Goal: Task Accomplishment & Management: Complete application form

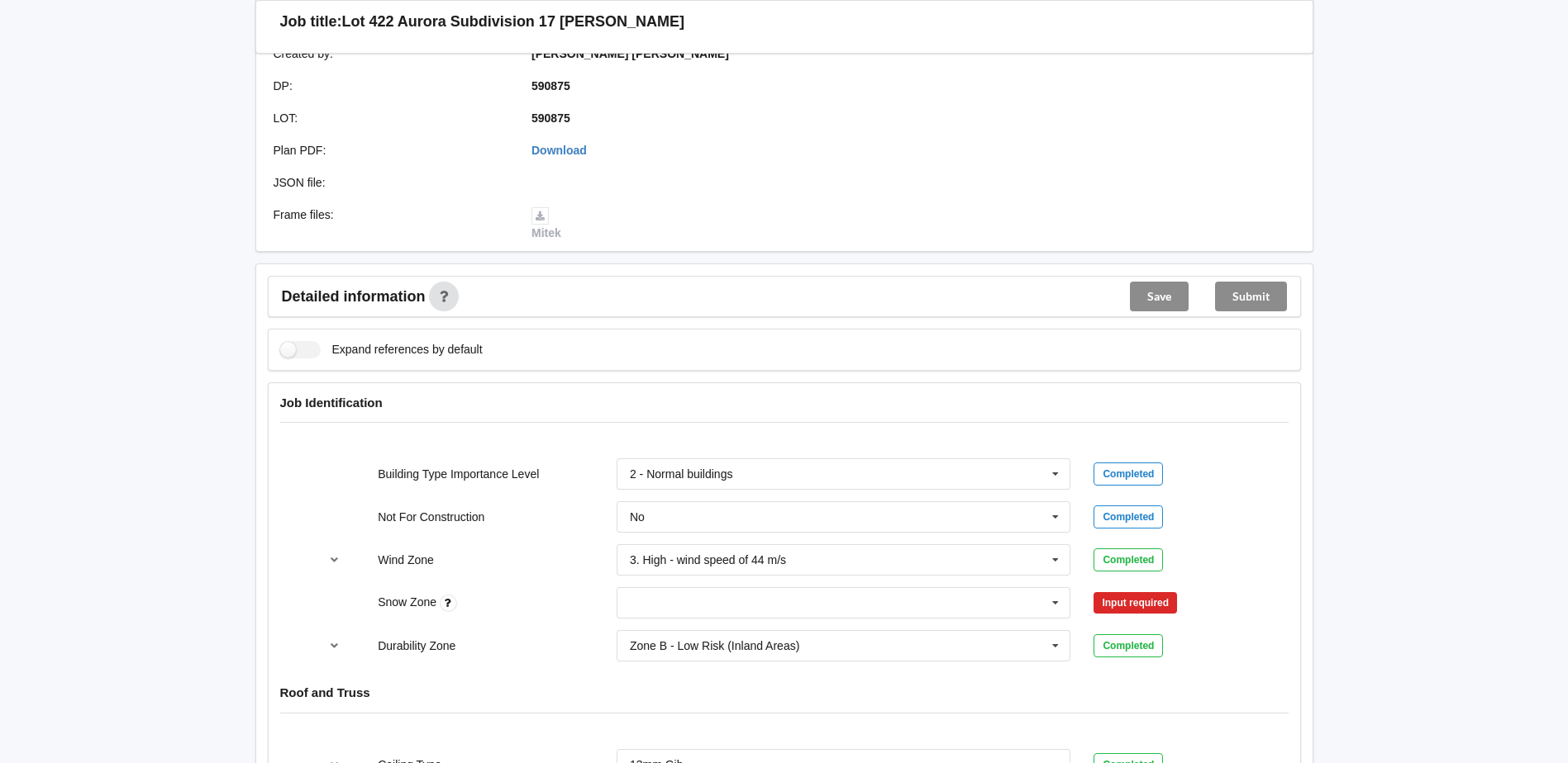
scroll to position [248, 0]
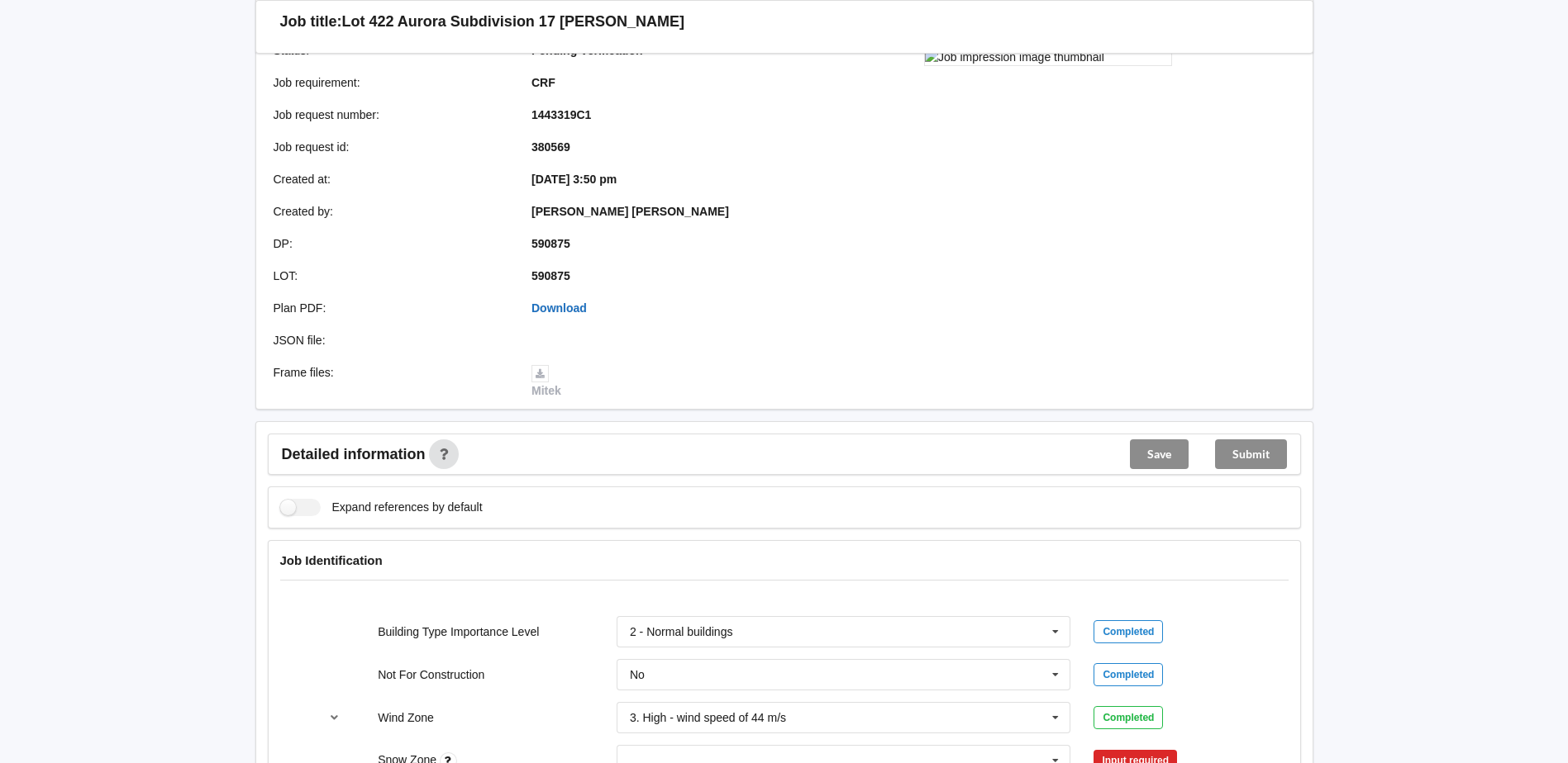
click at [553, 302] on link "Download" at bounding box center [558, 308] width 55 height 13
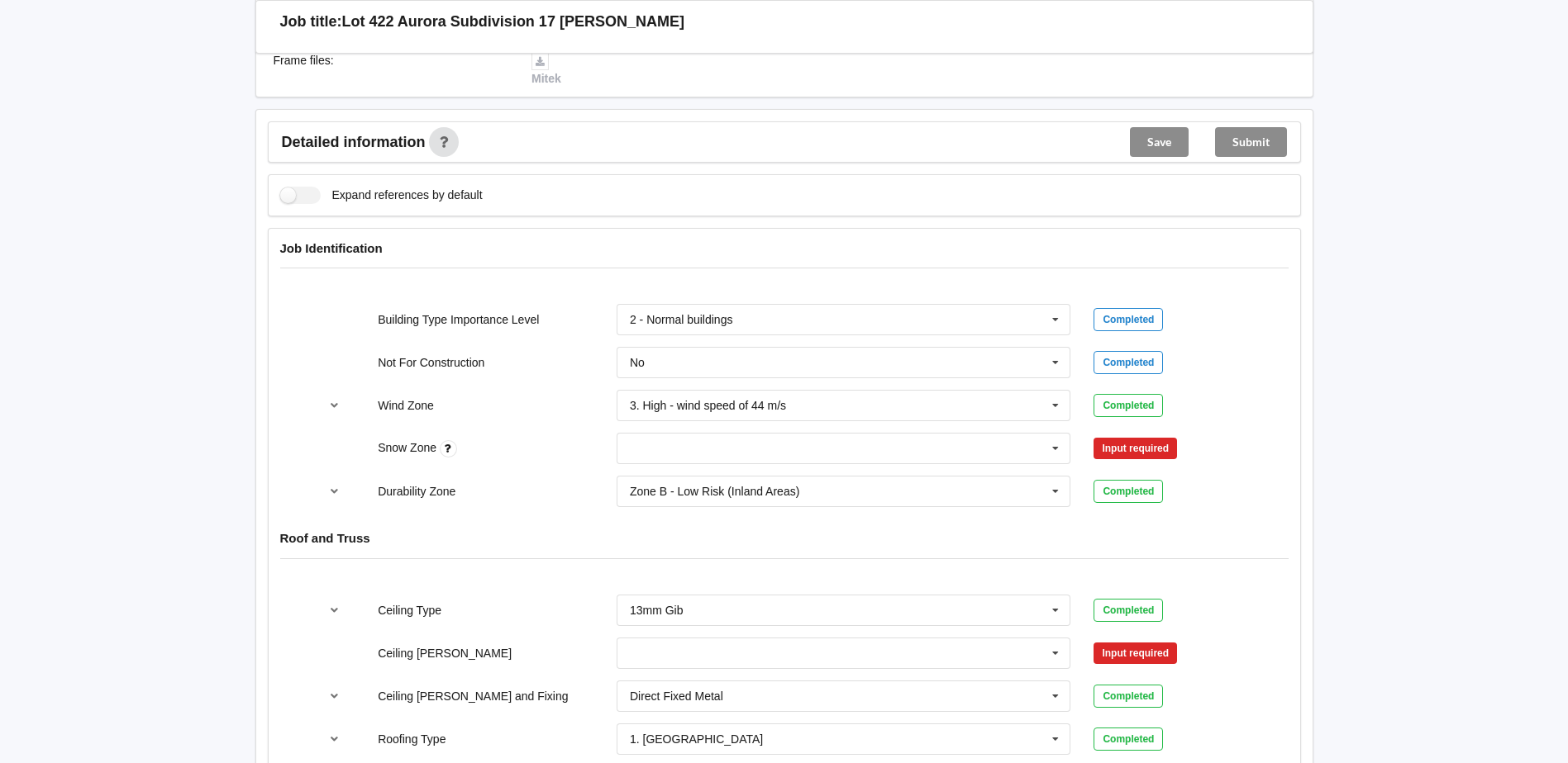
scroll to position [660, 0]
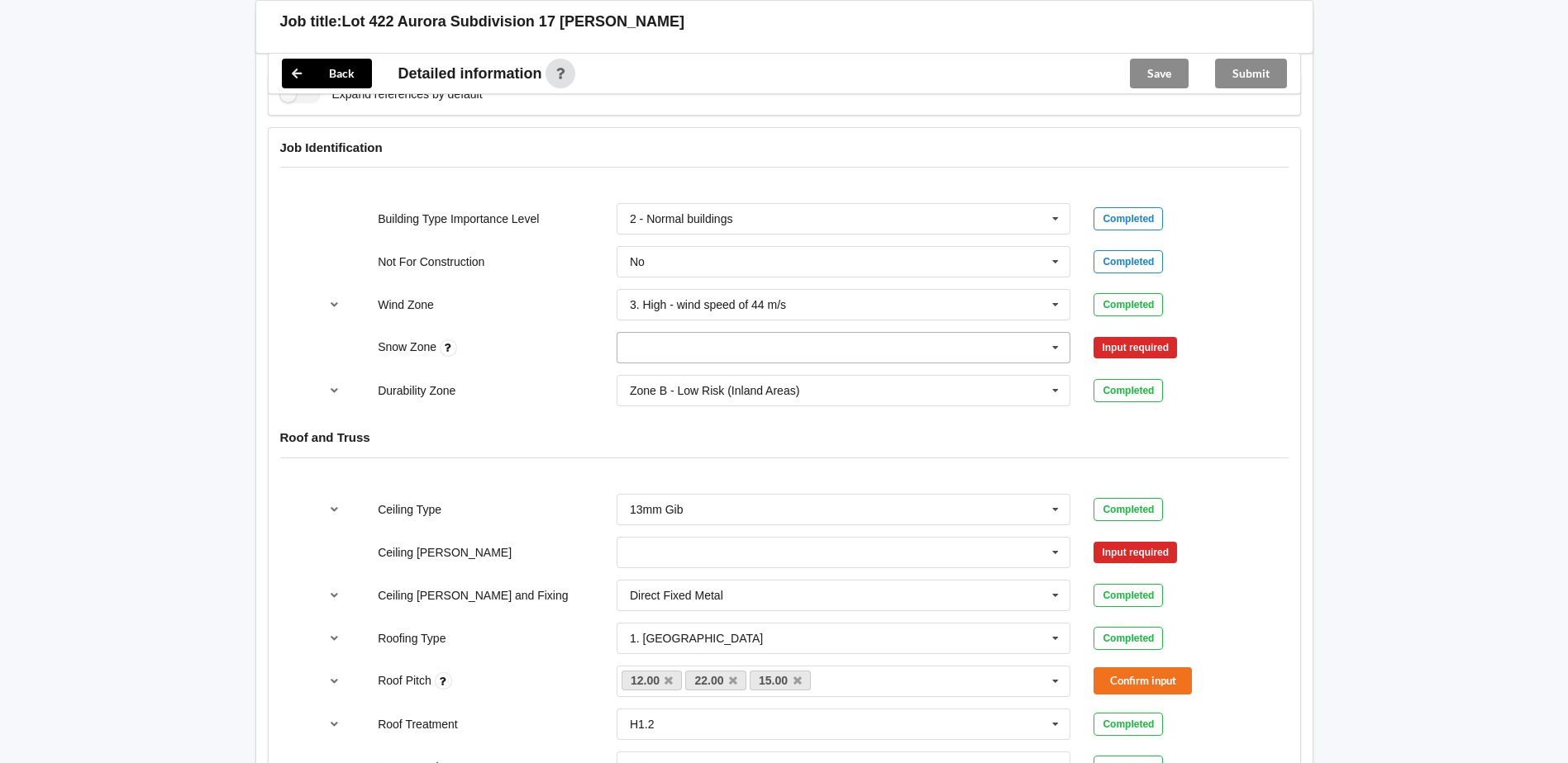
click at [1006, 360] on input "text" at bounding box center [844, 348] width 453 height 30
drag, startPoint x: 777, startPoint y: 382, endPoint x: 788, endPoint y: 382, distance: 11.0
click at [778, 382] on div "N0" at bounding box center [843, 378] width 453 height 31
click at [1150, 336] on button "Confirm input" at bounding box center [1141, 348] width 98 height 27
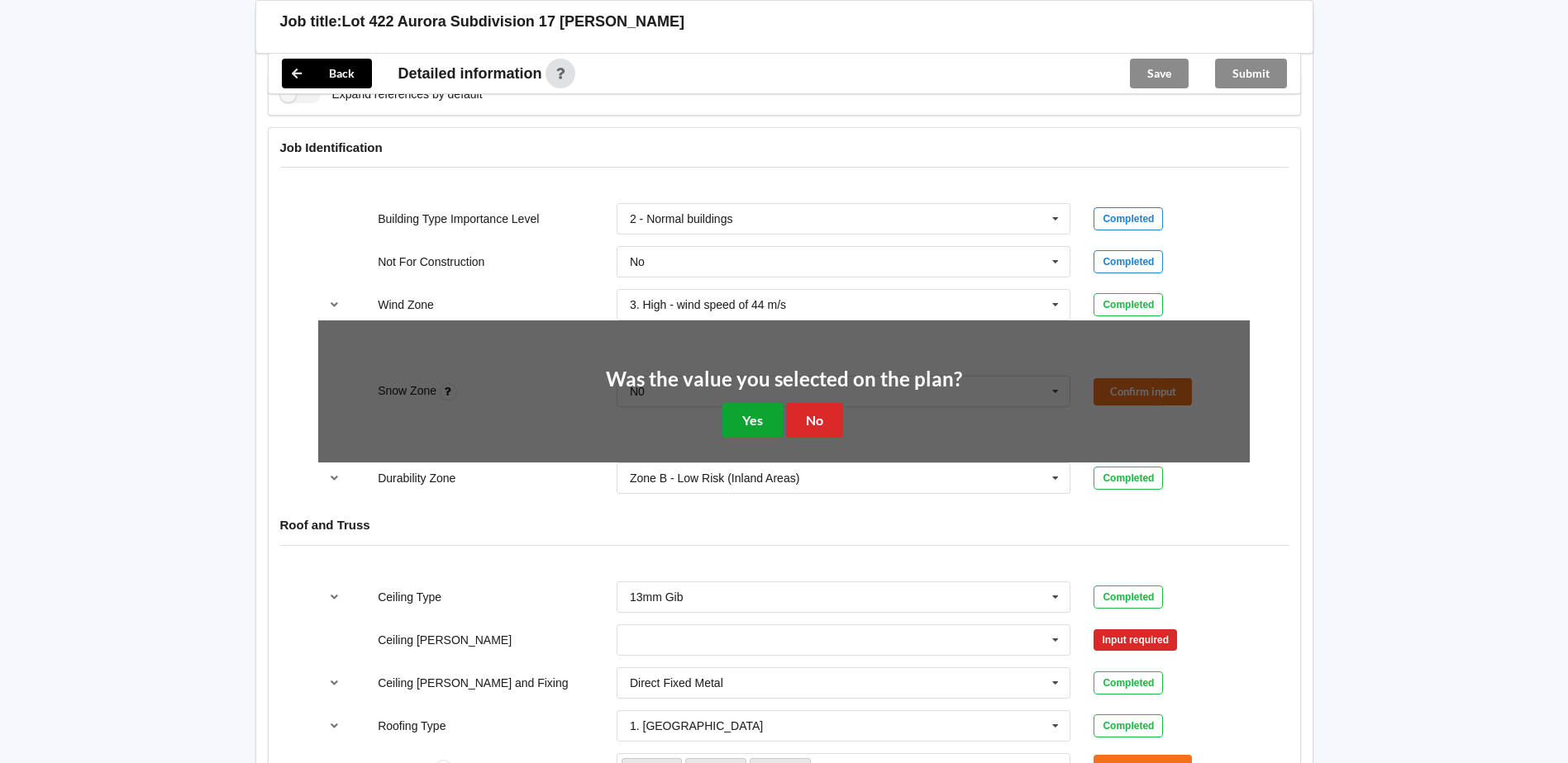
drag, startPoint x: 773, startPoint y: 403, endPoint x: 705, endPoint y: 424, distance: 71.2
click at [772, 403] on button "Yes" at bounding box center [752, 420] width 61 height 34
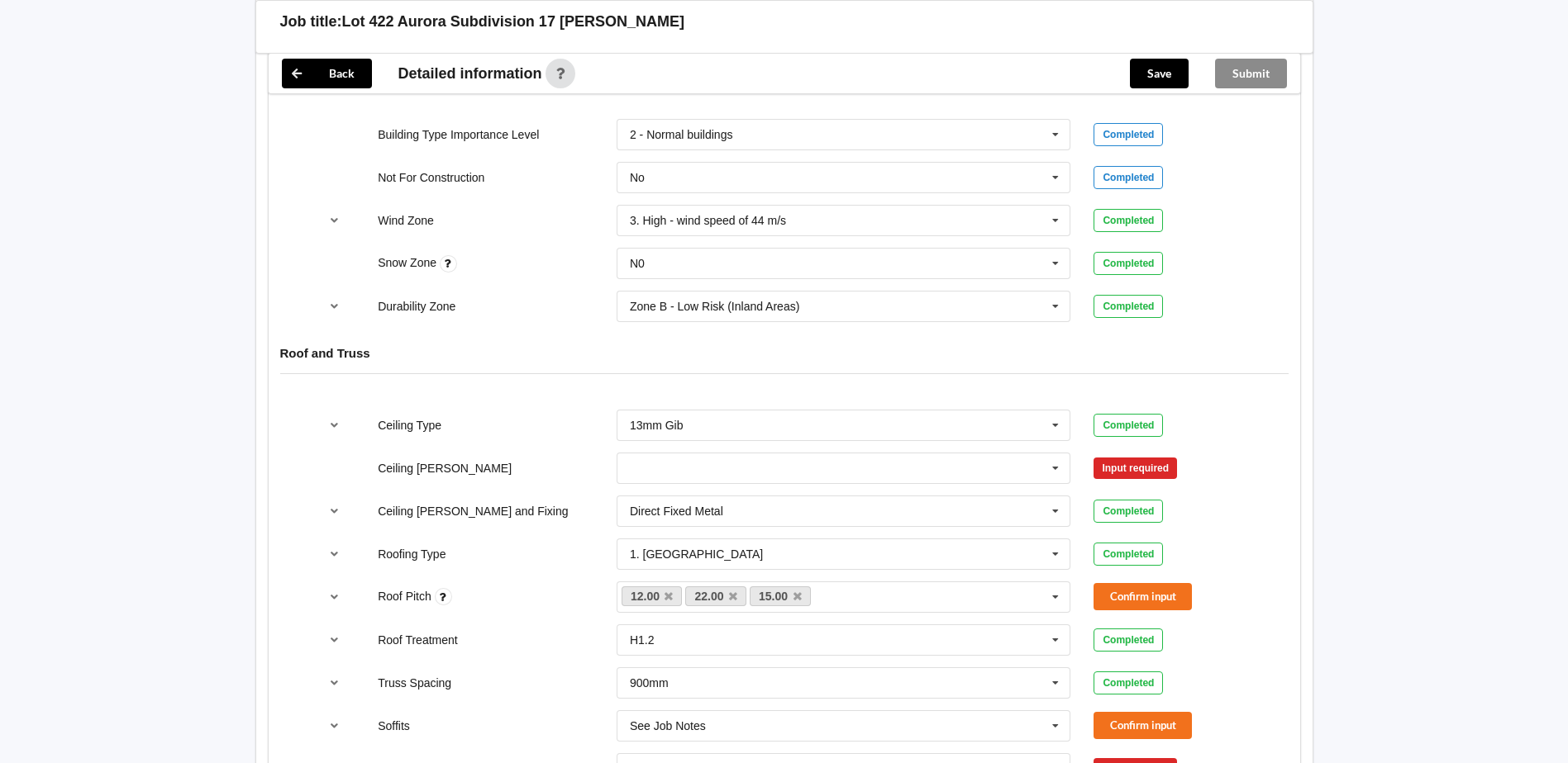
scroll to position [825, 0]
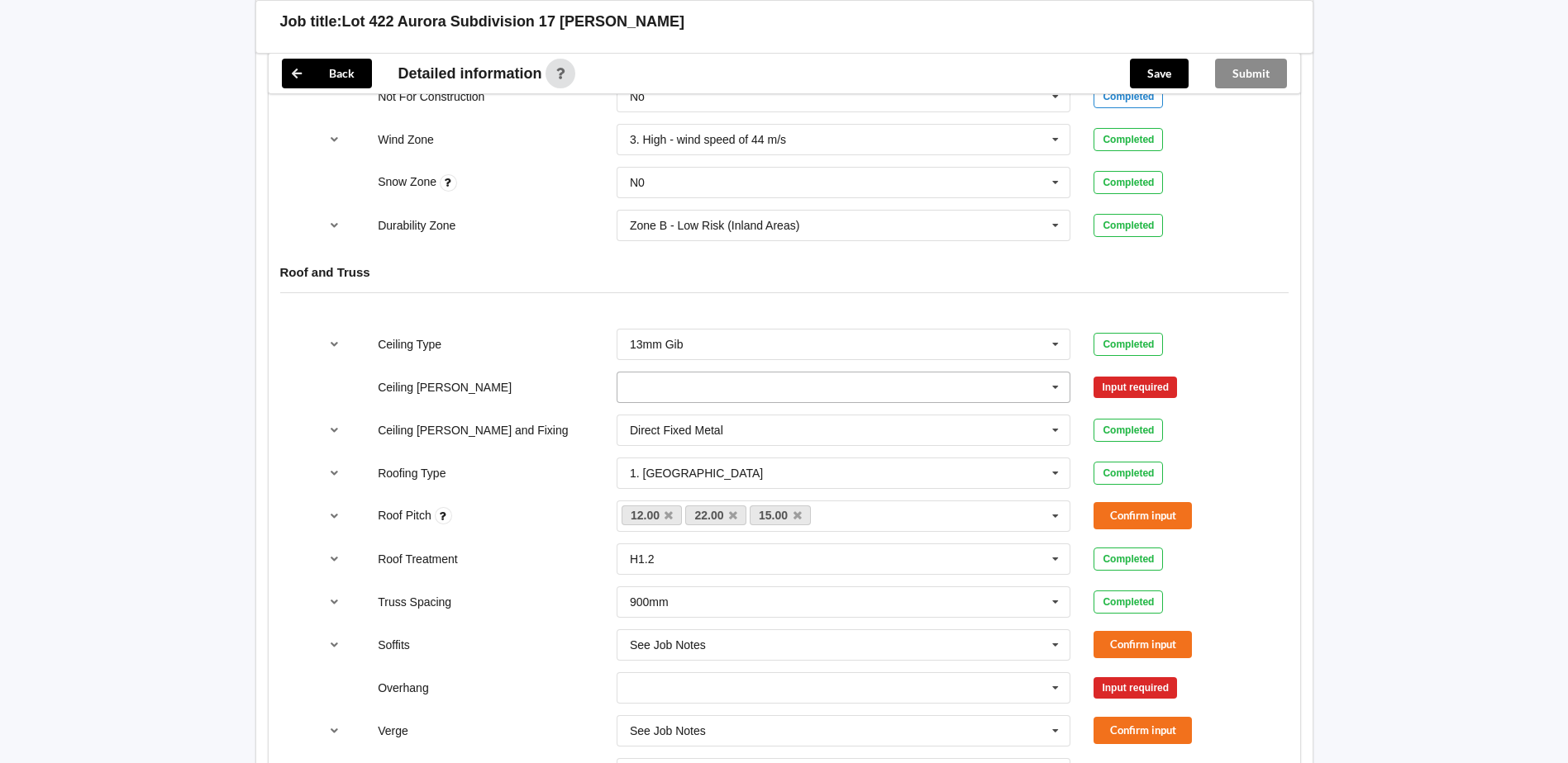
click at [678, 397] on input "text" at bounding box center [844, 387] width 453 height 30
click at [702, 472] on div "600mm" at bounding box center [843, 479] width 453 height 31
click at [1115, 387] on button "Confirm input" at bounding box center [1141, 386] width 98 height 27
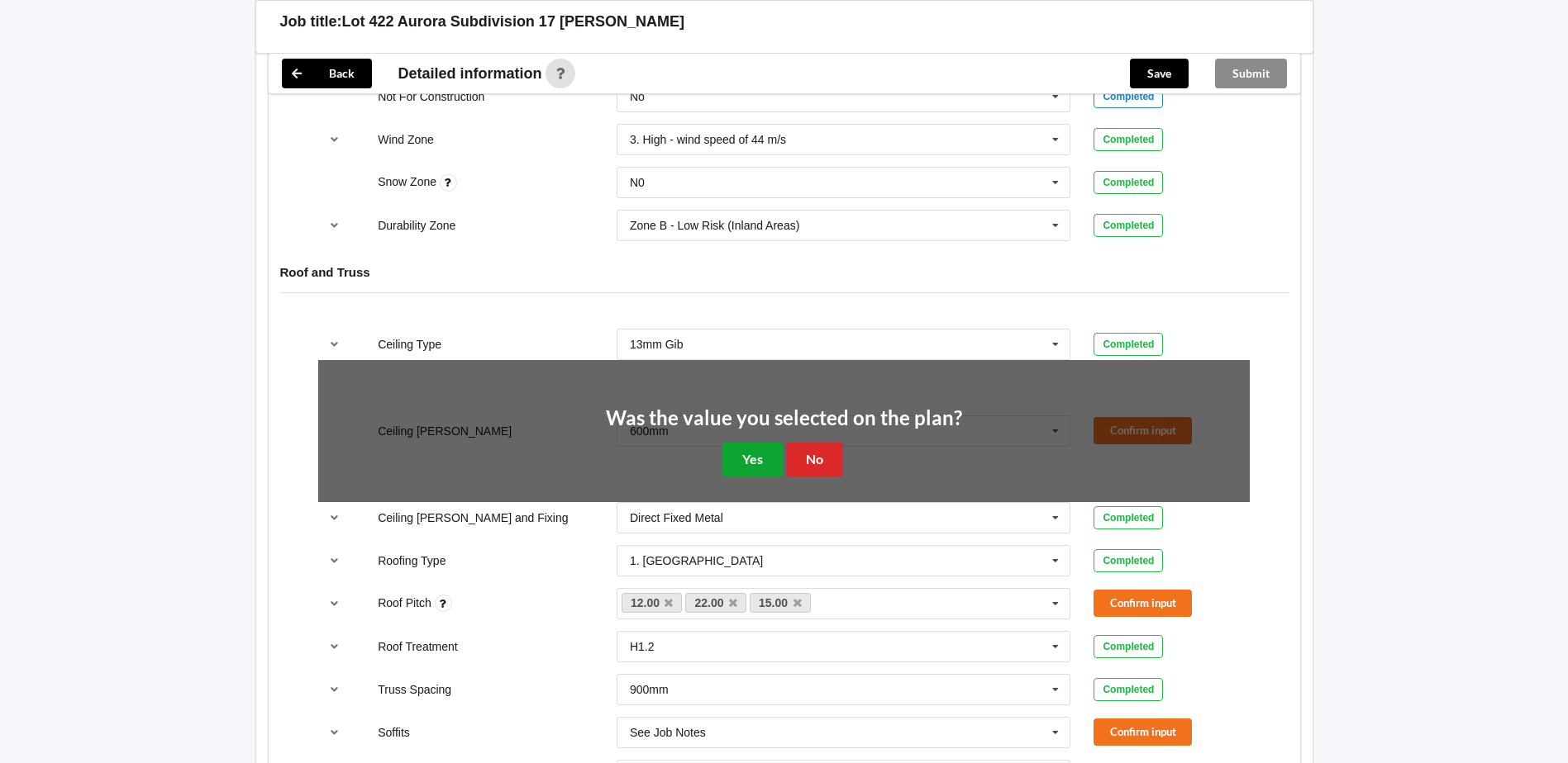
click at [761, 452] on button "Yes" at bounding box center [752, 460] width 61 height 34
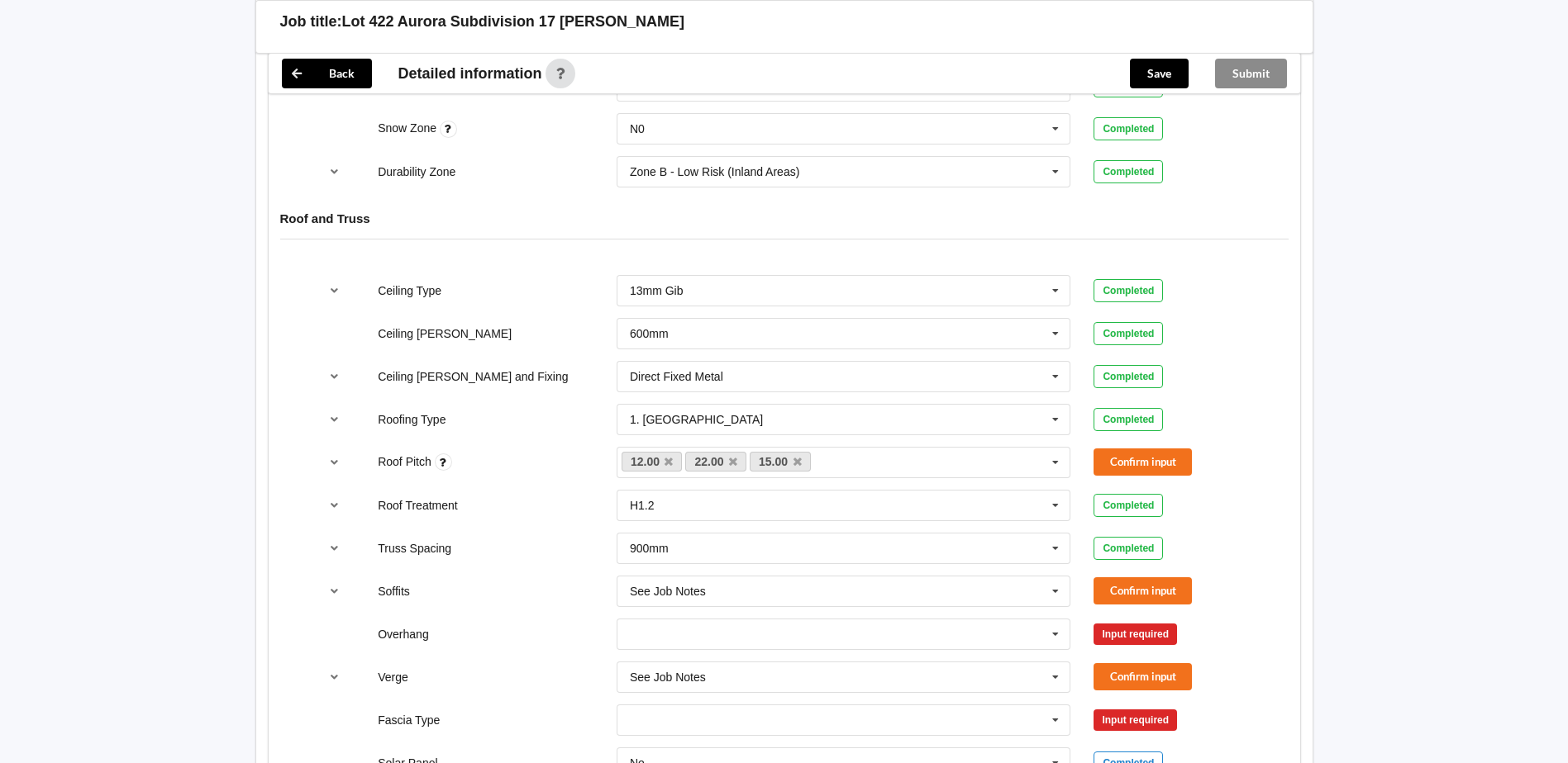
scroll to position [909, 0]
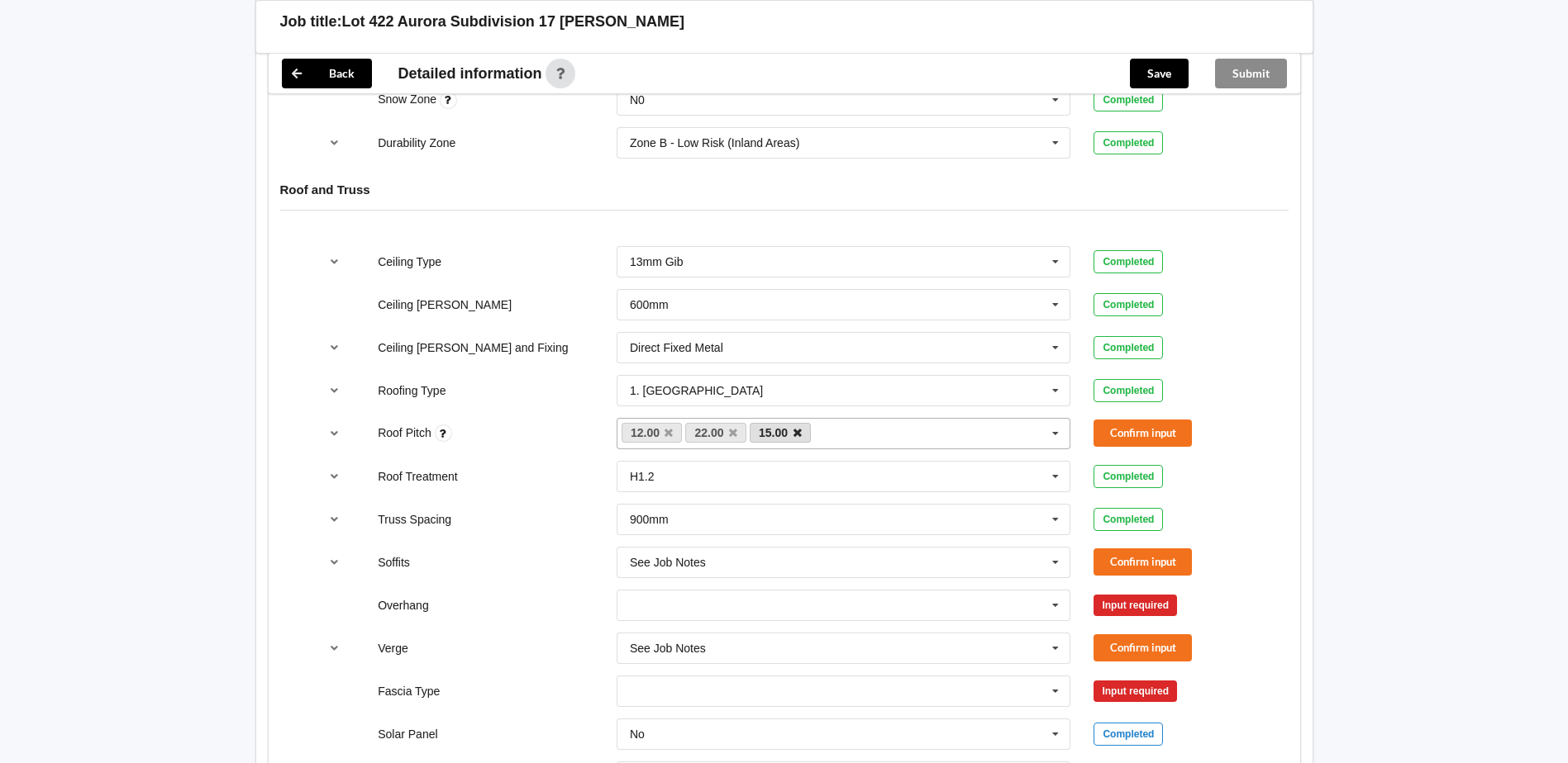
click at [795, 432] on icon at bounding box center [797, 434] width 8 height 11
click at [1155, 429] on button "Confirm input" at bounding box center [1141, 433] width 98 height 27
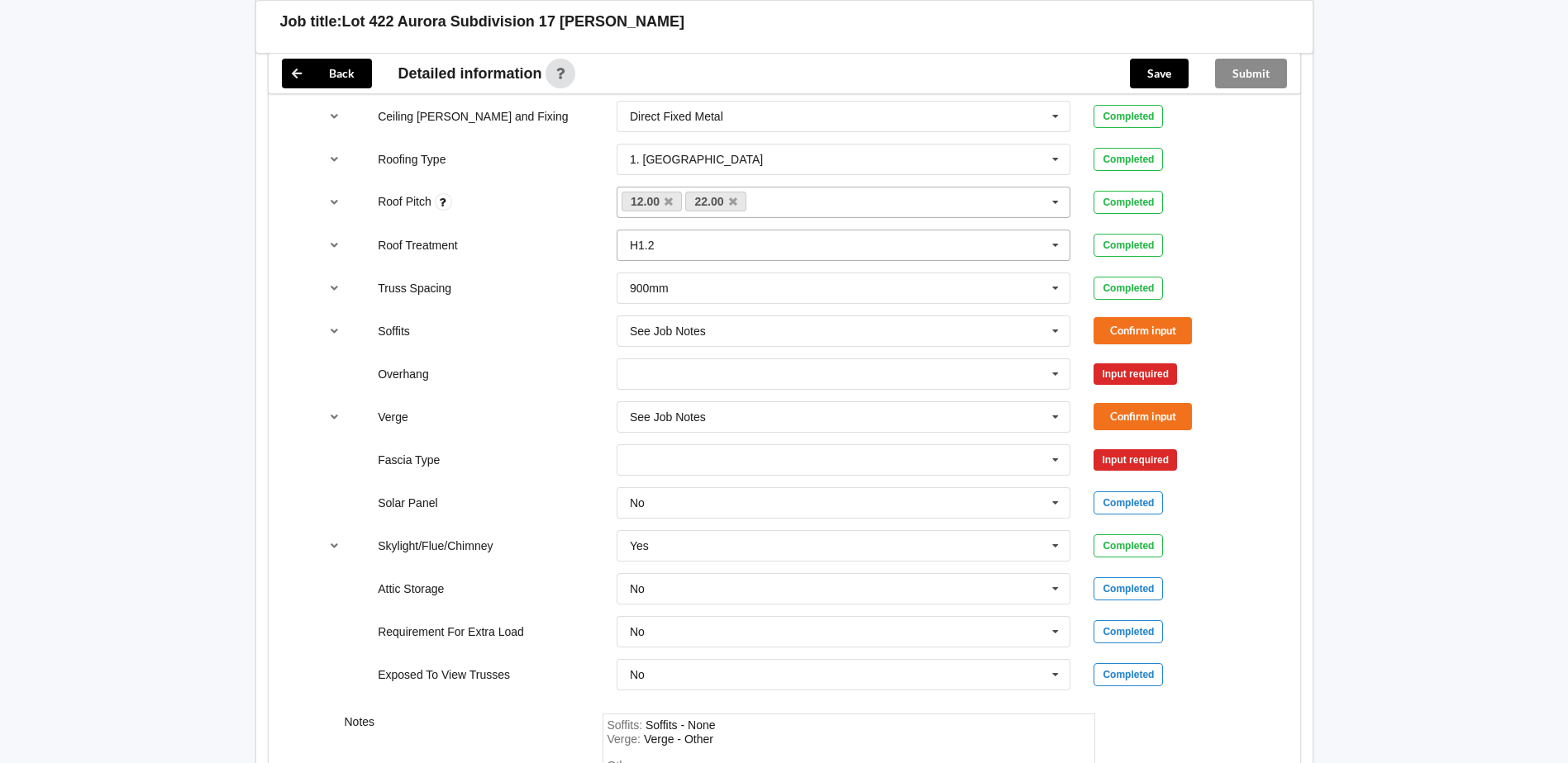
scroll to position [1157, 0]
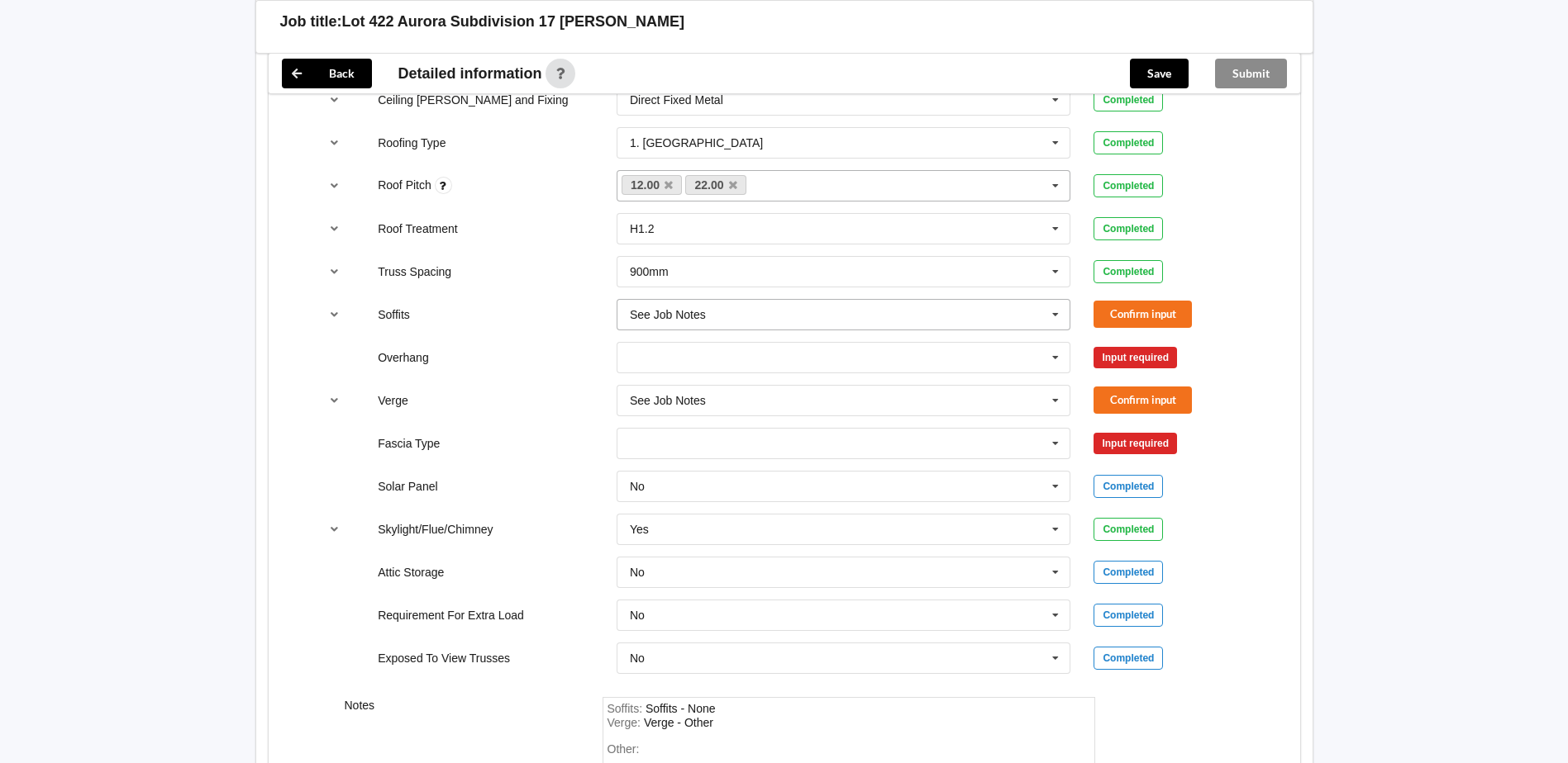
click at [1049, 306] on icon at bounding box center [1055, 314] width 25 height 31
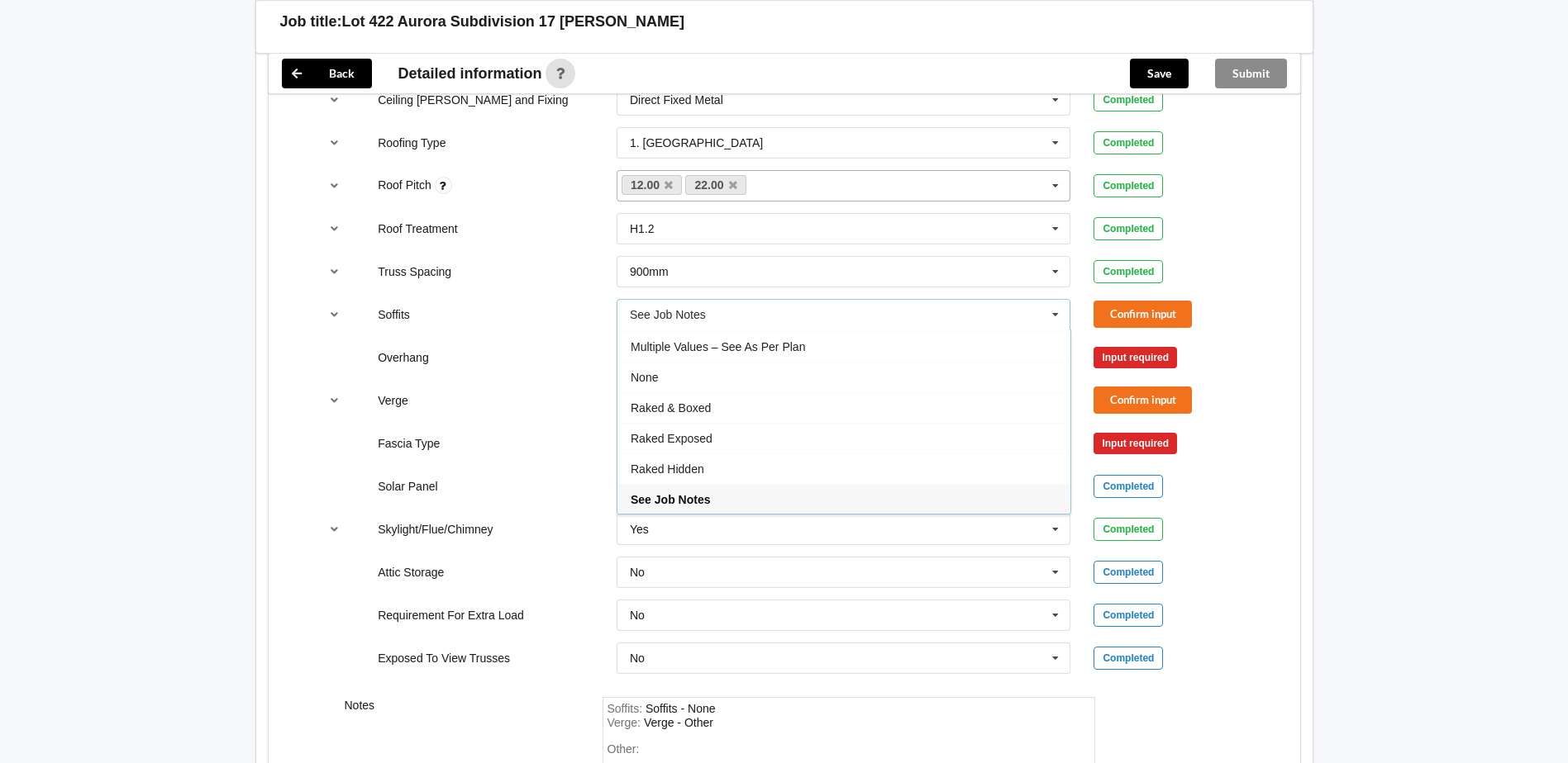
click at [501, 317] on div "Soffits" at bounding box center [485, 314] width 239 height 17
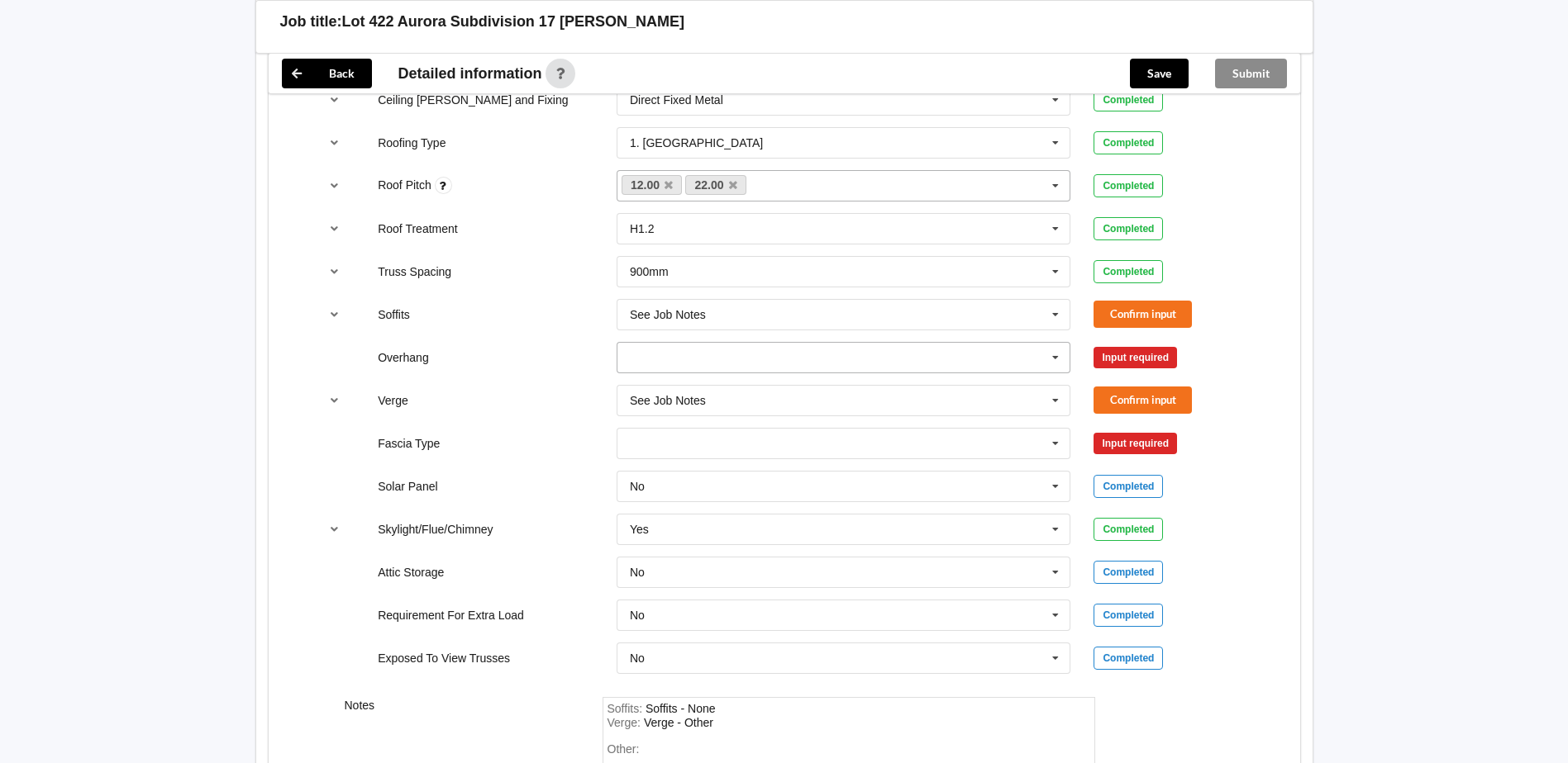
click at [784, 359] on input "text" at bounding box center [844, 357] width 453 height 30
click at [782, 516] on span "Multiple Values – See As Per Plan" at bounding box center [718, 510] width 175 height 13
click at [831, 406] on input "text" at bounding box center [844, 400] width 453 height 30
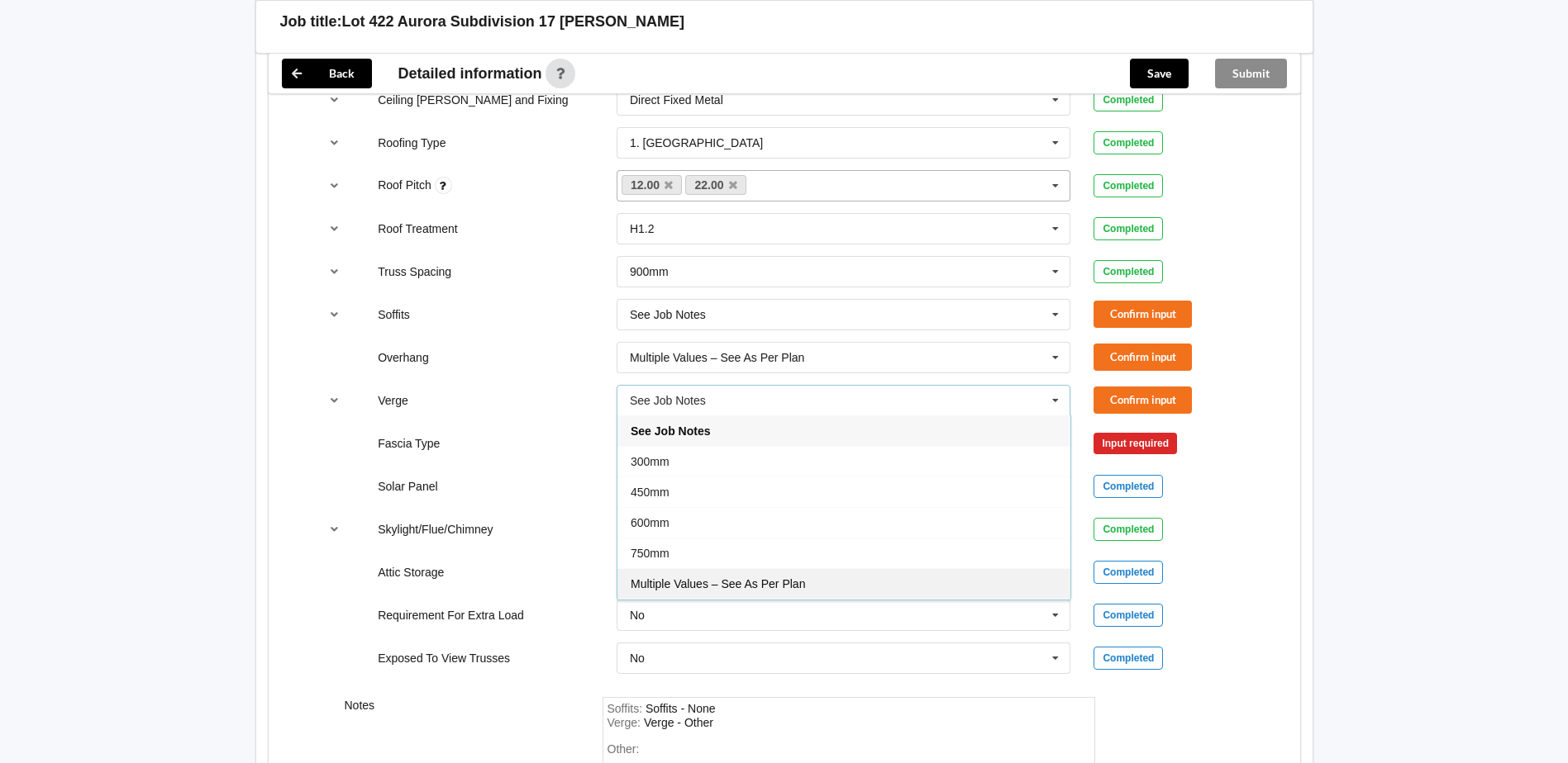
click at [751, 585] on span "Multiple Values – See As Per Plan" at bounding box center [718, 584] width 175 height 13
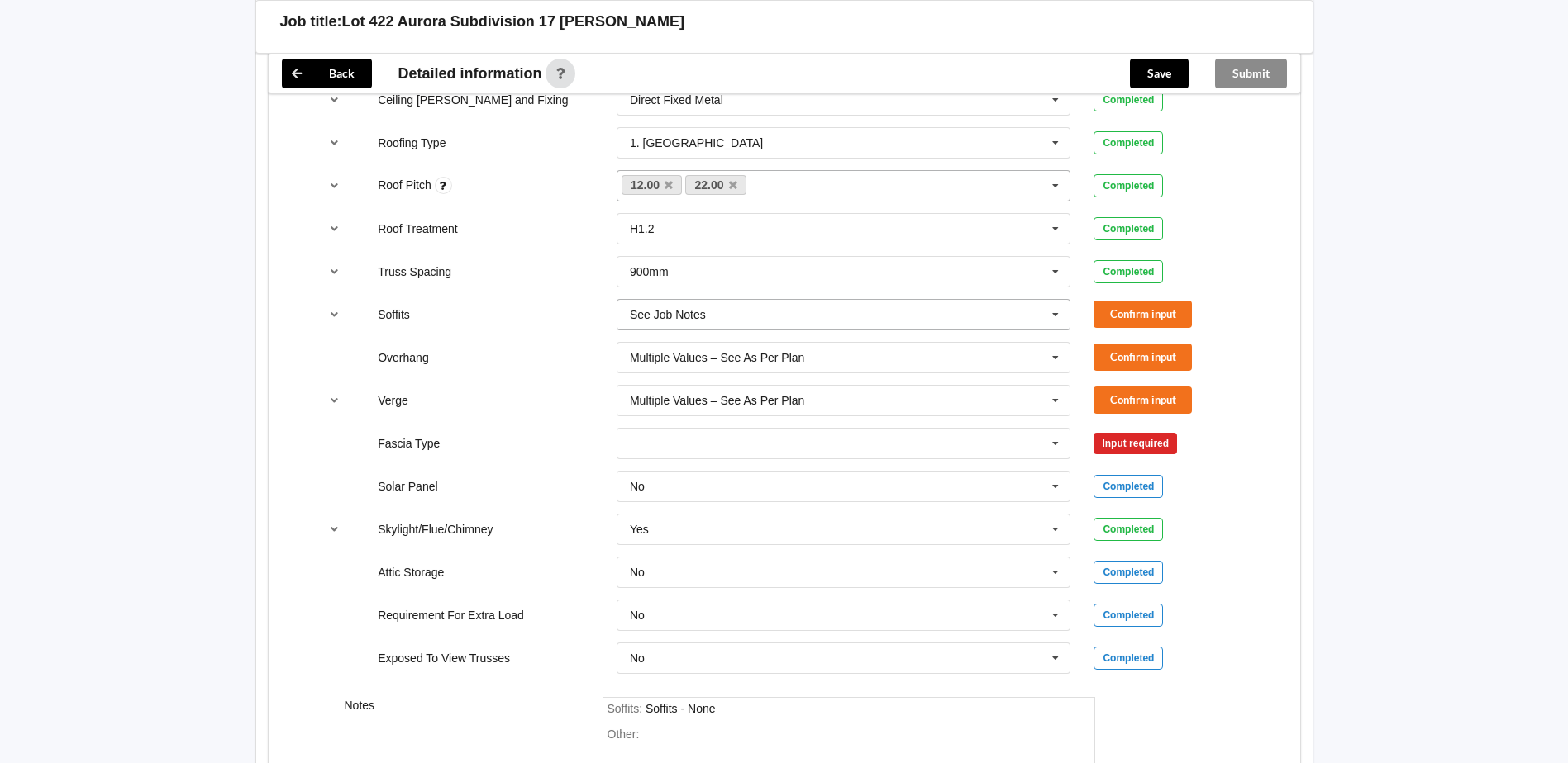
click at [839, 302] on input "text" at bounding box center [844, 314] width 453 height 30
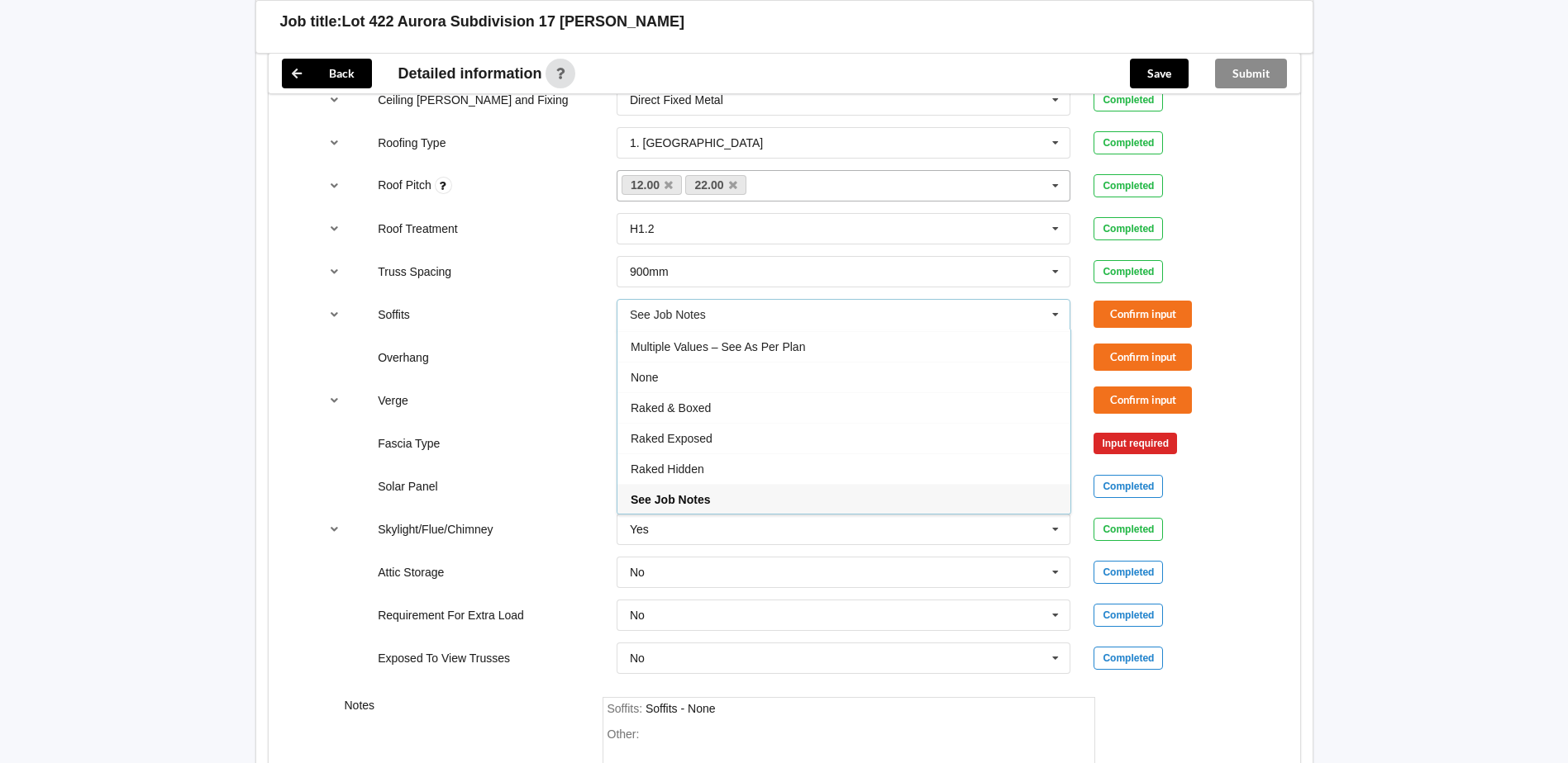
click at [569, 335] on div "Overhang Multiple Values – See As Per Plan 300mm 450mm 600mm 750mm Multiple Val…" at bounding box center [783, 357] width 955 height 54
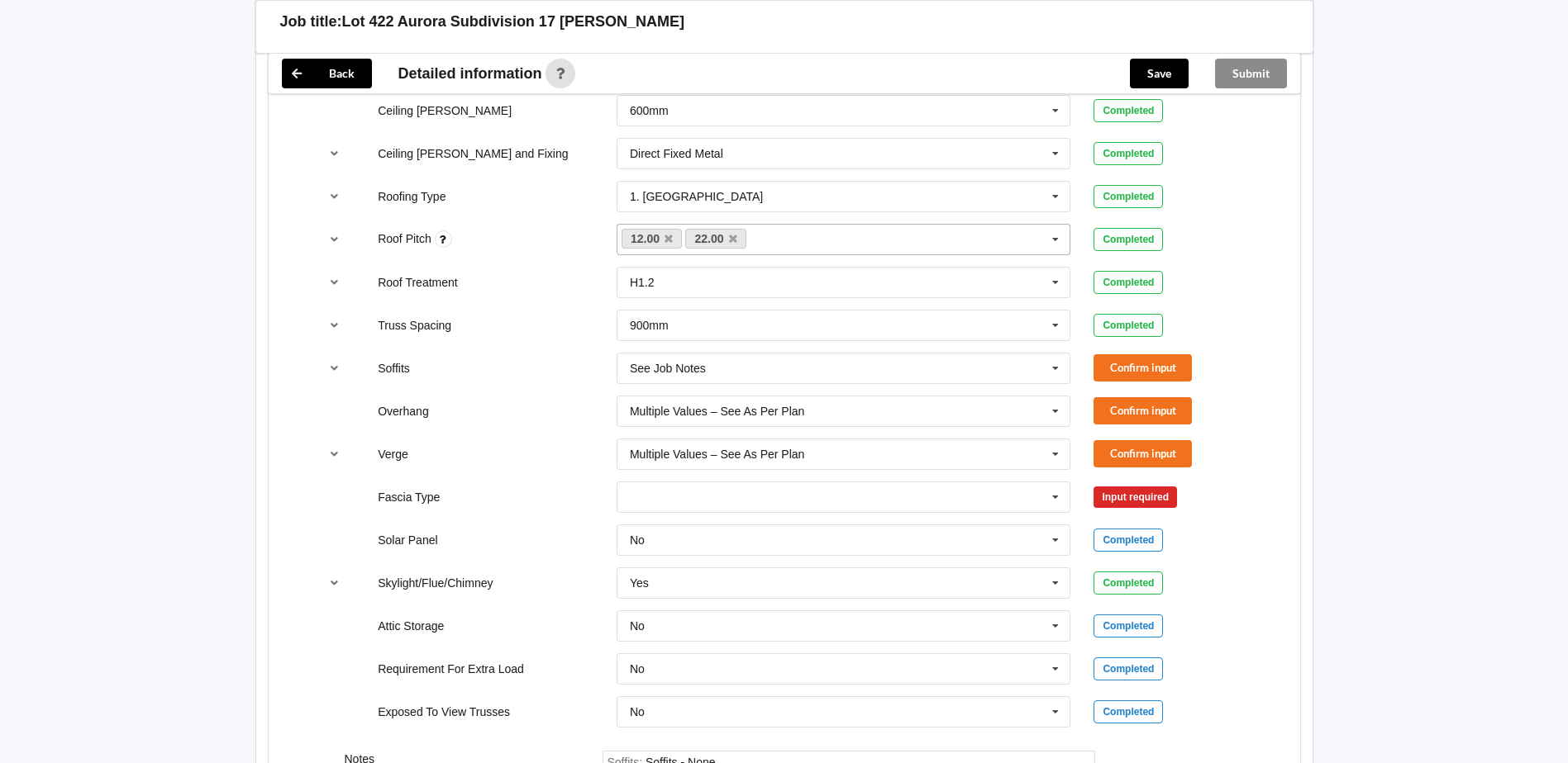
scroll to position [1113, 0]
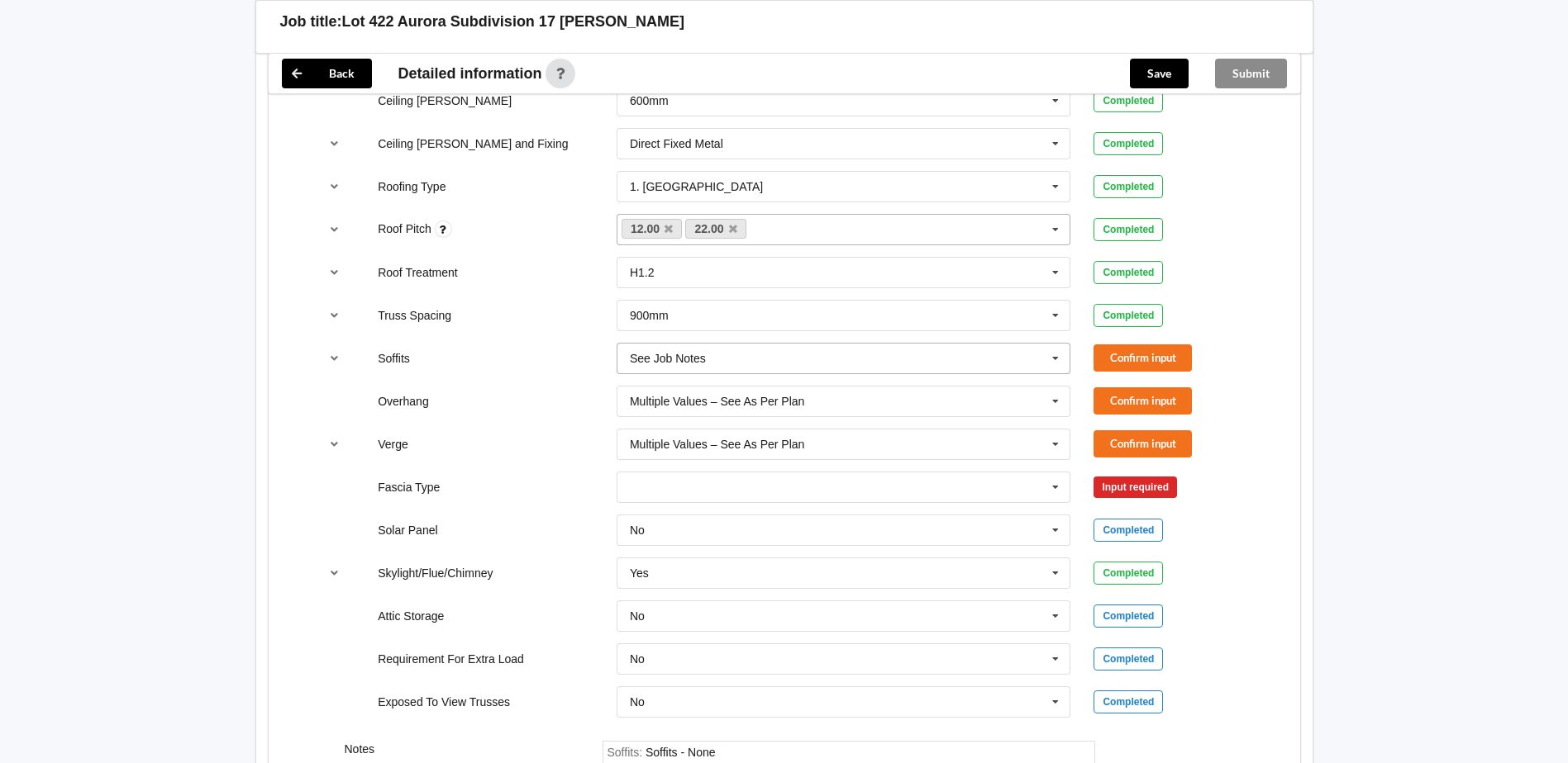
click at [768, 354] on input "text" at bounding box center [844, 358] width 453 height 30
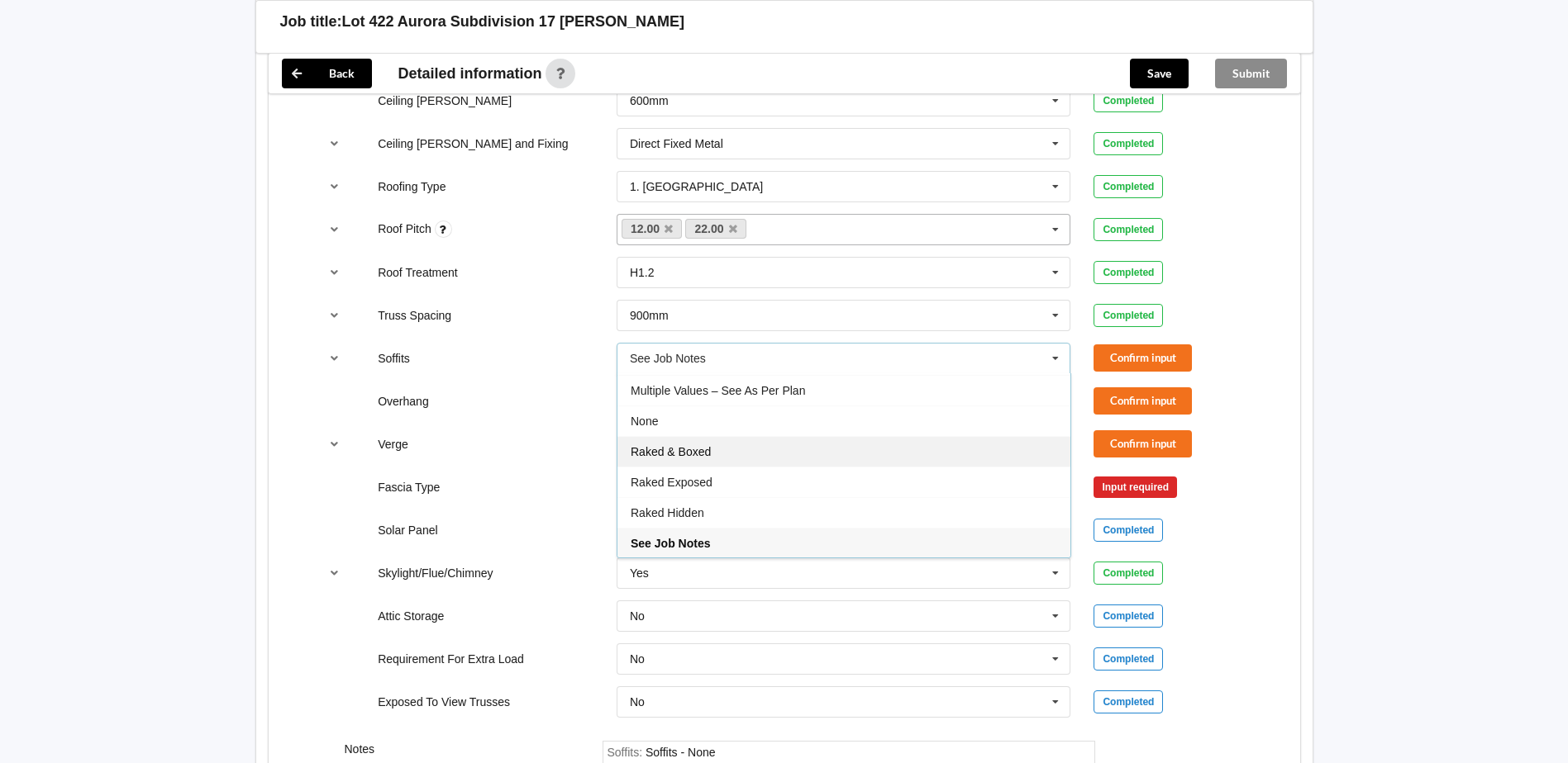
click at [784, 451] on div "Raked & Boxed" at bounding box center [843, 451] width 453 height 31
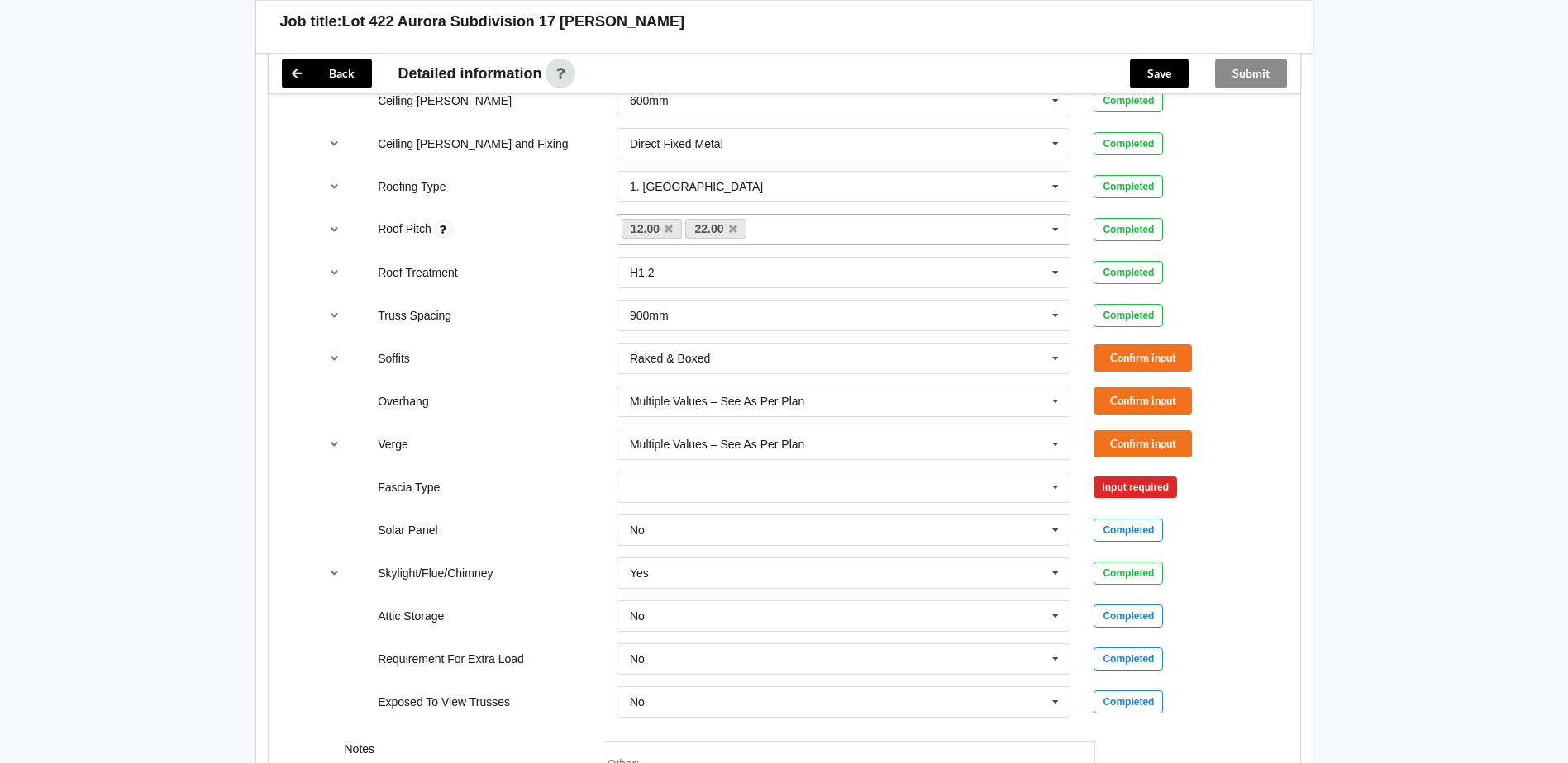
click at [553, 496] on div "Fascia Type Bildon Continuous 180 Diamond 147 M85 - 180mmx18mm M85A - 230mmx18m…" at bounding box center [783, 487] width 955 height 54
click at [695, 500] on input "text" at bounding box center [844, 487] width 453 height 30
click at [479, 516] on div "Solar Panel No No Yes Completed" at bounding box center [783, 530] width 955 height 54
click at [779, 493] on input "text" at bounding box center [844, 487] width 453 height 30
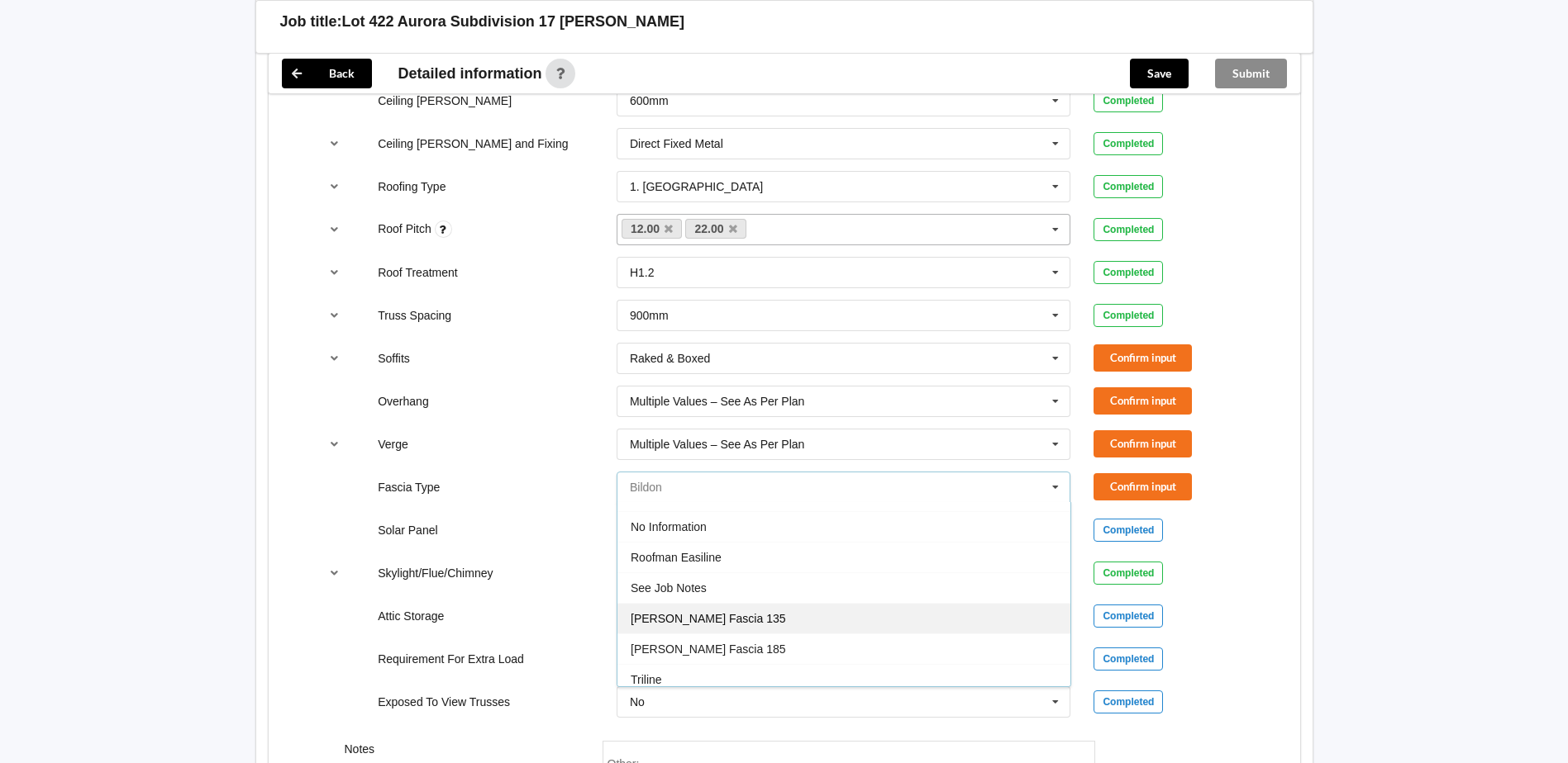
scroll to position [549, 0]
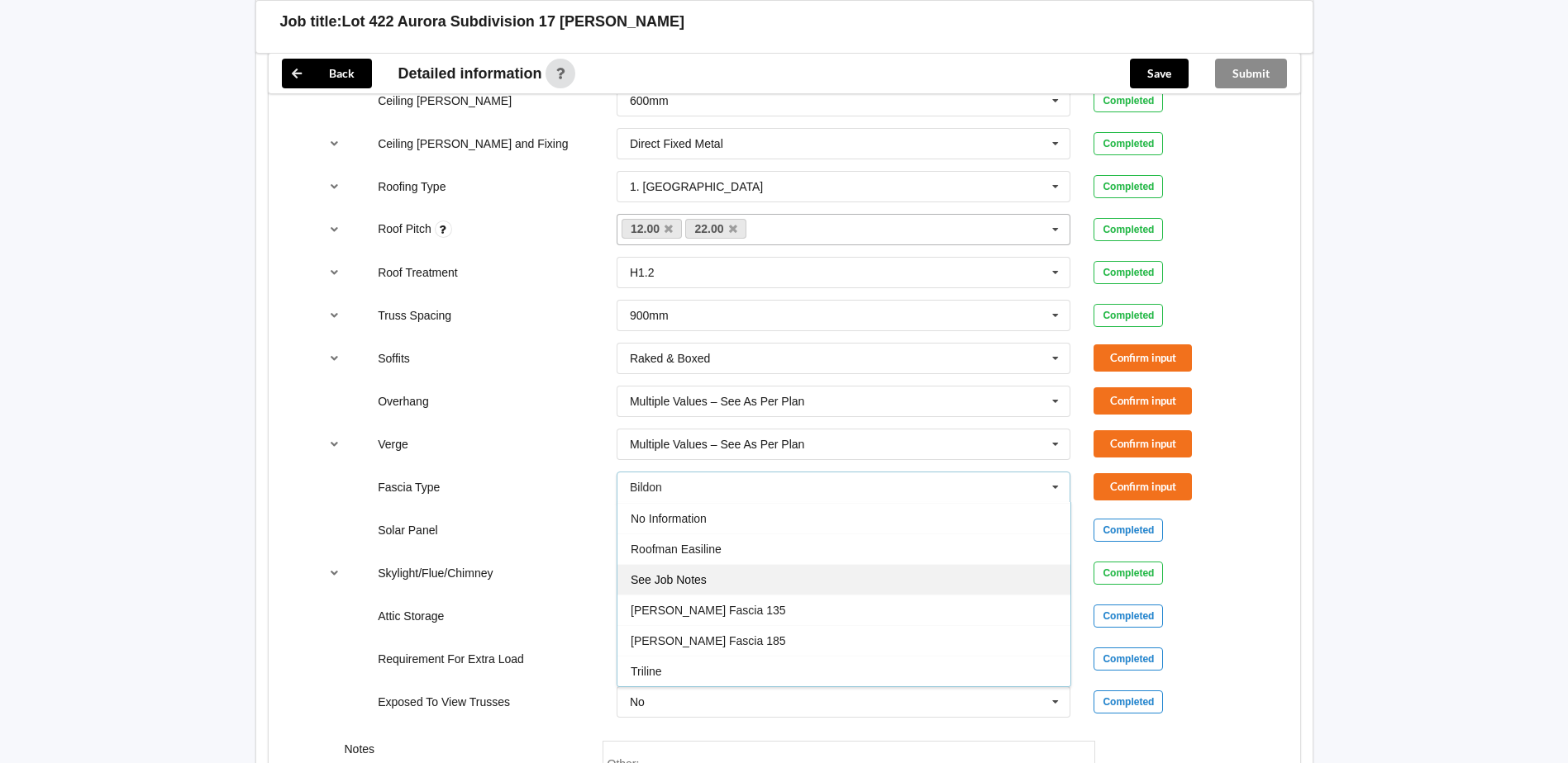
click at [738, 585] on div "See Job Notes" at bounding box center [843, 579] width 453 height 31
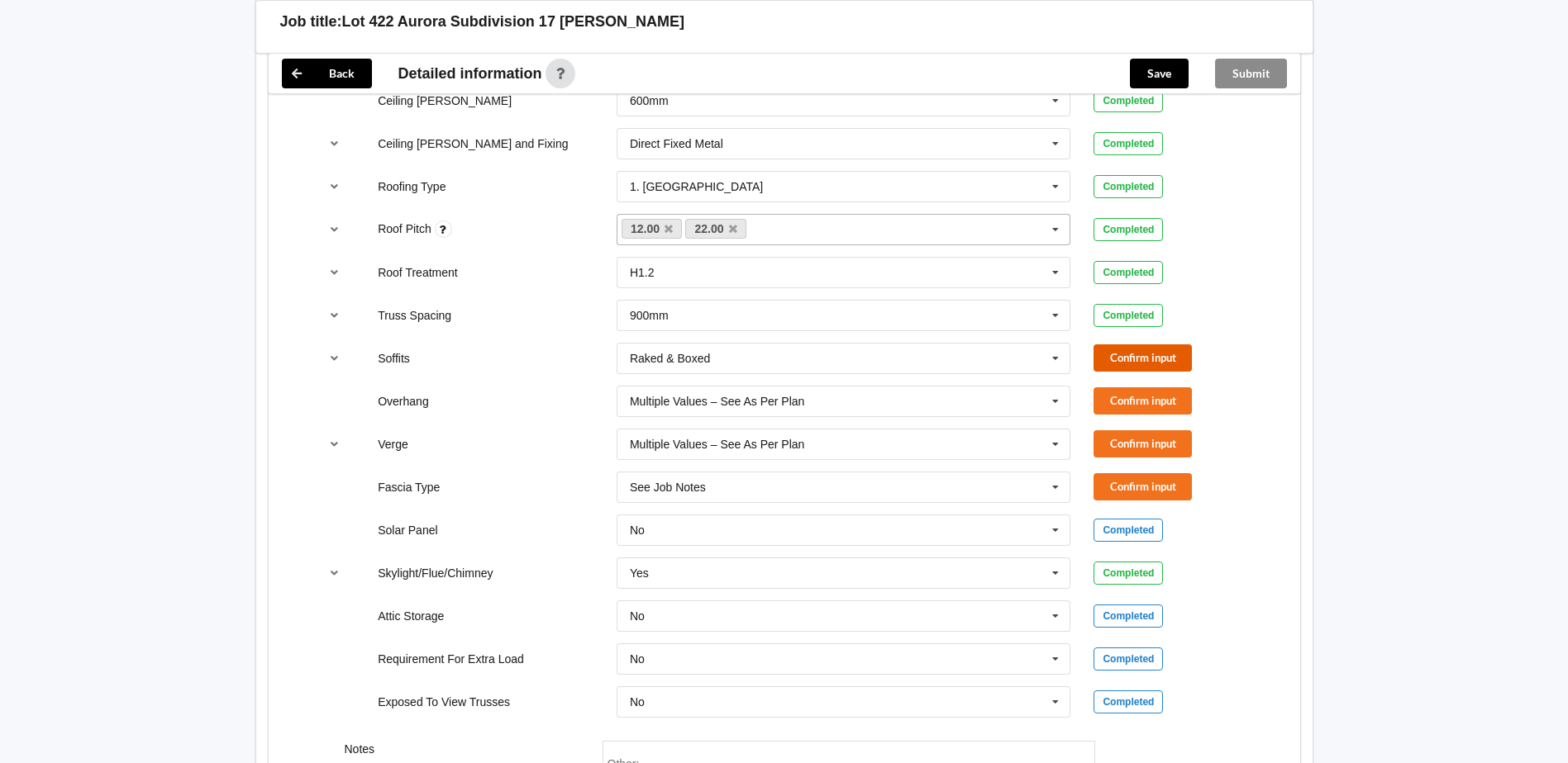
click at [1150, 358] on button "Confirm input" at bounding box center [1141, 357] width 98 height 27
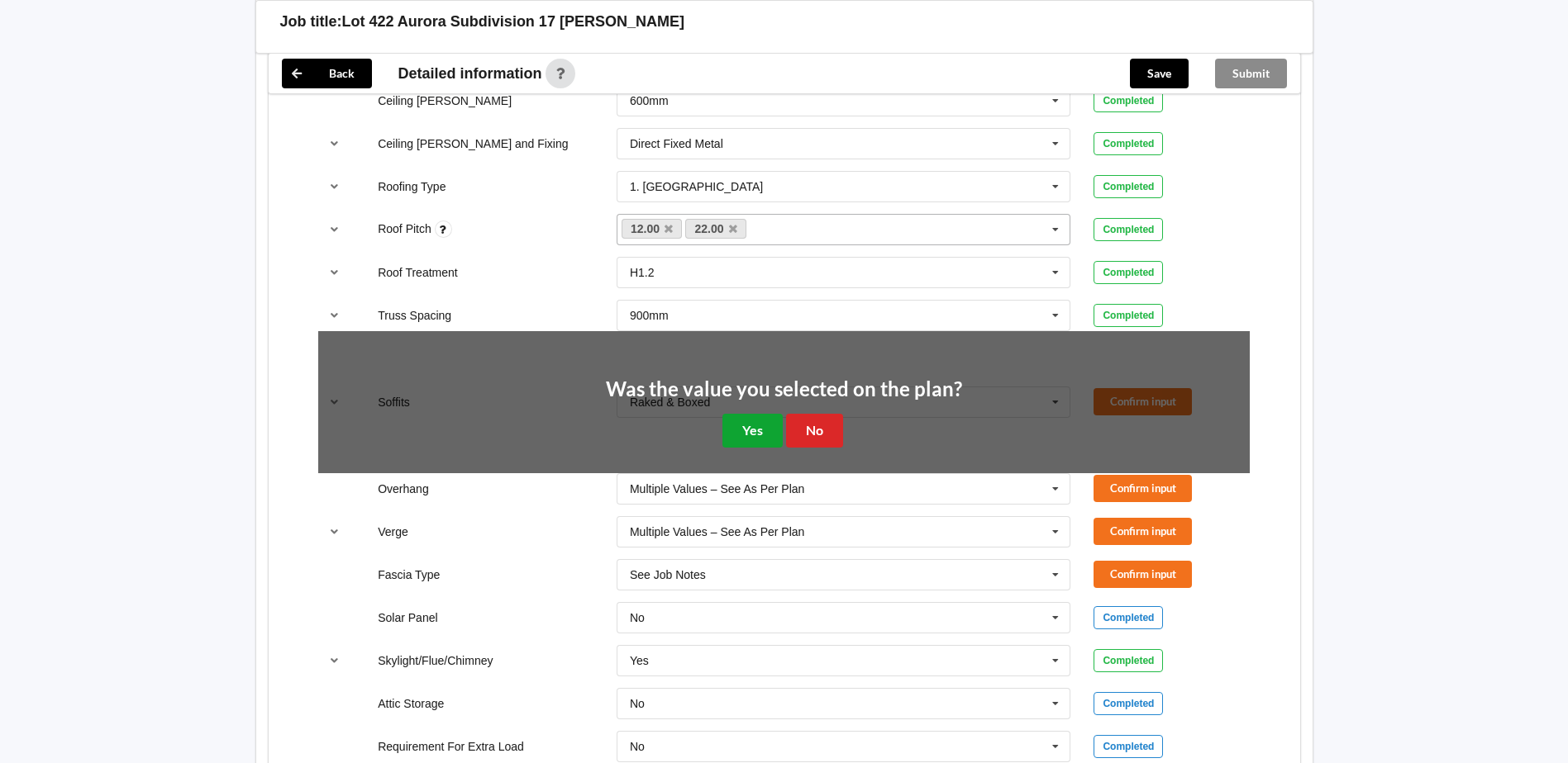
click at [765, 443] on button "Yes" at bounding box center [752, 431] width 61 height 34
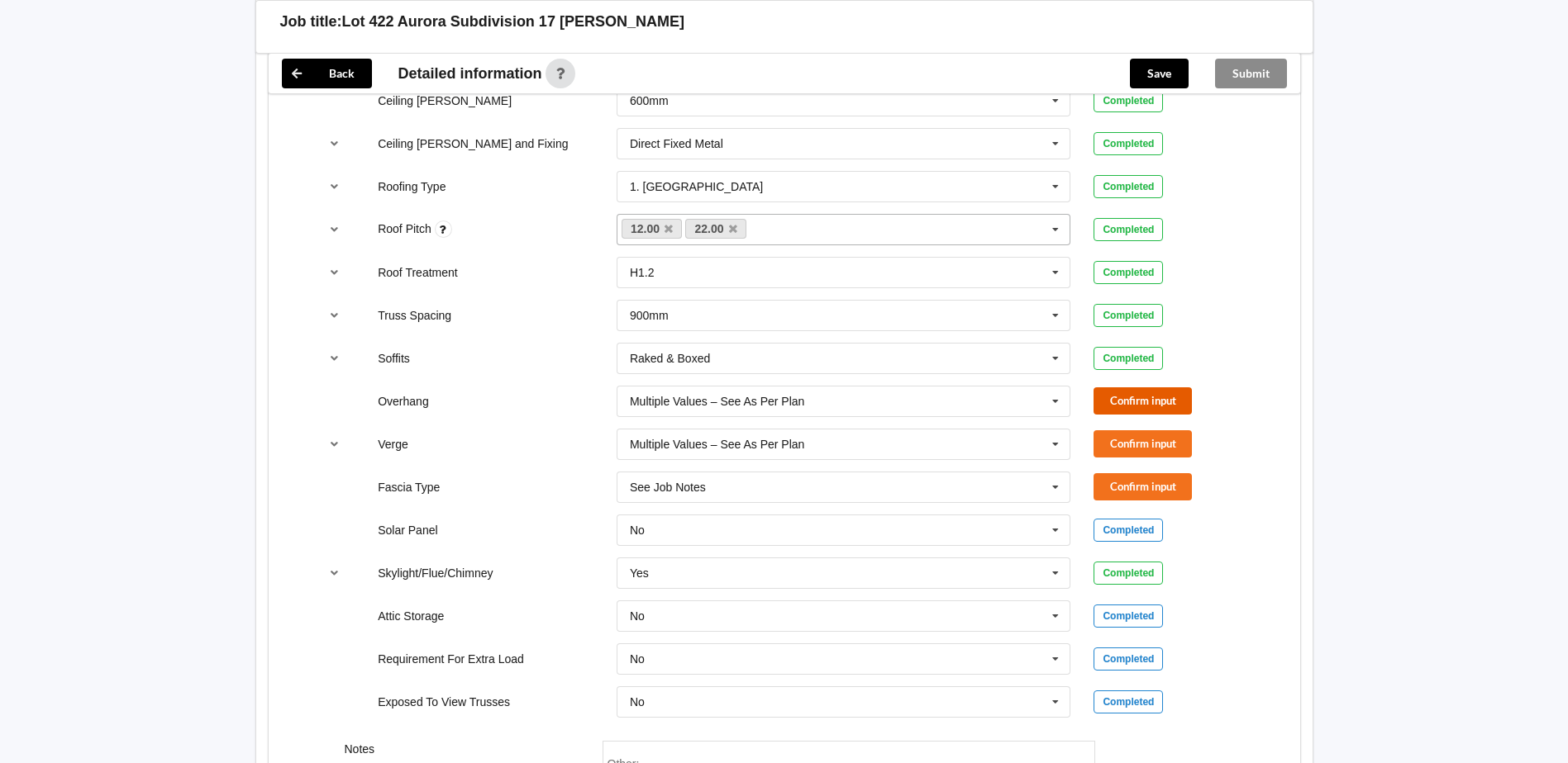
click at [1152, 407] on button "Confirm input" at bounding box center [1141, 400] width 98 height 27
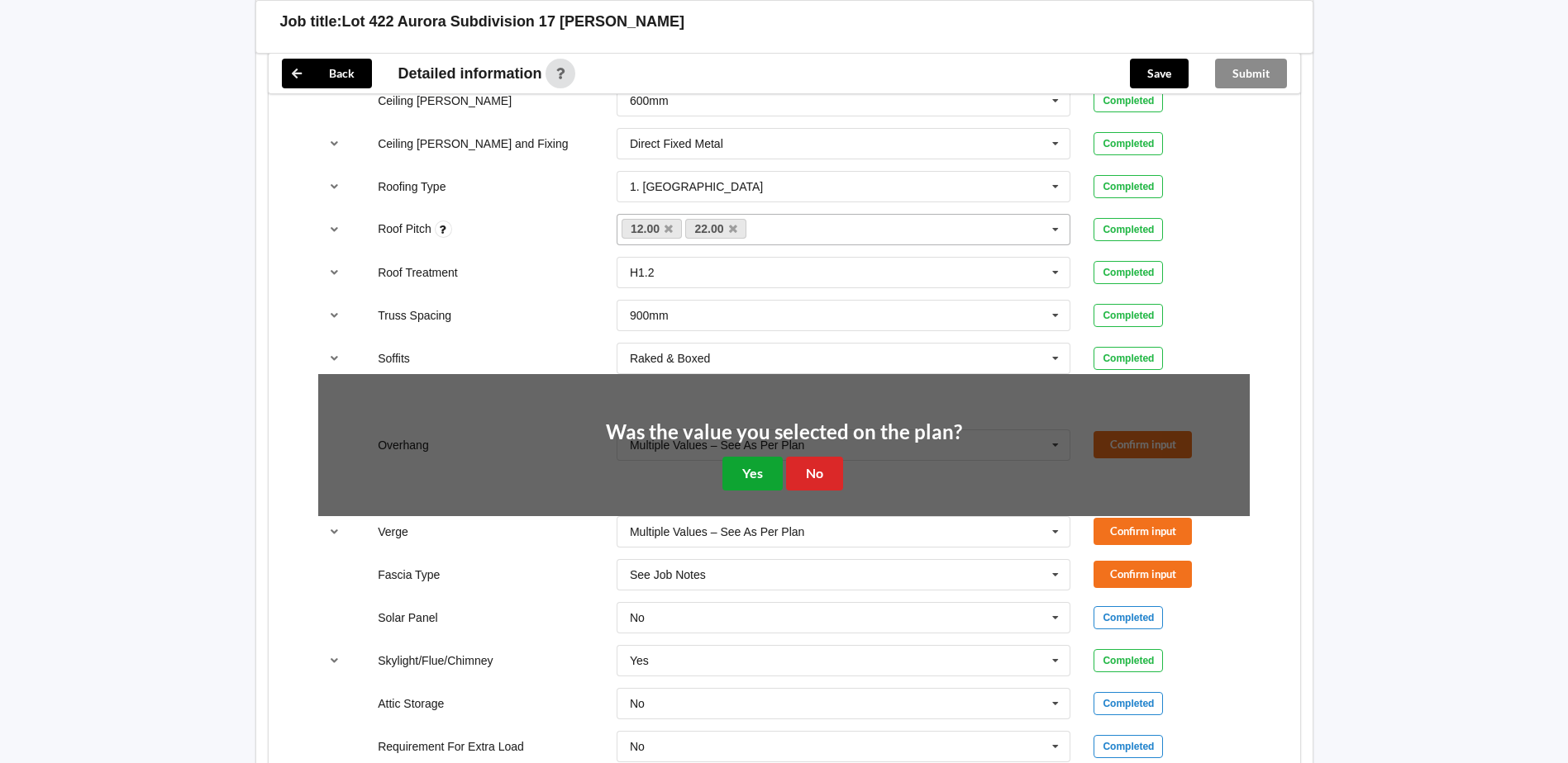
click at [740, 467] on button "Yes" at bounding box center [752, 474] width 61 height 34
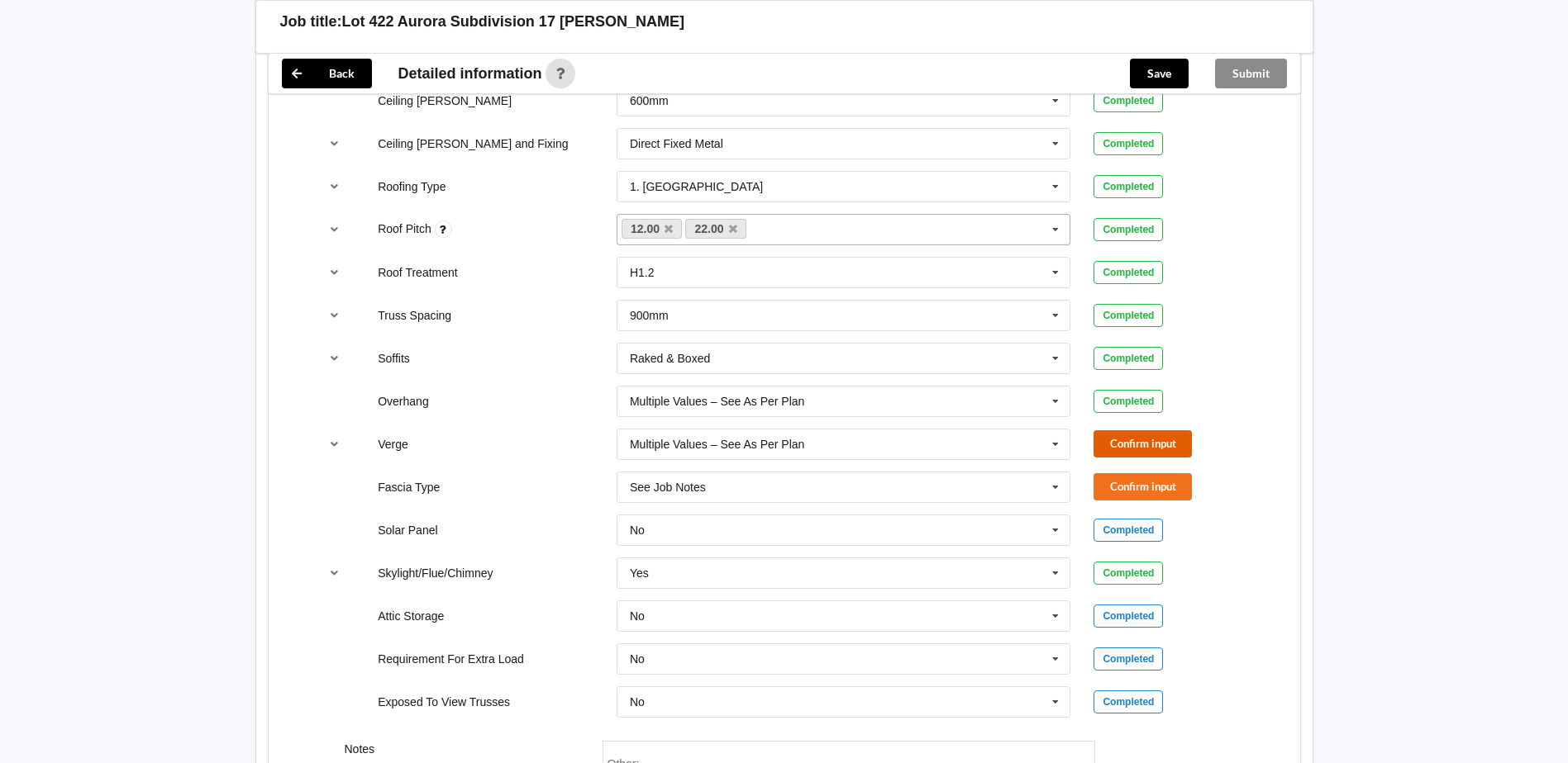
click at [1157, 441] on button "Confirm input" at bounding box center [1141, 443] width 98 height 27
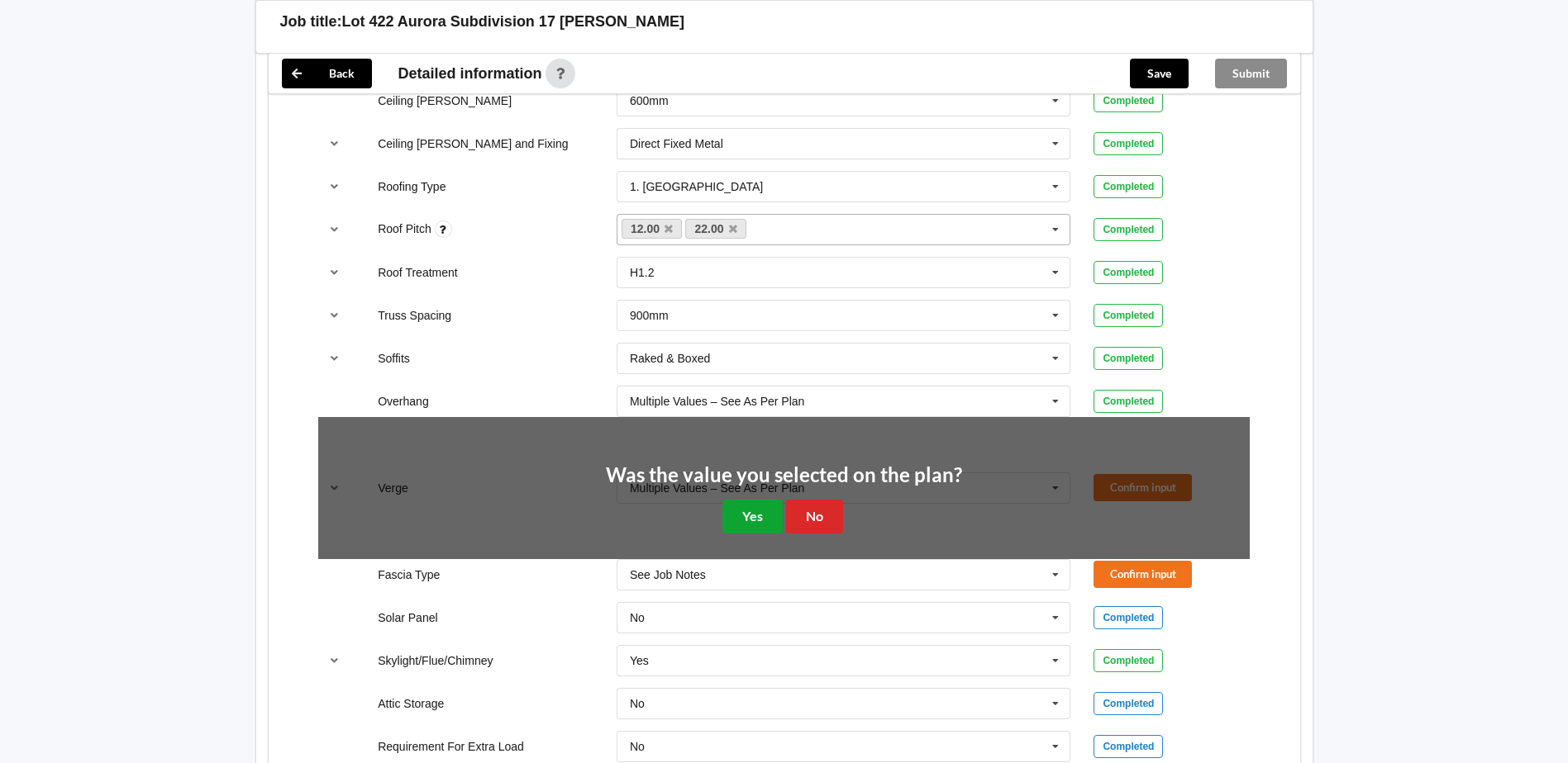
click at [769, 517] on button "Yes" at bounding box center [752, 517] width 61 height 34
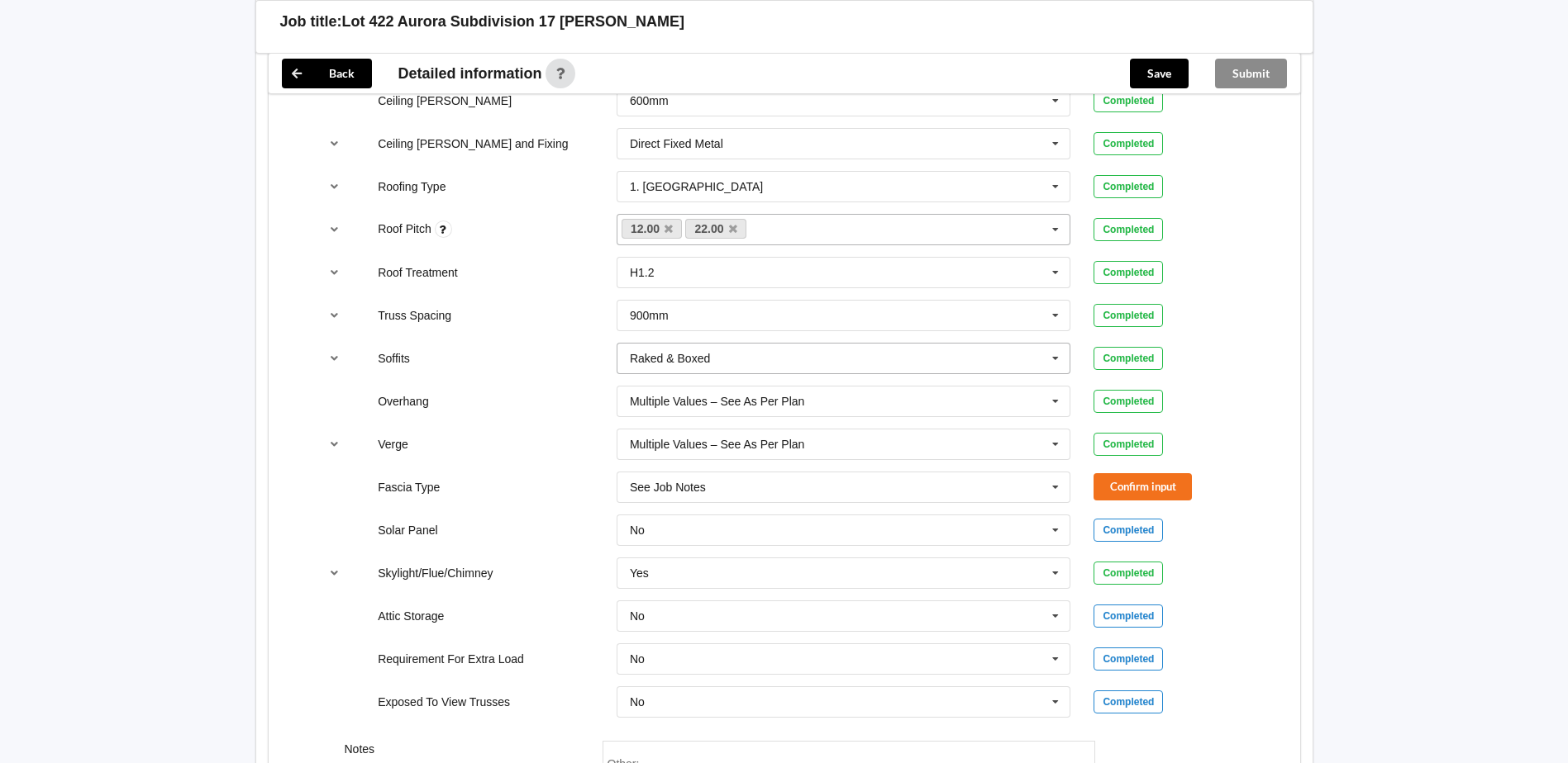
click at [944, 368] on input "text" at bounding box center [844, 358] width 453 height 30
click at [847, 402] on div "Multiple Values – See As Per Plan" at bounding box center [843, 390] width 453 height 31
click at [1175, 364] on button "Confirm input" at bounding box center [1141, 357] width 98 height 27
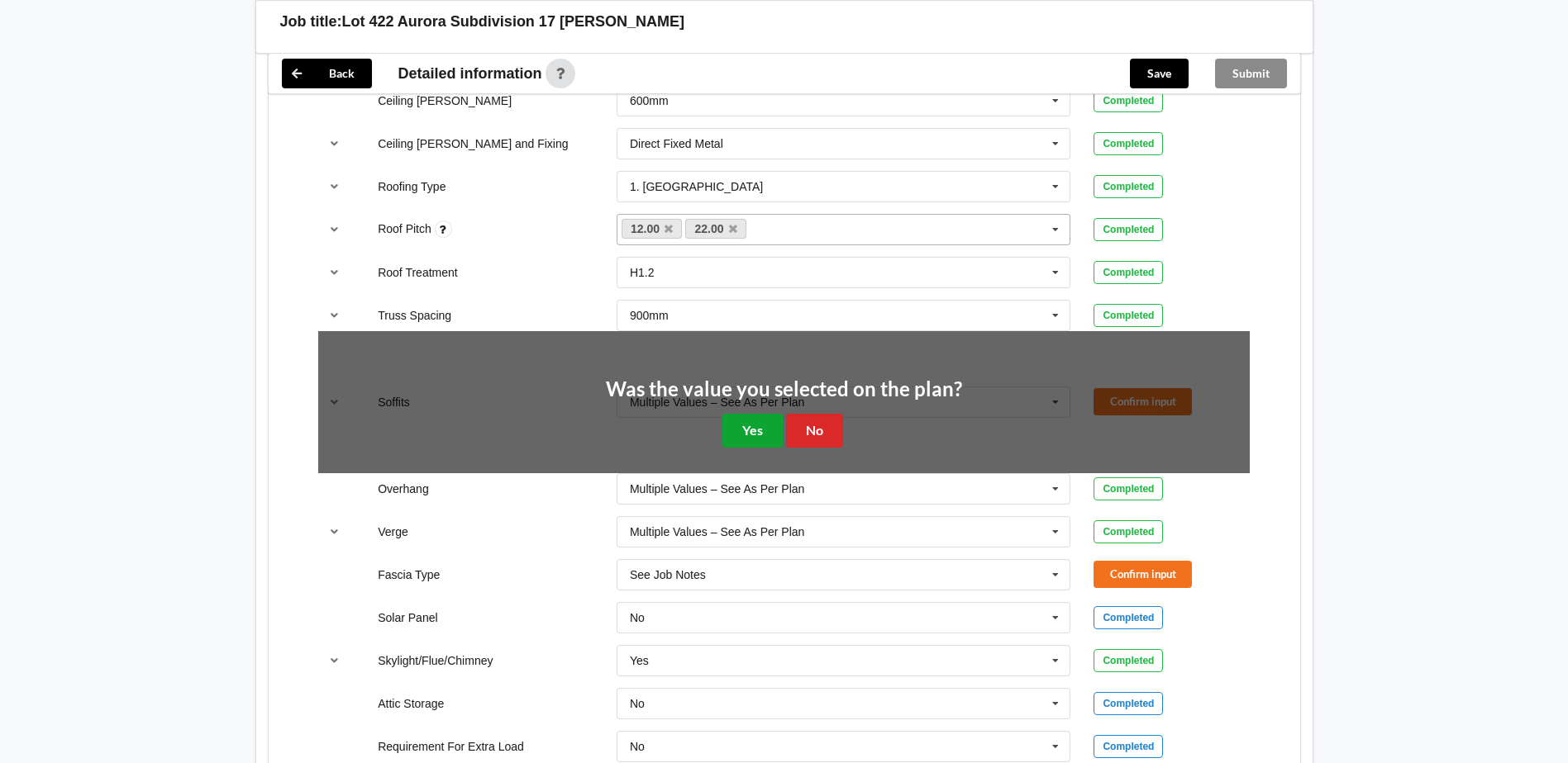
click at [761, 432] on button "Yes" at bounding box center [752, 431] width 61 height 34
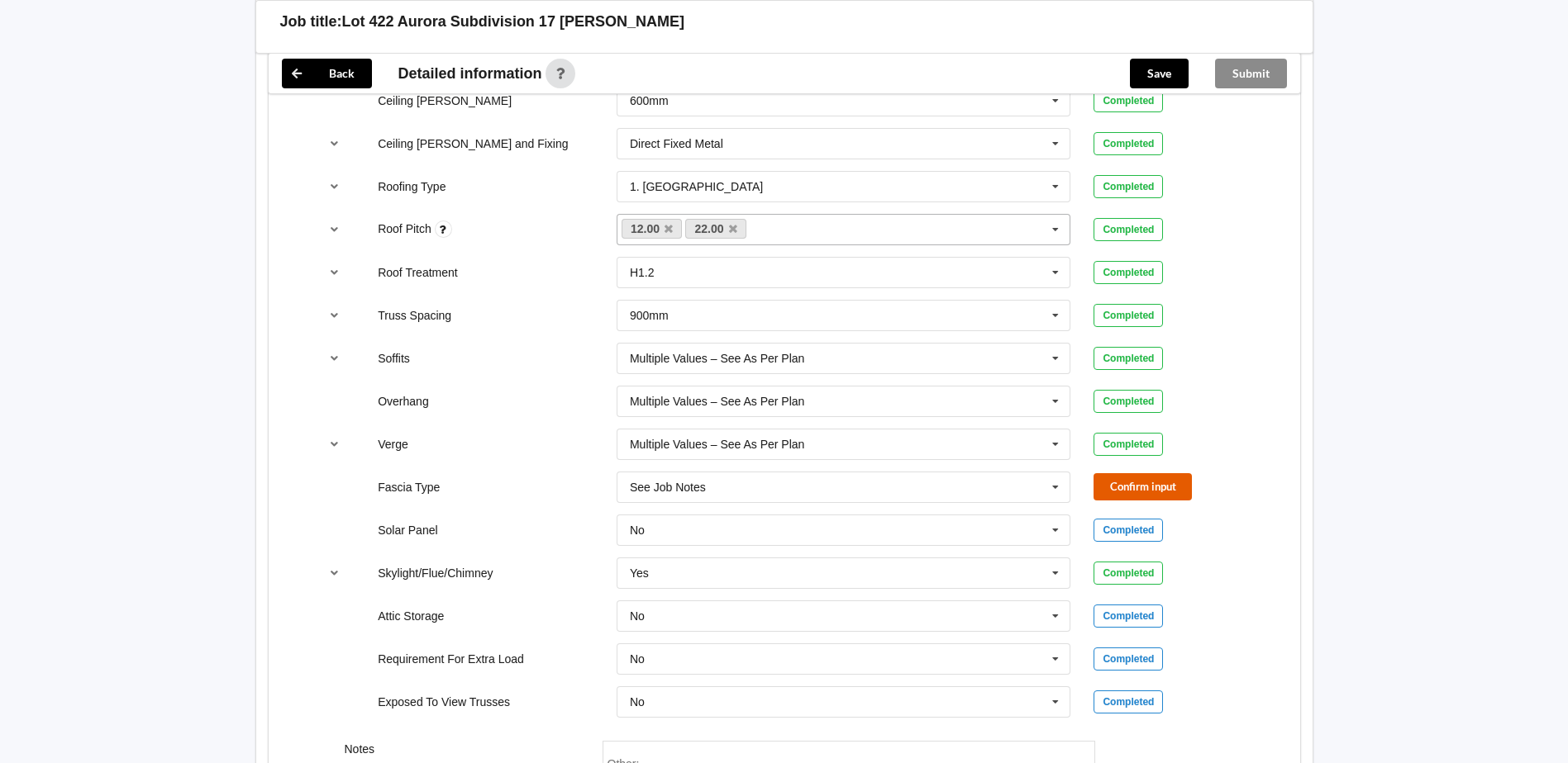
click at [1137, 489] on button "Confirm input" at bounding box center [1141, 486] width 98 height 27
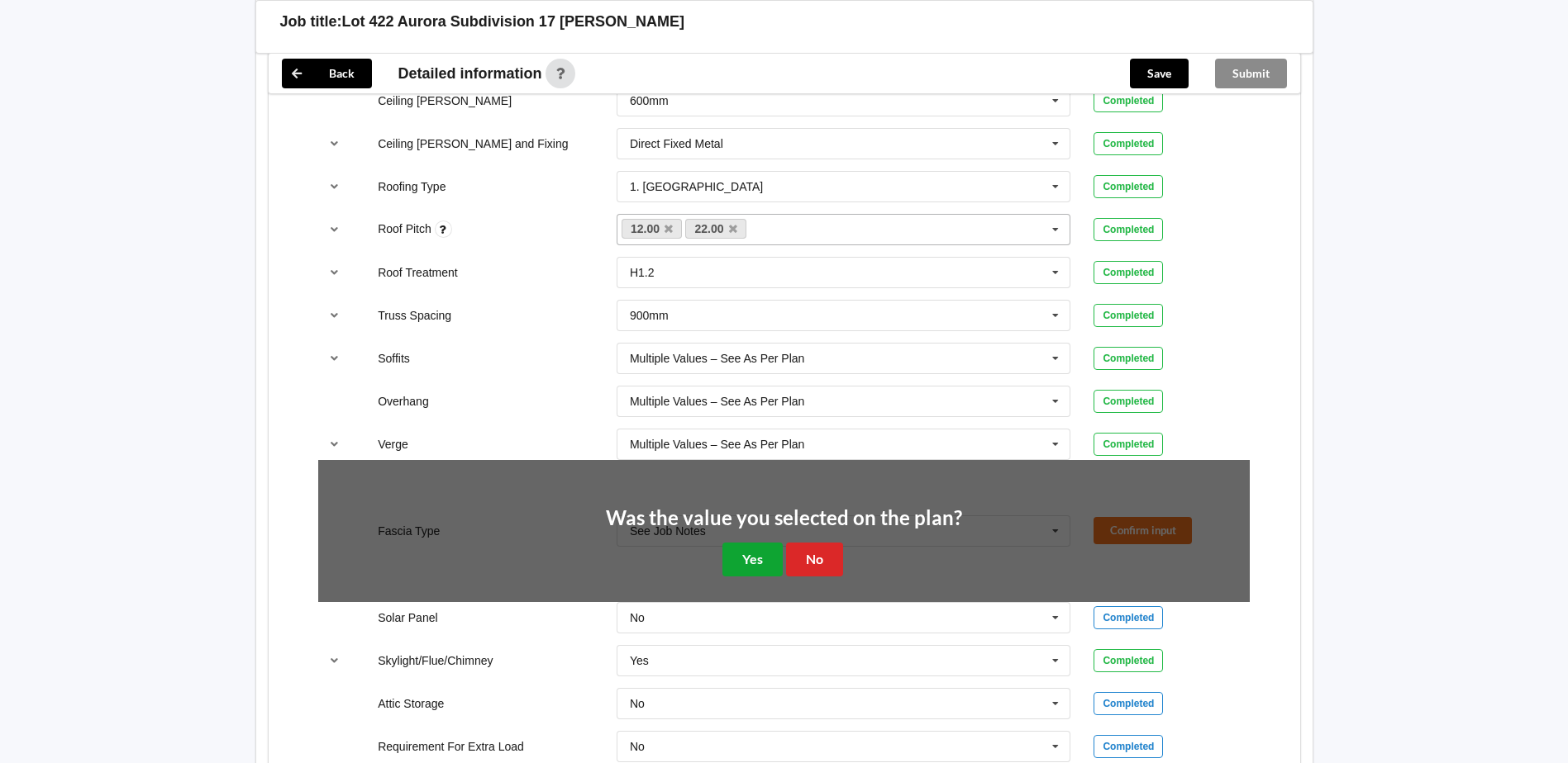
click at [753, 558] on button "Yes" at bounding box center [752, 560] width 61 height 34
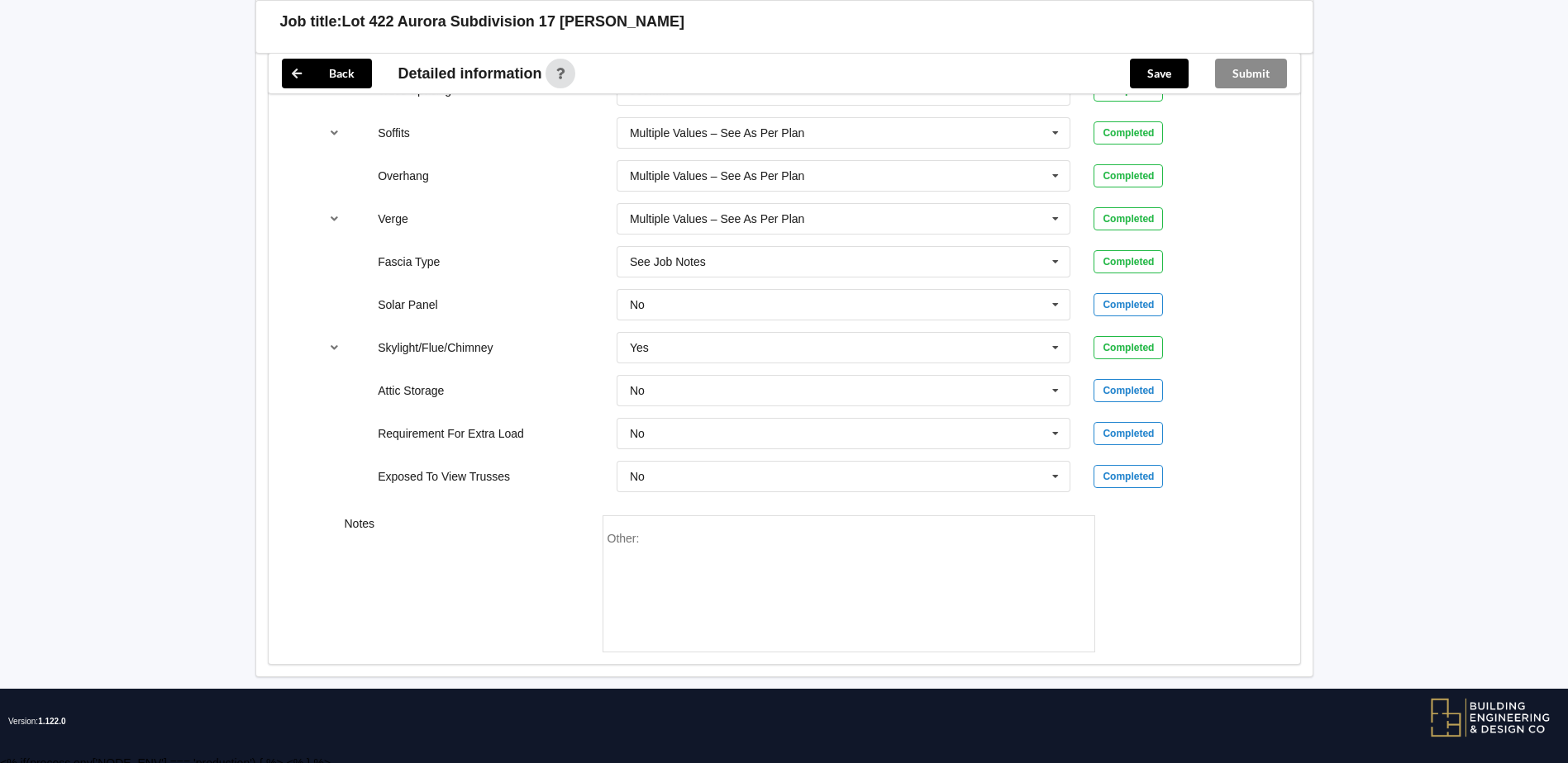
scroll to position [1346, 0]
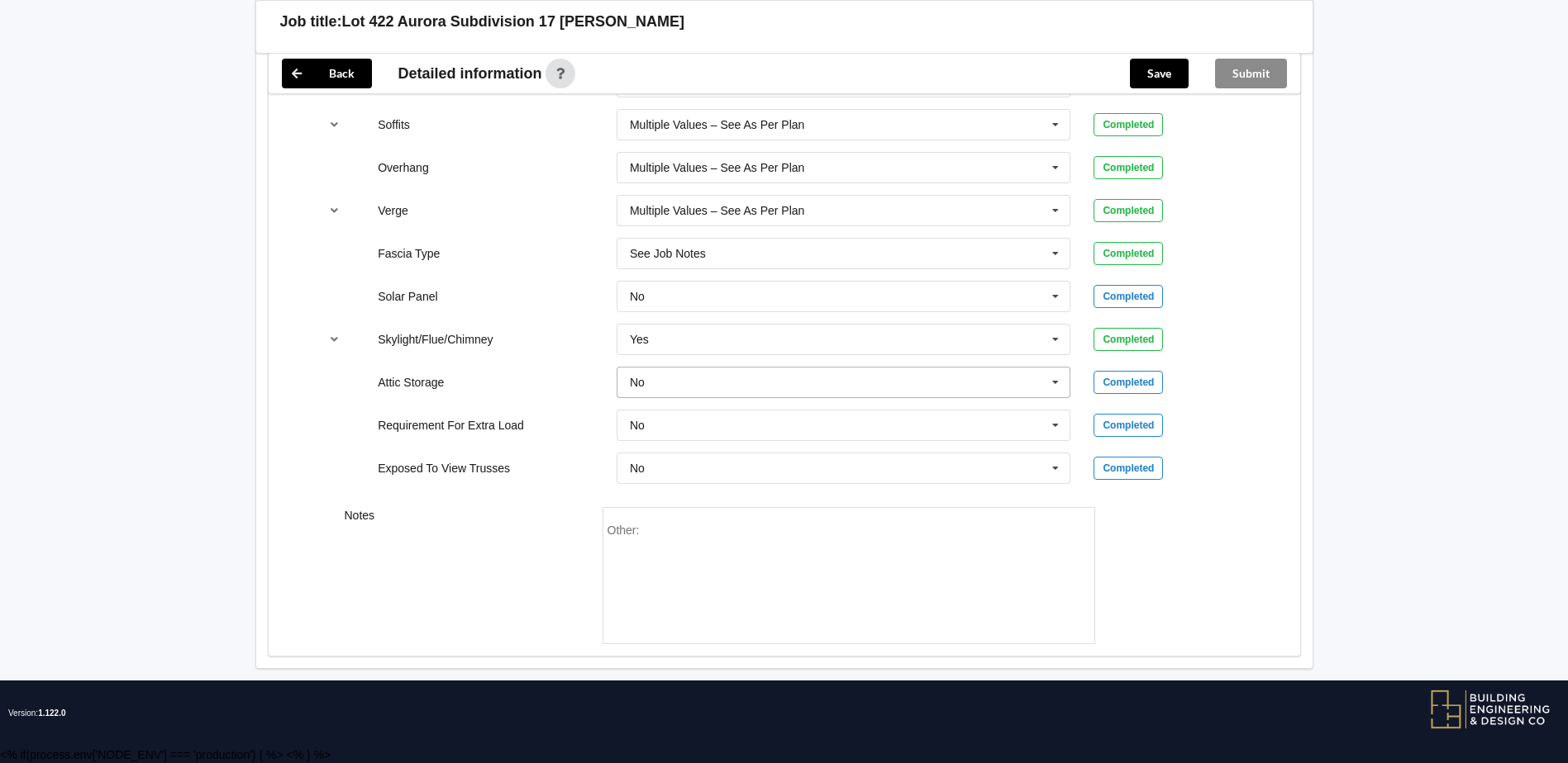
click at [715, 383] on input "text" at bounding box center [844, 382] width 453 height 30
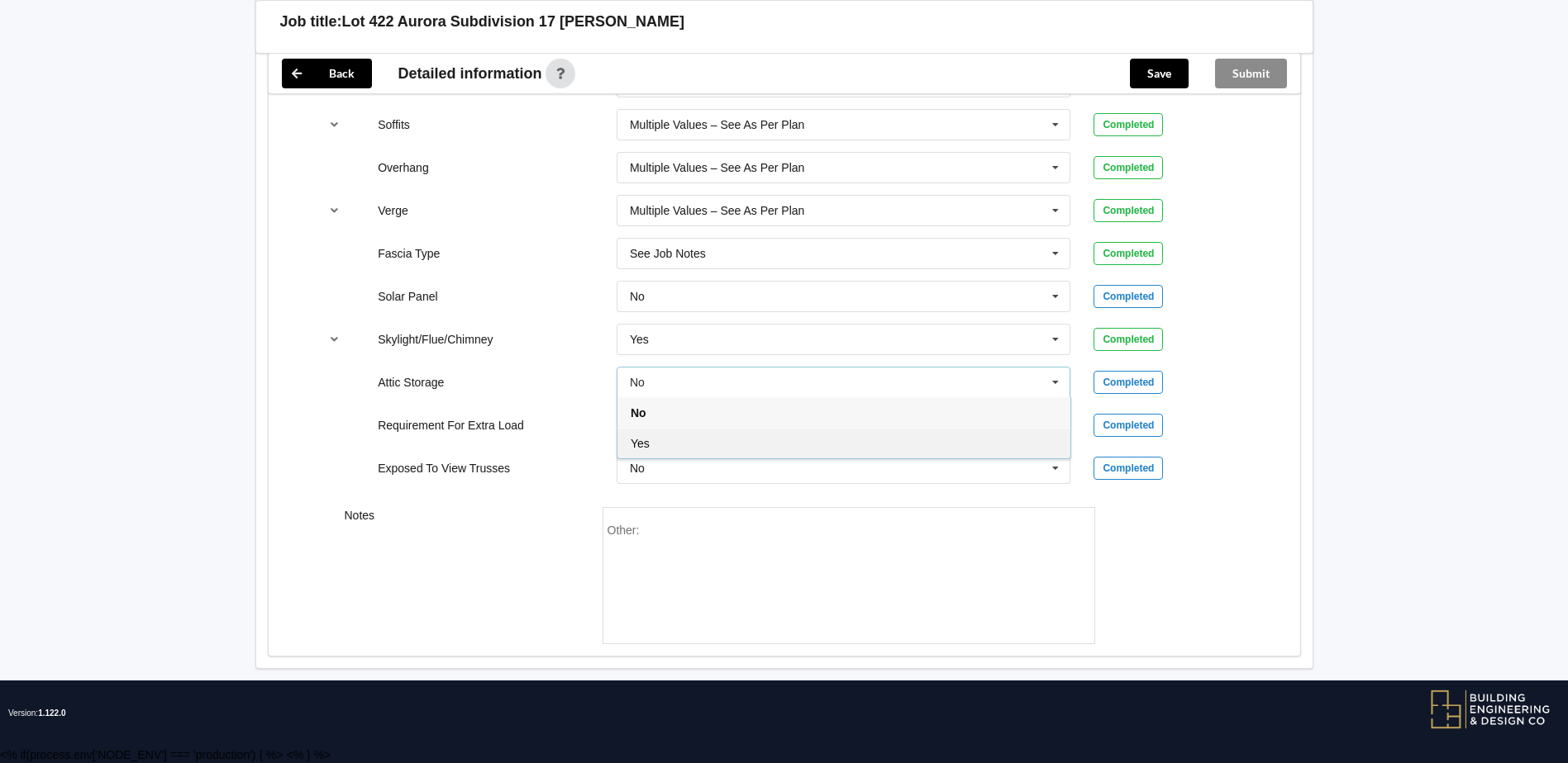
click at [683, 442] on div "Yes" at bounding box center [843, 443] width 453 height 31
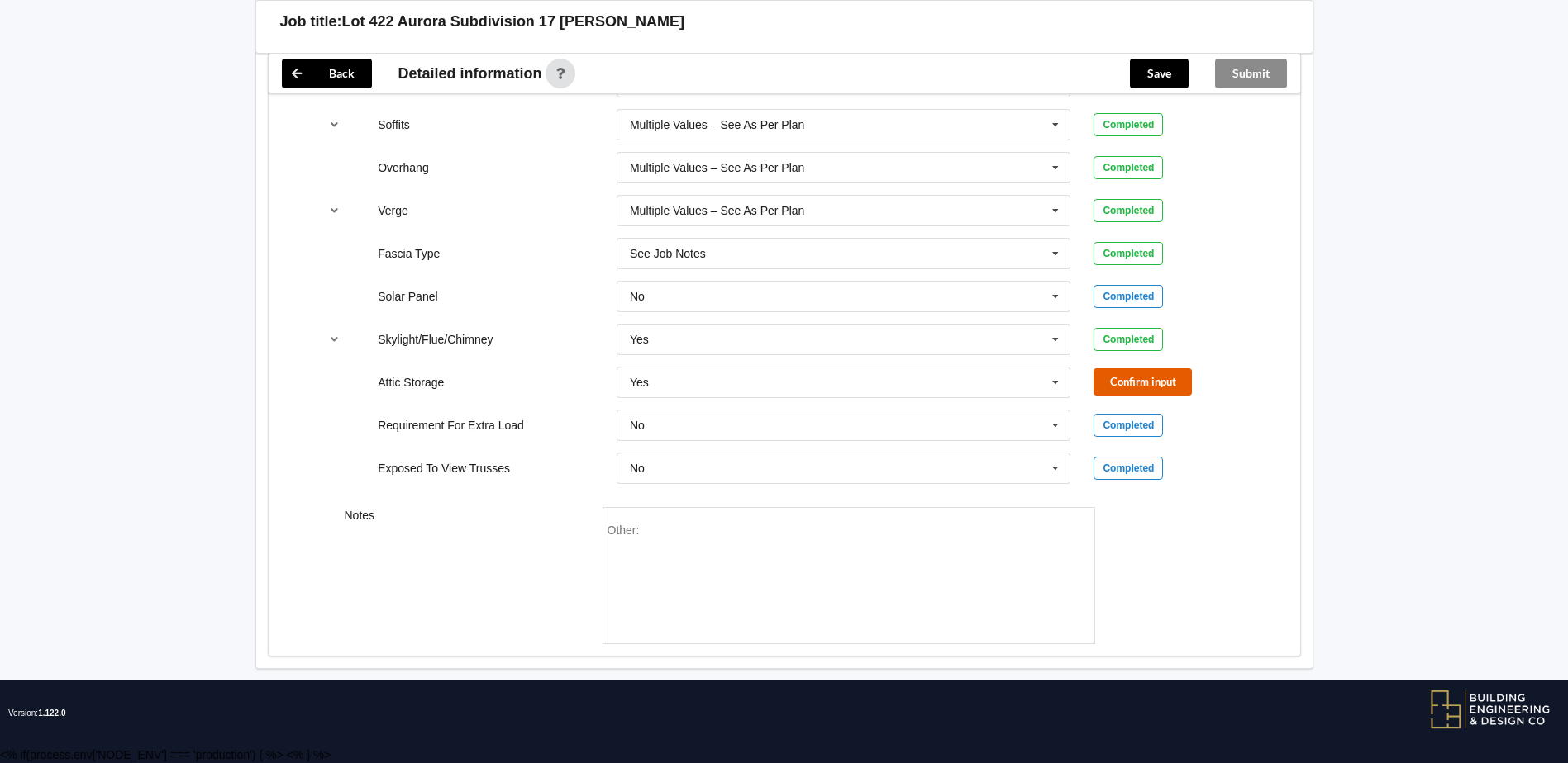
click at [1165, 379] on button "Confirm input" at bounding box center [1141, 382] width 98 height 27
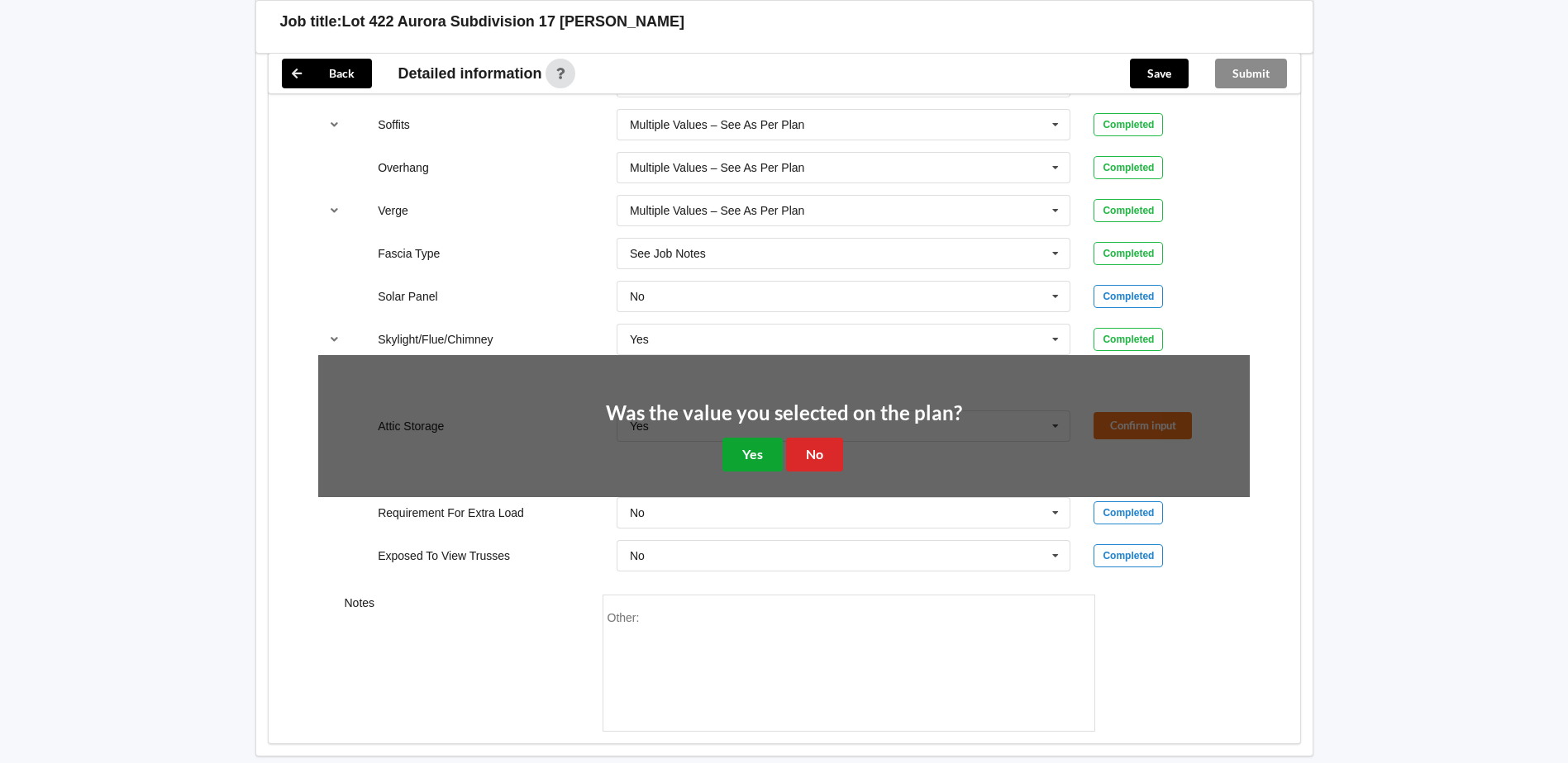
click at [743, 467] on button "Yes" at bounding box center [752, 454] width 61 height 34
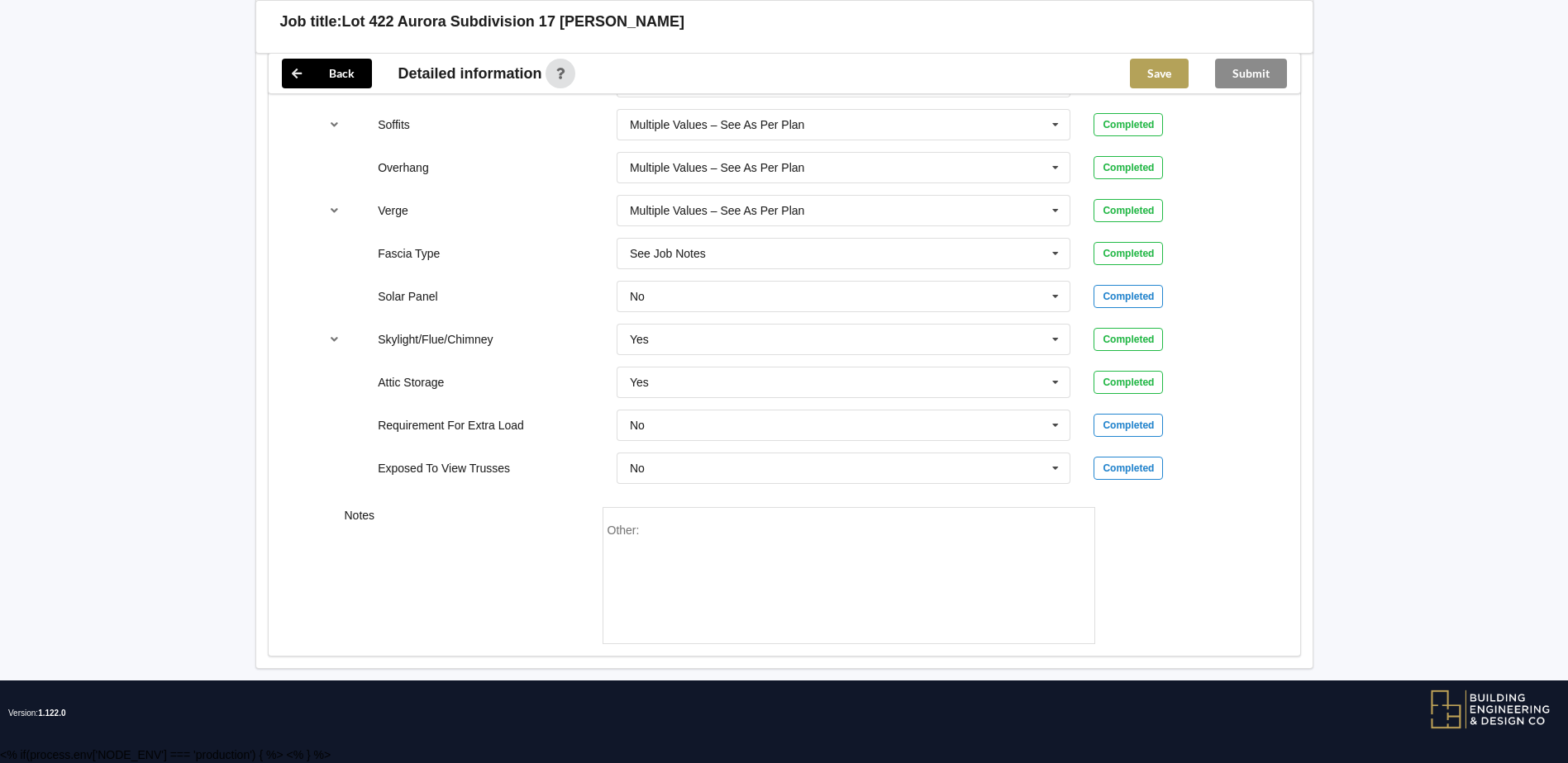
click at [1169, 83] on button "Save" at bounding box center [1158, 74] width 59 height 30
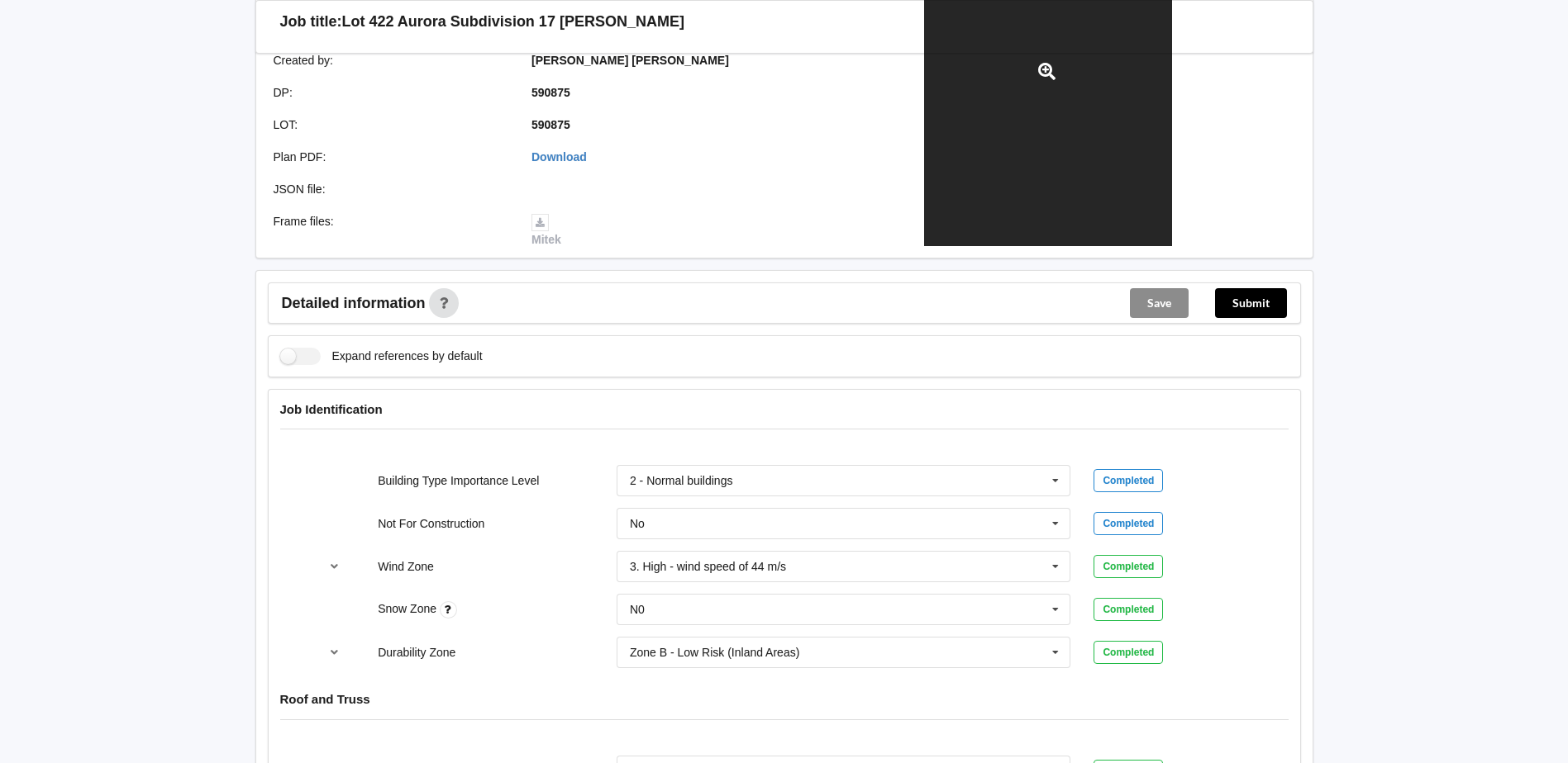
scroll to position [495, 0]
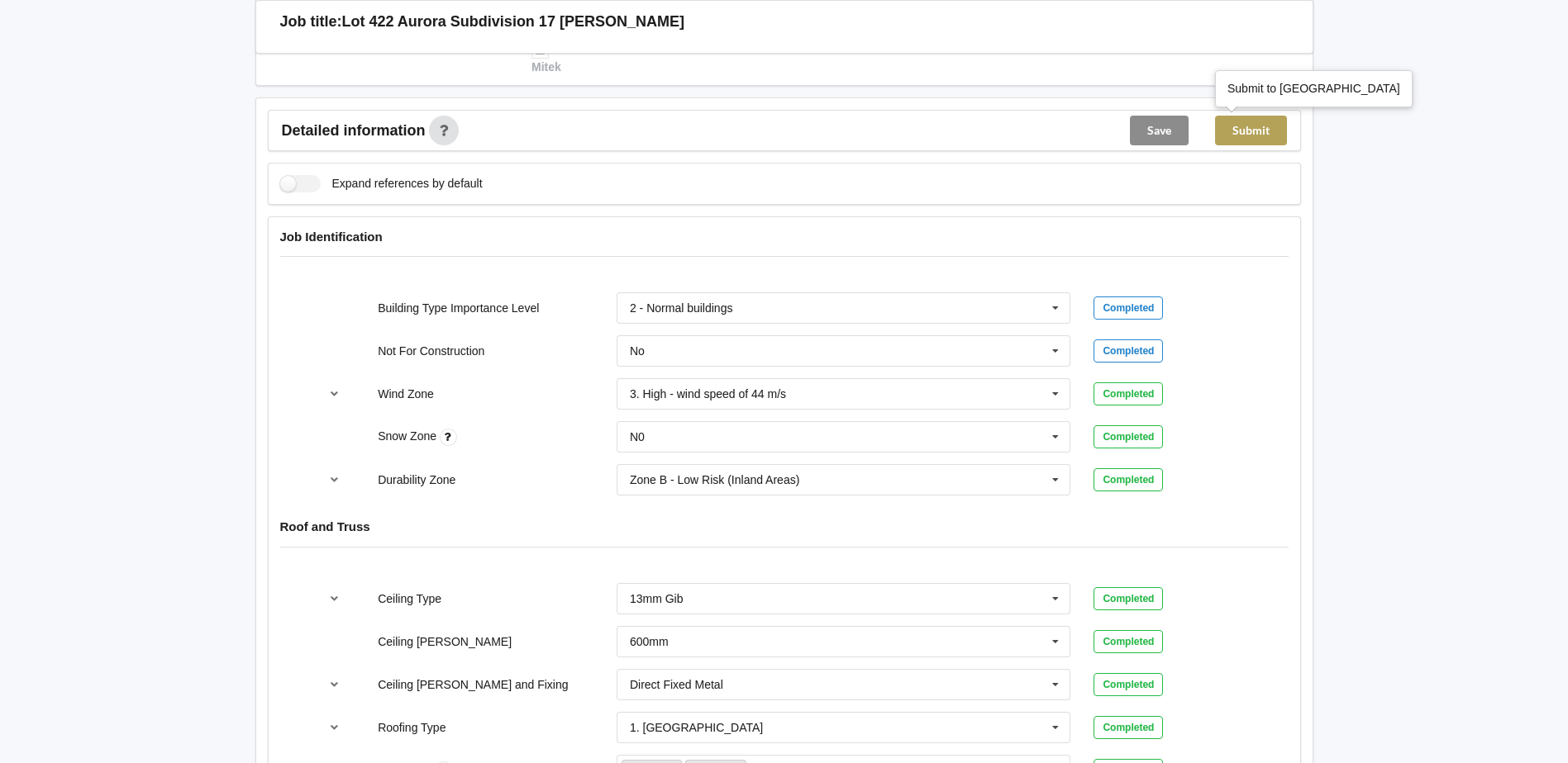
click at [1251, 136] on button "Submit" at bounding box center [1251, 131] width 72 height 30
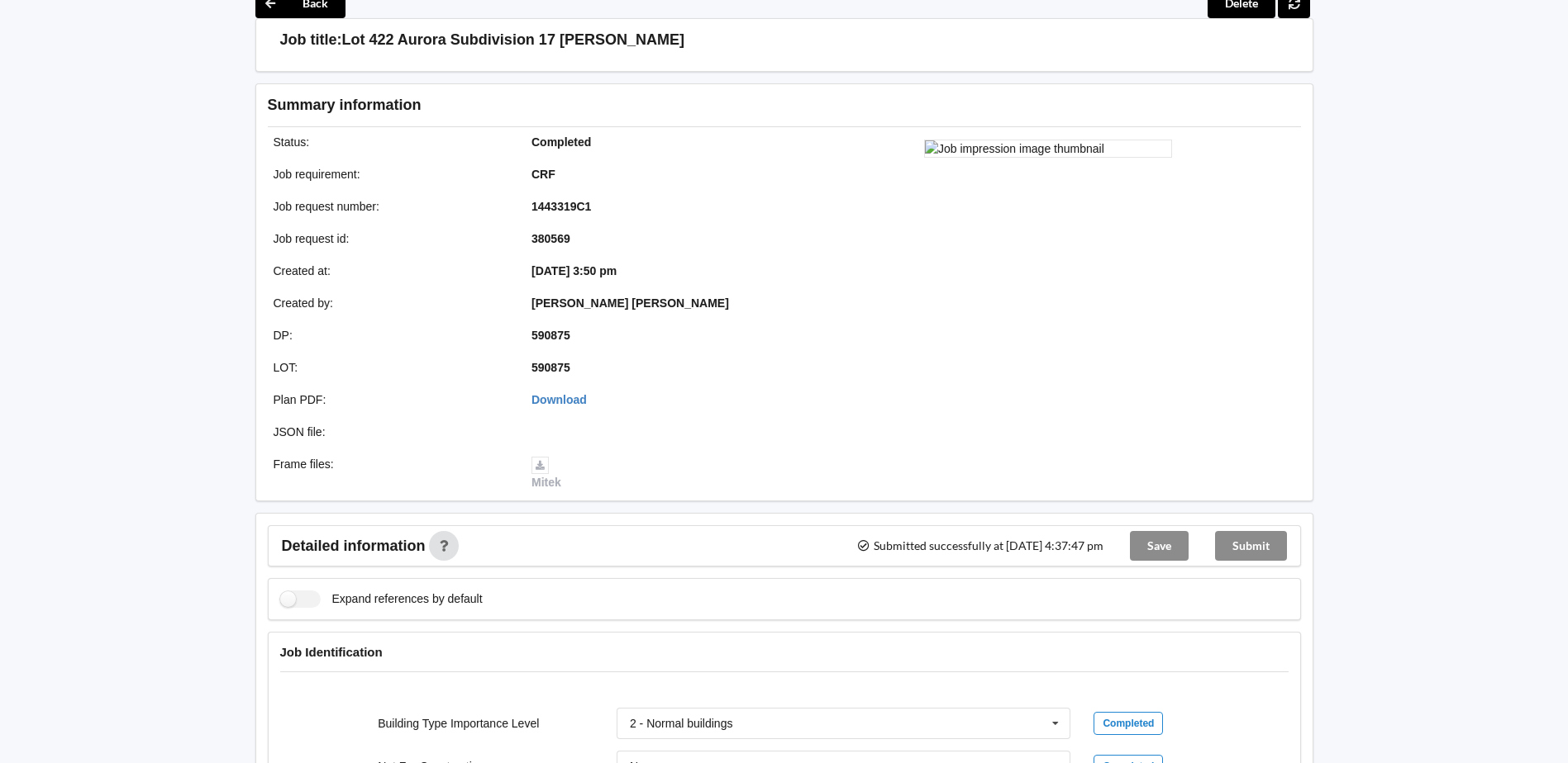
scroll to position [0, 0]
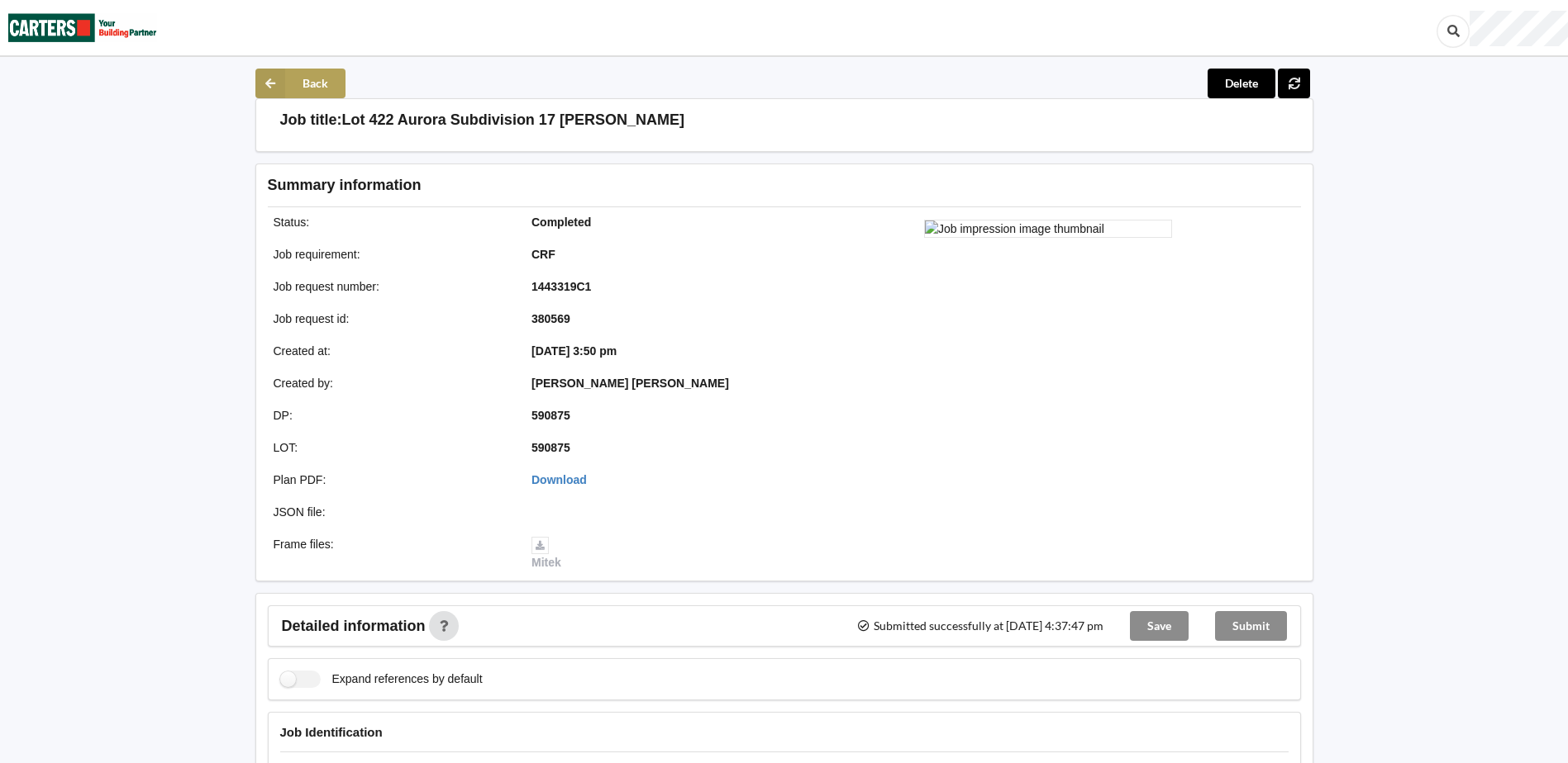
click at [328, 69] on button "Back" at bounding box center [301, 83] width 91 height 30
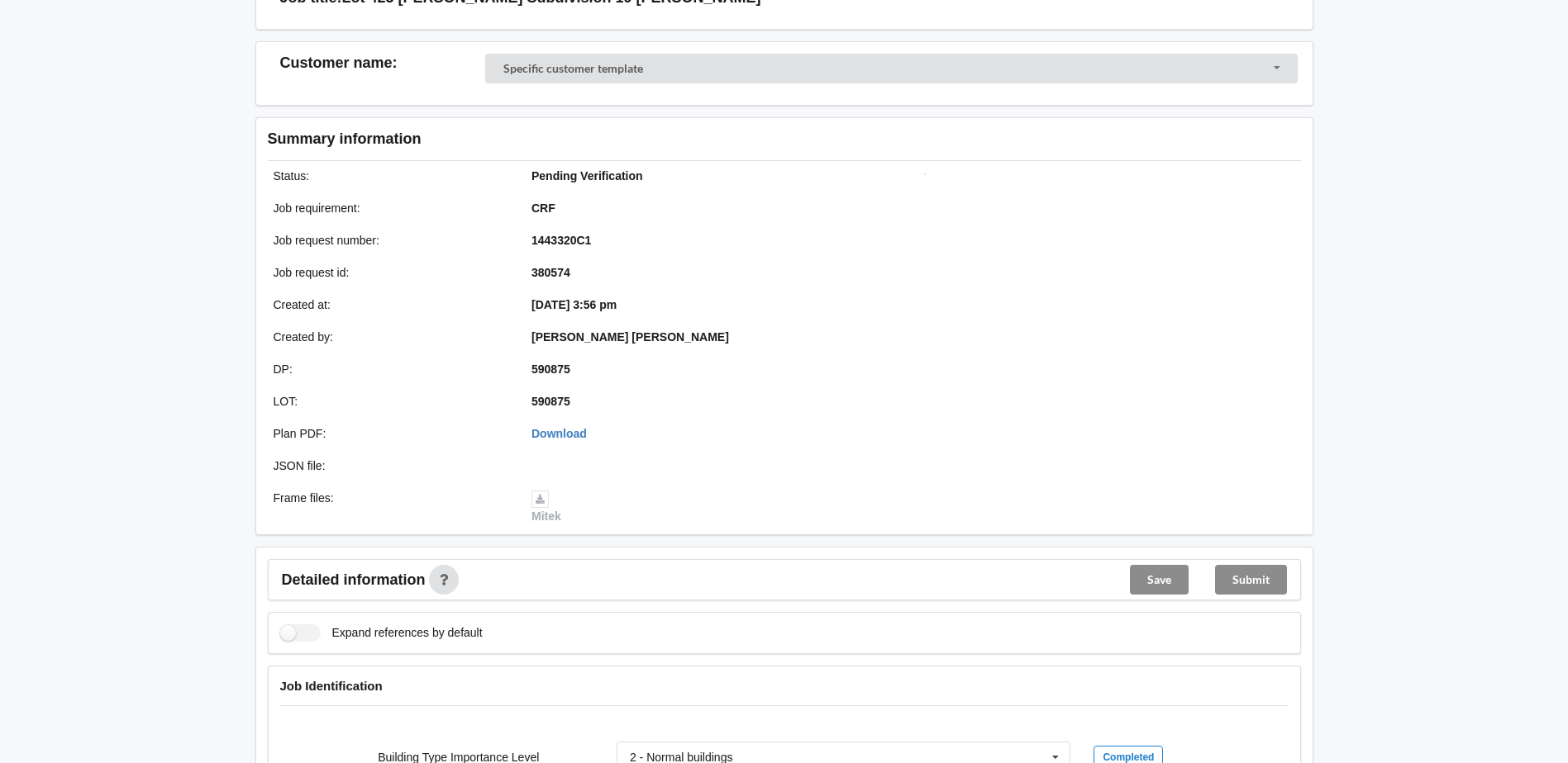
scroll to position [248, 0]
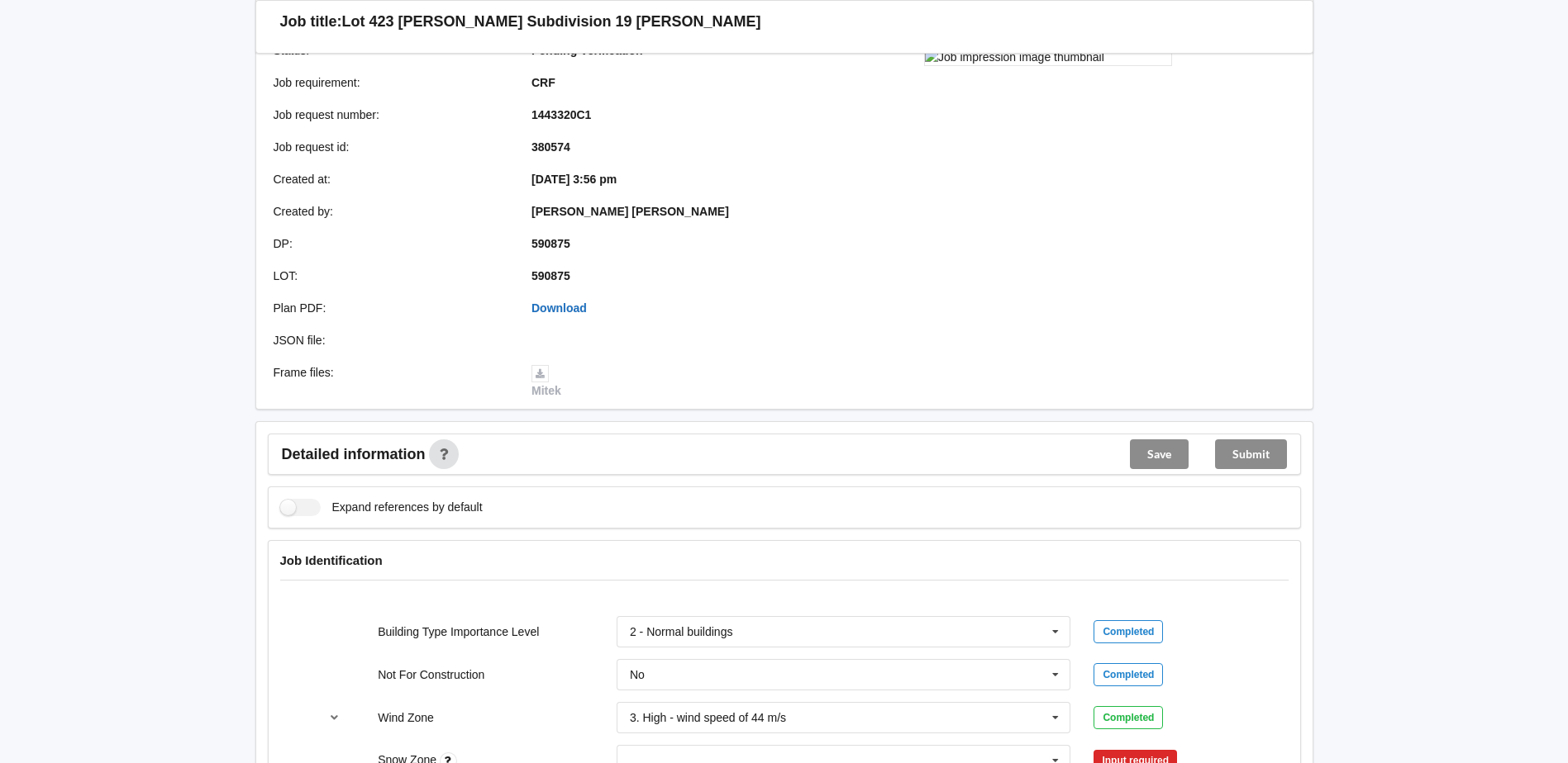
click at [567, 308] on link "Download" at bounding box center [558, 308] width 55 height 13
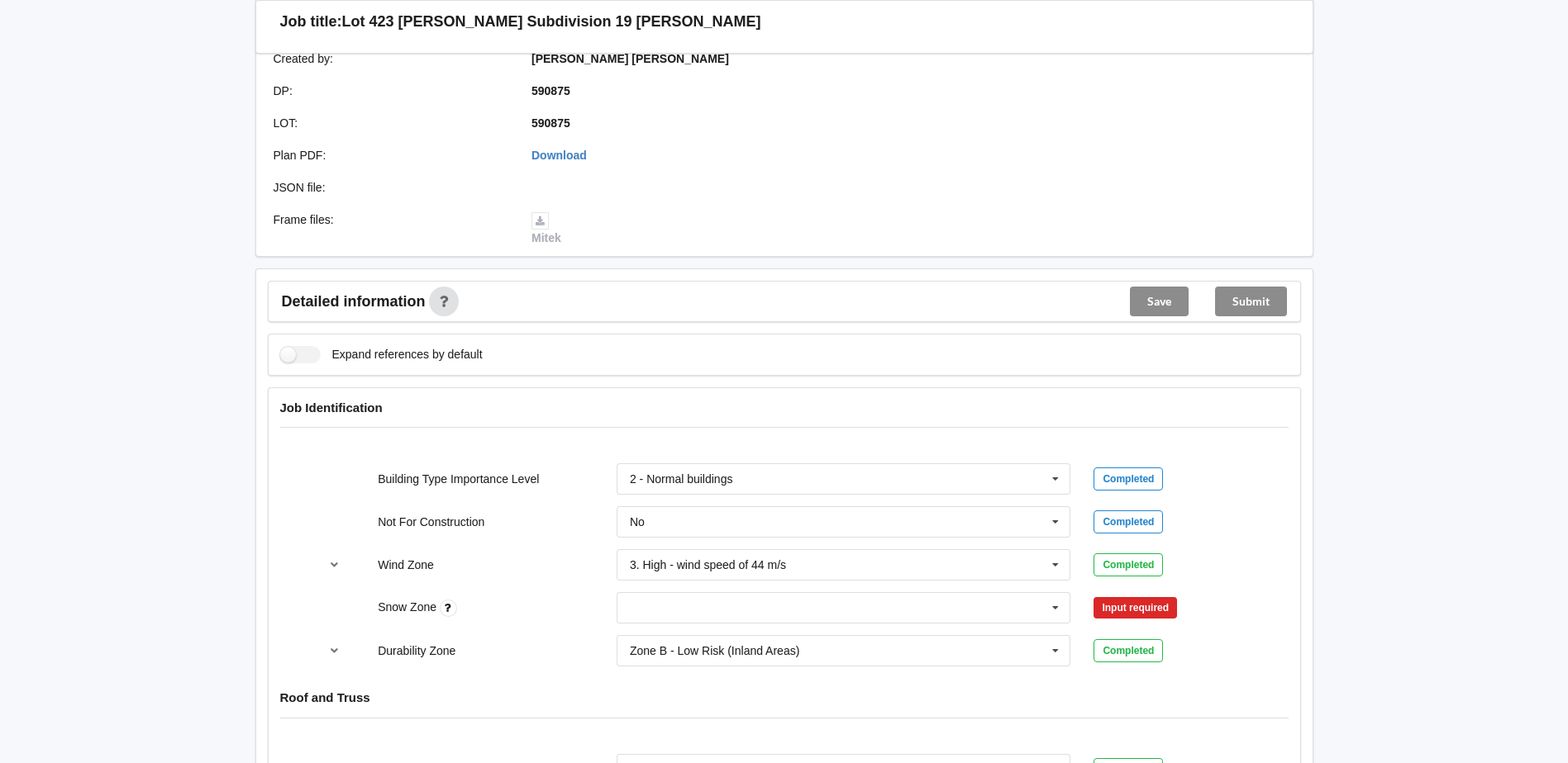
scroll to position [578, 0]
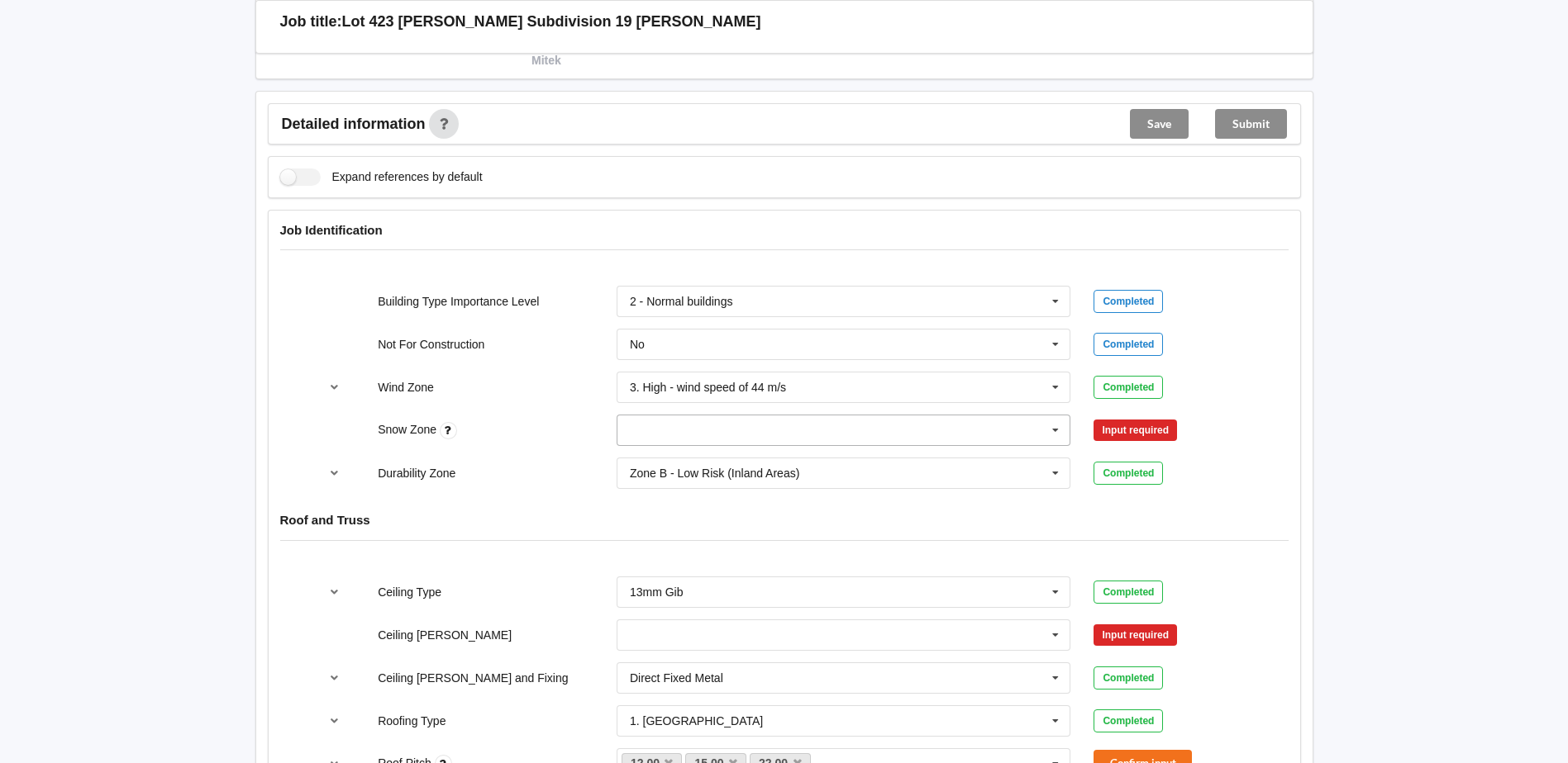
click at [1049, 430] on icon at bounding box center [1055, 430] width 25 height 31
click at [739, 457] on div "N0" at bounding box center [843, 460] width 453 height 31
click at [1116, 436] on button "Confirm input" at bounding box center [1141, 430] width 98 height 27
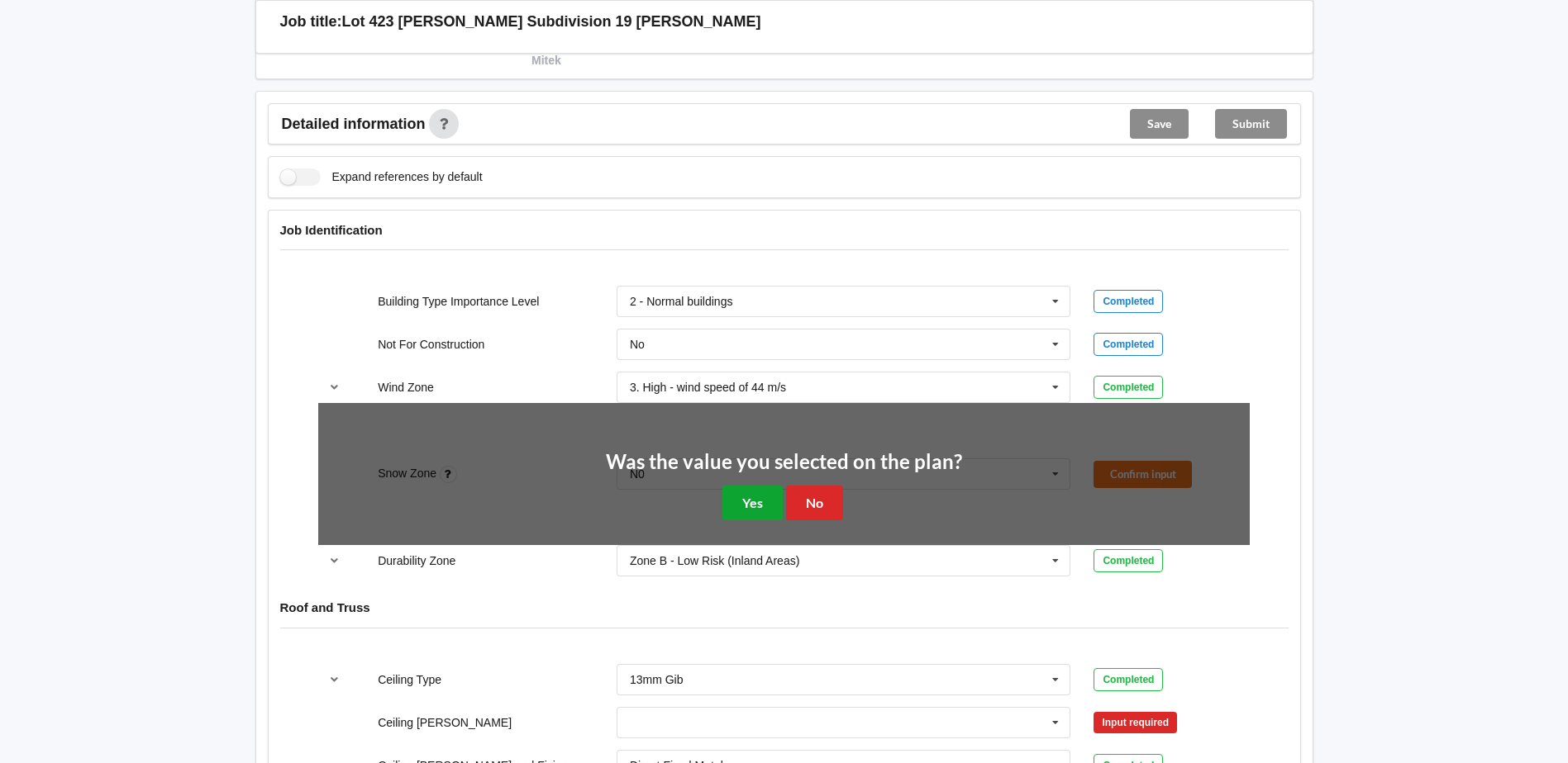
click at [757, 493] on button "Yes" at bounding box center [752, 503] width 61 height 34
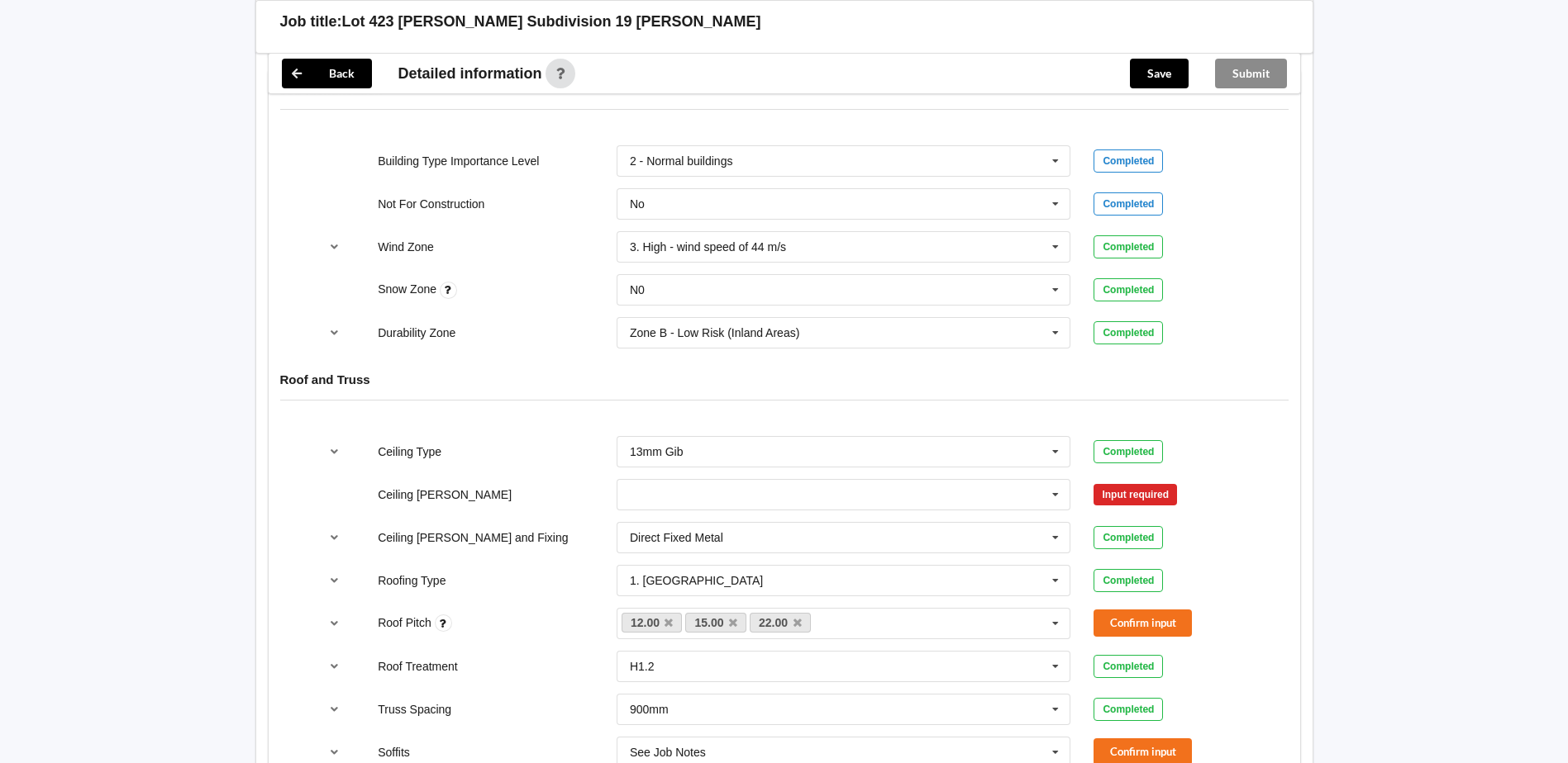
scroll to position [825, 0]
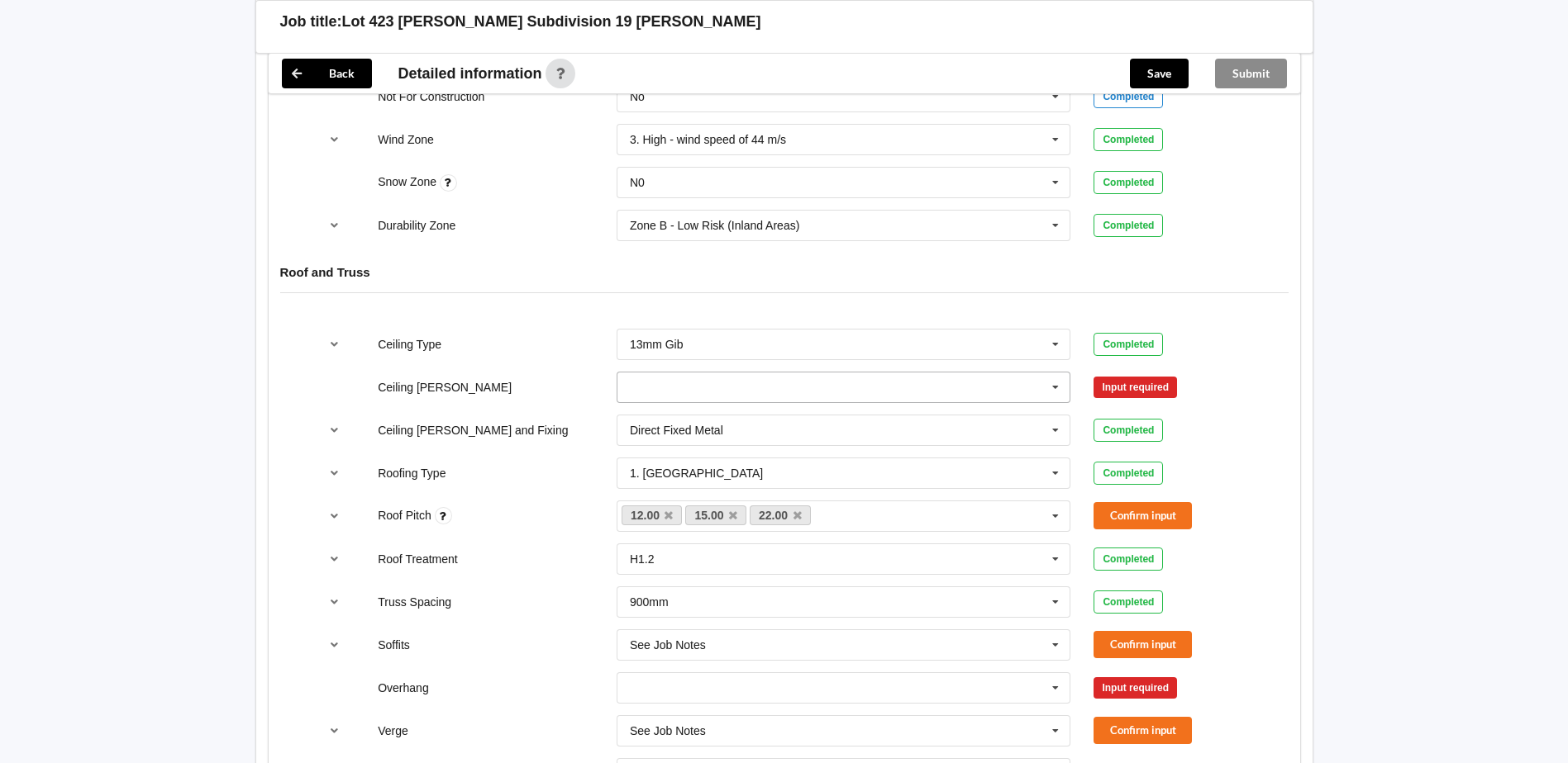
click at [760, 391] on input "text" at bounding box center [844, 387] width 453 height 30
click at [537, 400] on div "Ceiling Batten 400mm 400mm 450mm 600mm See Job Notes Input required" at bounding box center [783, 387] width 955 height 54
click at [977, 397] on input "text" at bounding box center [844, 387] width 453 height 30
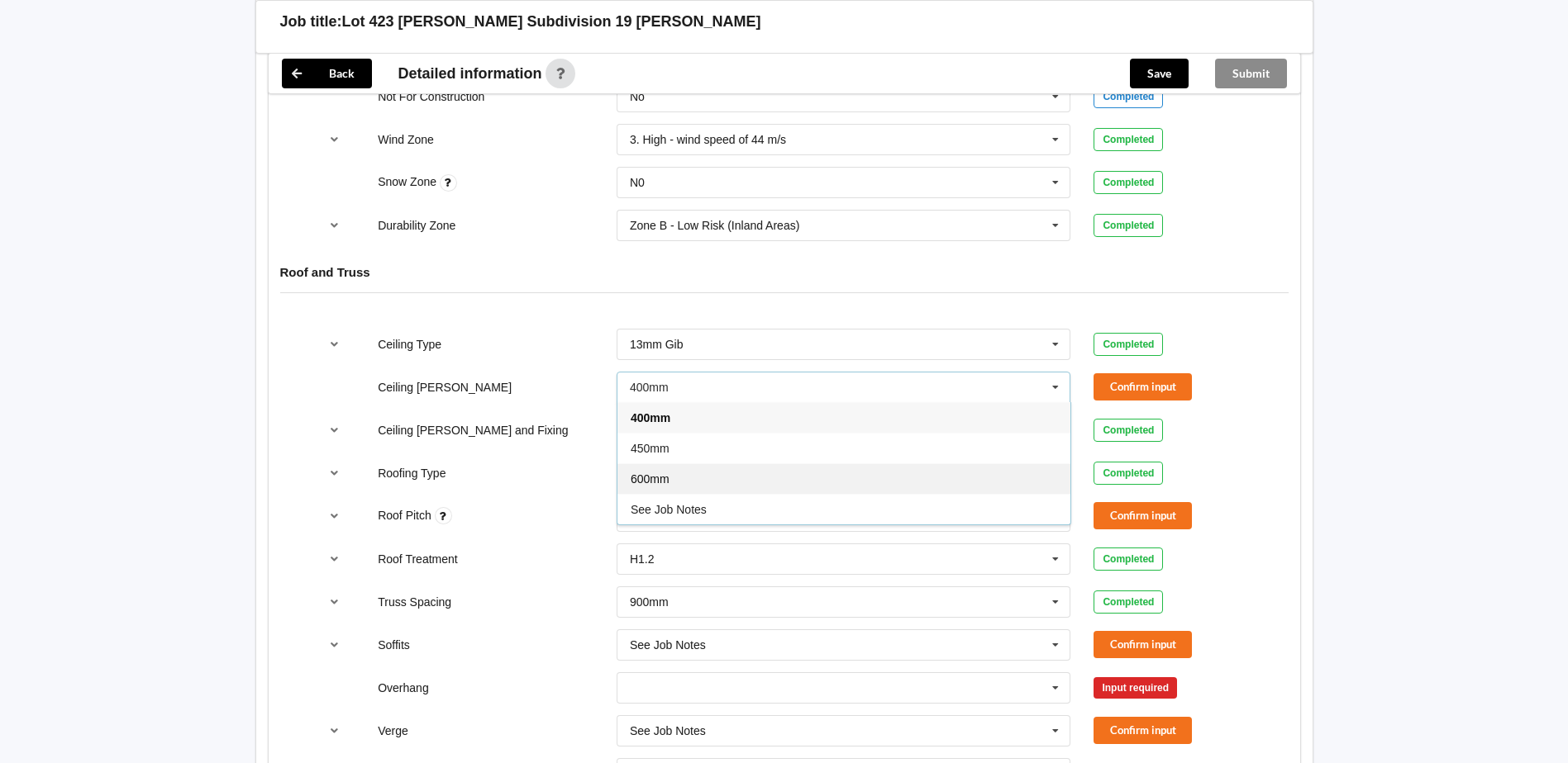
click at [769, 474] on div "600mm" at bounding box center [843, 479] width 453 height 31
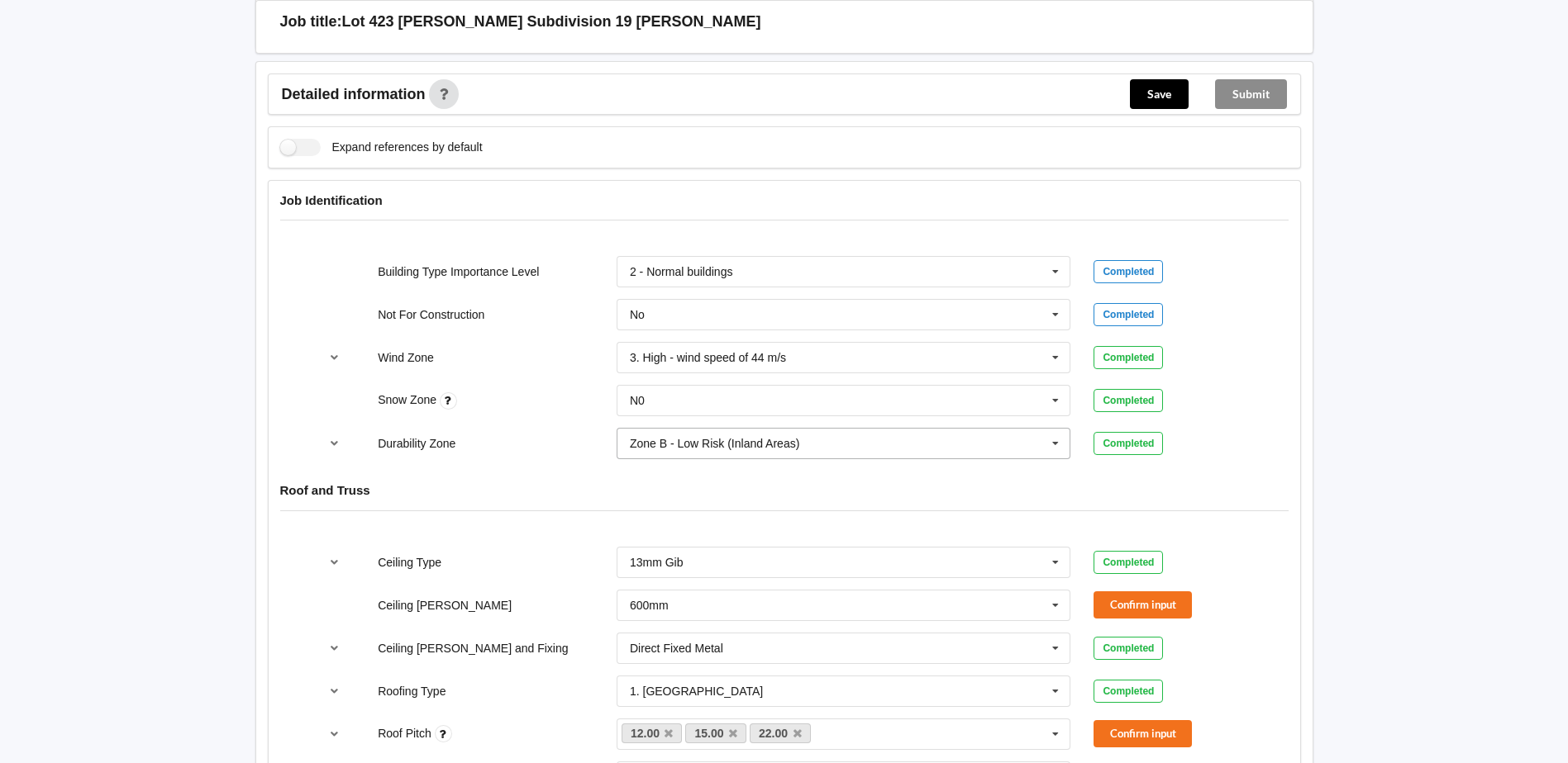
scroll to position [413, 0]
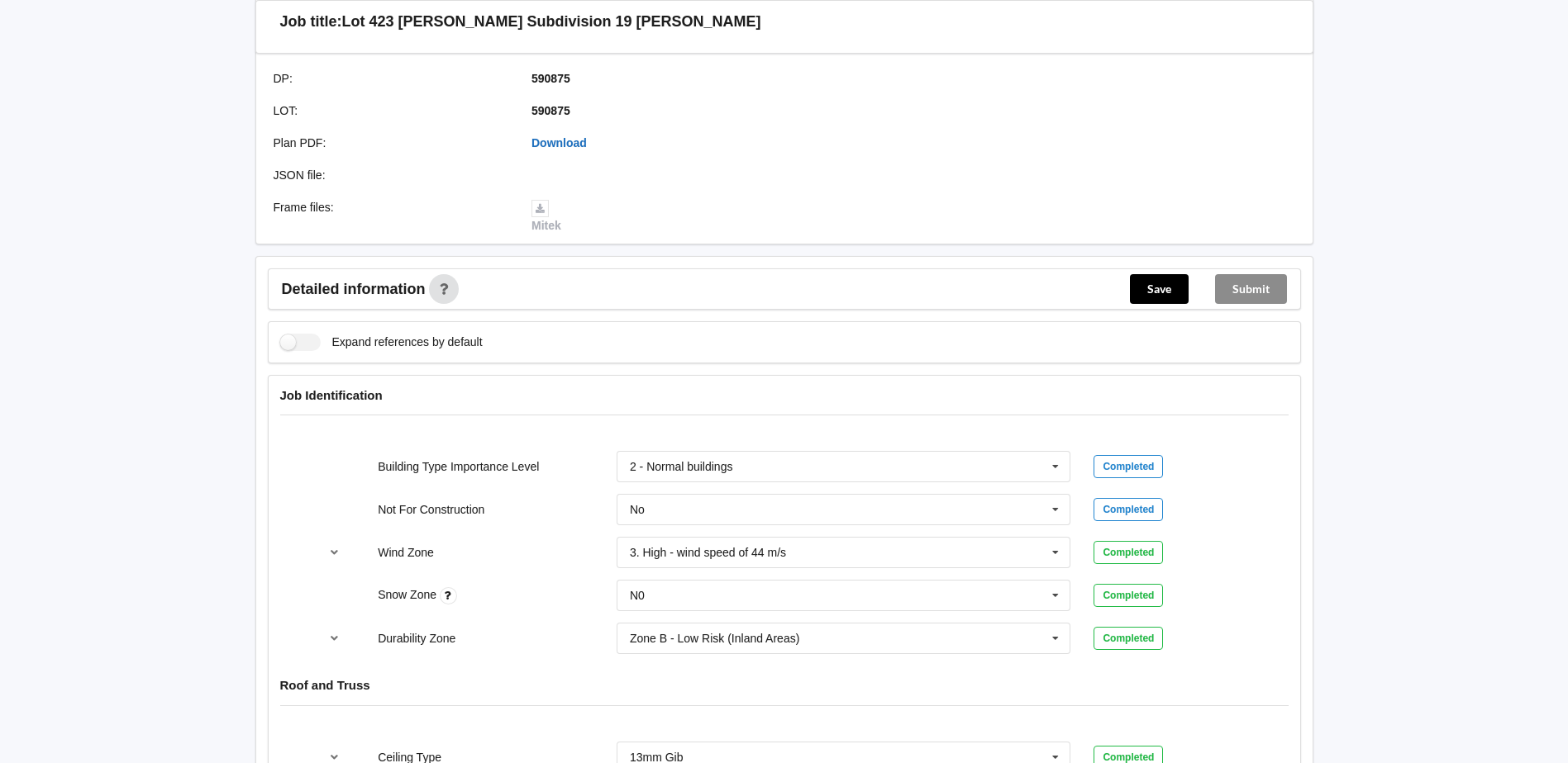
click at [539, 141] on link "Download" at bounding box center [558, 143] width 55 height 13
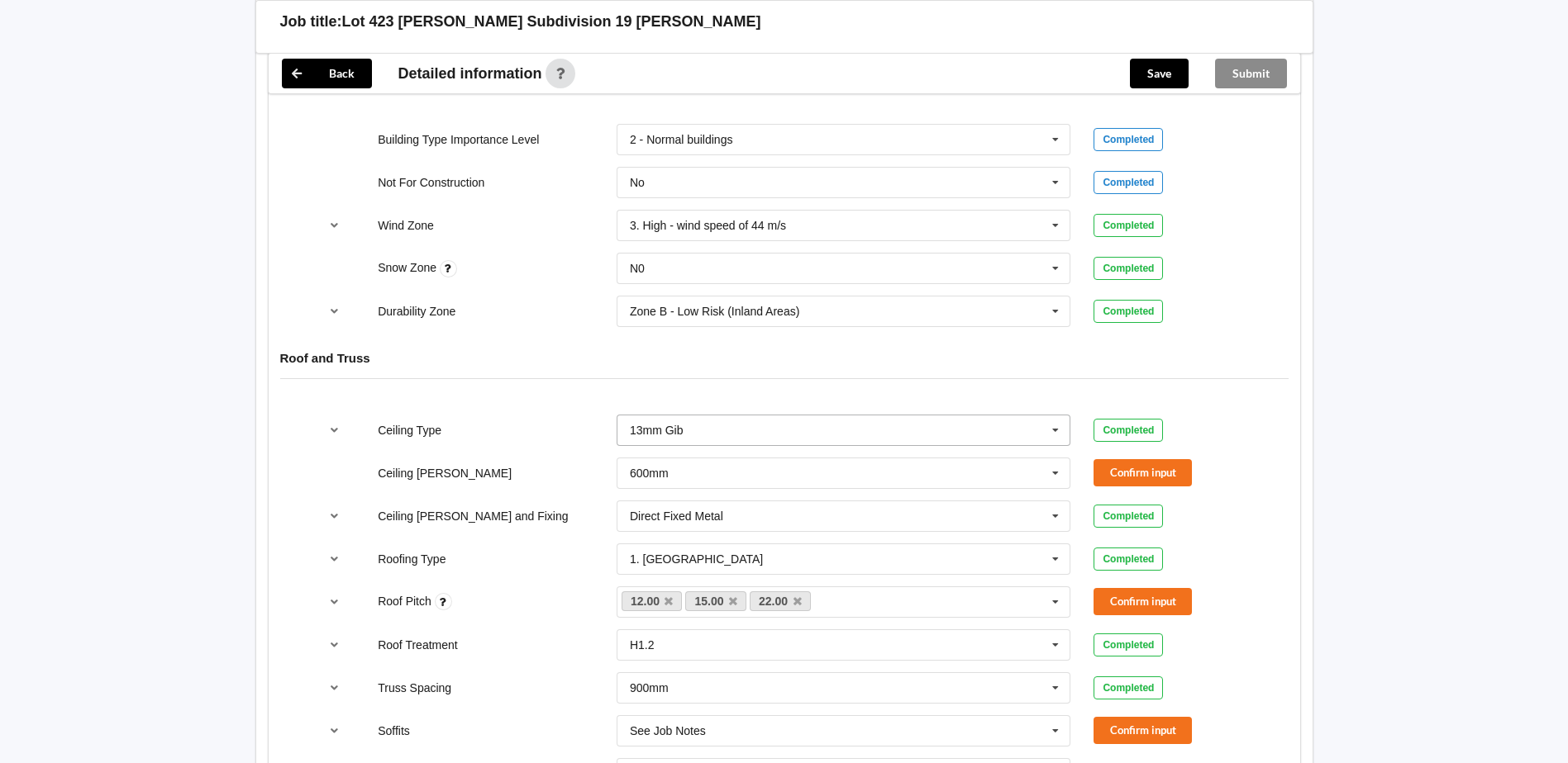
scroll to position [743, 0]
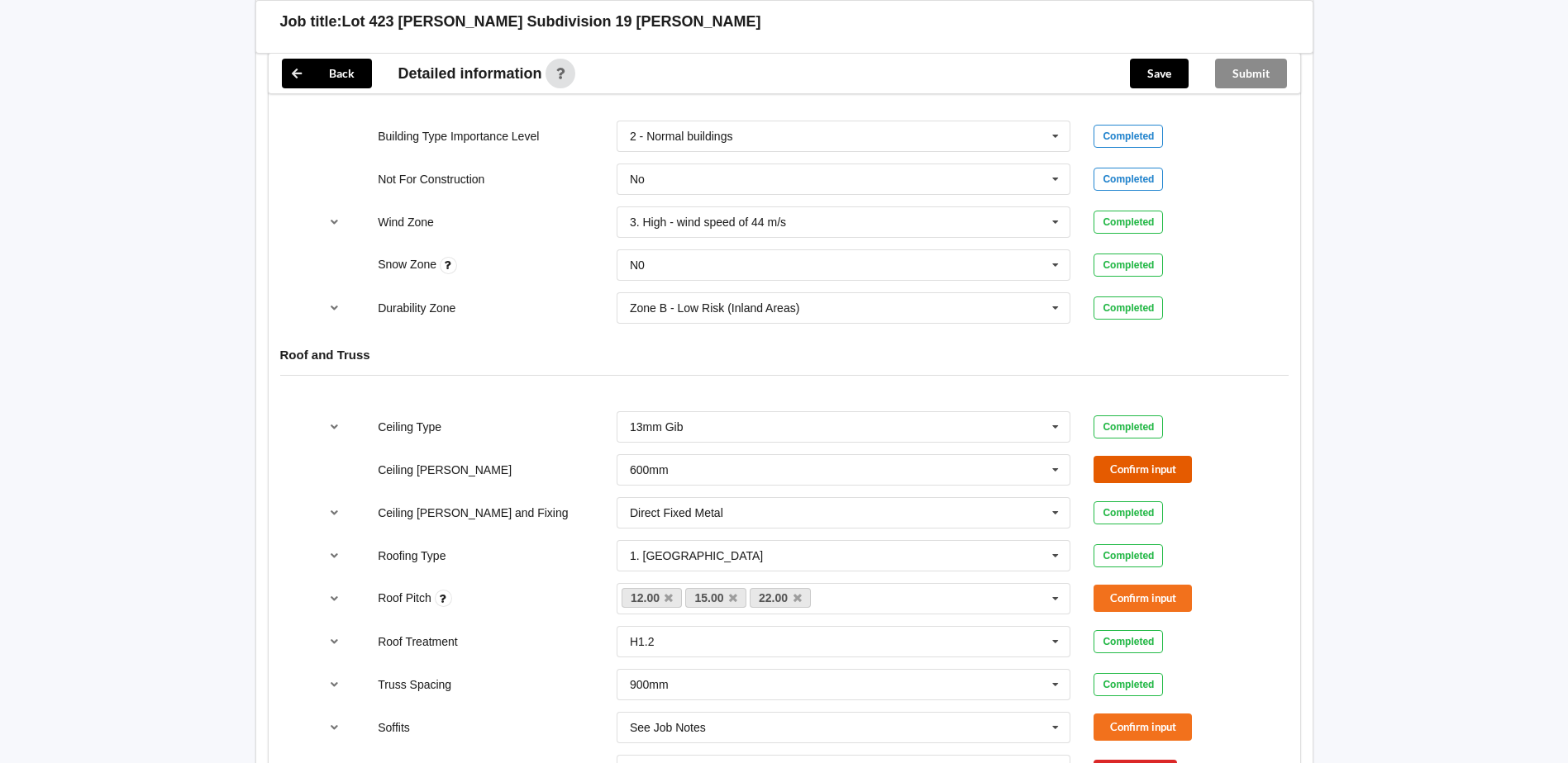
click at [1142, 465] on button "Confirm input" at bounding box center [1141, 469] width 98 height 27
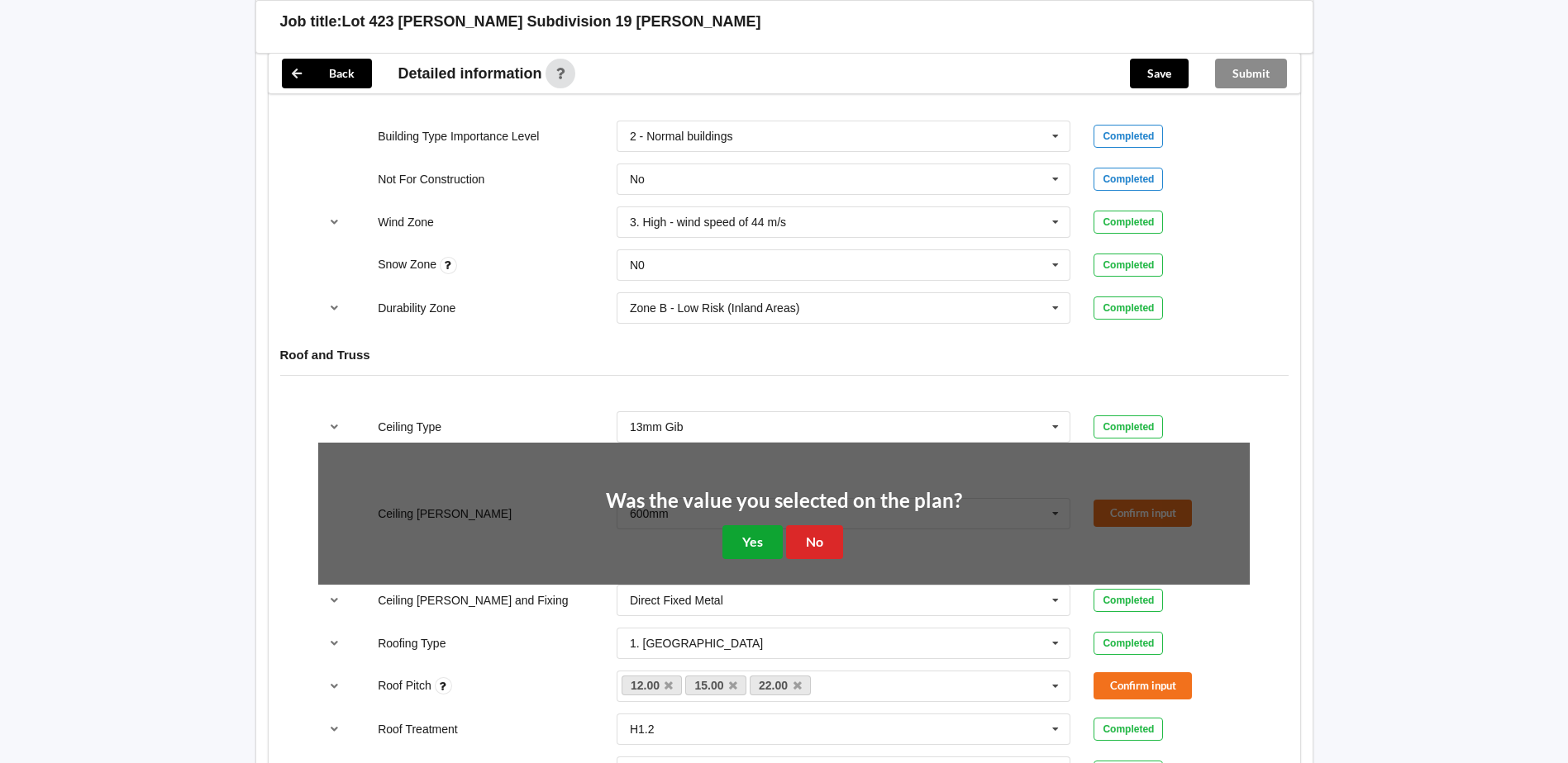
click at [754, 531] on button "Yes" at bounding box center [752, 542] width 61 height 34
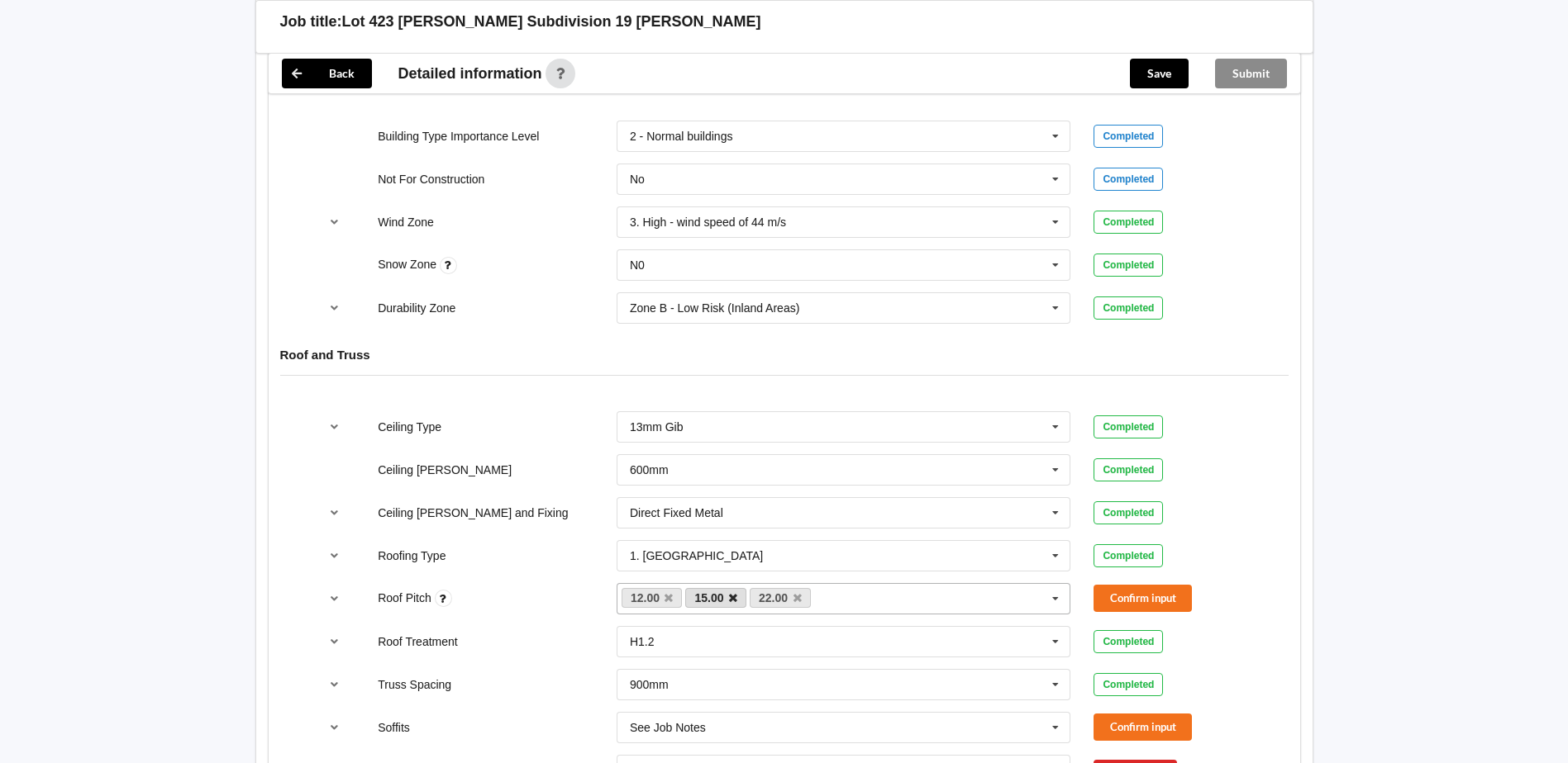
click at [734, 594] on icon at bounding box center [733, 599] width 8 height 11
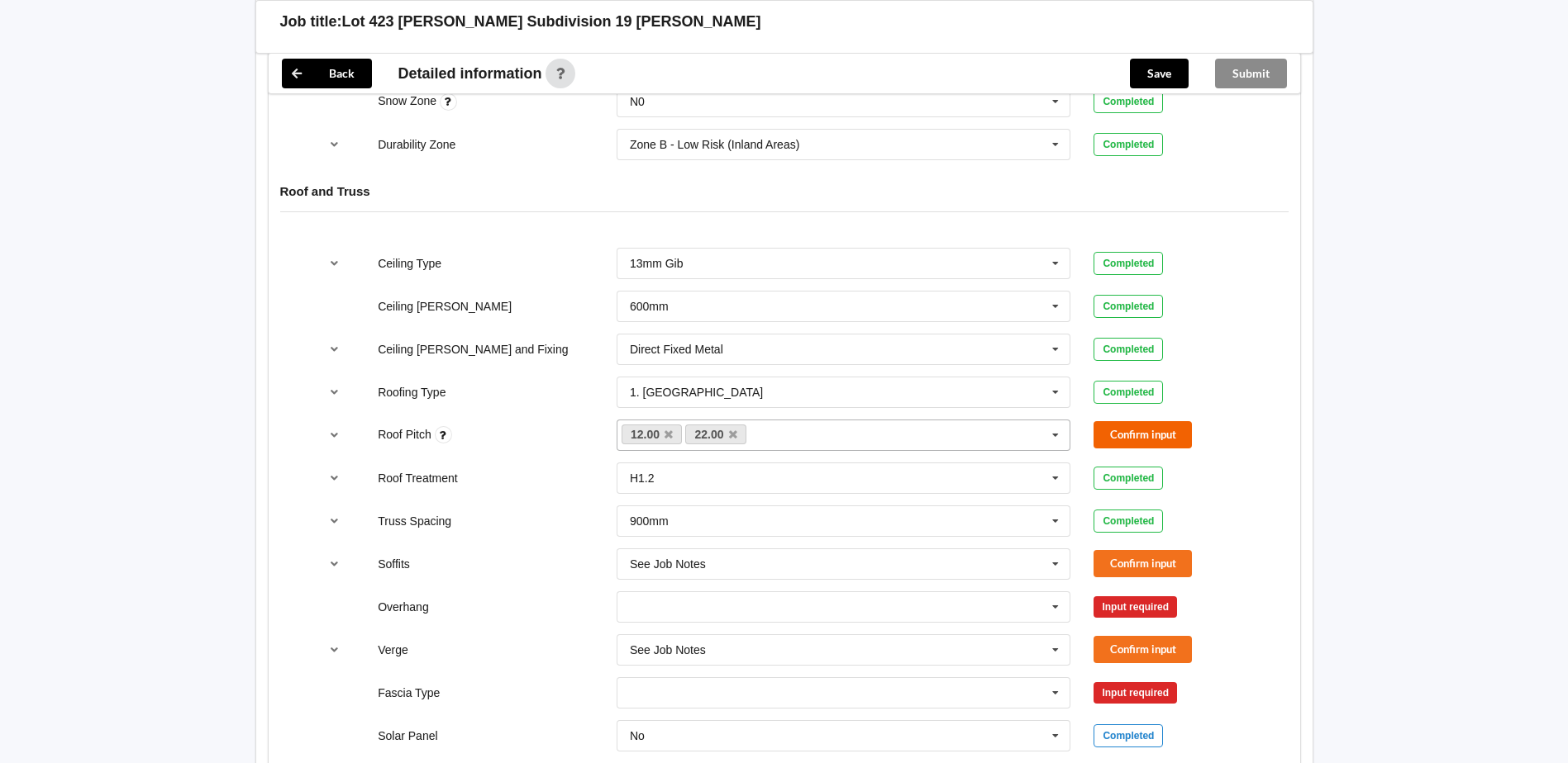
scroll to position [909, 0]
click at [1112, 436] on button "Confirm input" at bounding box center [1141, 433] width 98 height 27
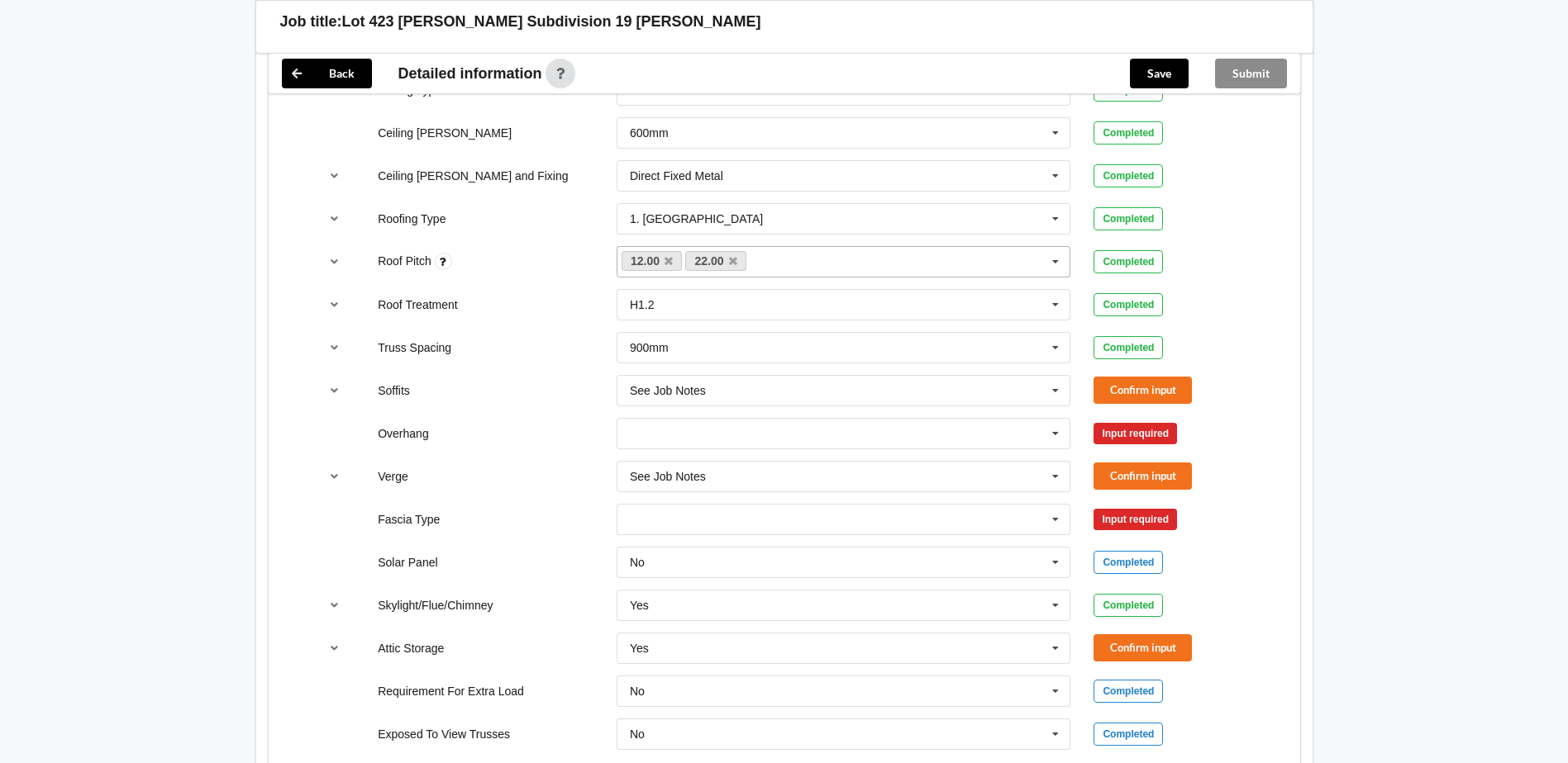
scroll to position [1157, 0]
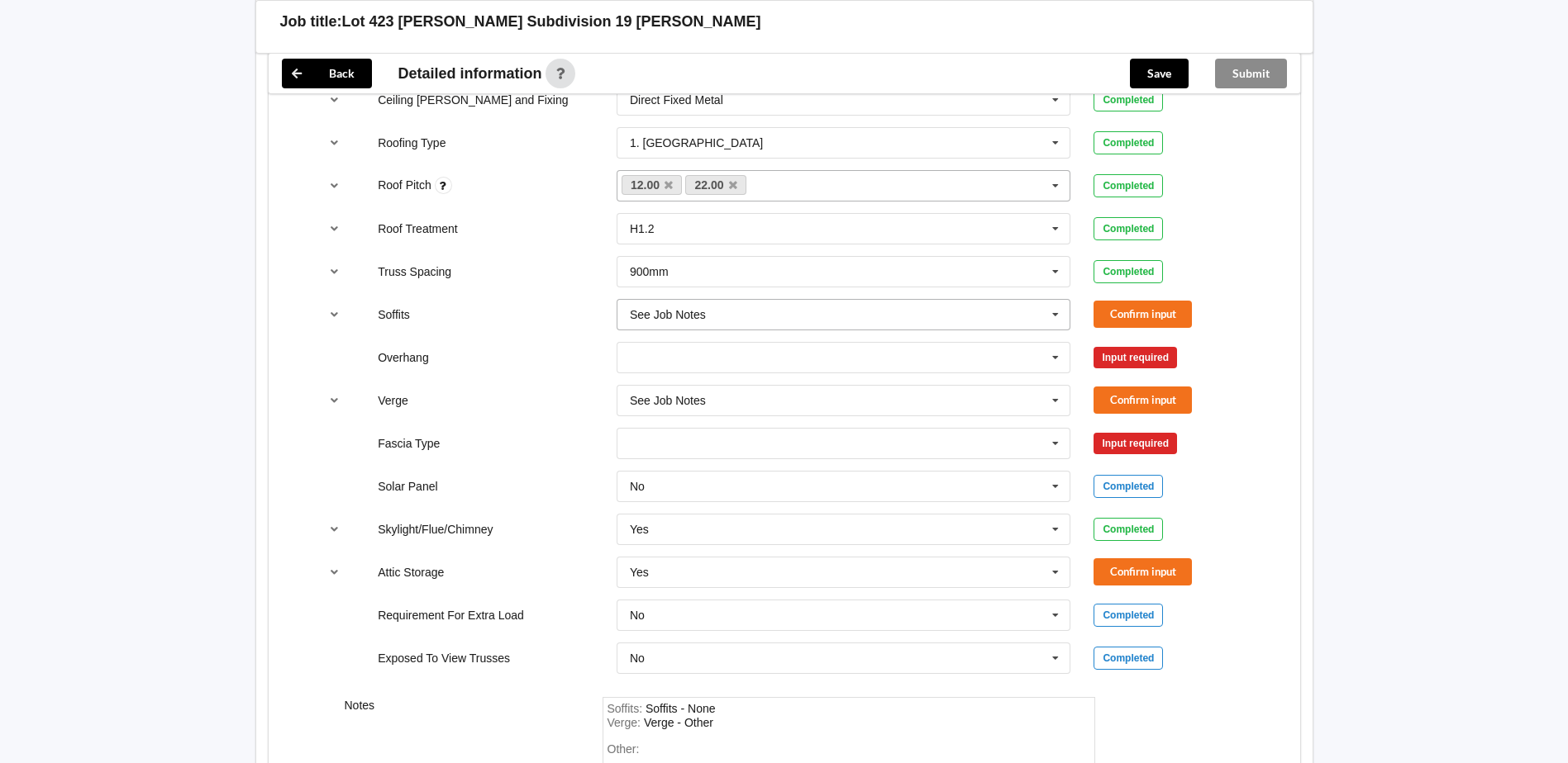
click at [1030, 318] on input "text" at bounding box center [844, 314] width 453 height 30
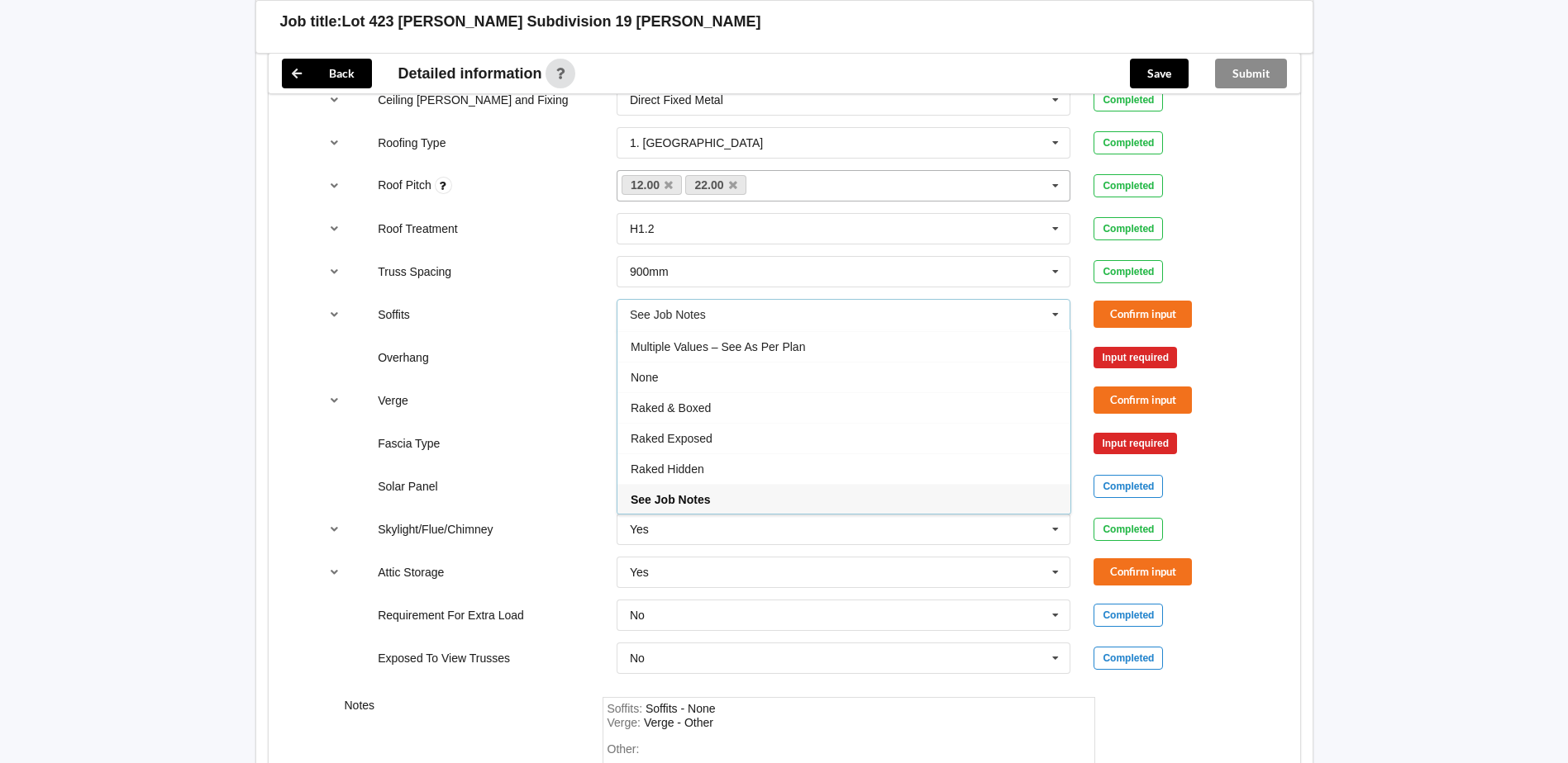
drag, startPoint x: 911, startPoint y: 349, endPoint x: 953, endPoint y: 340, distance: 43.0
click at [912, 350] on div "Multiple Values – See As Per Plan" at bounding box center [843, 346] width 453 height 31
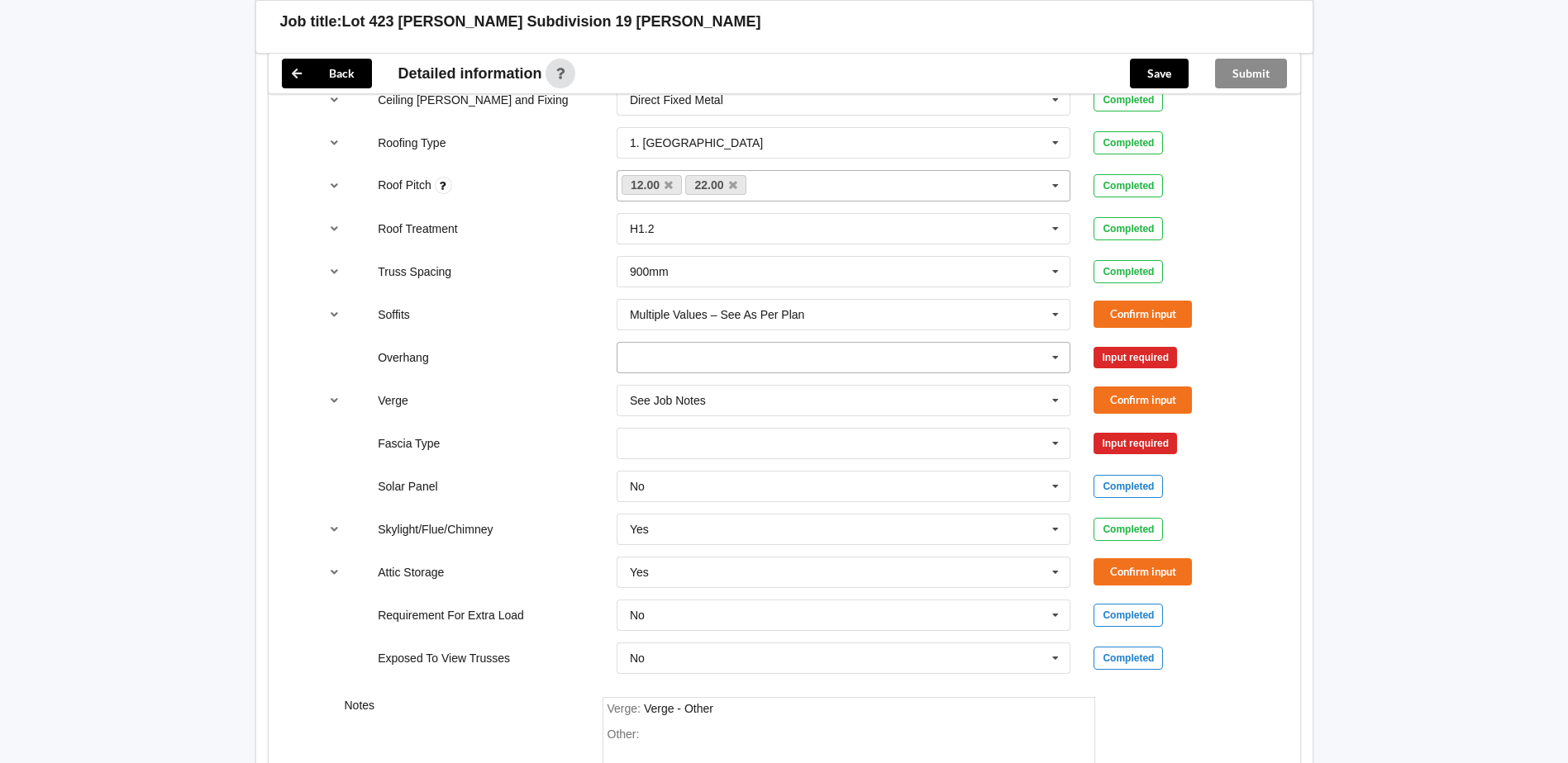
click at [1000, 358] on input "text" at bounding box center [844, 357] width 453 height 30
click at [812, 501] on div "Multiple Values – See As Per Plan" at bounding box center [843, 509] width 453 height 31
click at [825, 409] on input "text" at bounding box center [844, 400] width 453 height 30
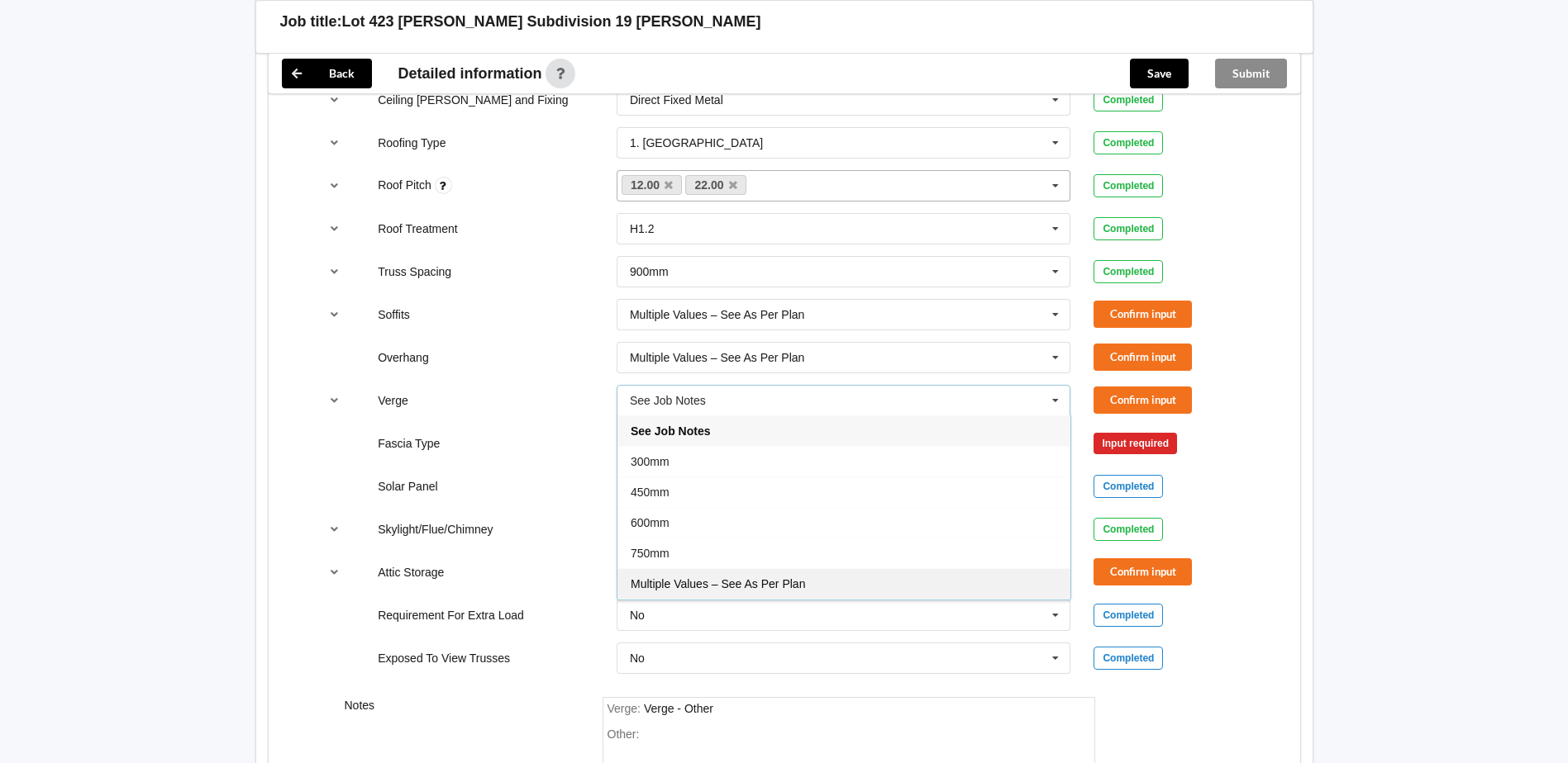
click at [742, 589] on span "Multiple Values – See As Per Plan" at bounding box center [718, 584] width 175 height 13
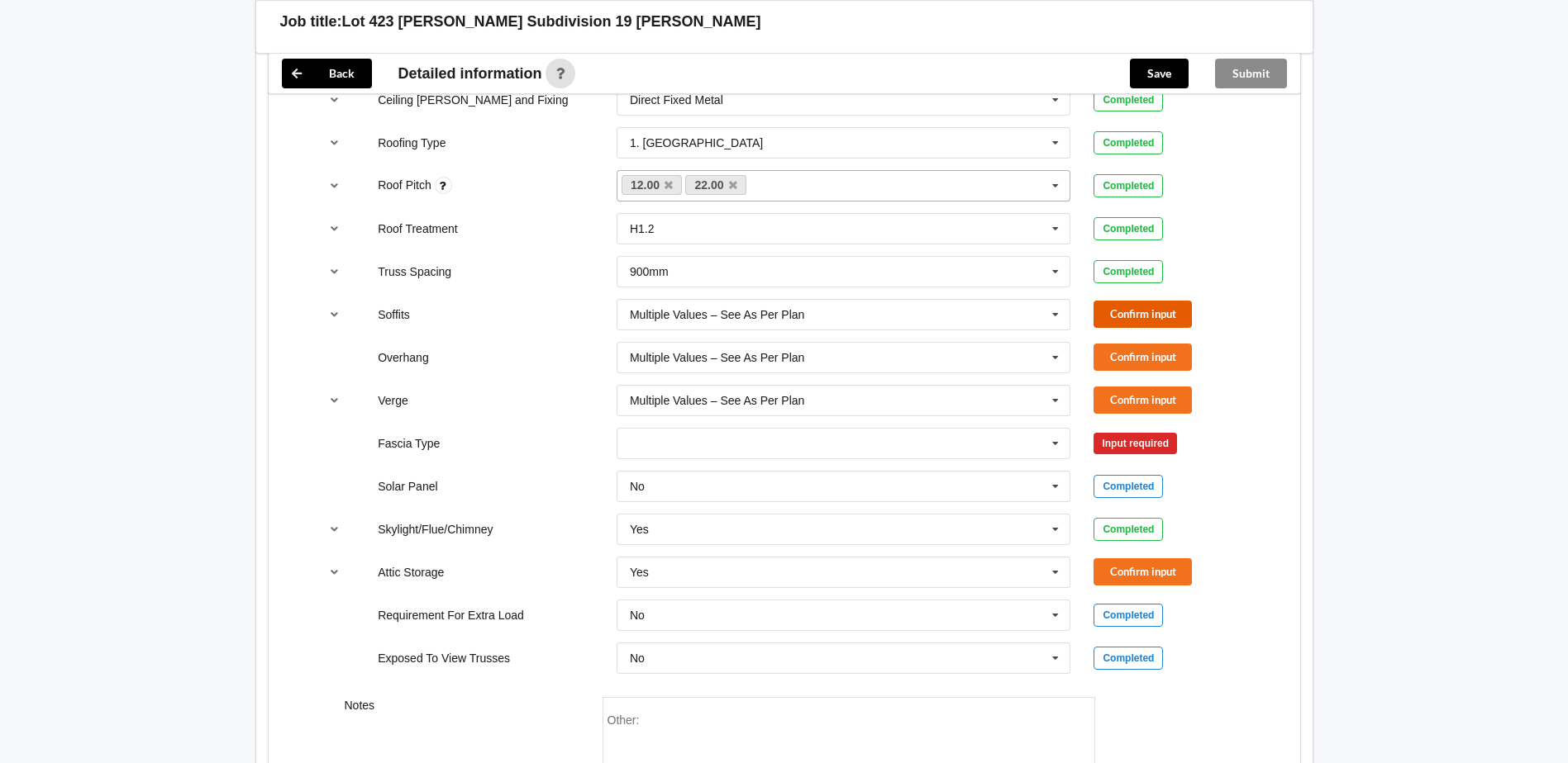
click at [1134, 305] on button "Confirm input" at bounding box center [1141, 313] width 98 height 27
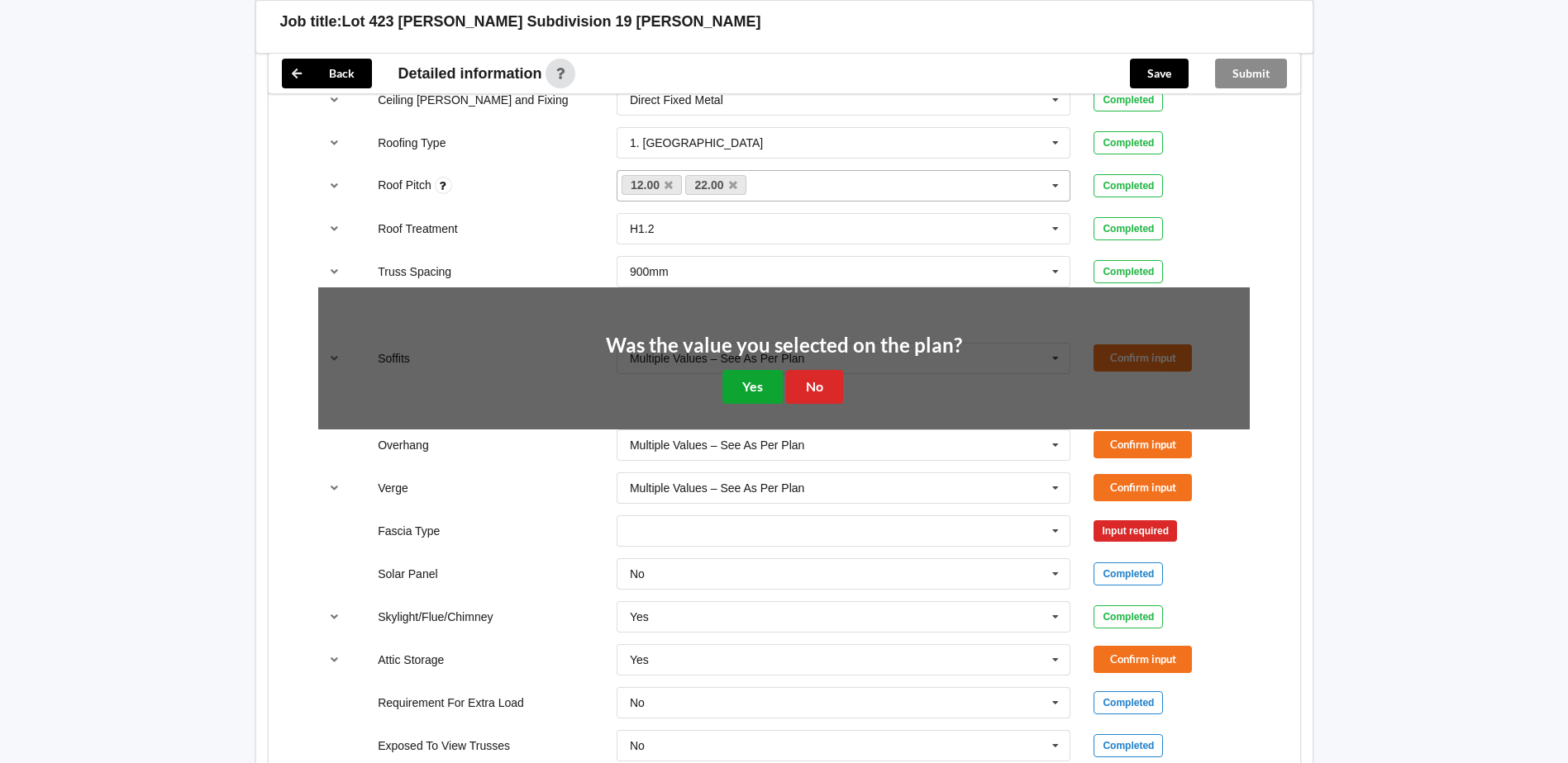
click at [757, 382] on button "Yes" at bounding box center [752, 387] width 61 height 34
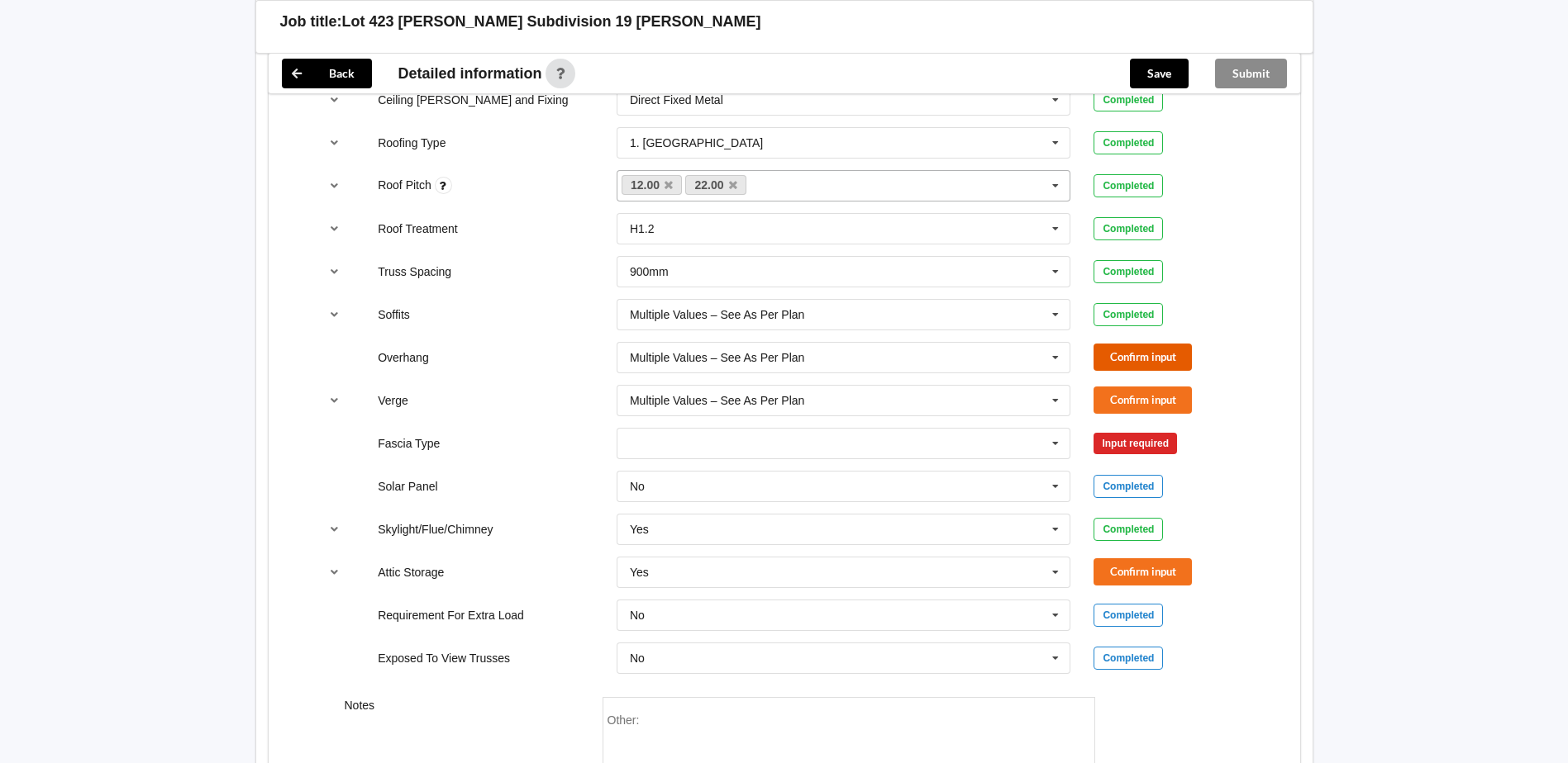
click at [1141, 356] on button "Confirm input" at bounding box center [1141, 356] width 98 height 27
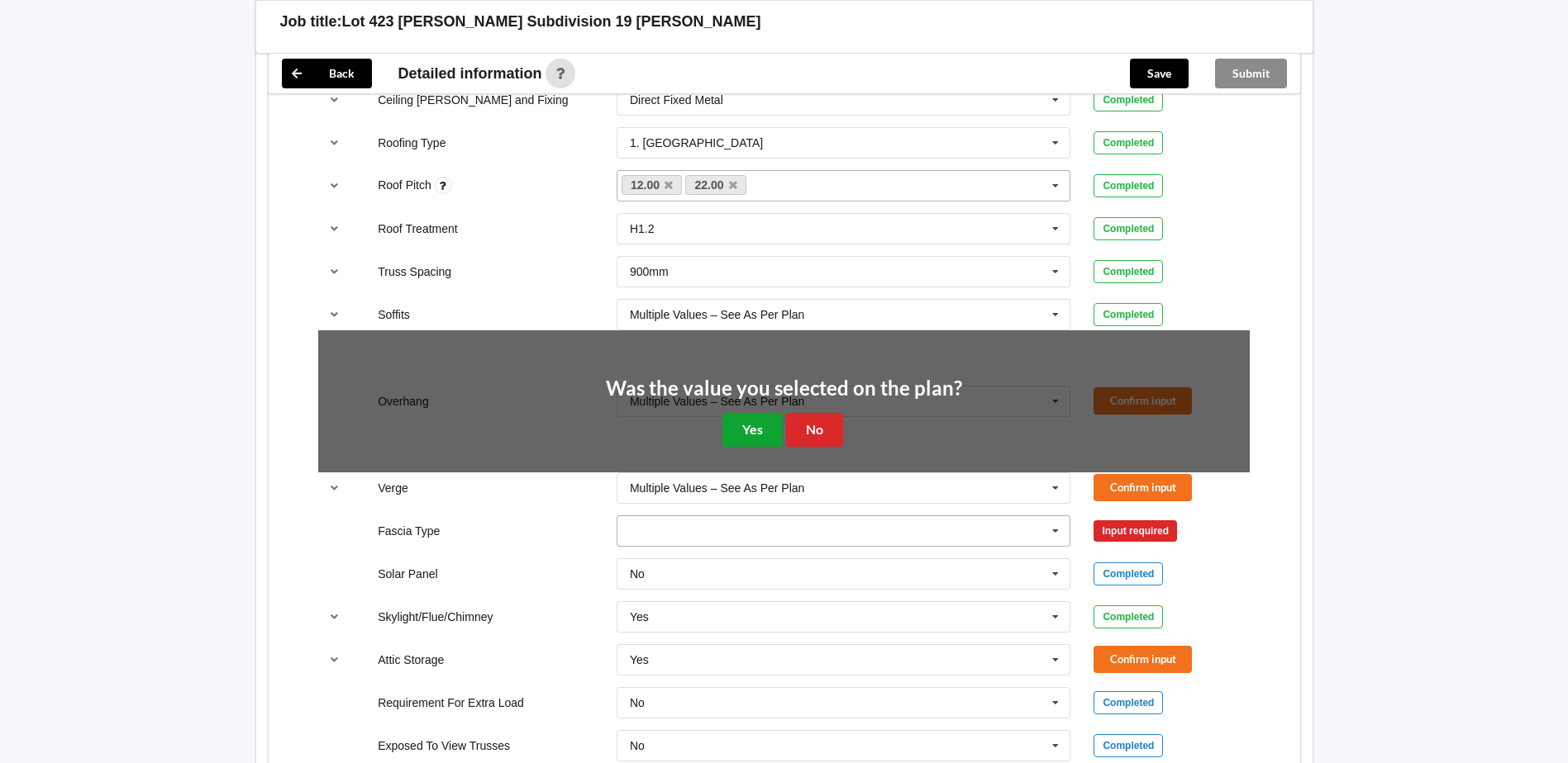
drag, startPoint x: 732, startPoint y: 431, endPoint x: 750, endPoint y: 430, distance: 18.0
click at [735, 431] on button "Yes" at bounding box center [752, 430] width 61 height 34
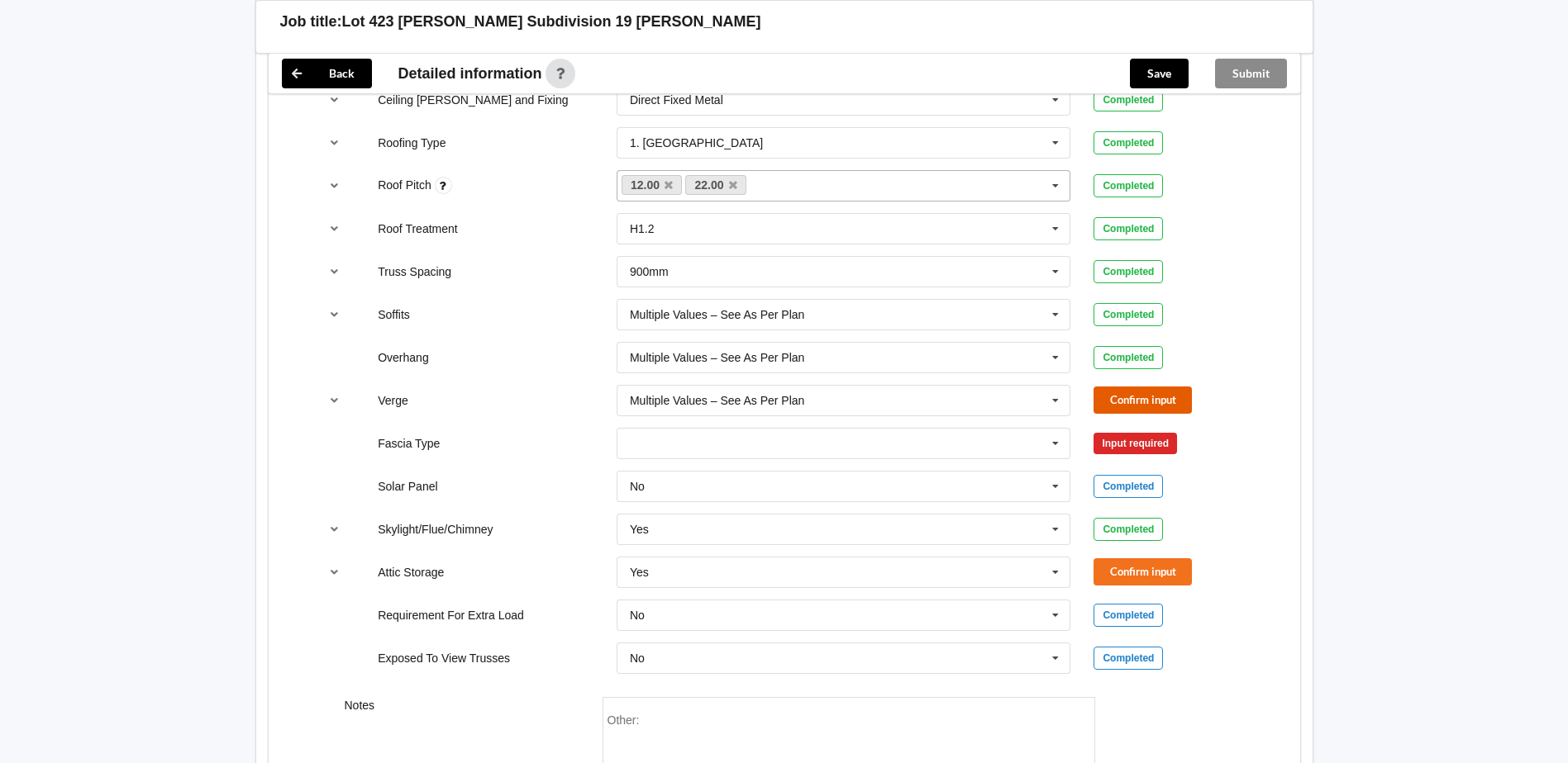
click at [1113, 405] on button "Confirm input" at bounding box center [1141, 399] width 98 height 27
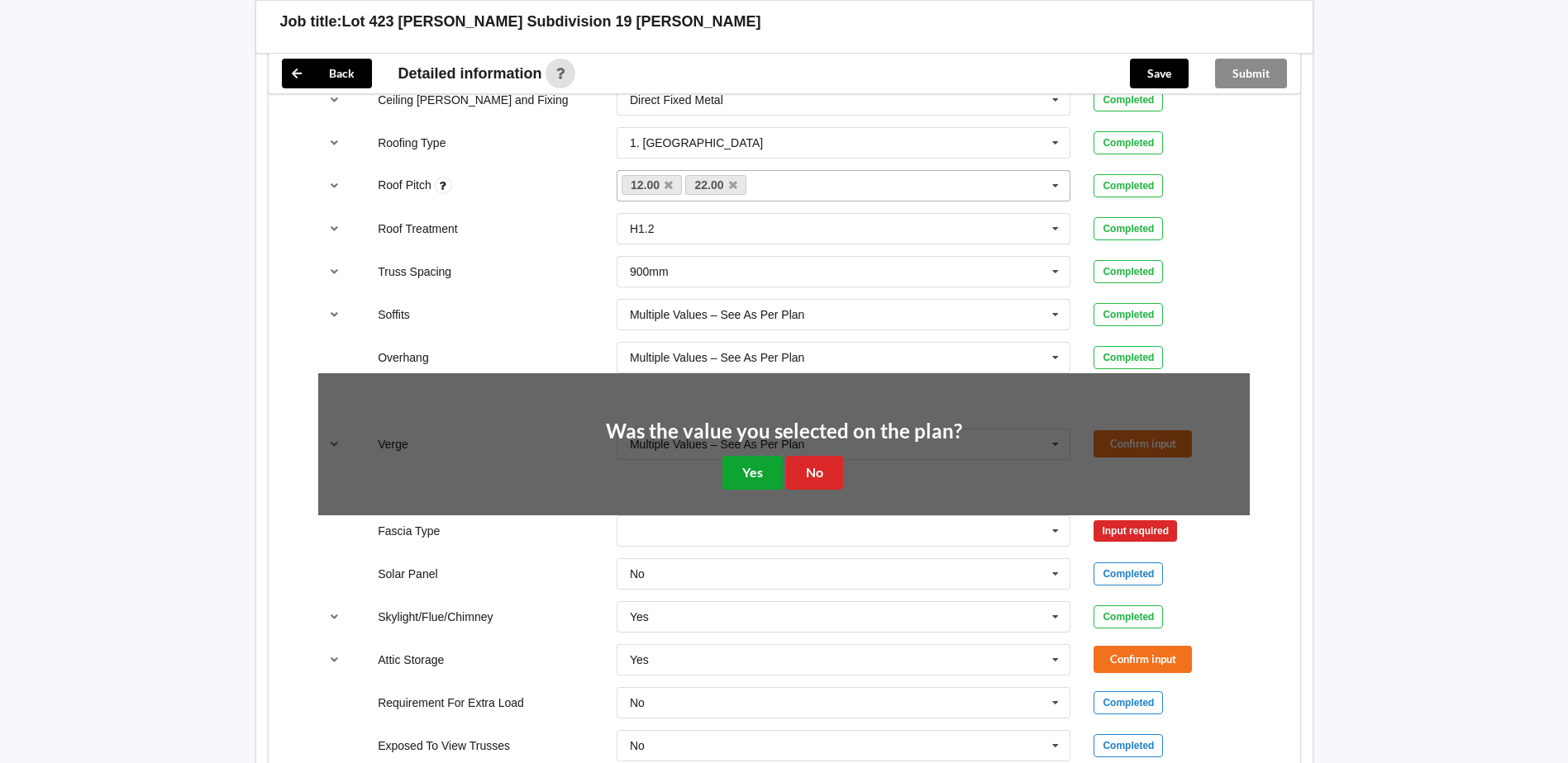
click at [749, 468] on button "Yes" at bounding box center [752, 473] width 61 height 34
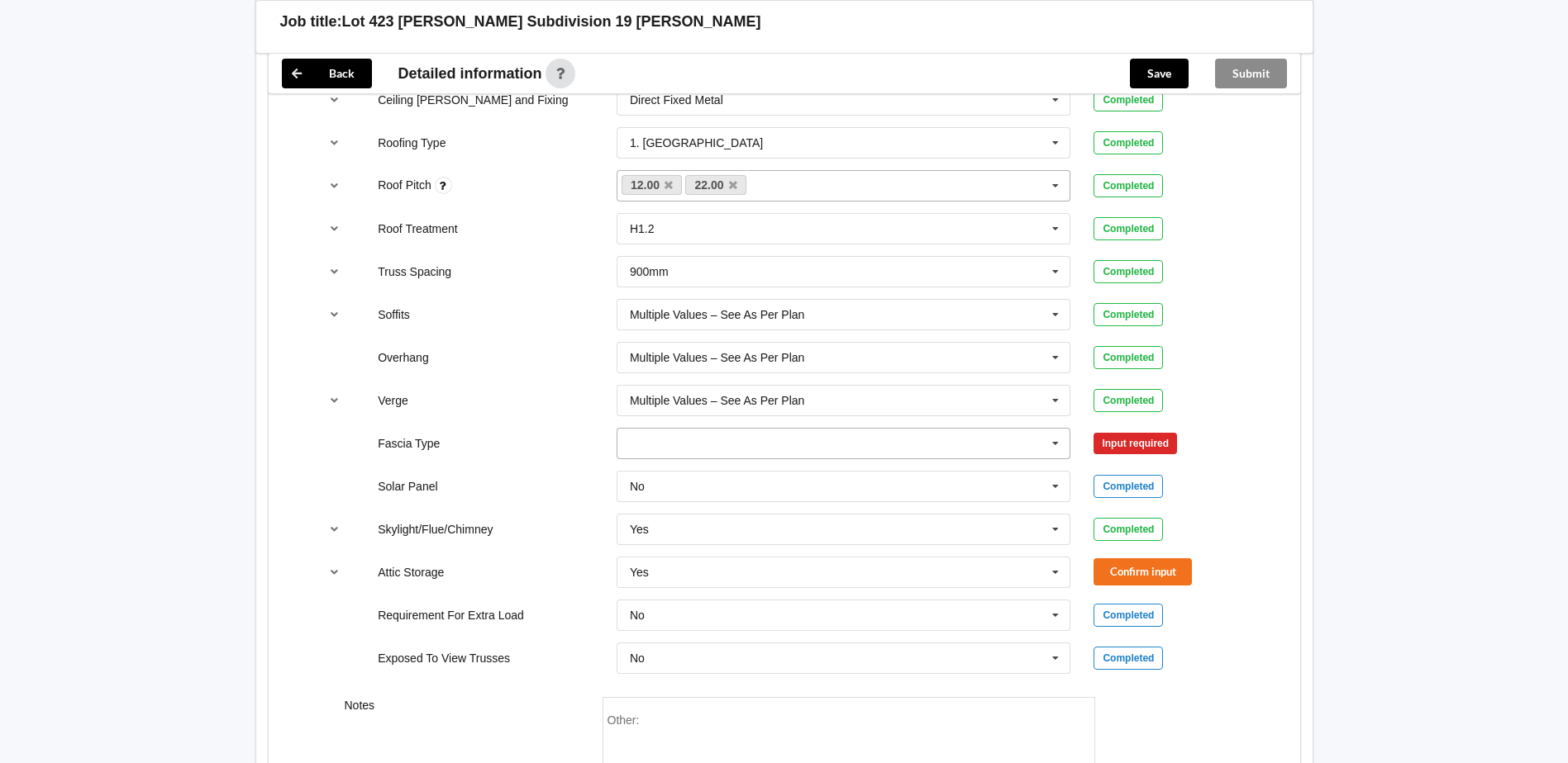
click at [705, 443] on input "text" at bounding box center [844, 444] width 453 height 30
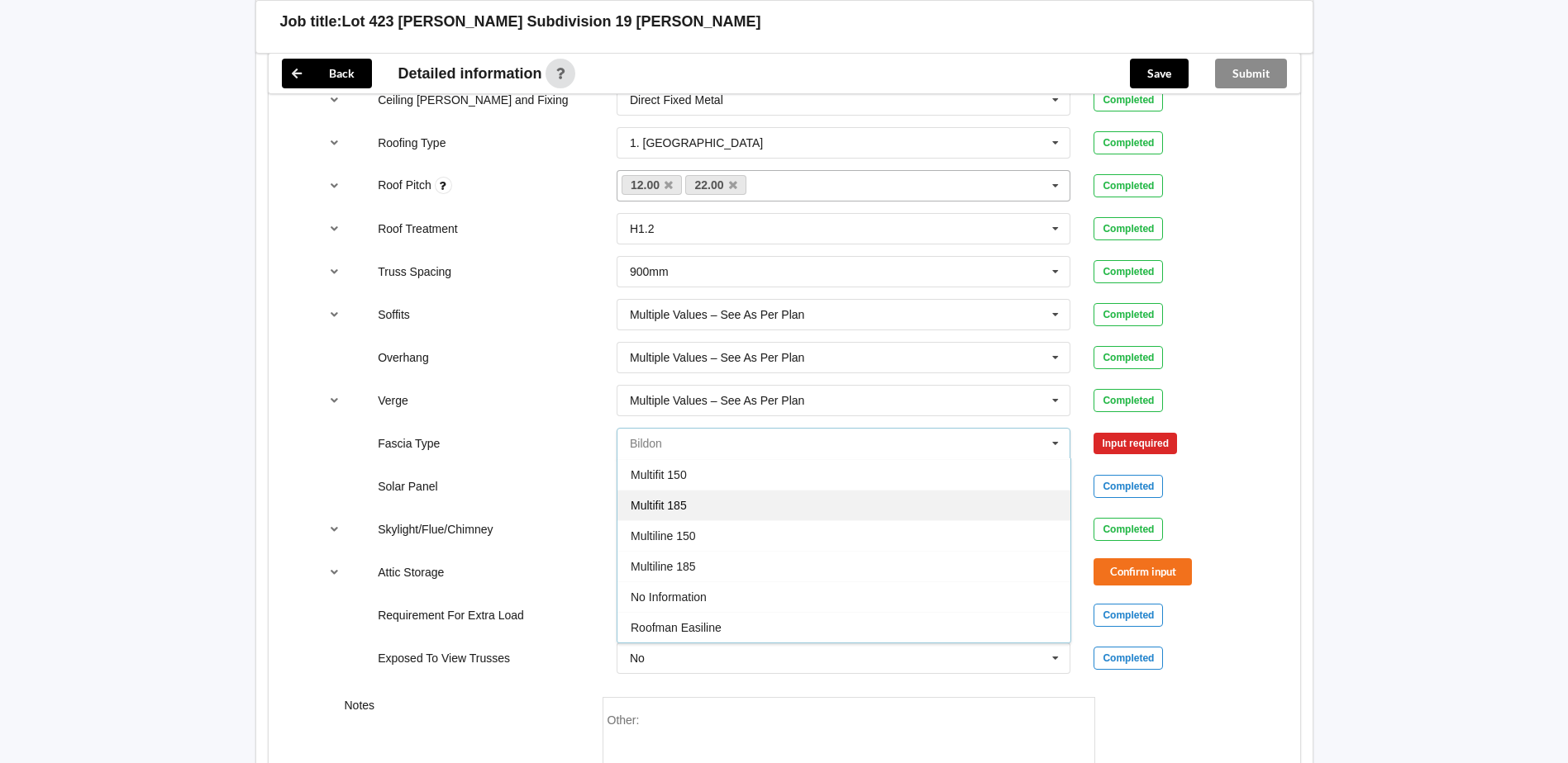
scroll to position [549, 0]
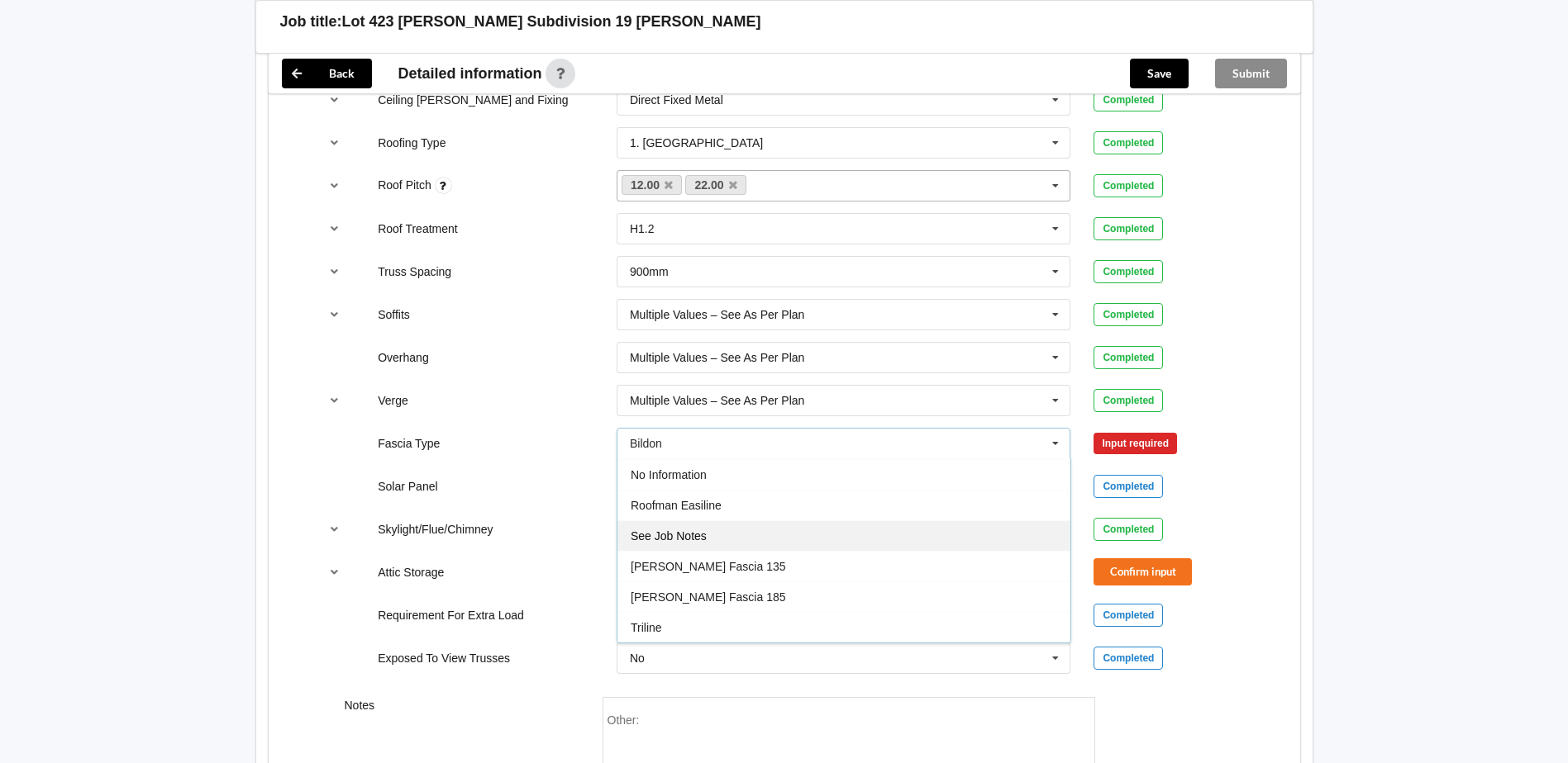
click at [723, 528] on div "See Job Notes" at bounding box center [843, 535] width 453 height 31
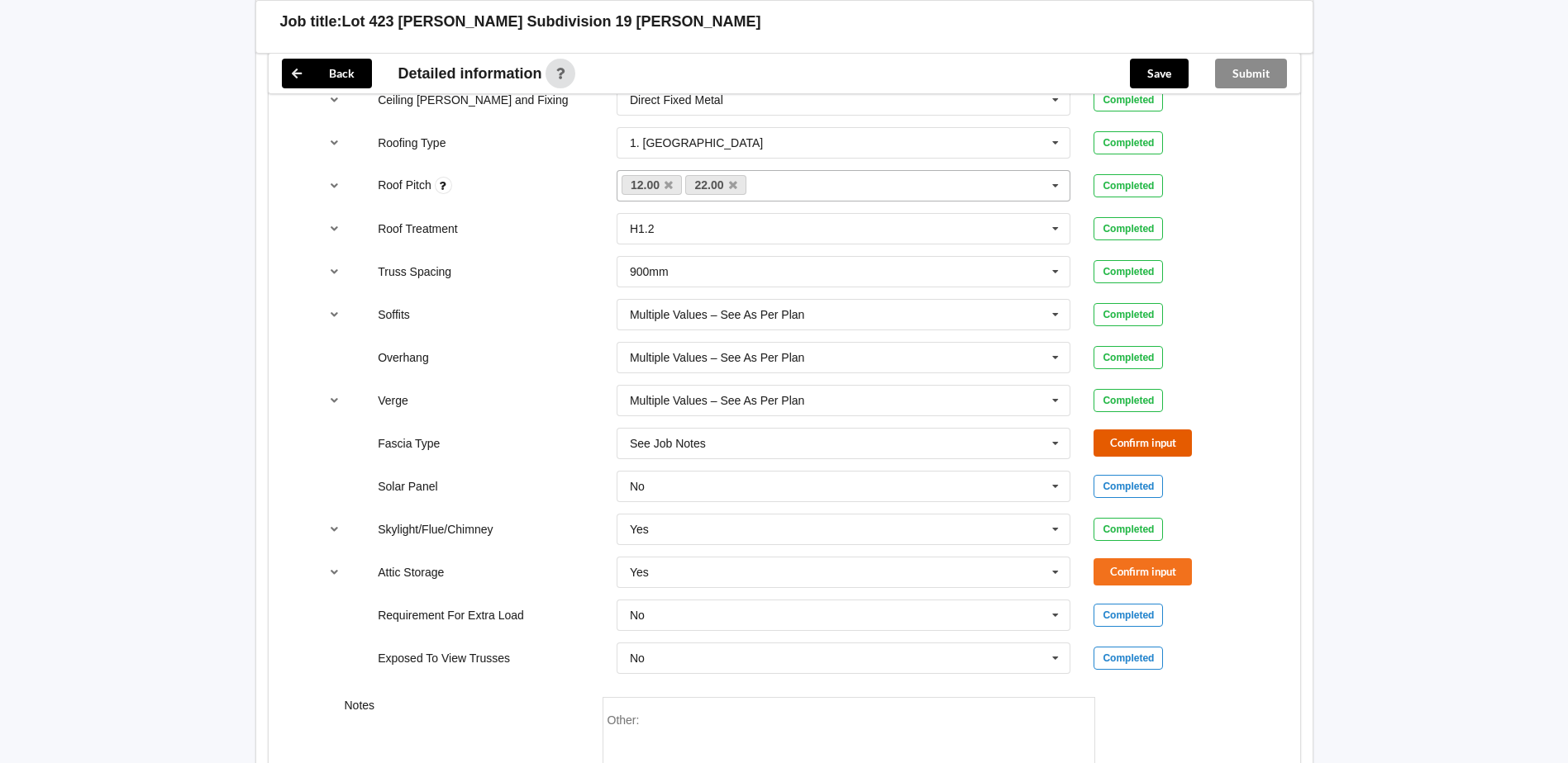
click at [1144, 443] on button "Confirm input" at bounding box center [1141, 442] width 98 height 27
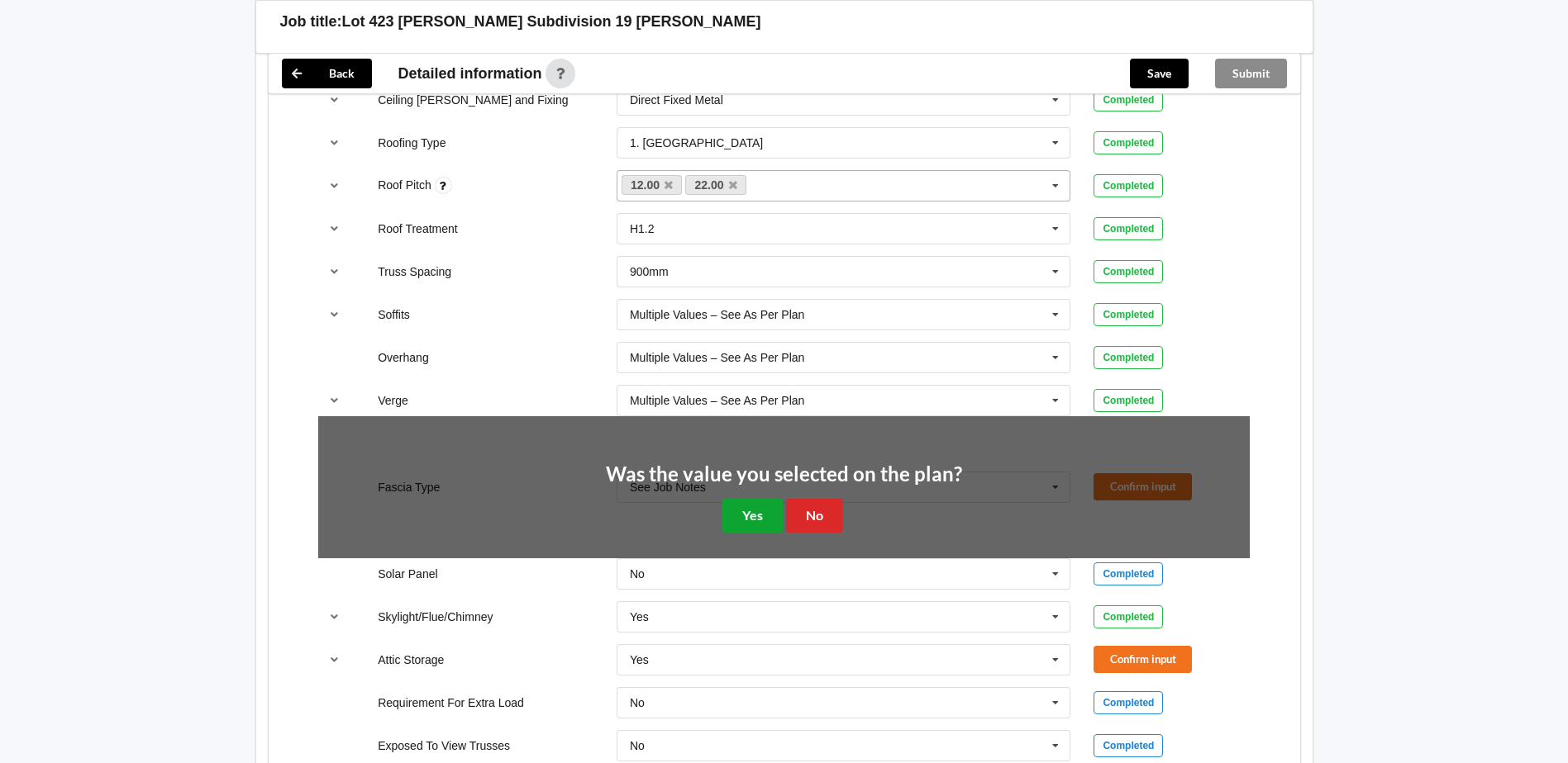
click at [725, 504] on button "Yes" at bounding box center [752, 516] width 61 height 34
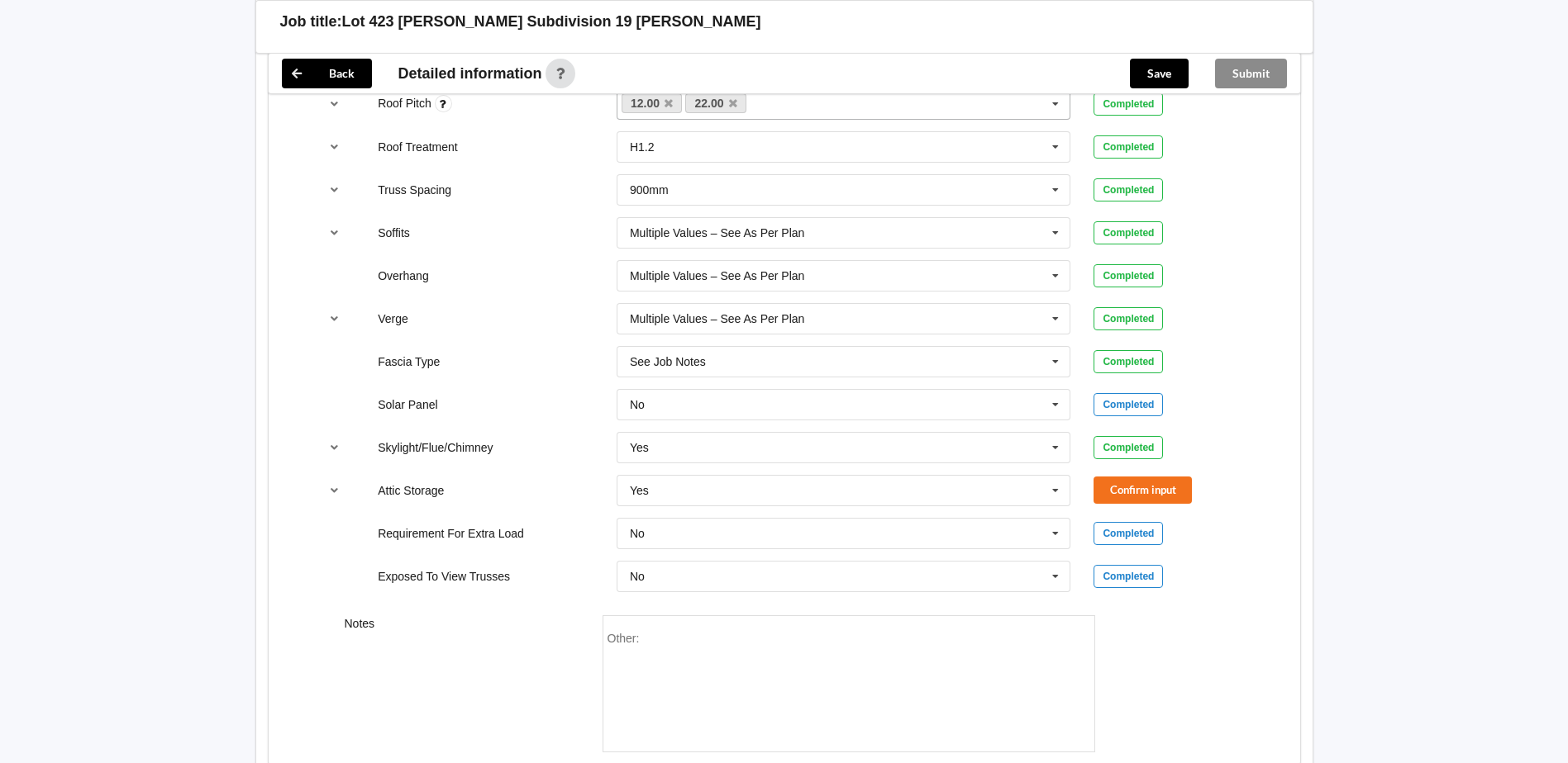
scroll to position [1239, 0]
click at [785, 487] on input "text" at bounding box center [844, 490] width 453 height 30
click at [697, 548] on div "Yes" at bounding box center [843, 550] width 453 height 31
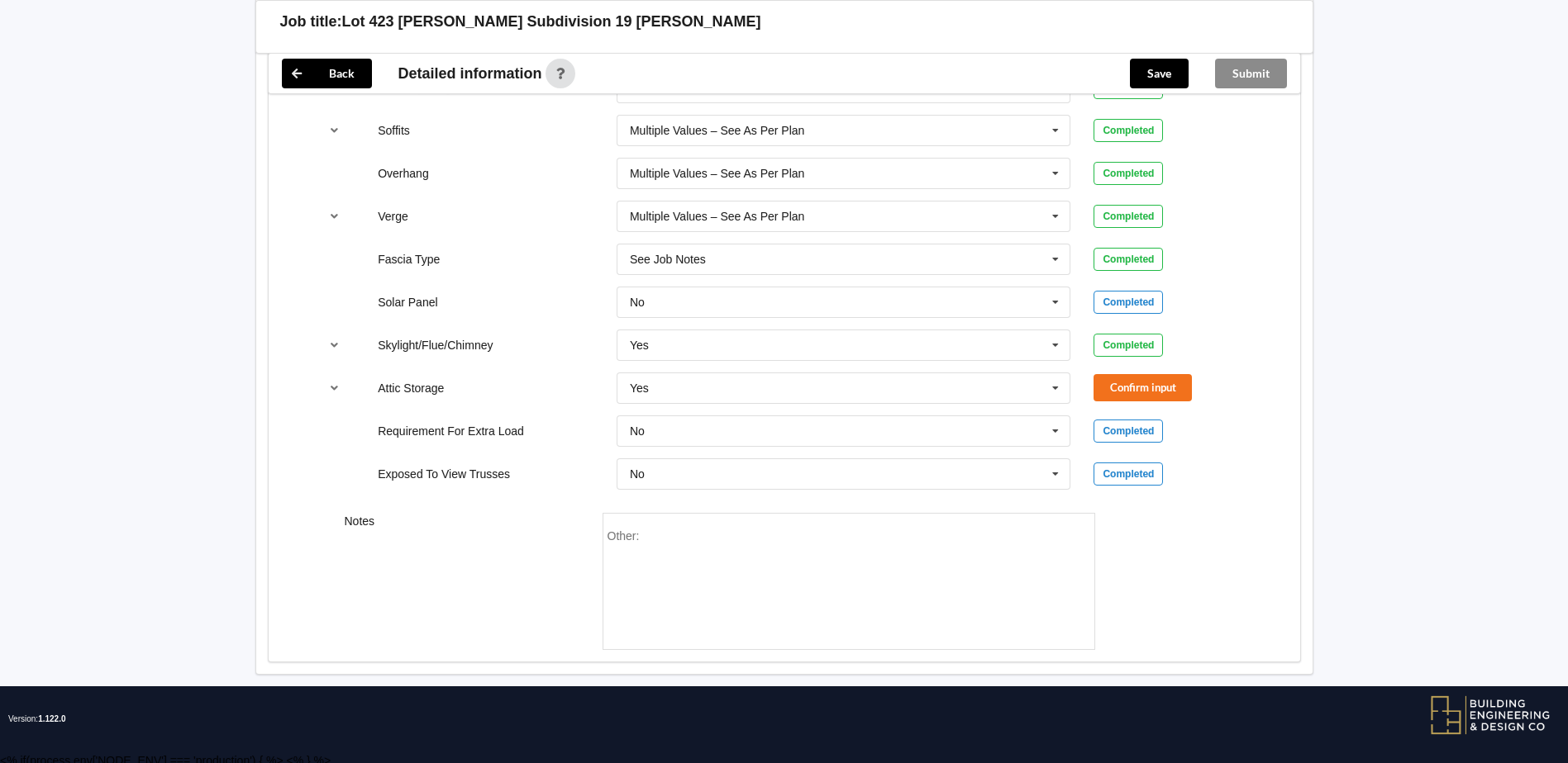
scroll to position [1346, 0]
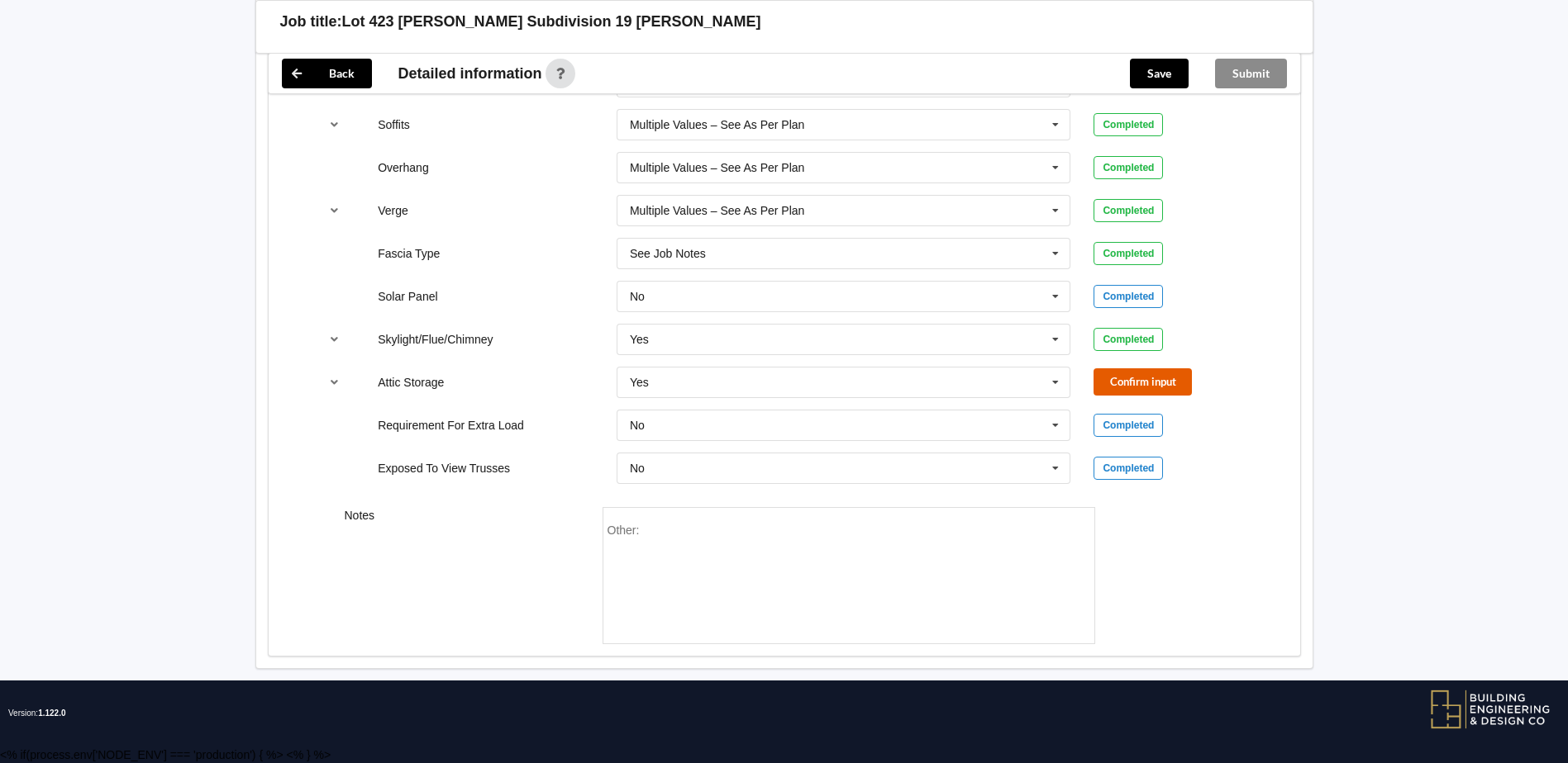
click at [1136, 373] on button "Confirm input" at bounding box center [1141, 382] width 98 height 27
click at [1160, 76] on button "Save" at bounding box center [1158, 74] width 59 height 30
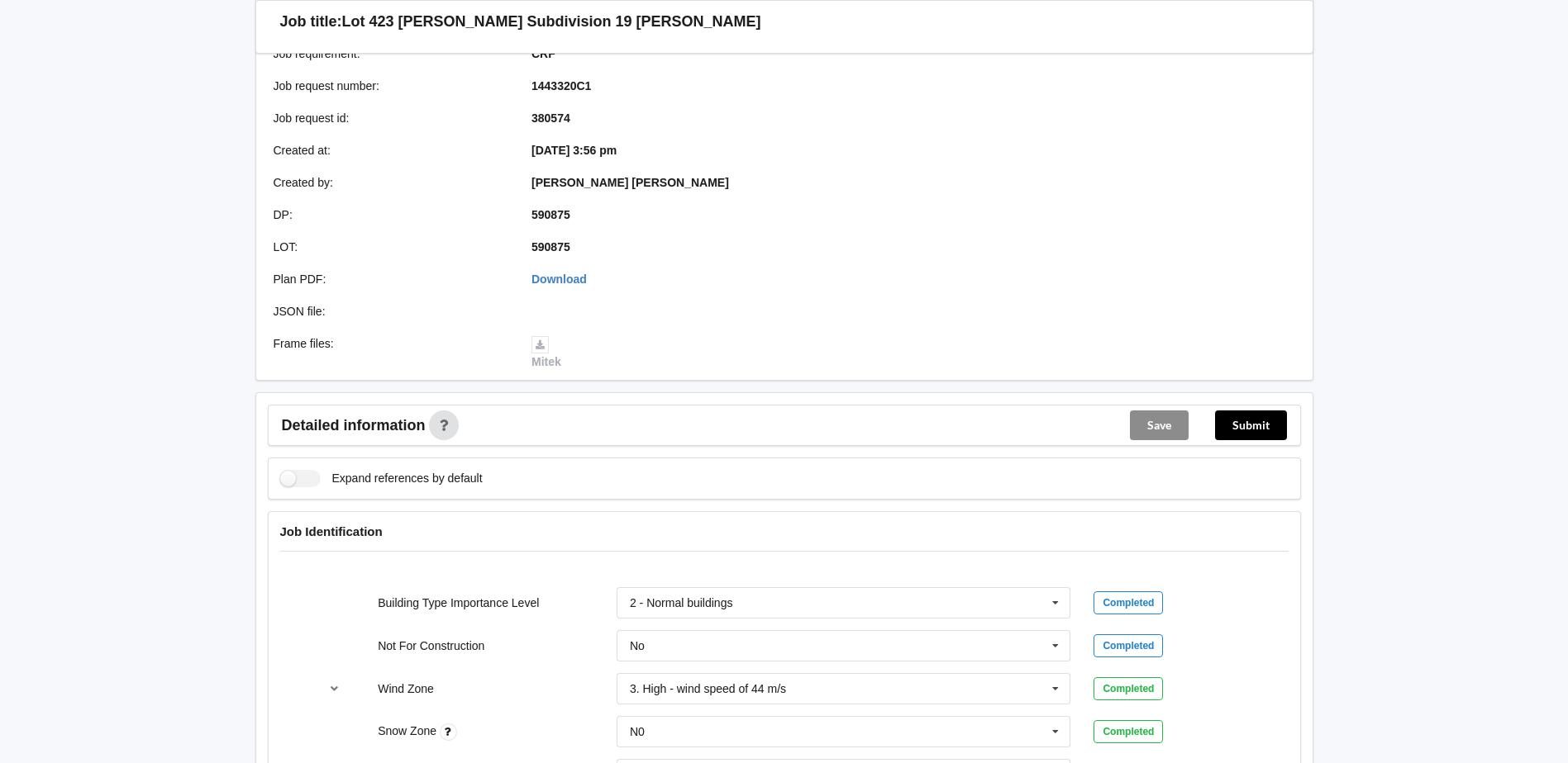
scroll to position [248, 0]
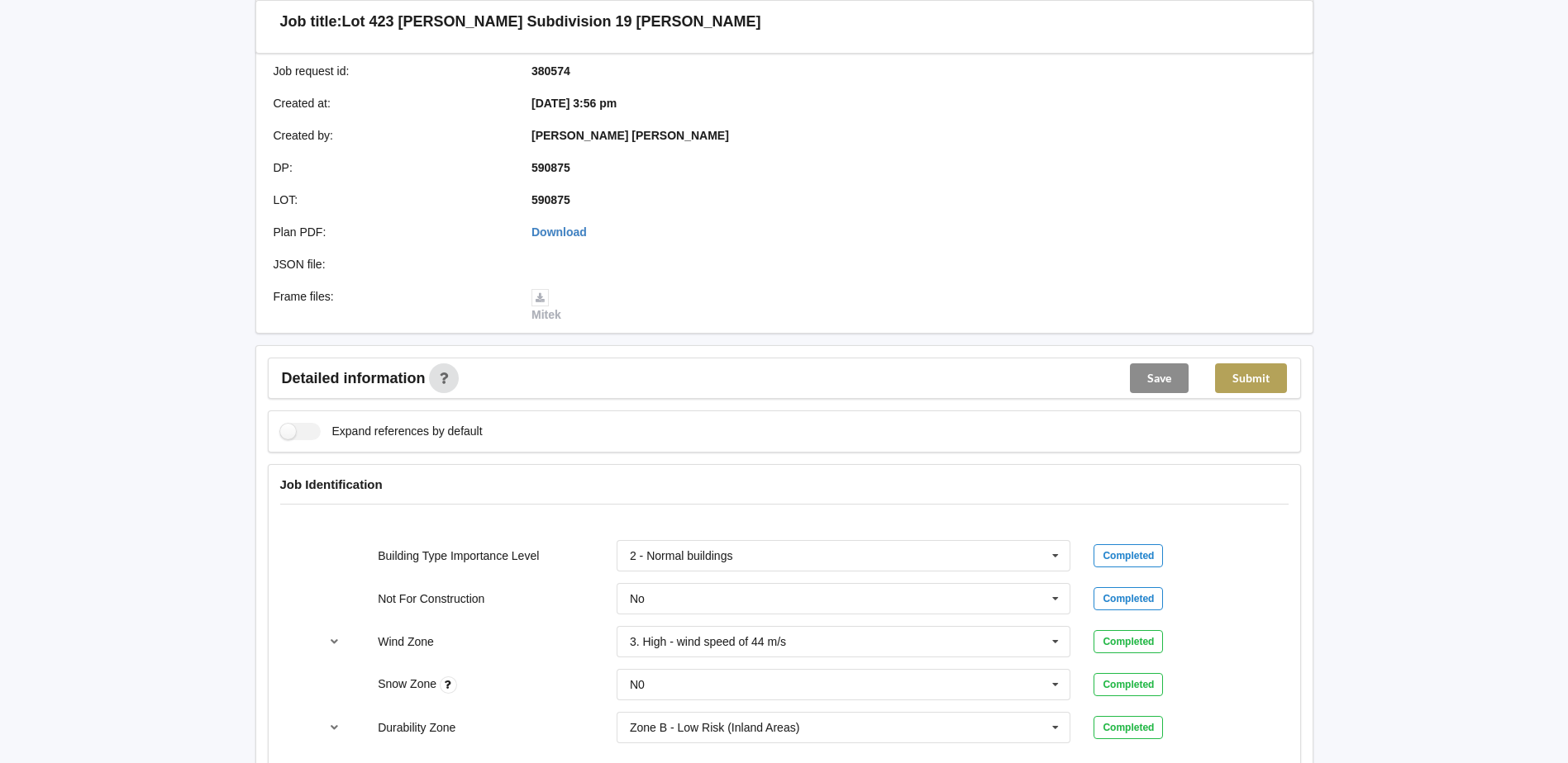
click at [1257, 360] on div "Submit" at bounding box center [1250, 378] width 98 height 39
click at [1266, 380] on button "Submit" at bounding box center [1251, 379] width 72 height 30
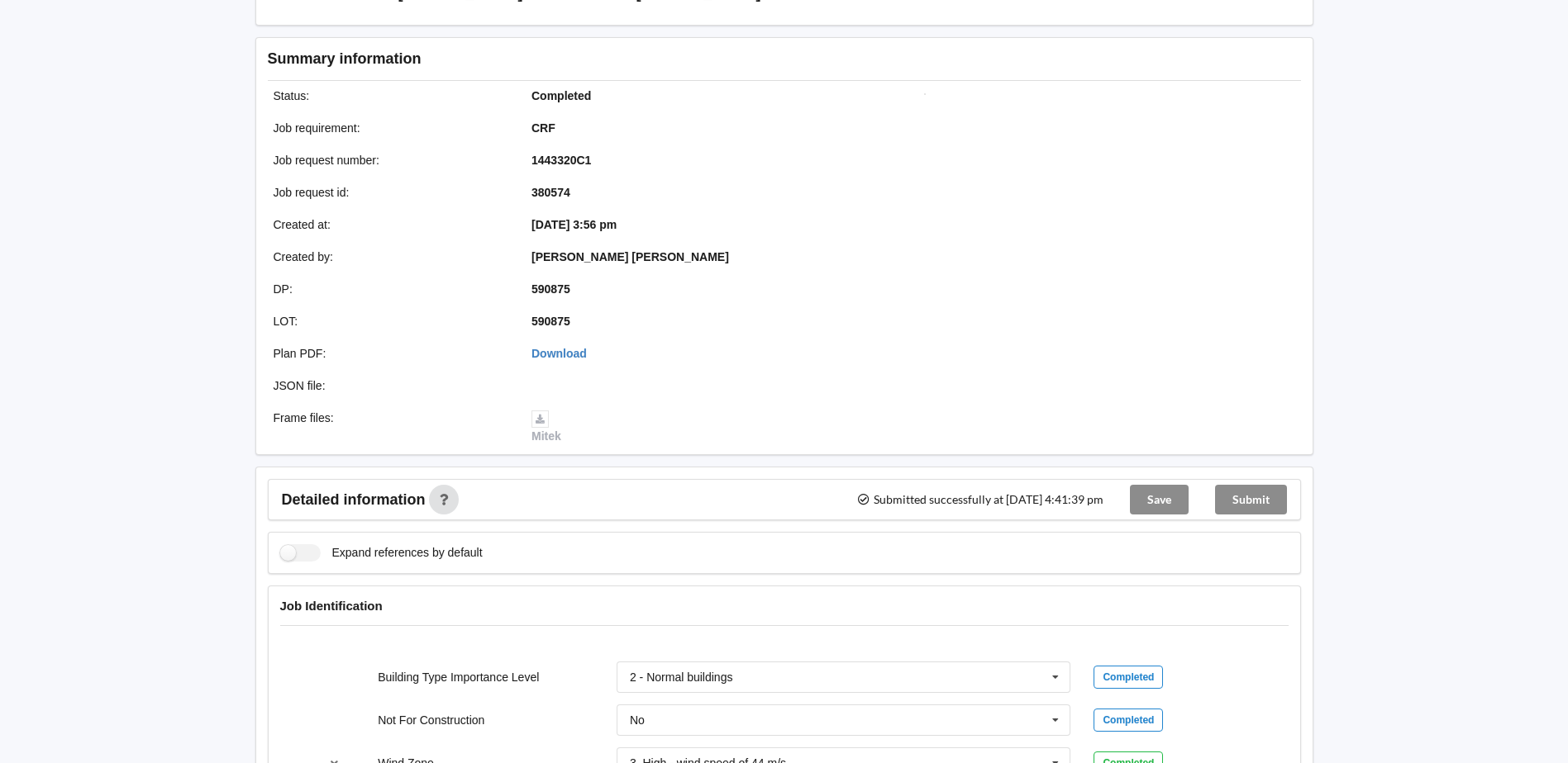
scroll to position [0, 0]
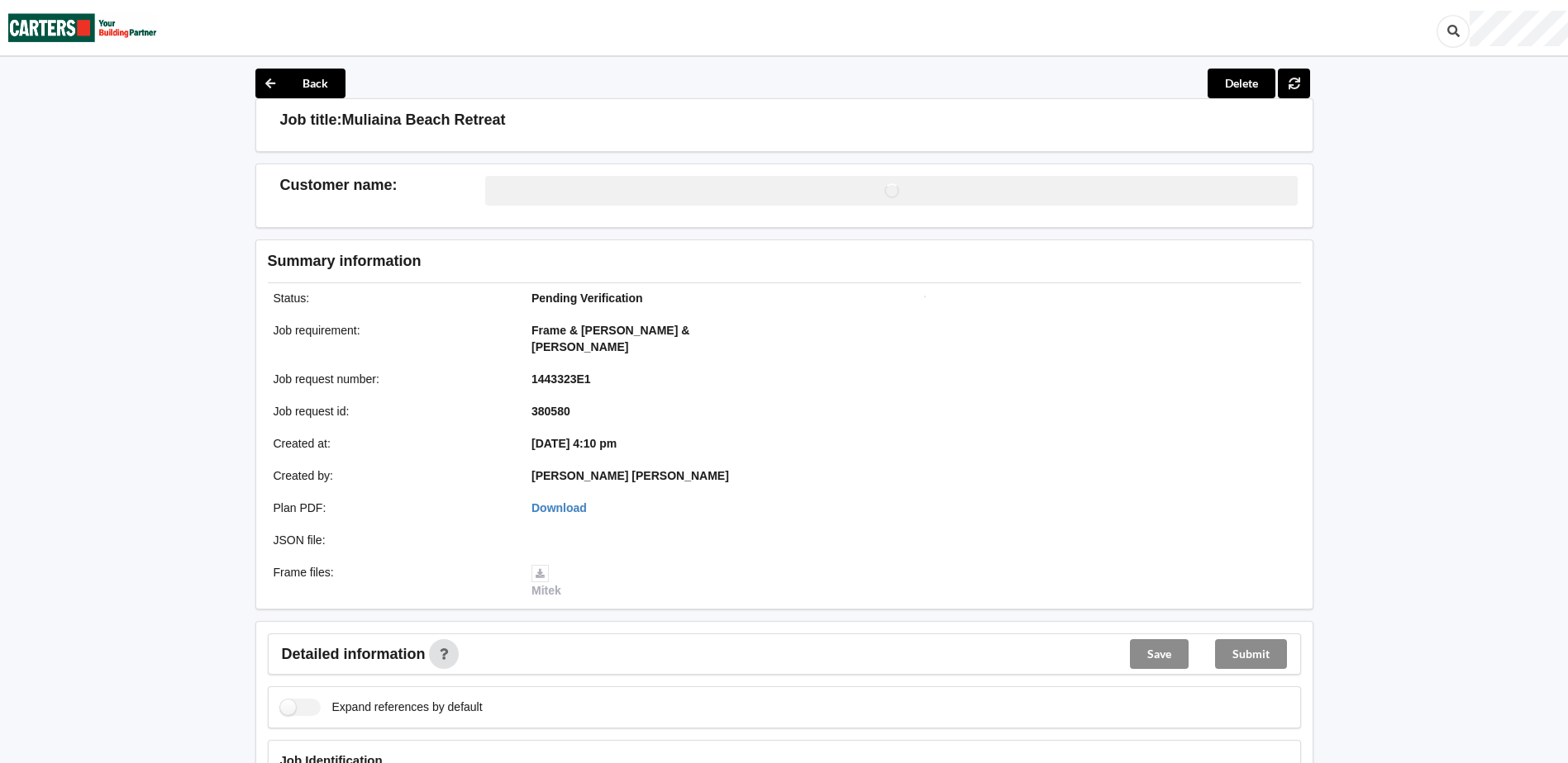
scroll to position [248, 0]
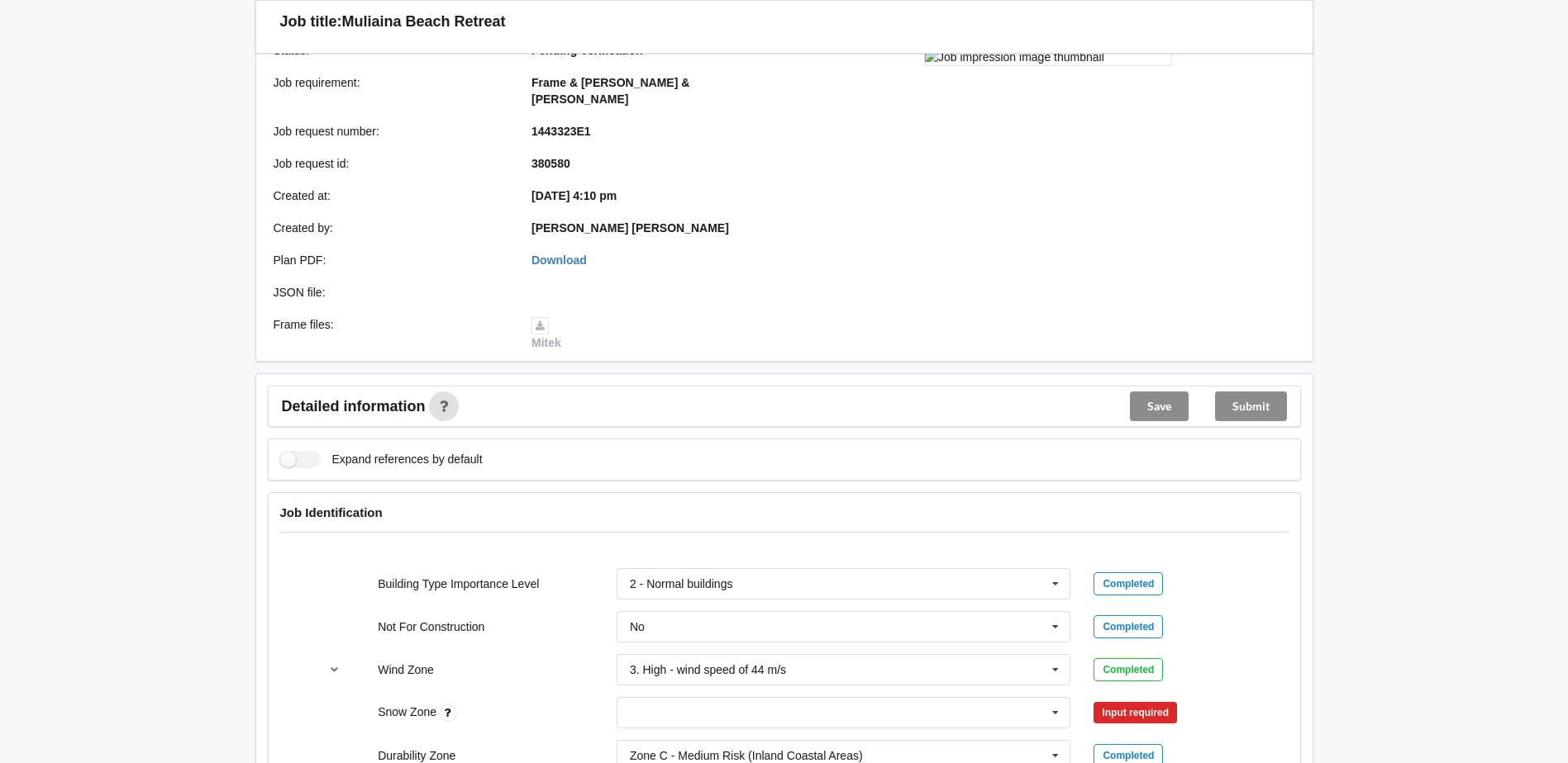
click at [561, 246] on div "Plan PDF : Download" at bounding box center [520, 260] width 528 height 28
click at [562, 254] on link "Download" at bounding box center [558, 260] width 55 height 13
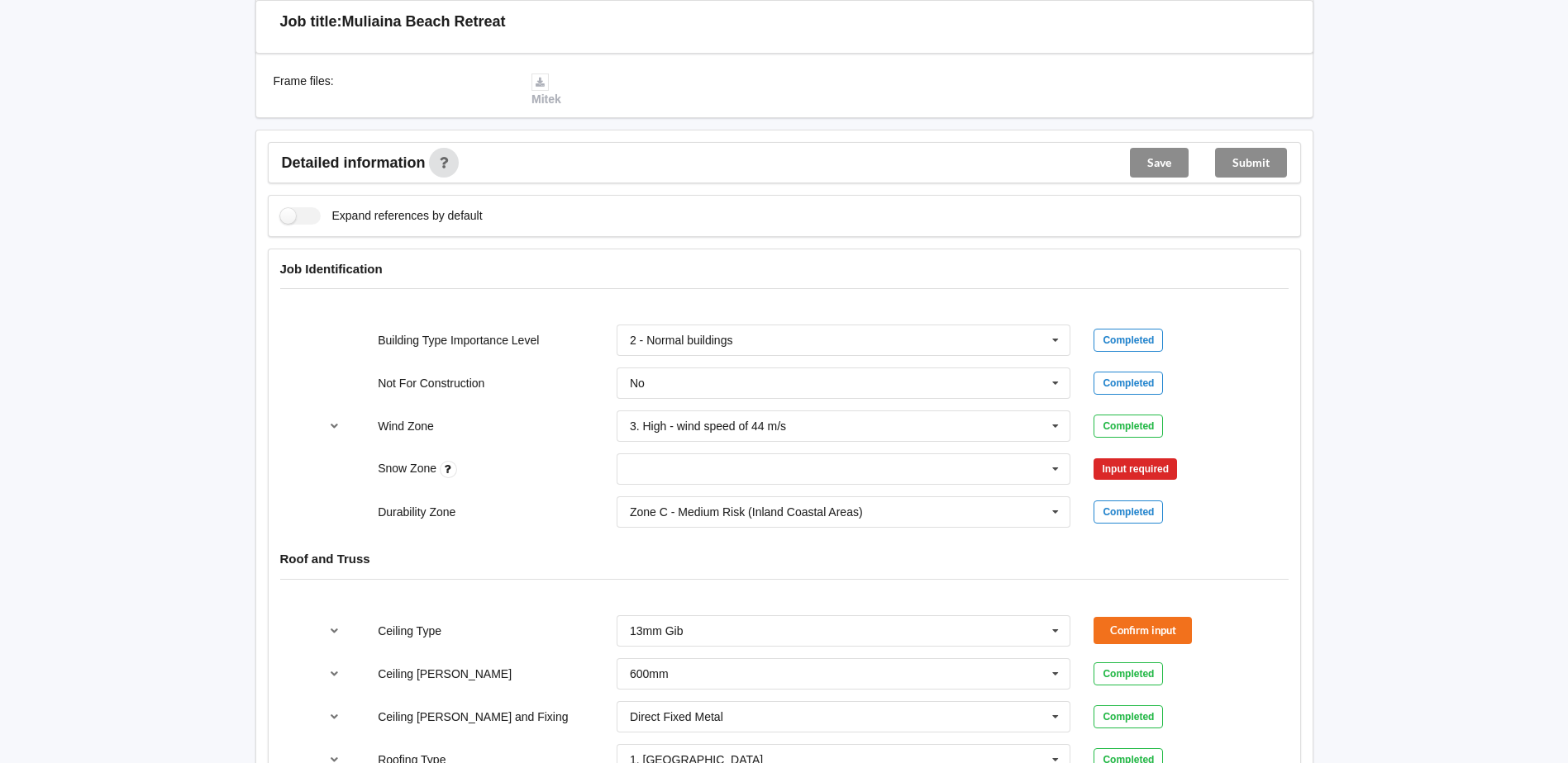
scroll to position [495, 0]
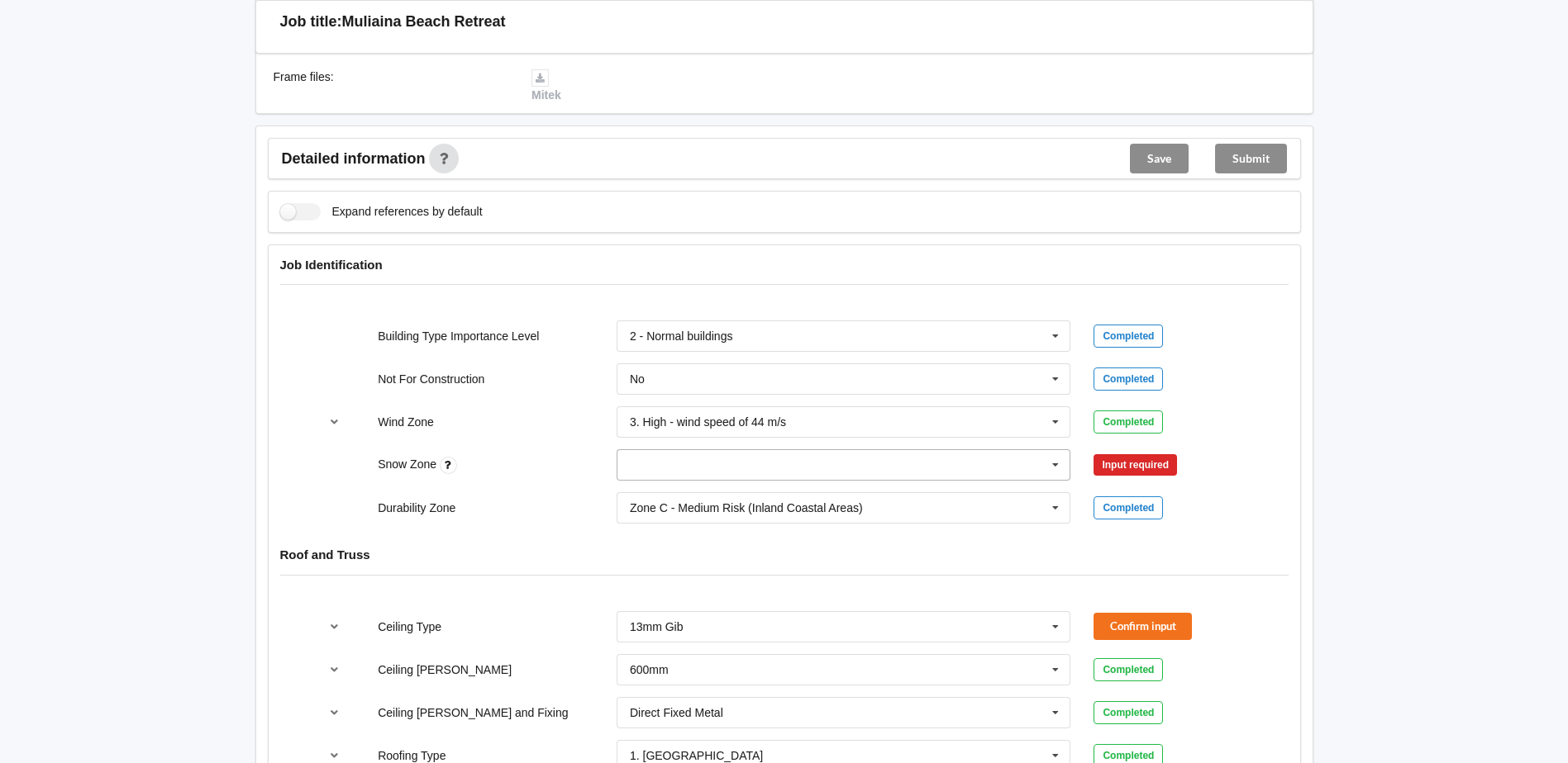
click at [768, 463] on input "text" at bounding box center [844, 465] width 453 height 30
click at [674, 479] on div "N0" at bounding box center [843, 494] width 453 height 31
click at [1104, 451] on button "Confirm input" at bounding box center [1141, 465] width 98 height 27
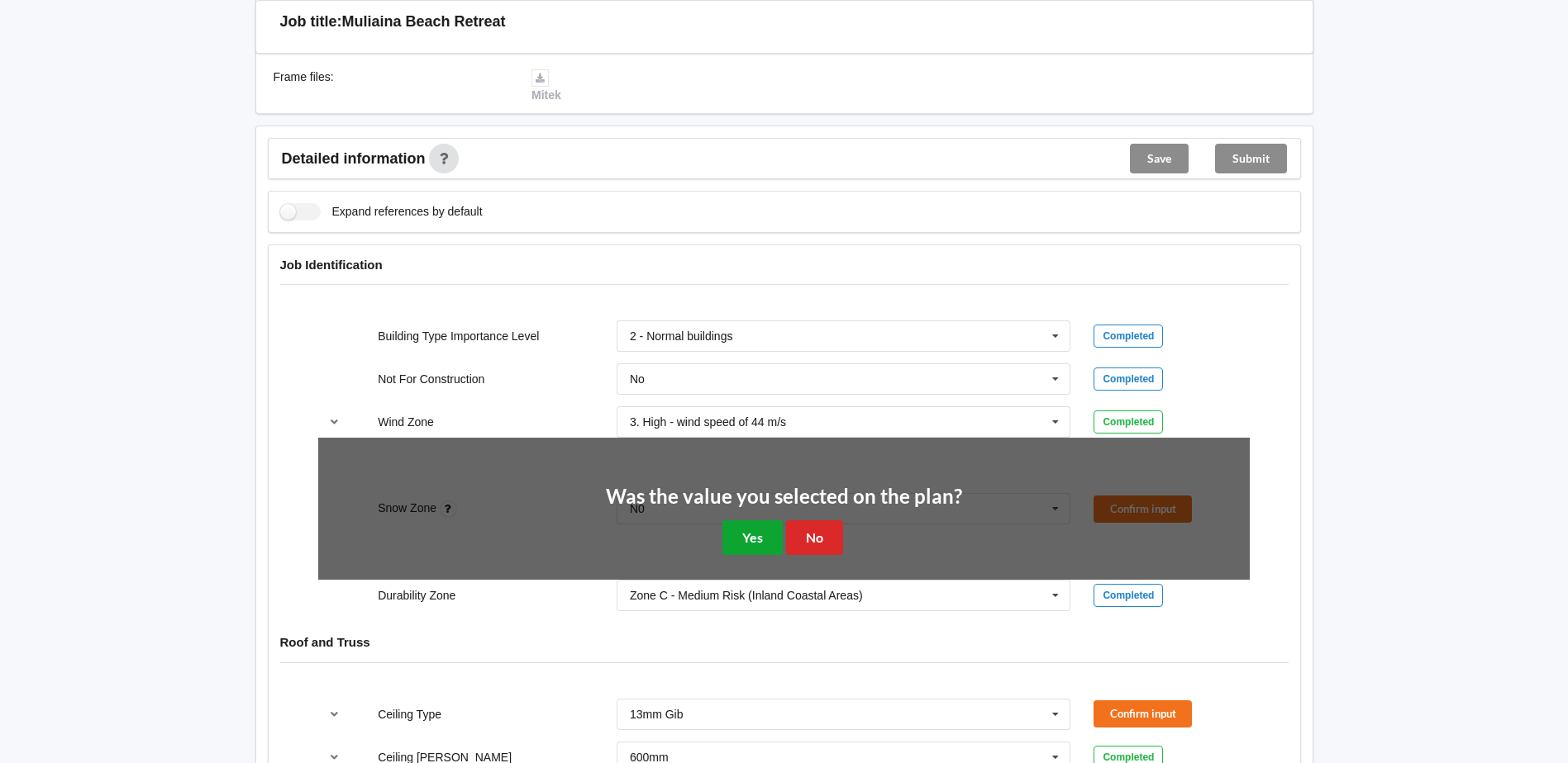
click at [730, 520] on button "Yes" at bounding box center [752, 537] width 61 height 34
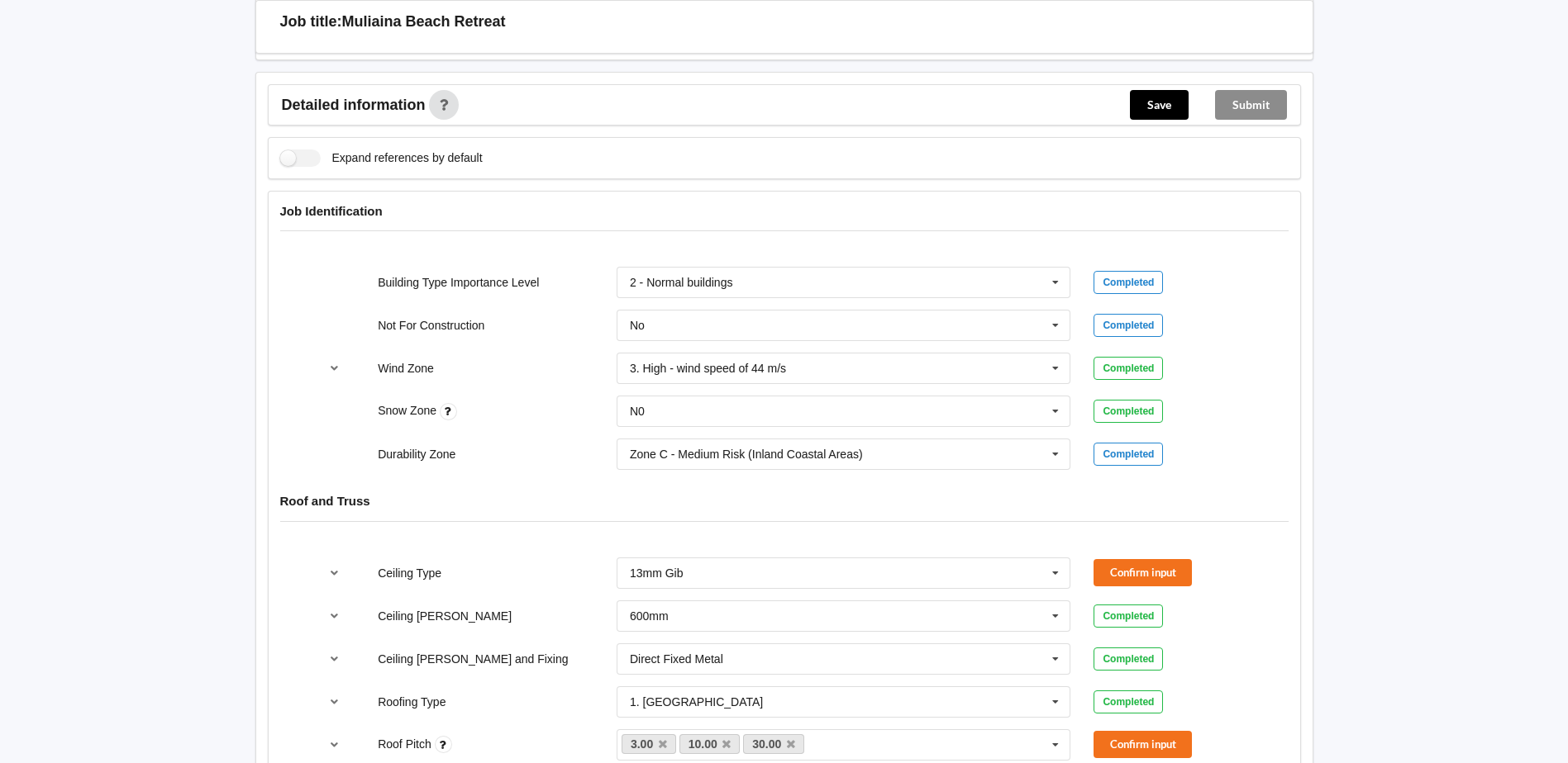
scroll to position [578, 0]
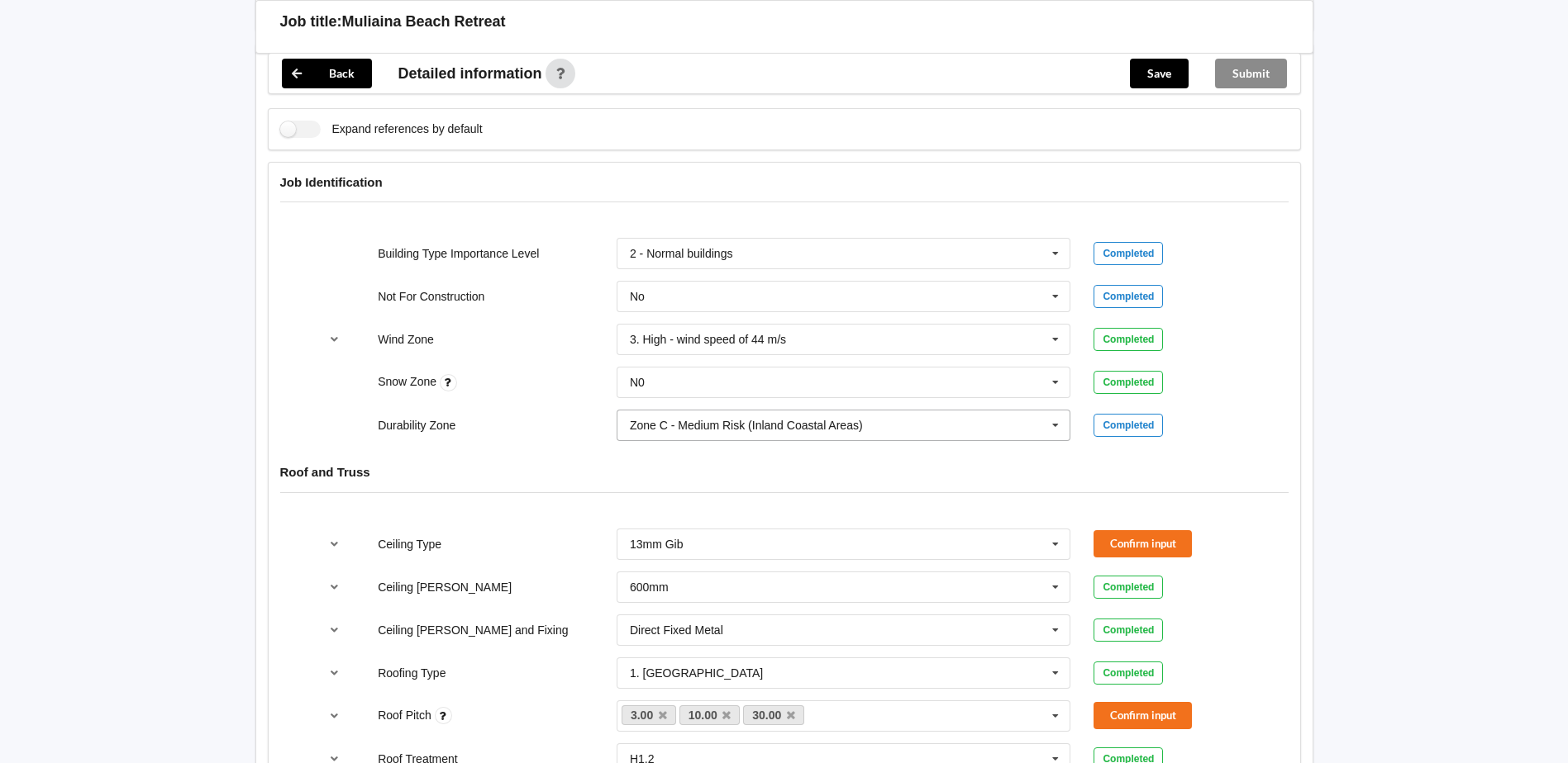
click at [773, 420] on div "Zone C - Medium Risk (Inland Coastal Areas)" at bounding box center [747, 425] width 233 height 11
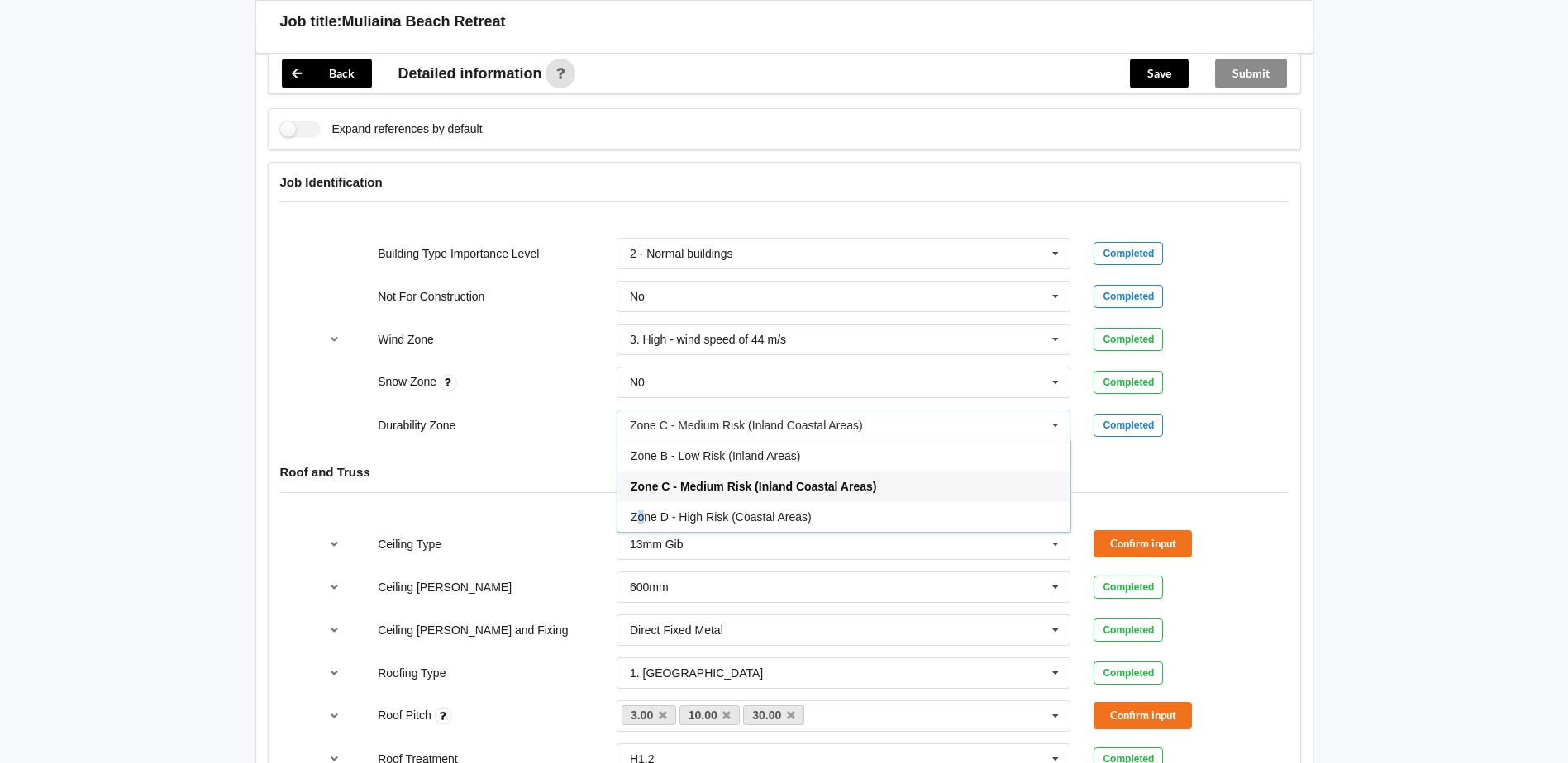
click at [641, 501] on div "Zone D - High Risk (Coastal Areas)" at bounding box center [843, 516] width 453 height 31
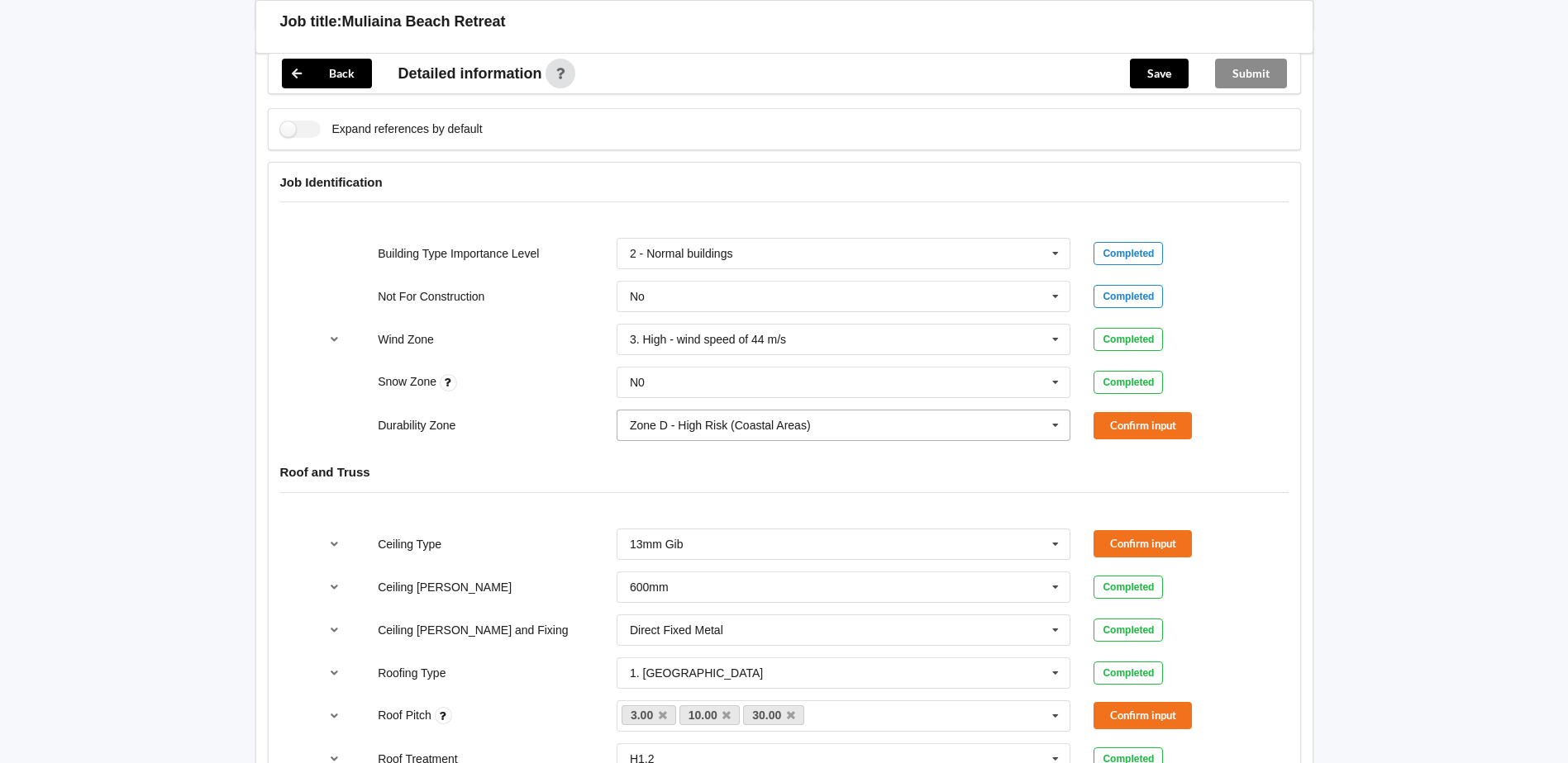
click at [901, 410] on input "text" at bounding box center [844, 425] width 453 height 30
click at [503, 429] on div "Durability Zone Zone D - High Risk (Coastal Areas) Zone B - Low Risk (Inland Ar…" at bounding box center [783, 425] width 955 height 54
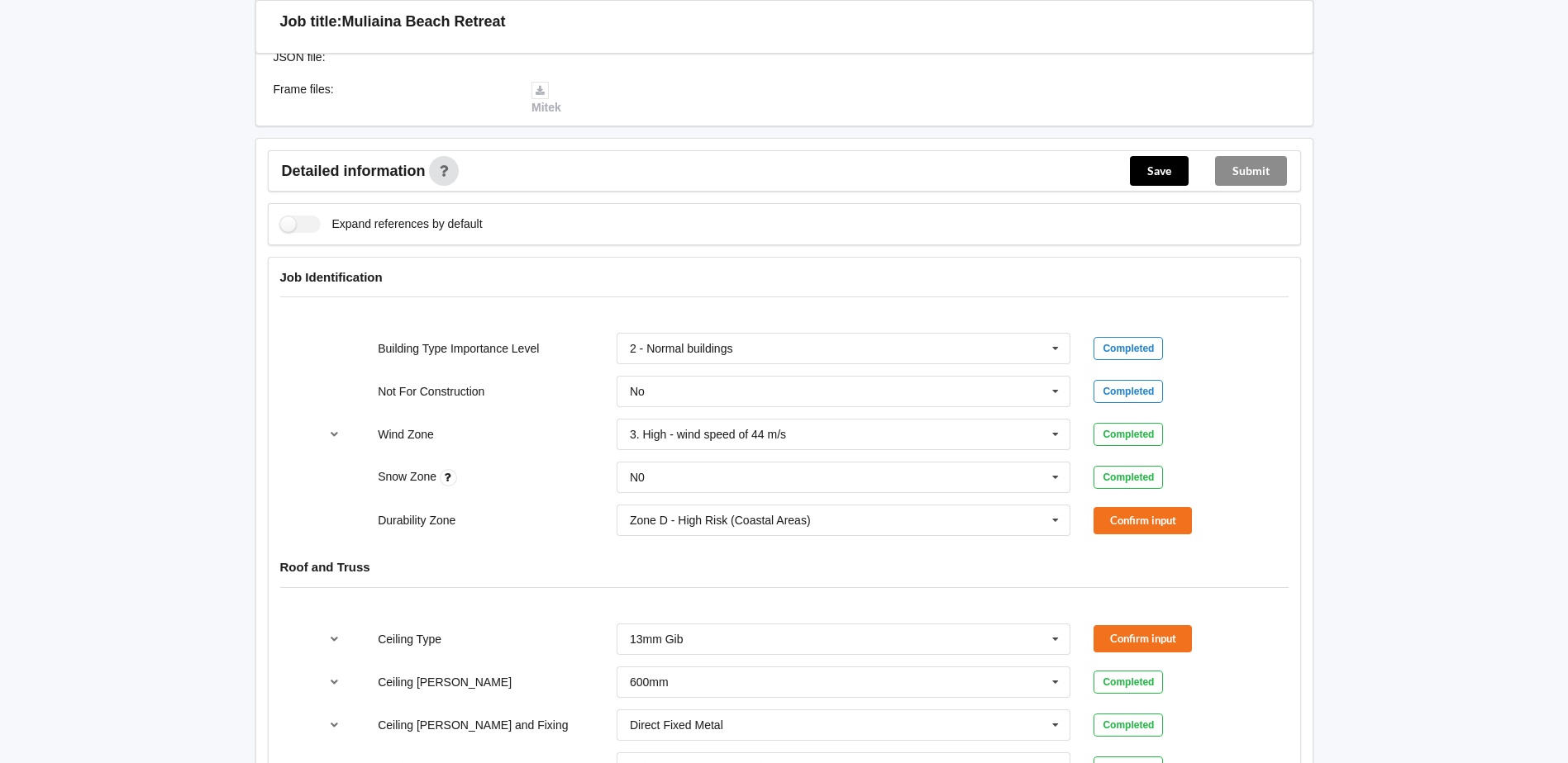
scroll to position [248, 0]
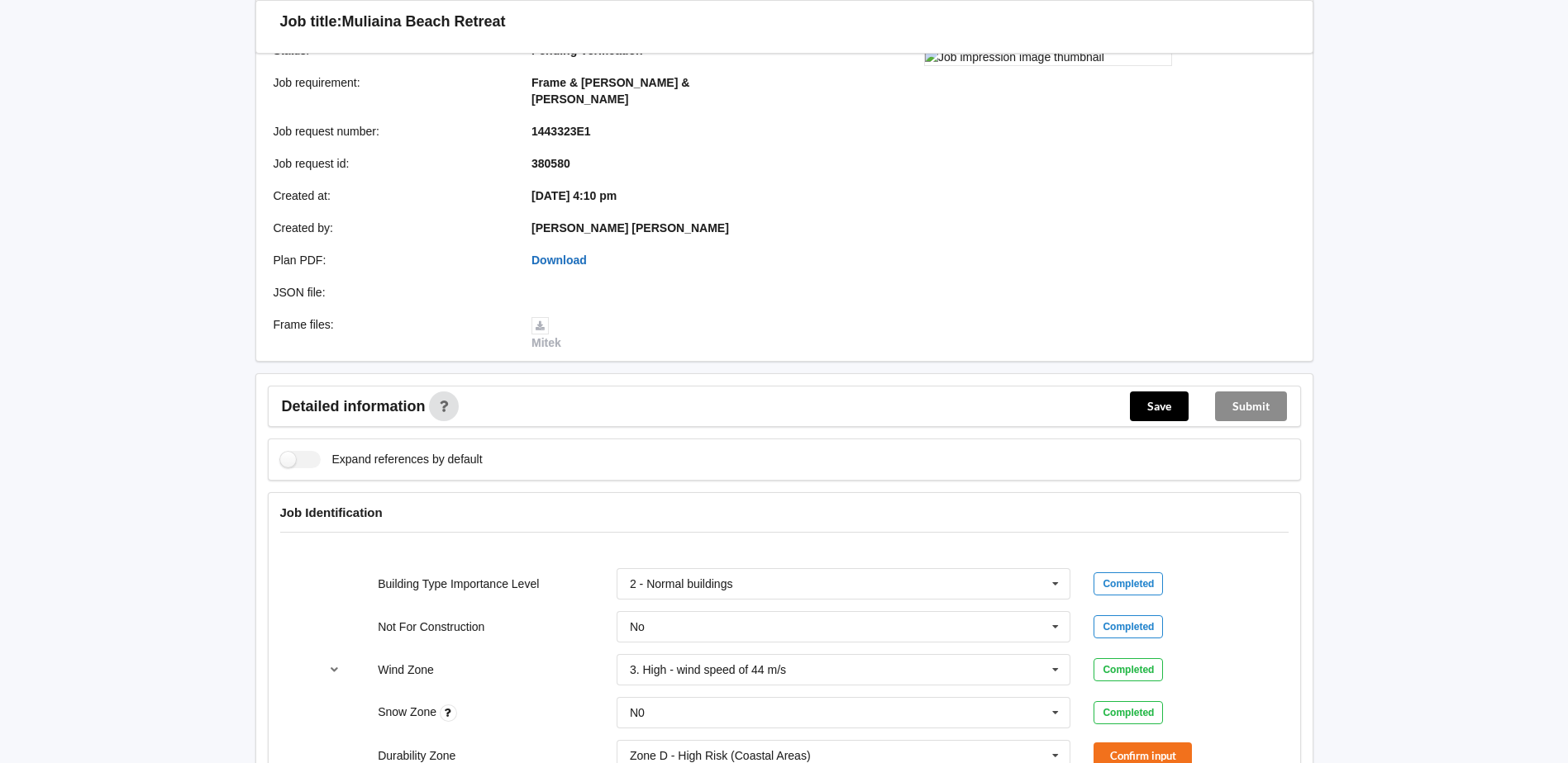
click at [565, 254] on link "Download" at bounding box center [558, 260] width 55 height 13
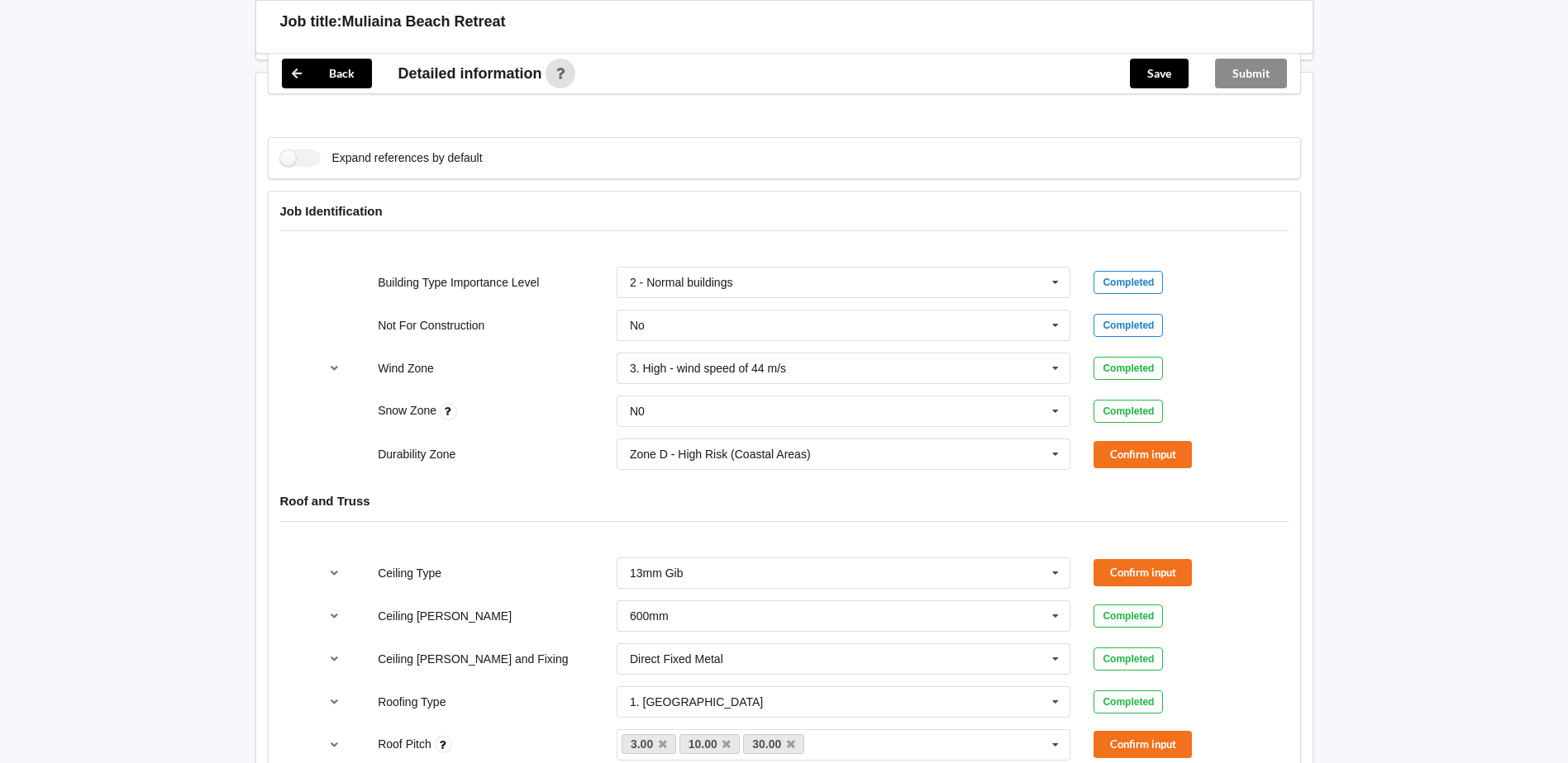
scroll to position [578, 0]
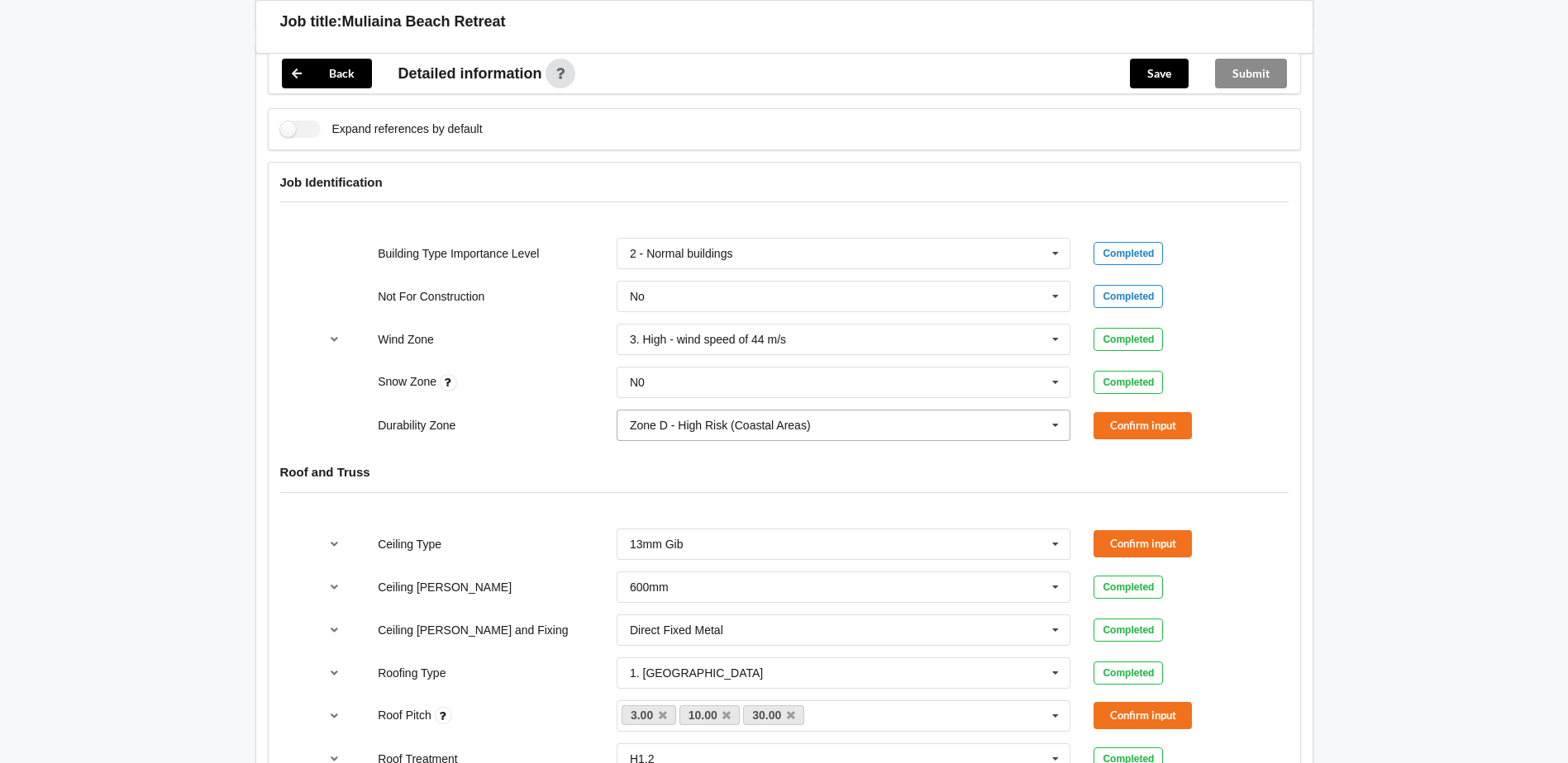
click at [833, 410] on input "text" at bounding box center [844, 425] width 453 height 30
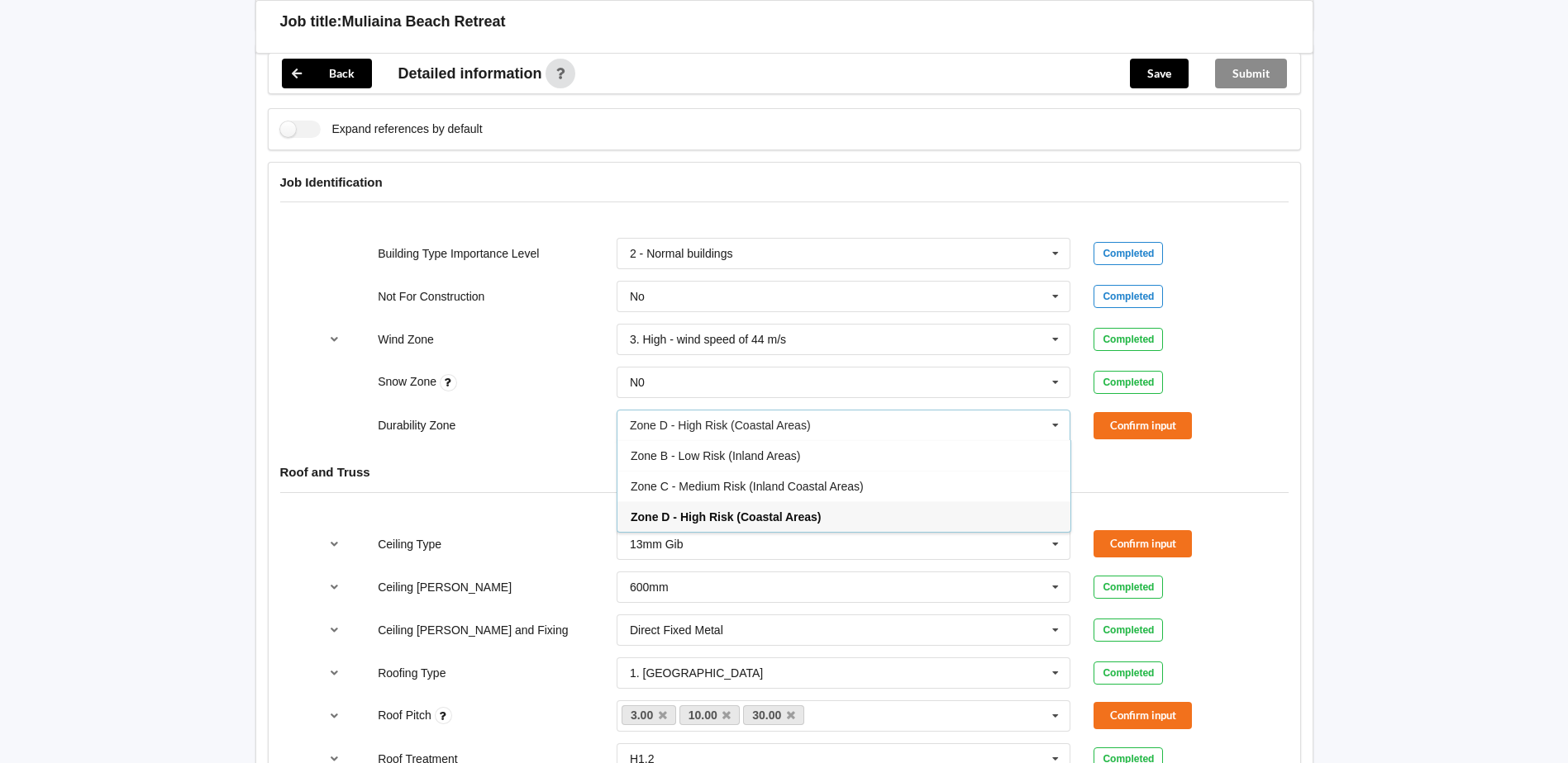
click at [766, 510] on span "Zone D - High Risk (Coastal Areas)" at bounding box center [726, 517] width 191 height 13
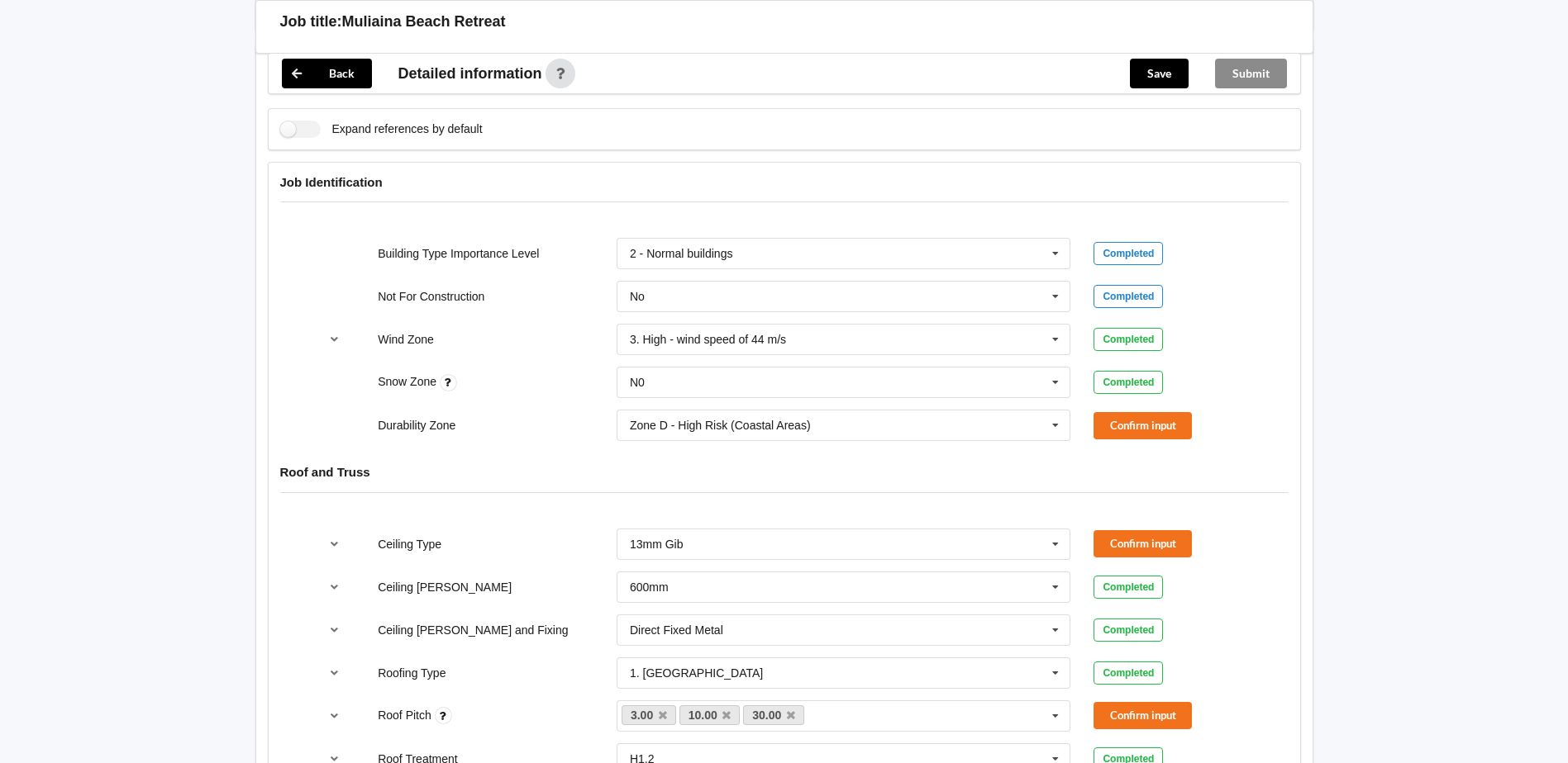
click at [376, 108] on div "Expand references by default" at bounding box center [784, 129] width 1033 height 42
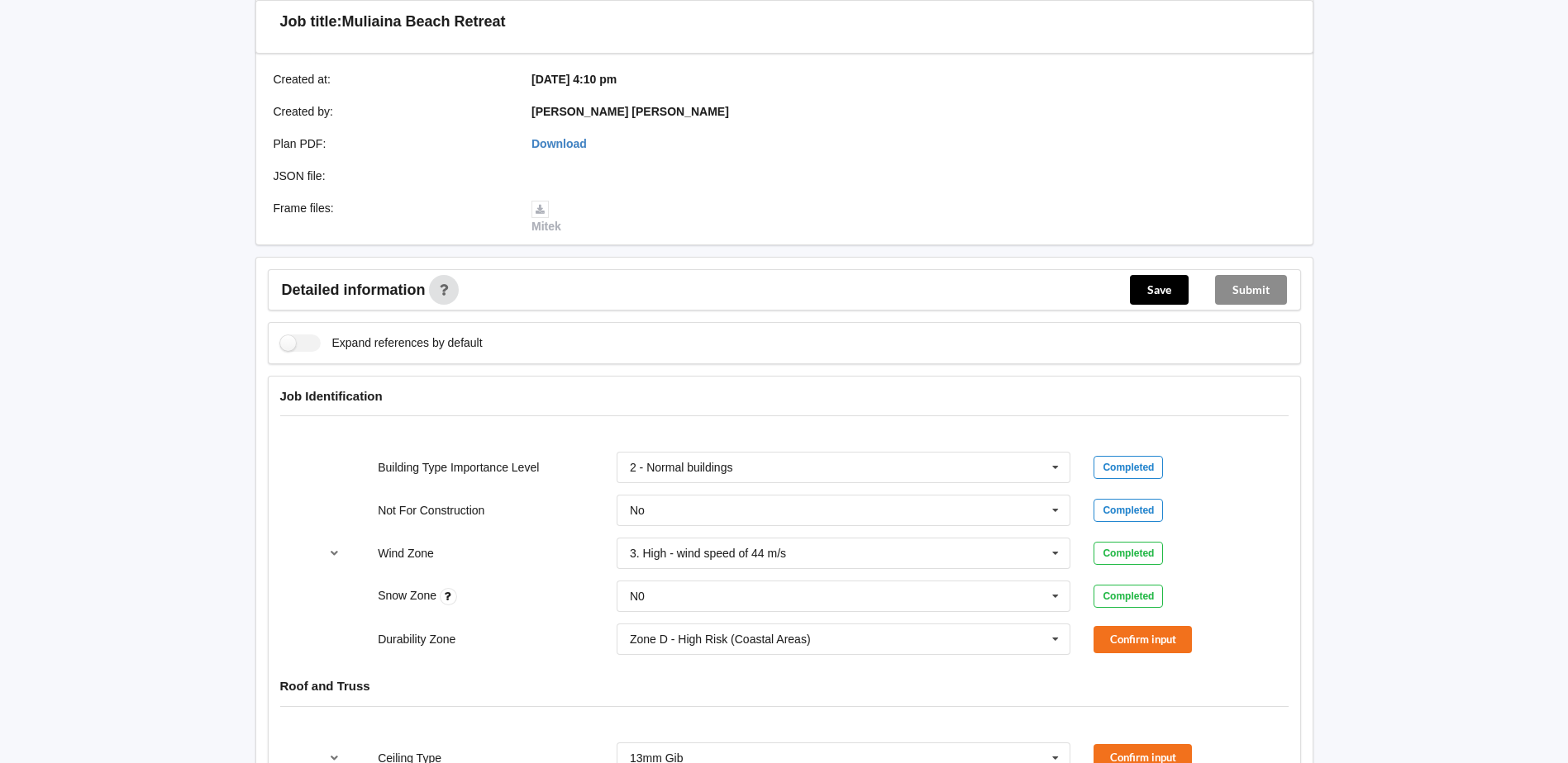
scroll to position [495, 0]
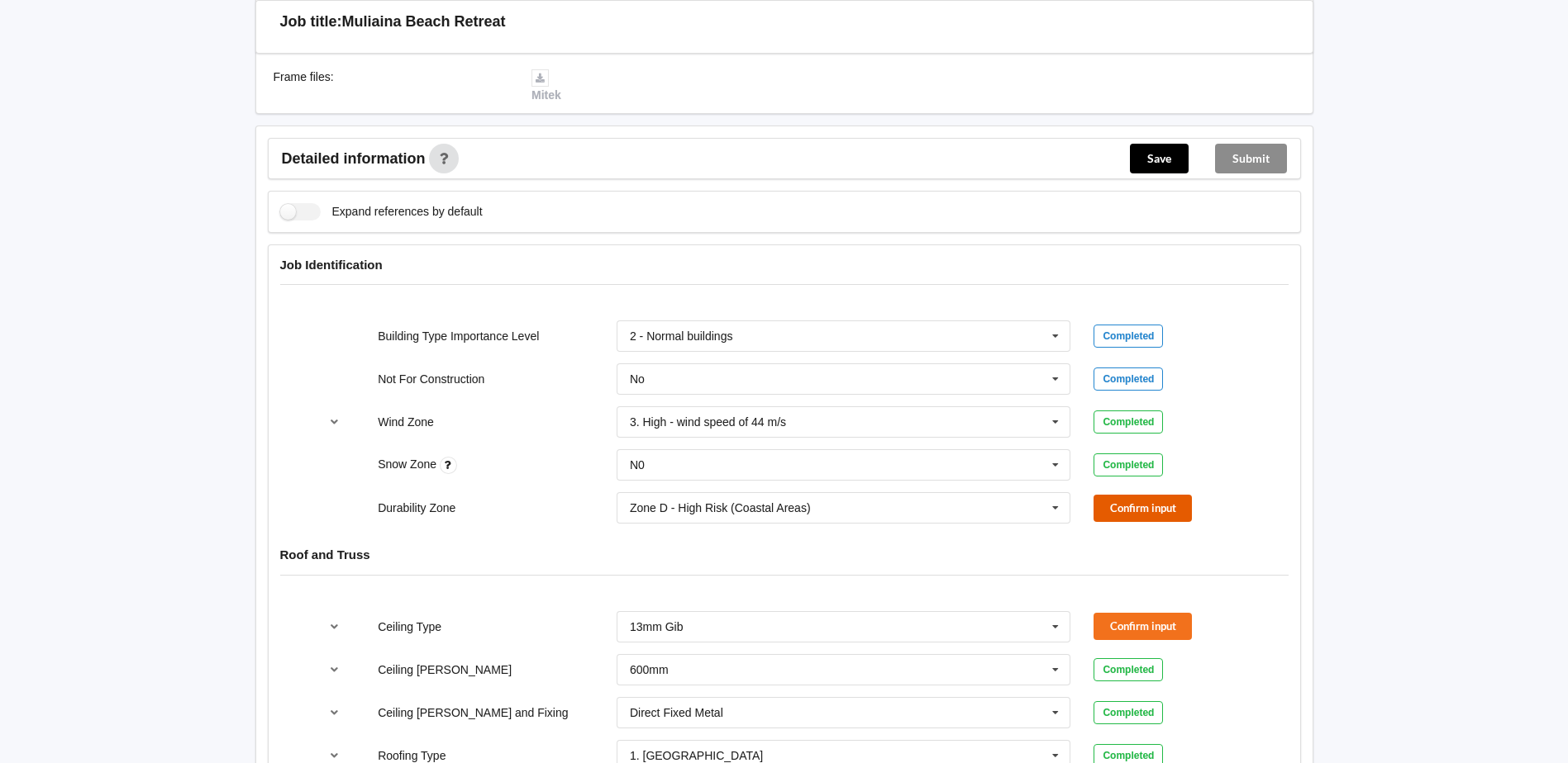
click at [1136, 496] on button "Confirm input" at bounding box center [1141, 507] width 98 height 27
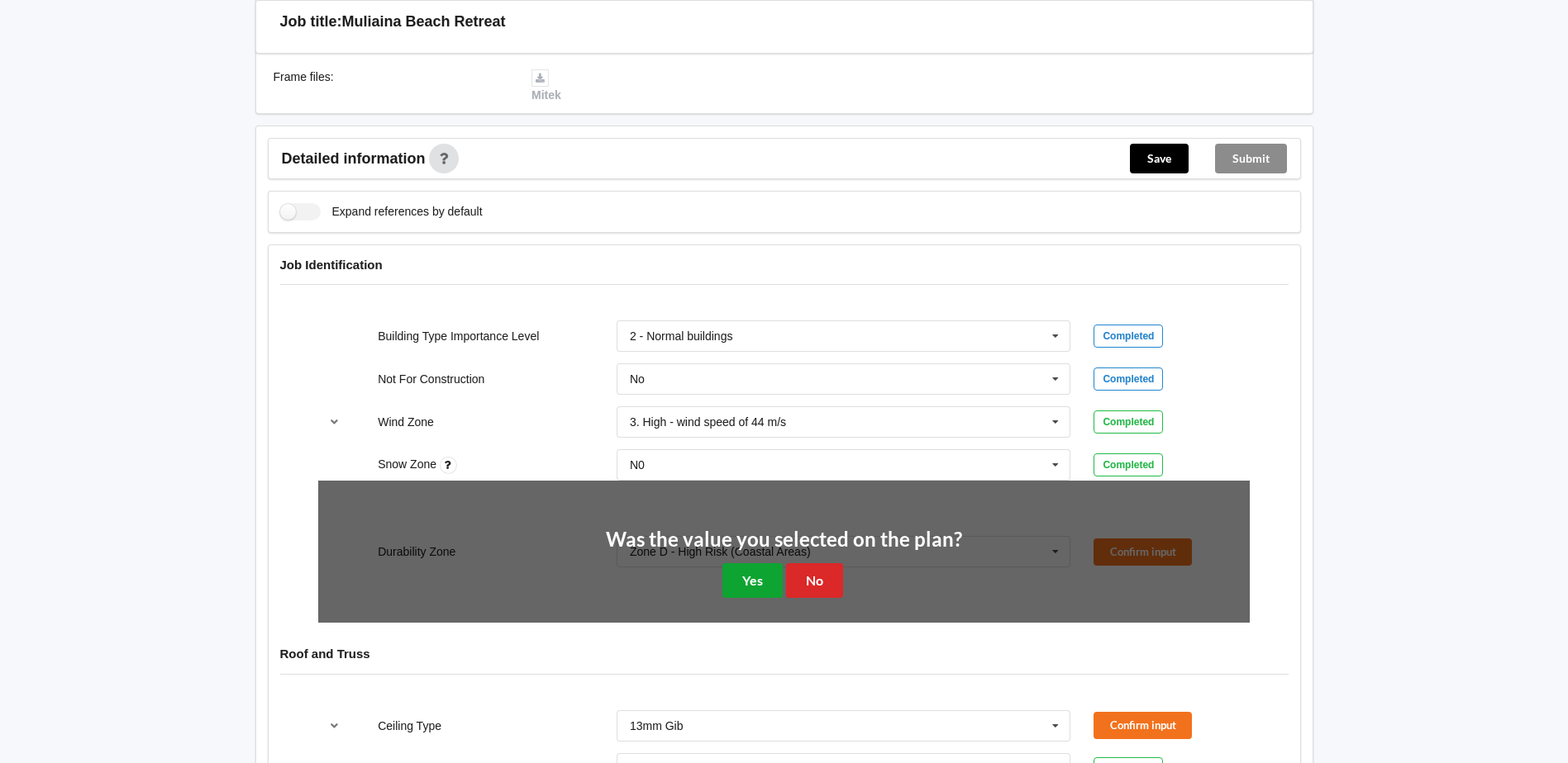
click at [747, 563] on button "Yes" at bounding box center [752, 580] width 61 height 34
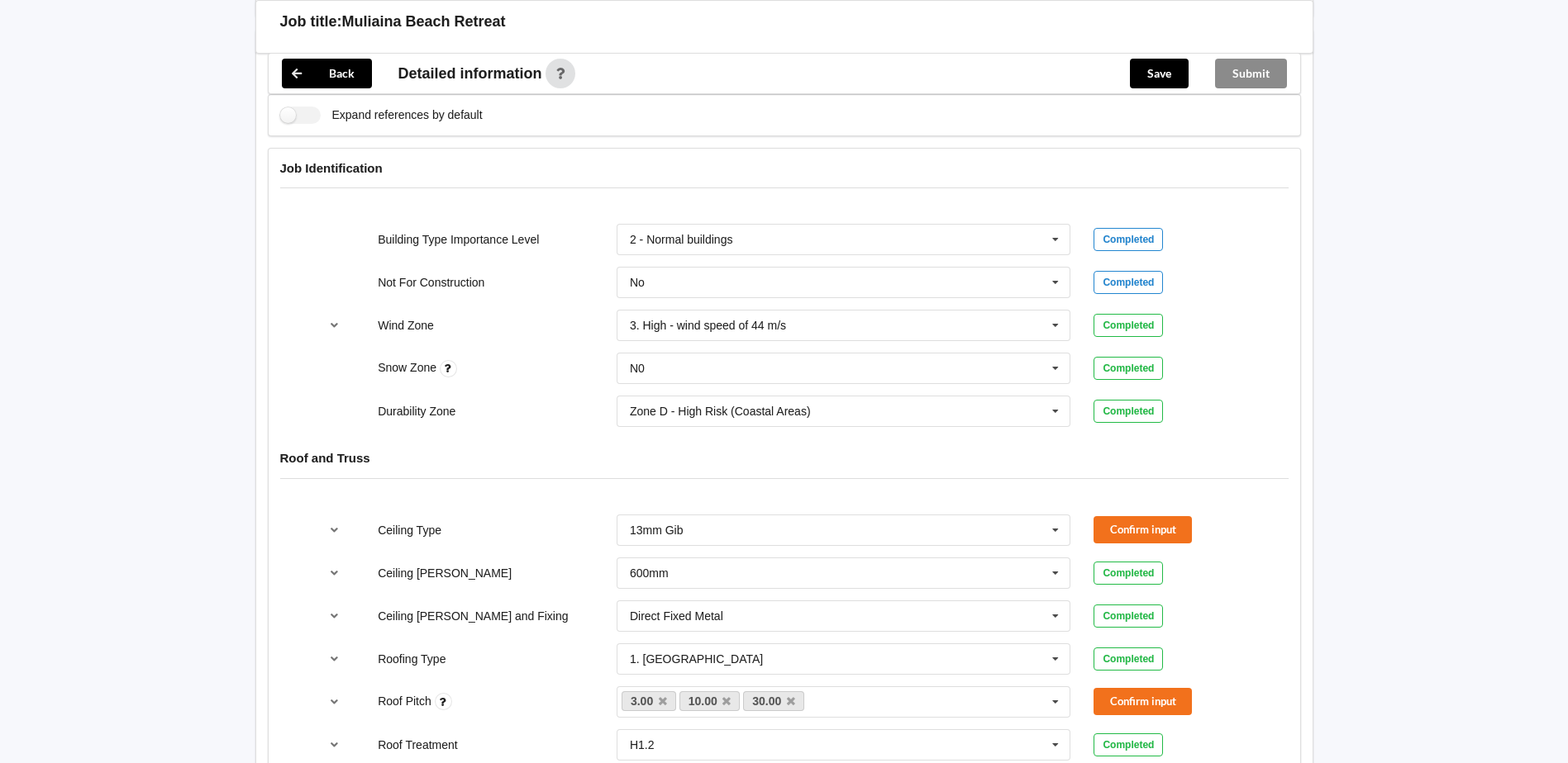
scroll to position [743, 0]
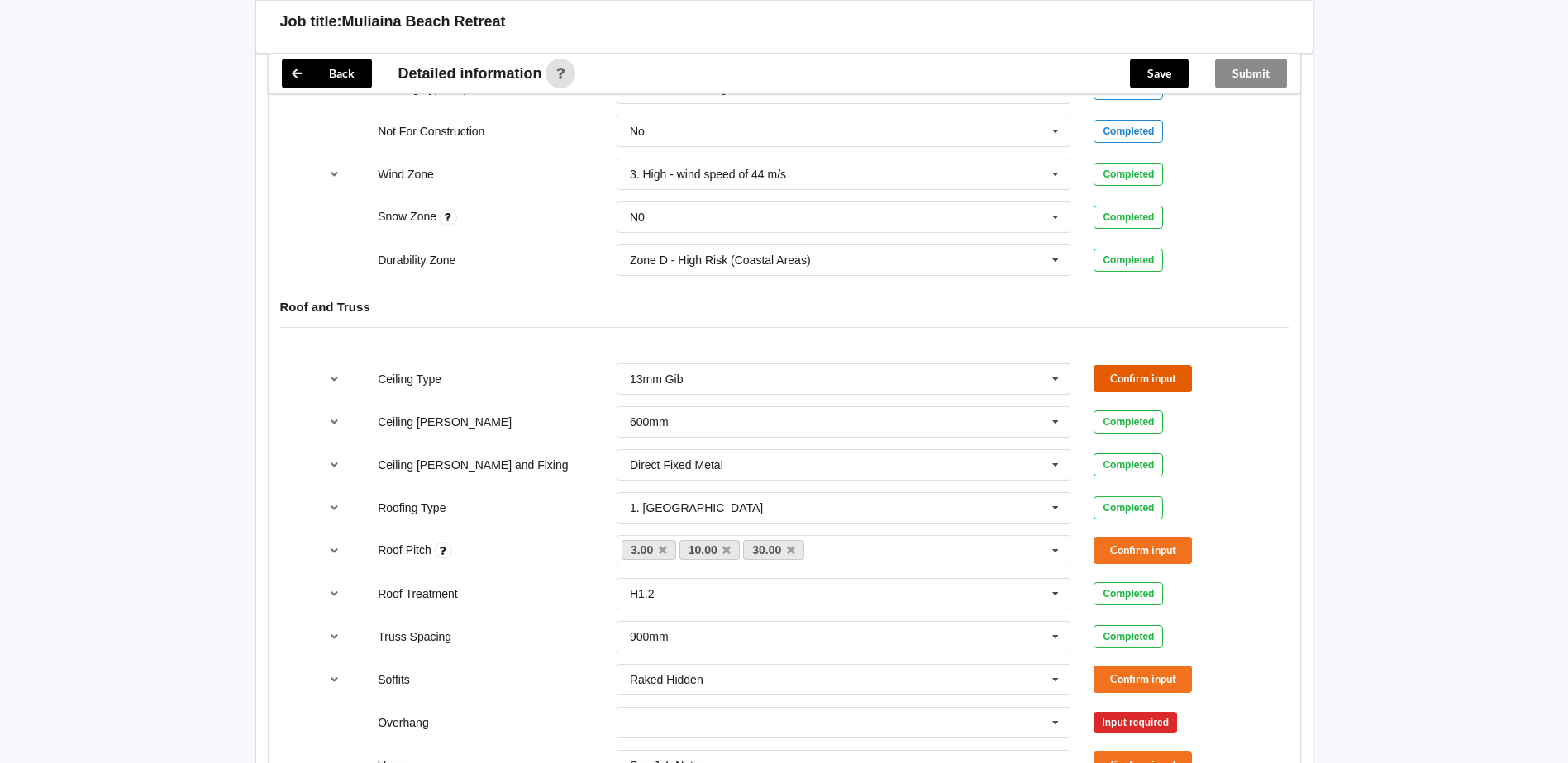
click at [1124, 365] on button "Confirm input" at bounding box center [1141, 378] width 98 height 27
click at [1126, 537] on button "Confirm input" at bounding box center [1141, 549] width 98 height 27
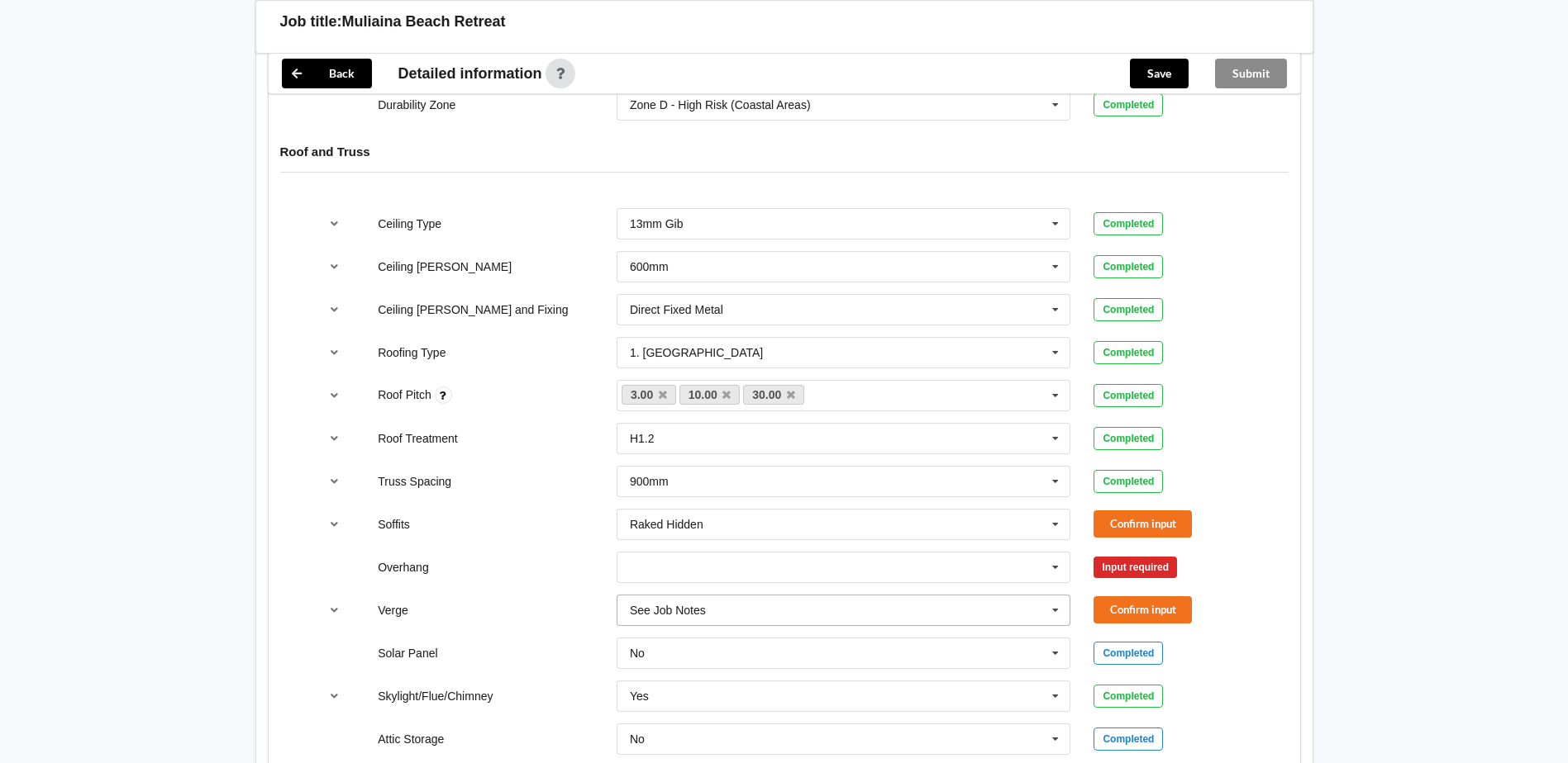
scroll to position [909, 0]
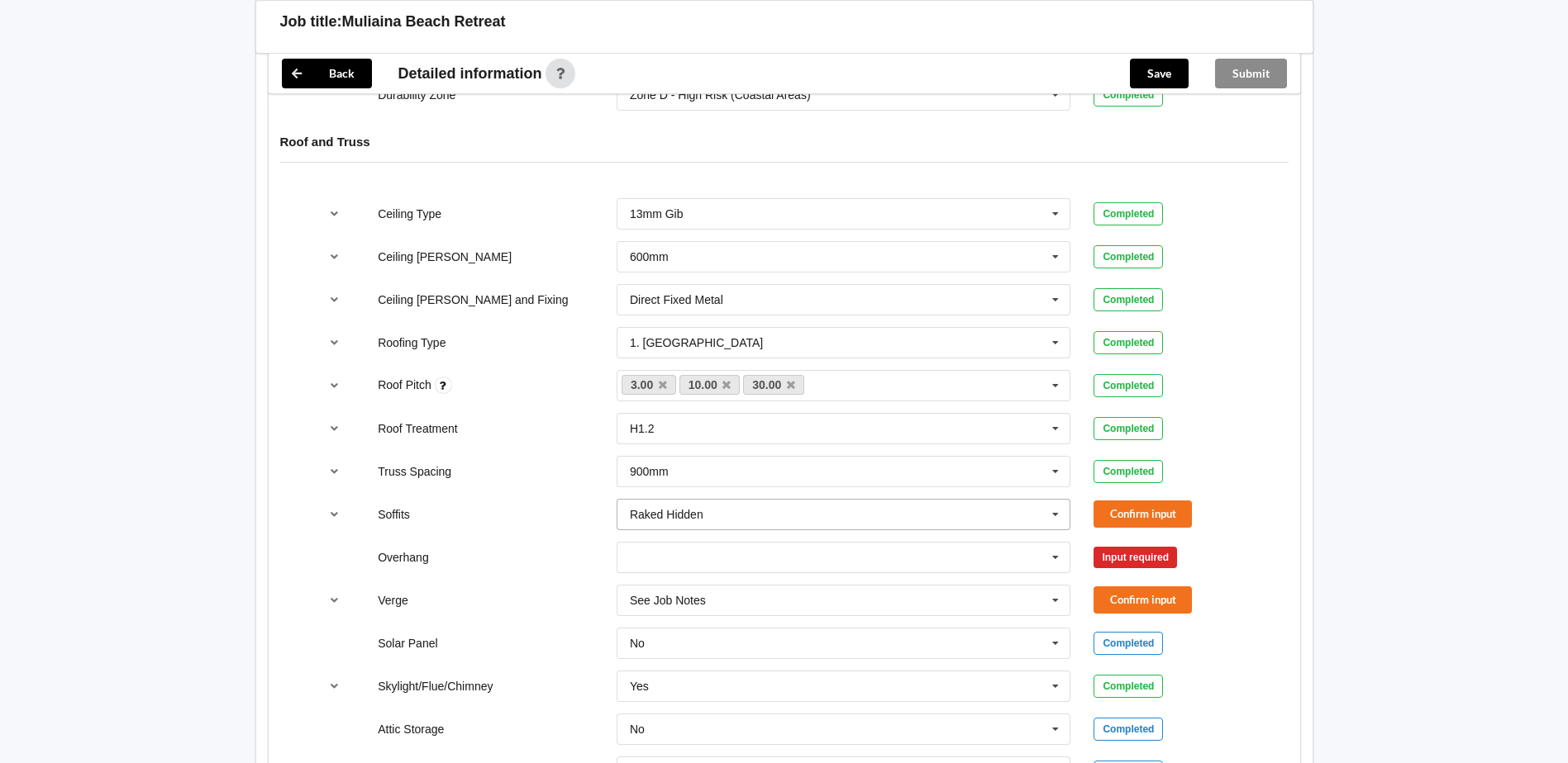
click at [1057, 502] on icon at bounding box center [1055, 515] width 25 height 31
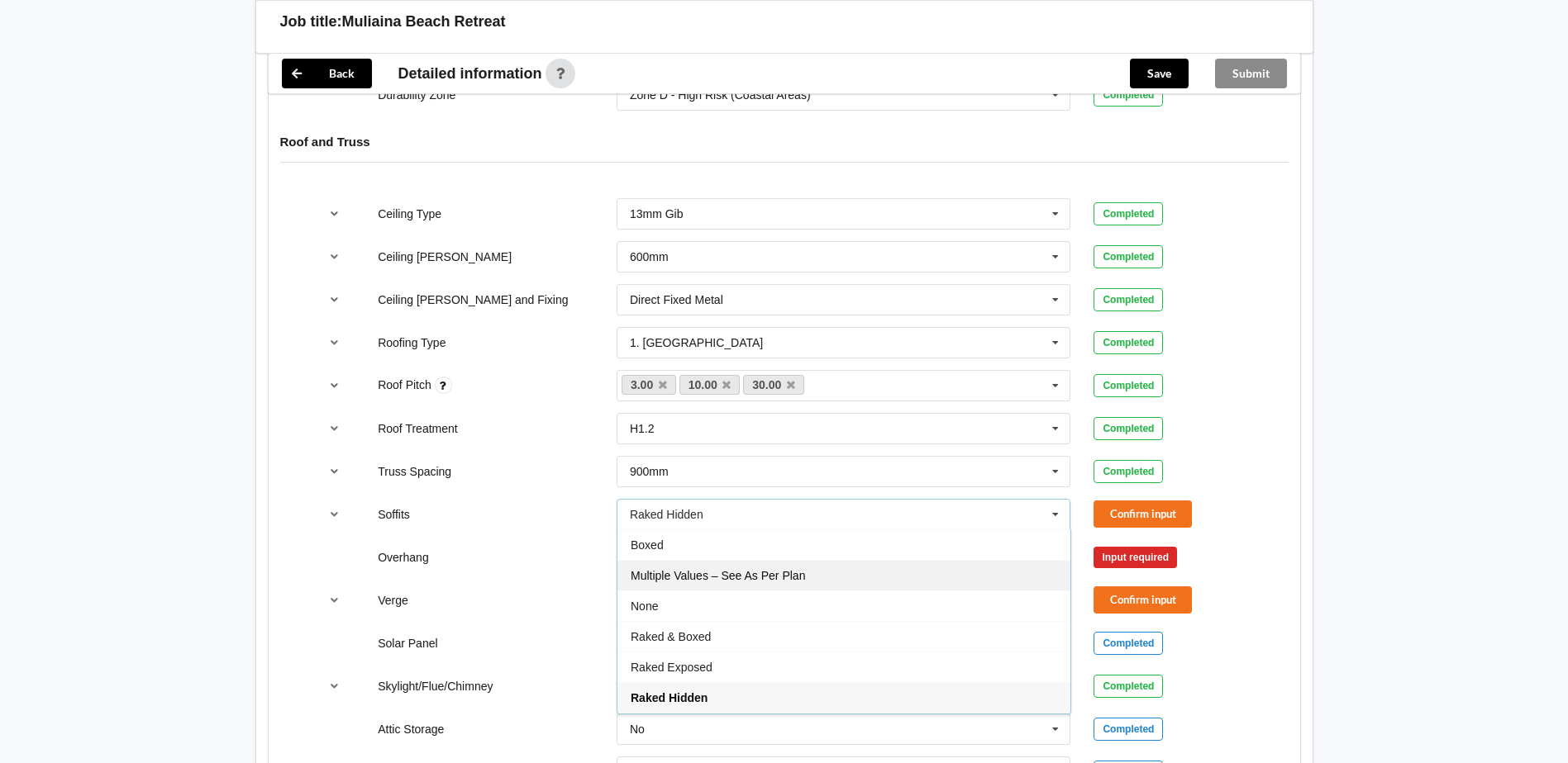
click at [829, 560] on div "Multiple Values – See As Per Plan" at bounding box center [843, 575] width 453 height 31
click at [836, 543] on input "text" at bounding box center [844, 558] width 453 height 30
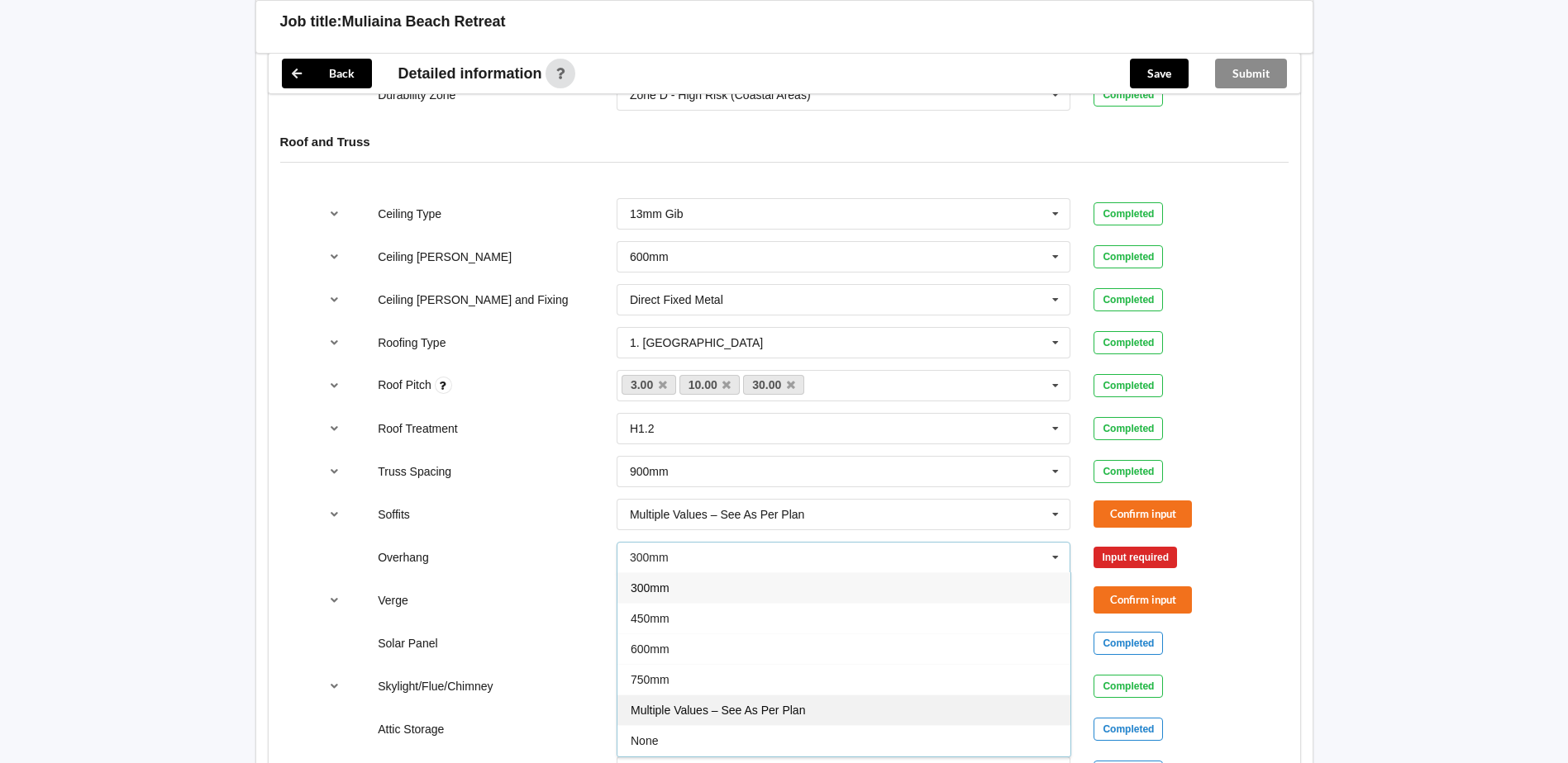
click at [777, 695] on div "Multiple Values – See As Per Plan" at bounding box center [843, 710] width 453 height 31
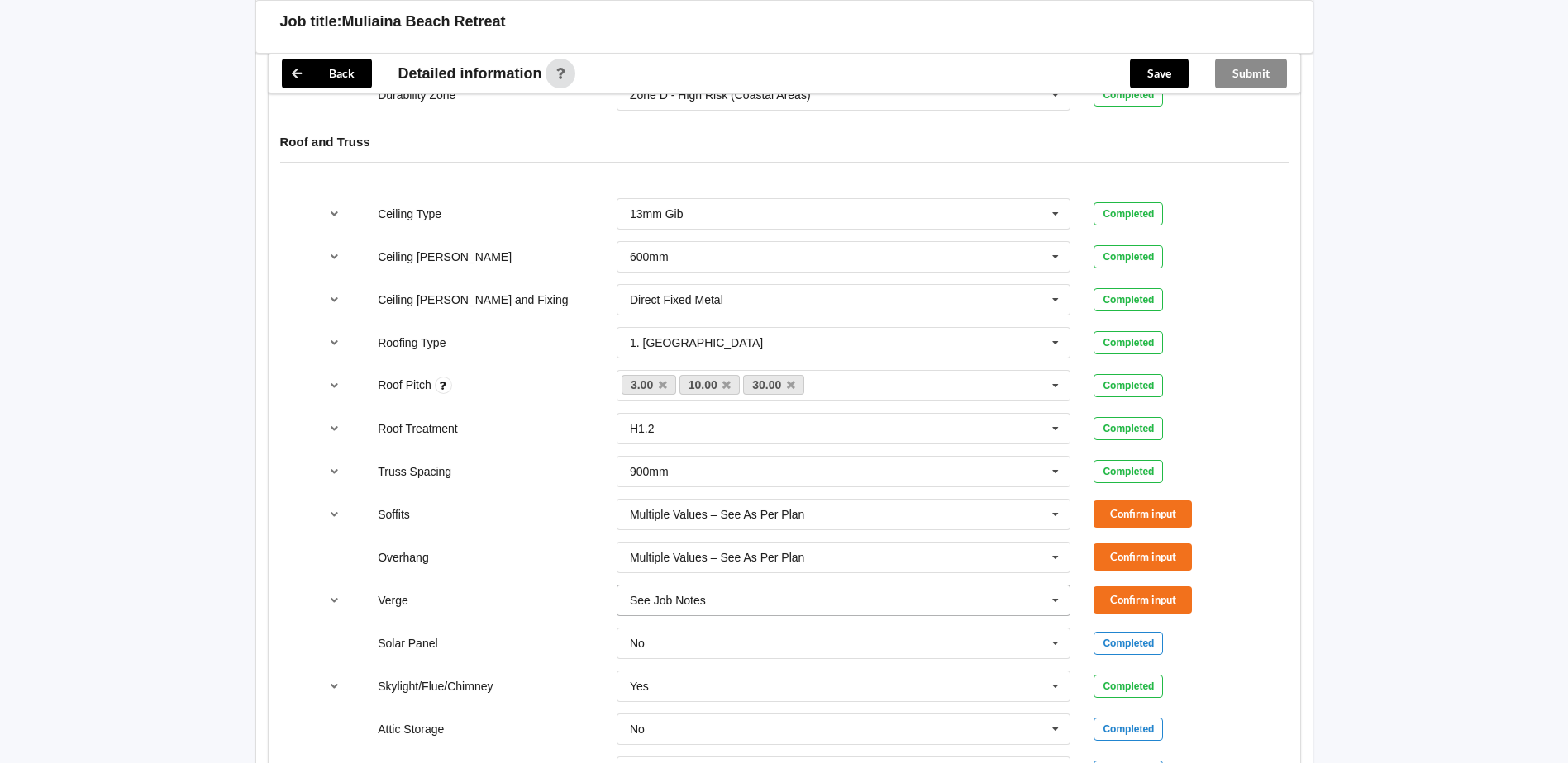
click at [826, 586] on input "text" at bounding box center [844, 601] width 453 height 30
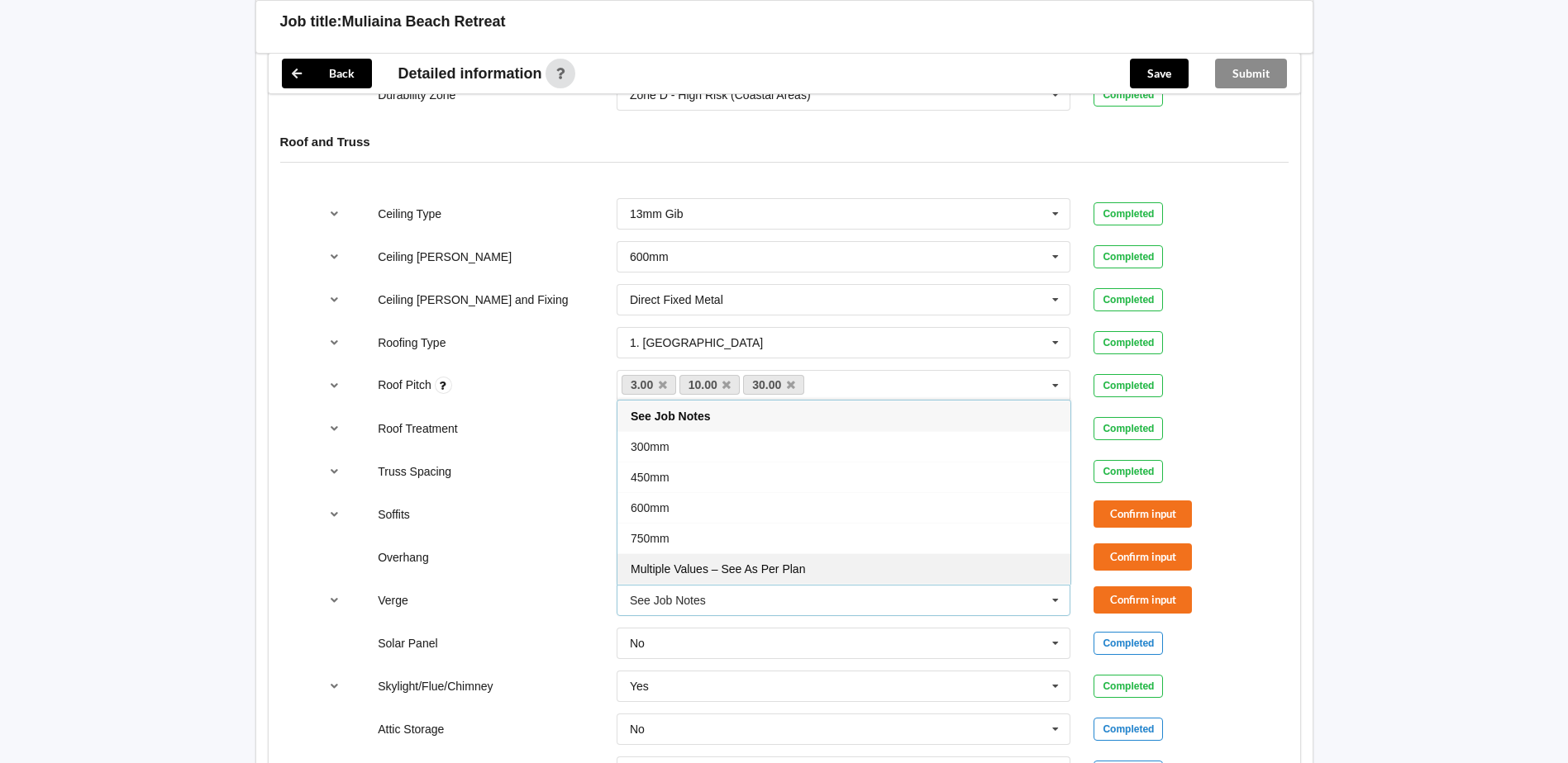
click at [810, 554] on div "Multiple Values – See As Per Plan" at bounding box center [843, 568] width 453 height 31
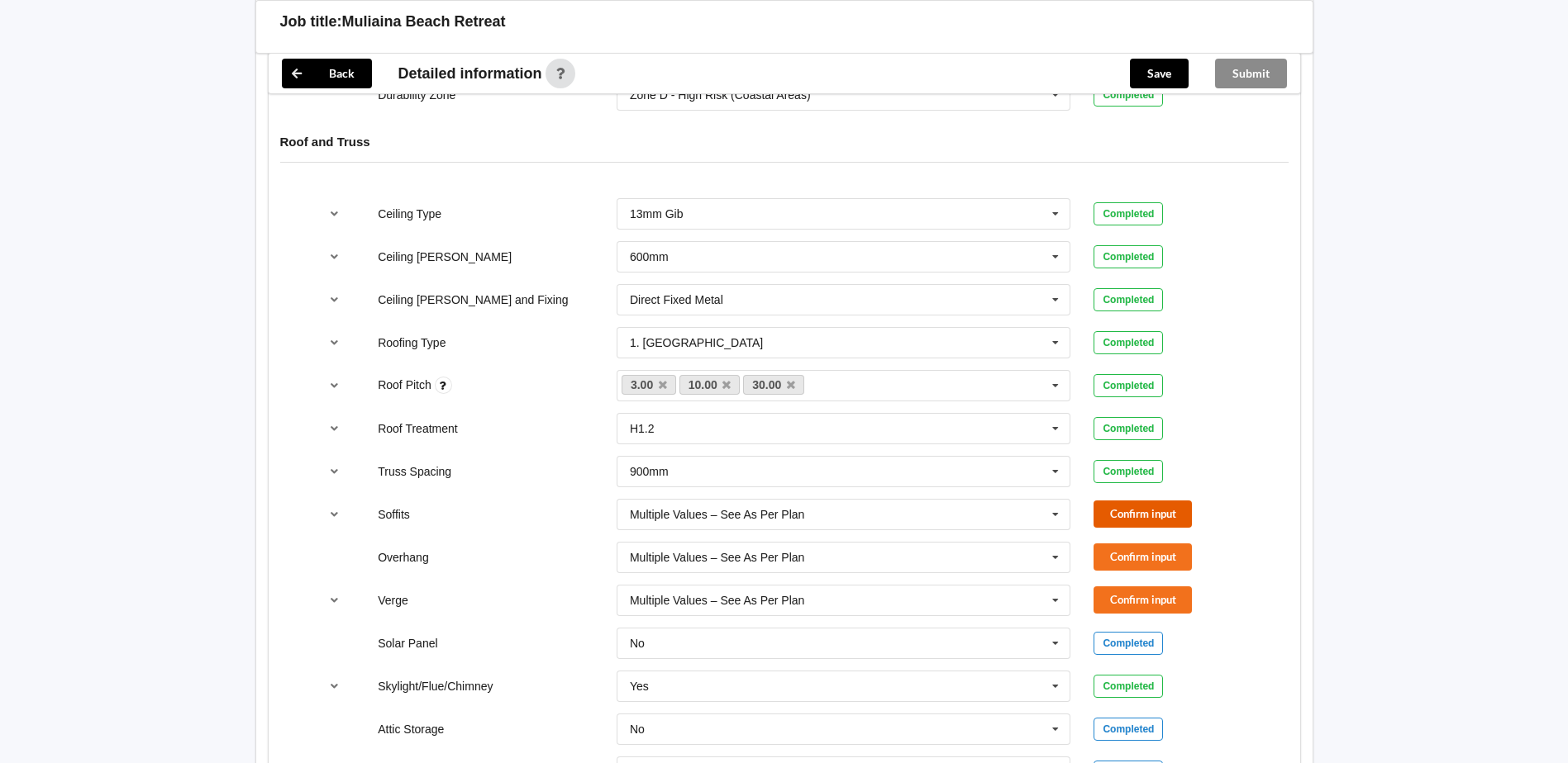
click at [1146, 501] on button "Confirm input" at bounding box center [1141, 514] width 98 height 27
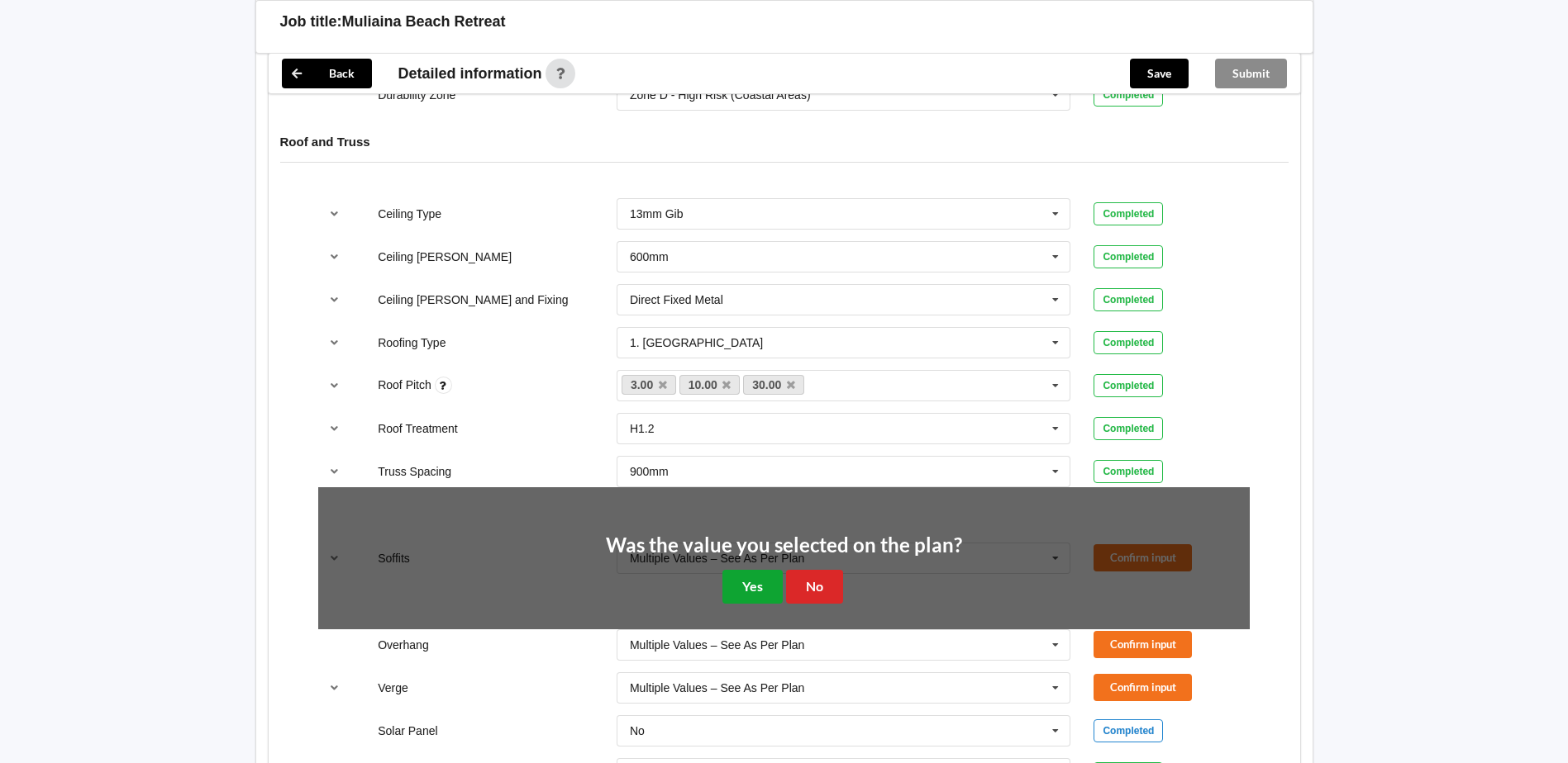
drag, startPoint x: 771, startPoint y: 572, endPoint x: 1071, endPoint y: 472, distance: 316.2
click at [774, 572] on button "Yes" at bounding box center [752, 587] width 61 height 34
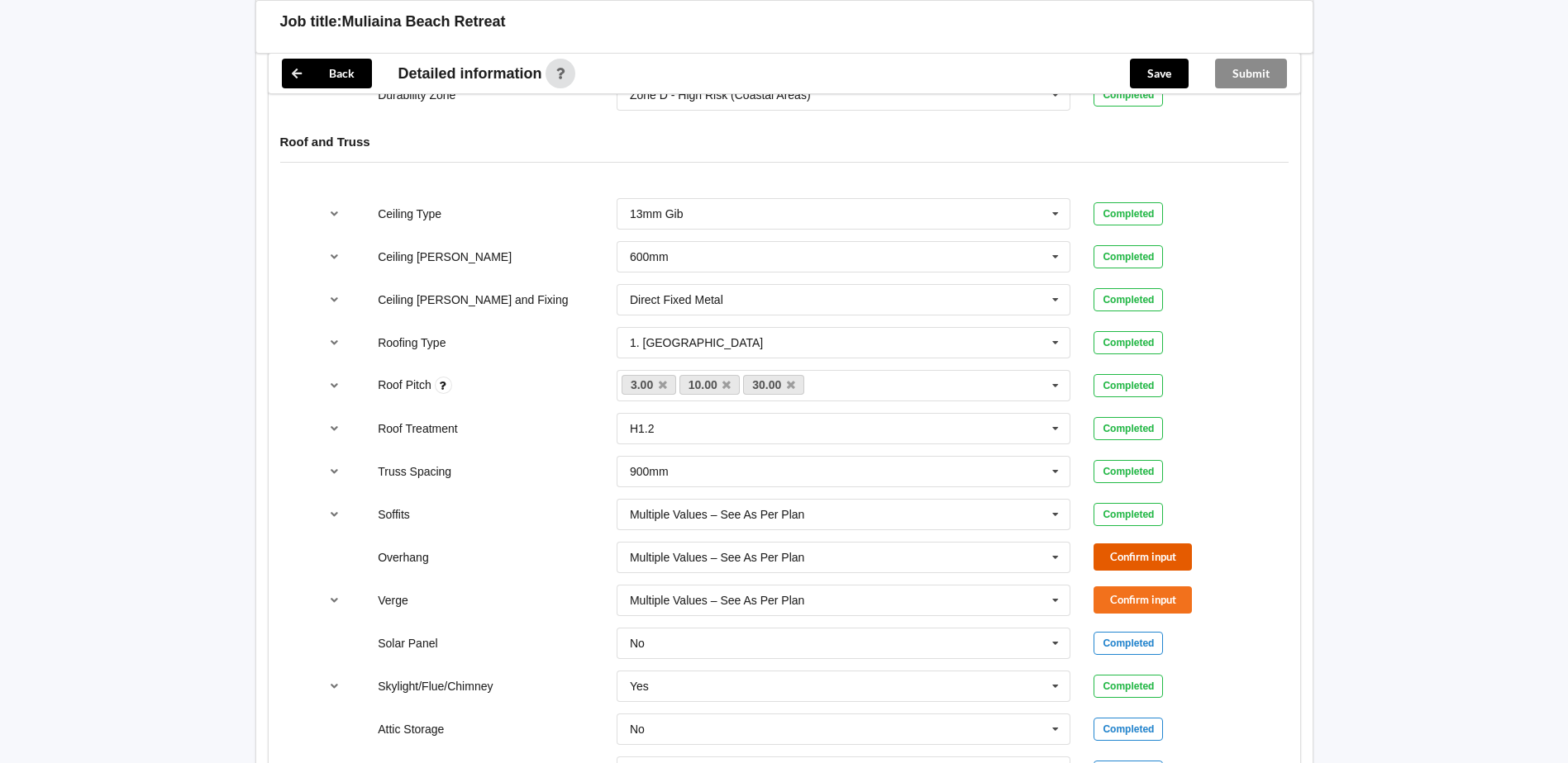
click at [1139, 544] on button "Confirm input" at bounding box center [1141, 557] width 98 height 27
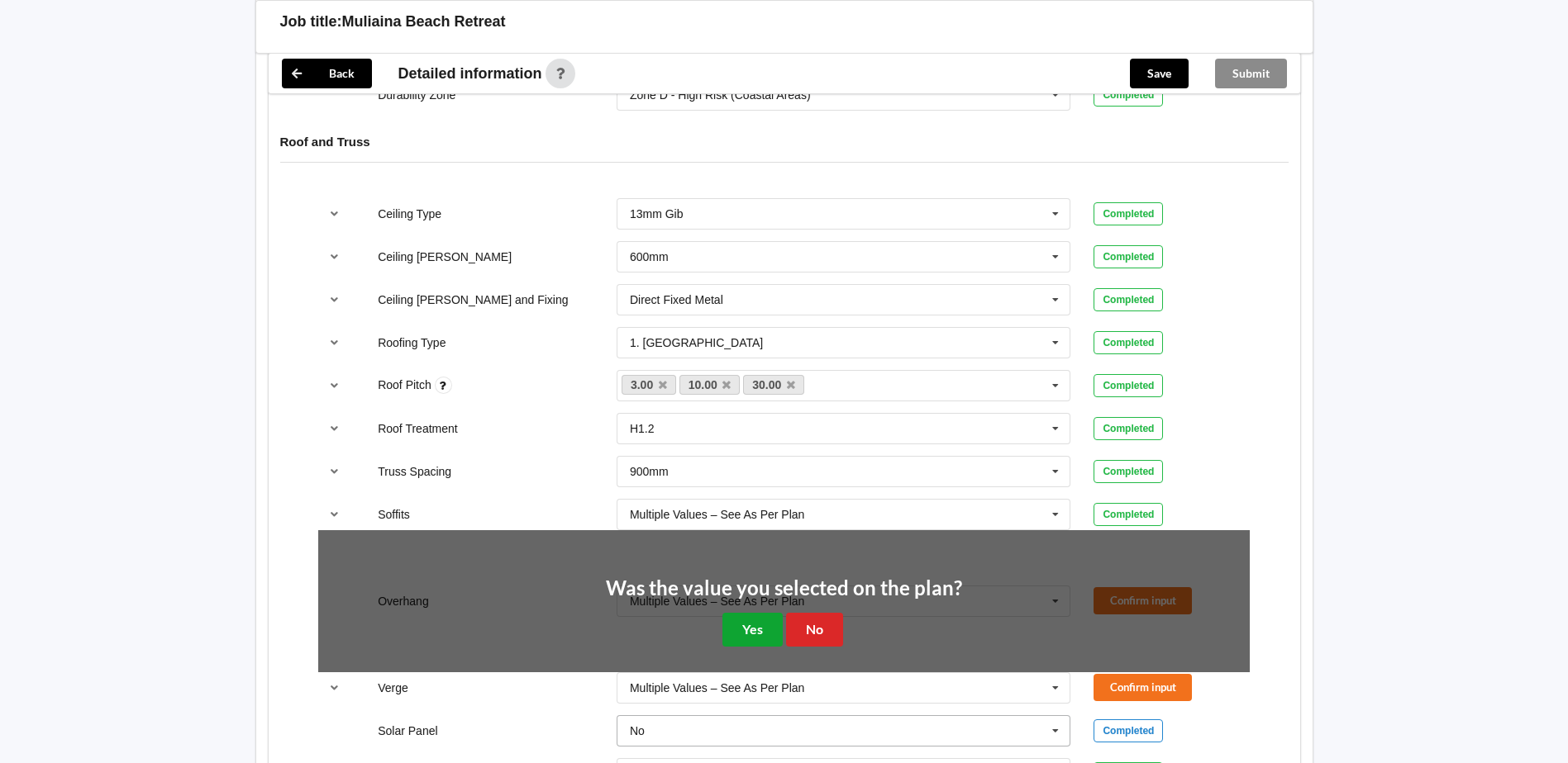
drag, startPoint x: 740, startPoint y: 620, endPoint x: 753, endPoint y: 616, distance: 13.6
click at [745, 620] on button "Yes" at bounding box center [752, 630] width 61 height 34
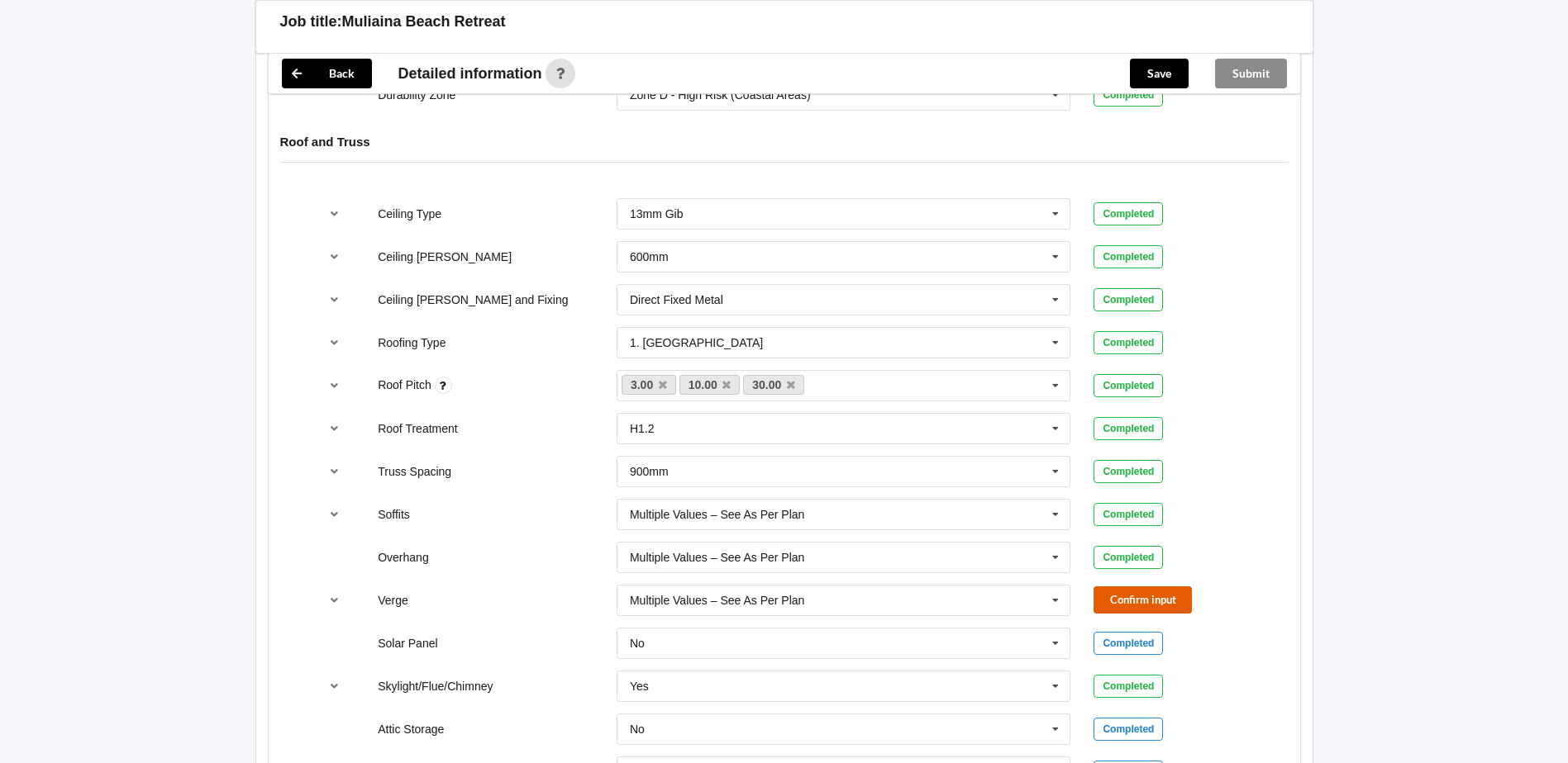
click at [1159, 587] on button "Confirm input" at bounding box center [1141, 600] width 98 height 27
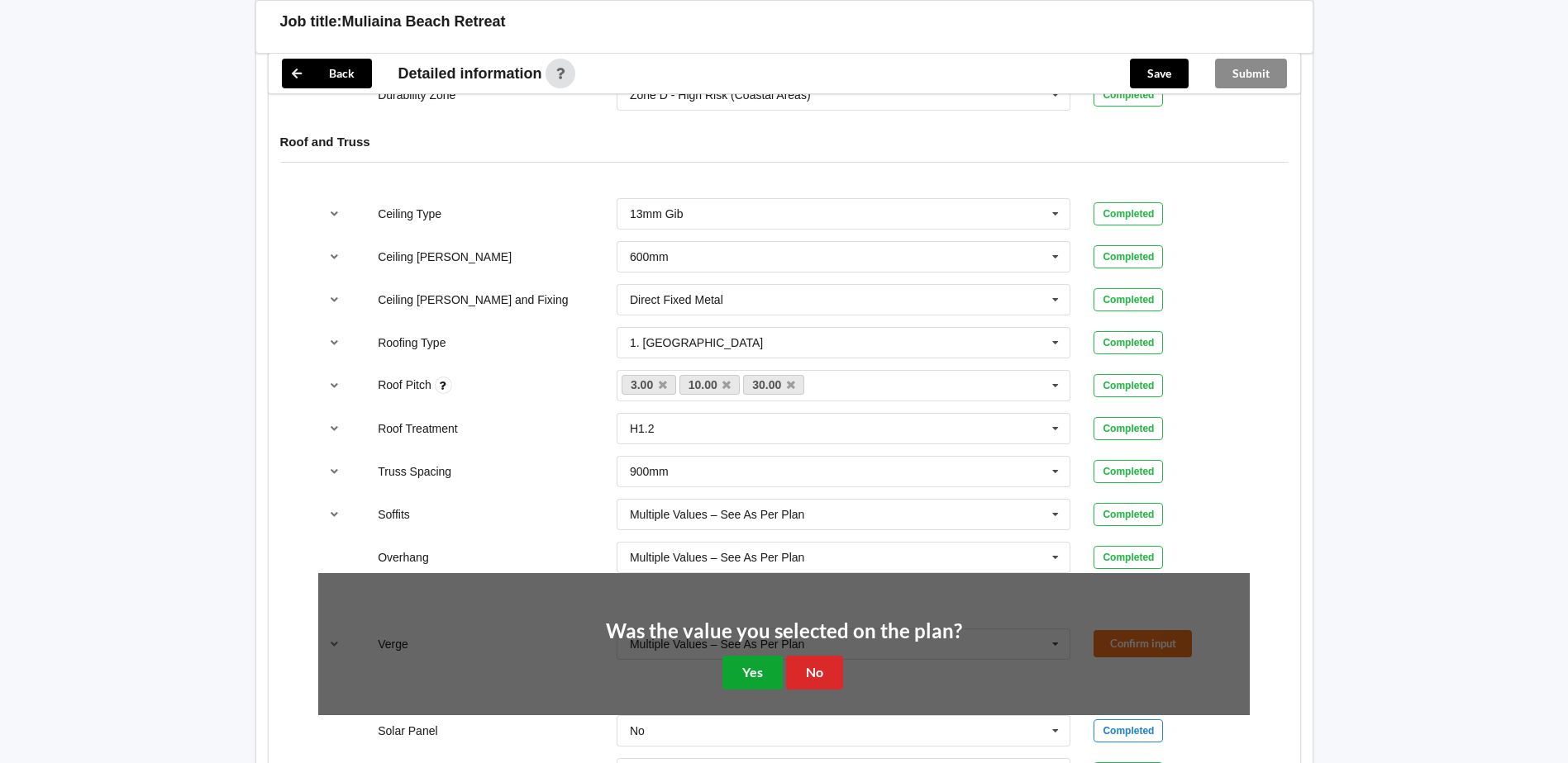
click at [768, 656] on button "Yes" at bounding box center [752, 673] width 61 height 34
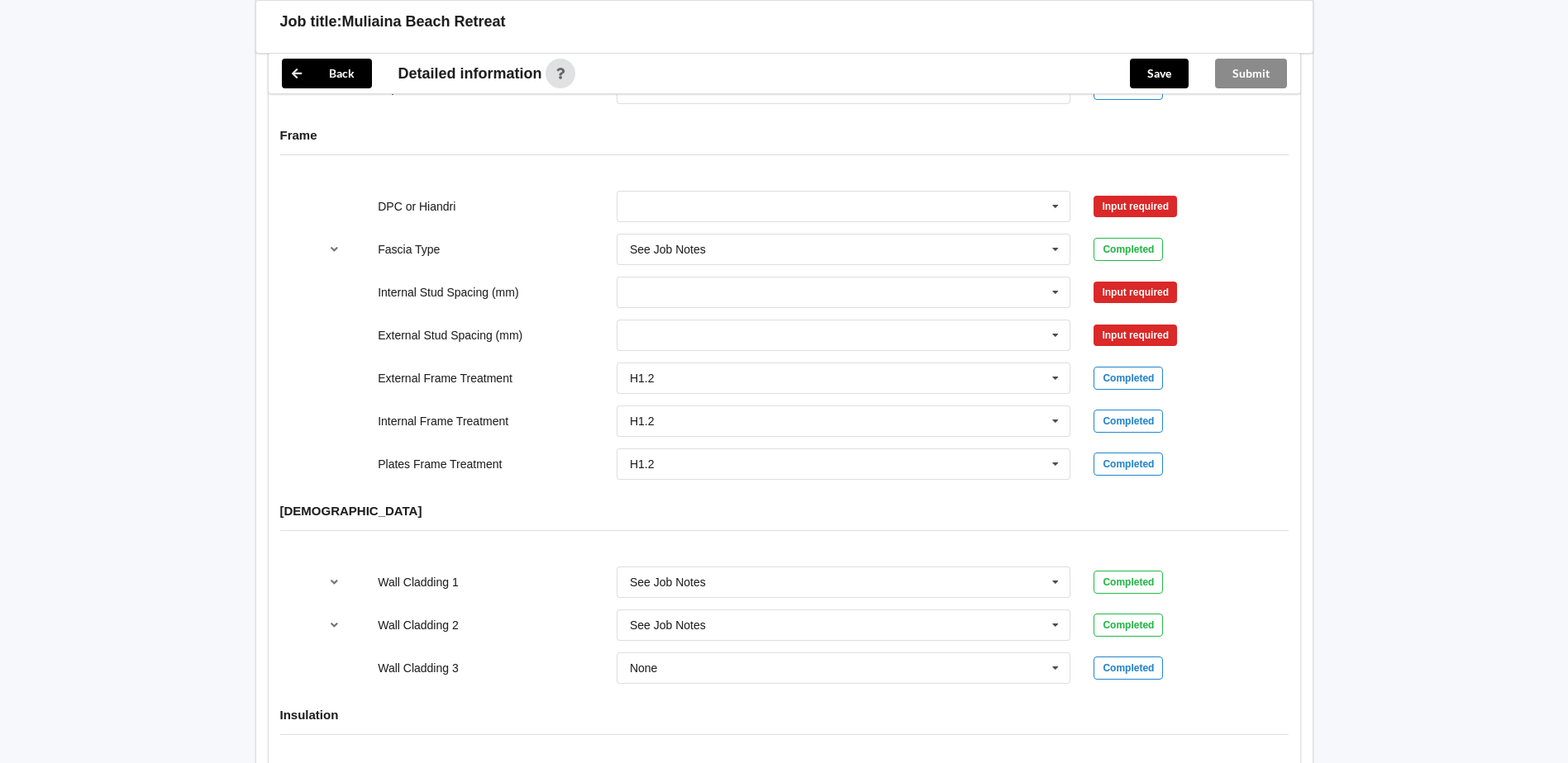
scroll to position [1652, 0]
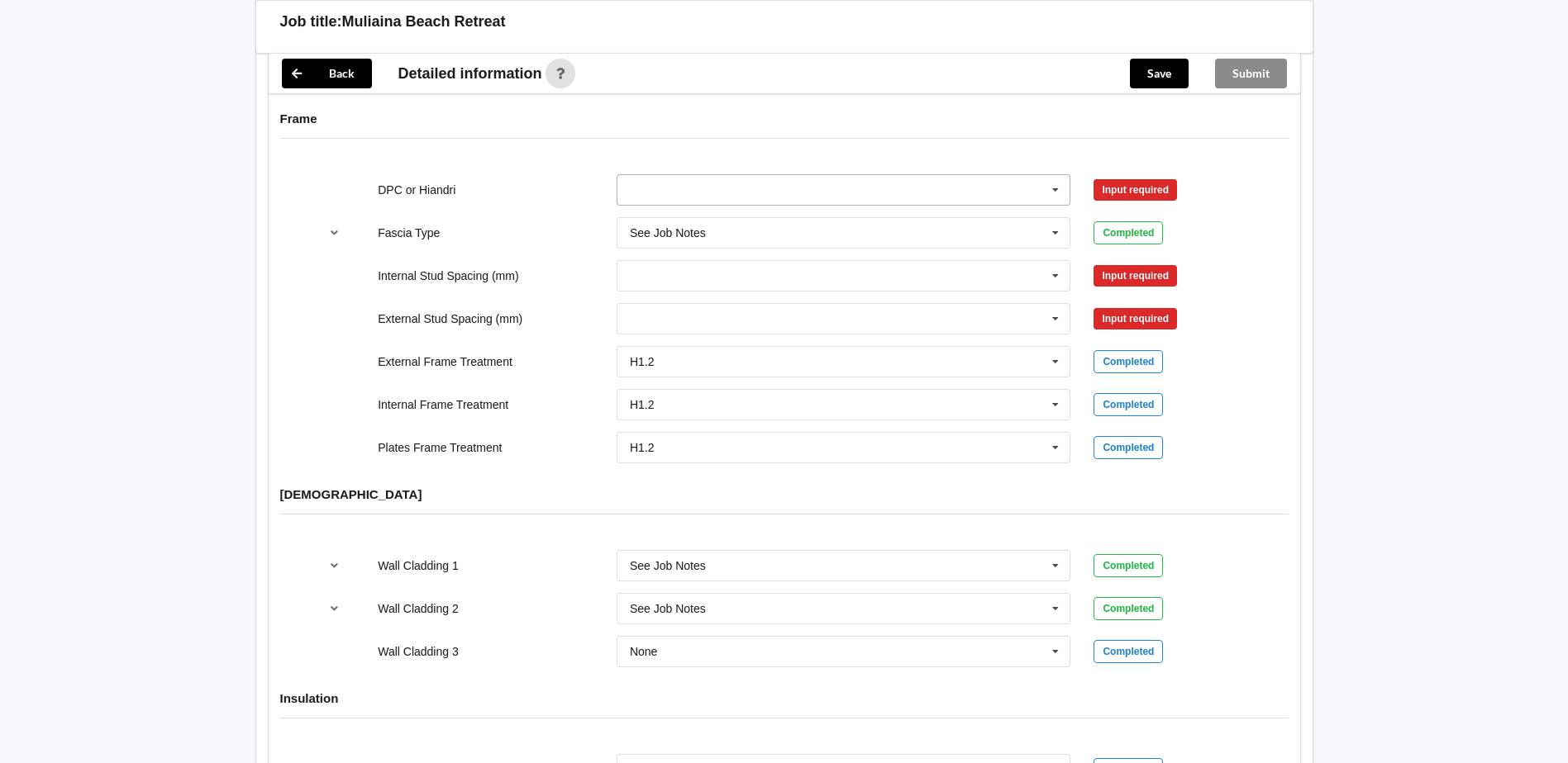
click at [713, 175] on input "text" at bounding box center [844, 190] width 453 height 30
click at [697, 205] on div "DPC Fitted" at bounding box center [843, 220] width 453 height 31
click at [1128, 176] on button "Confirm input" at bounding box center [1141, 189] width 98 height 27
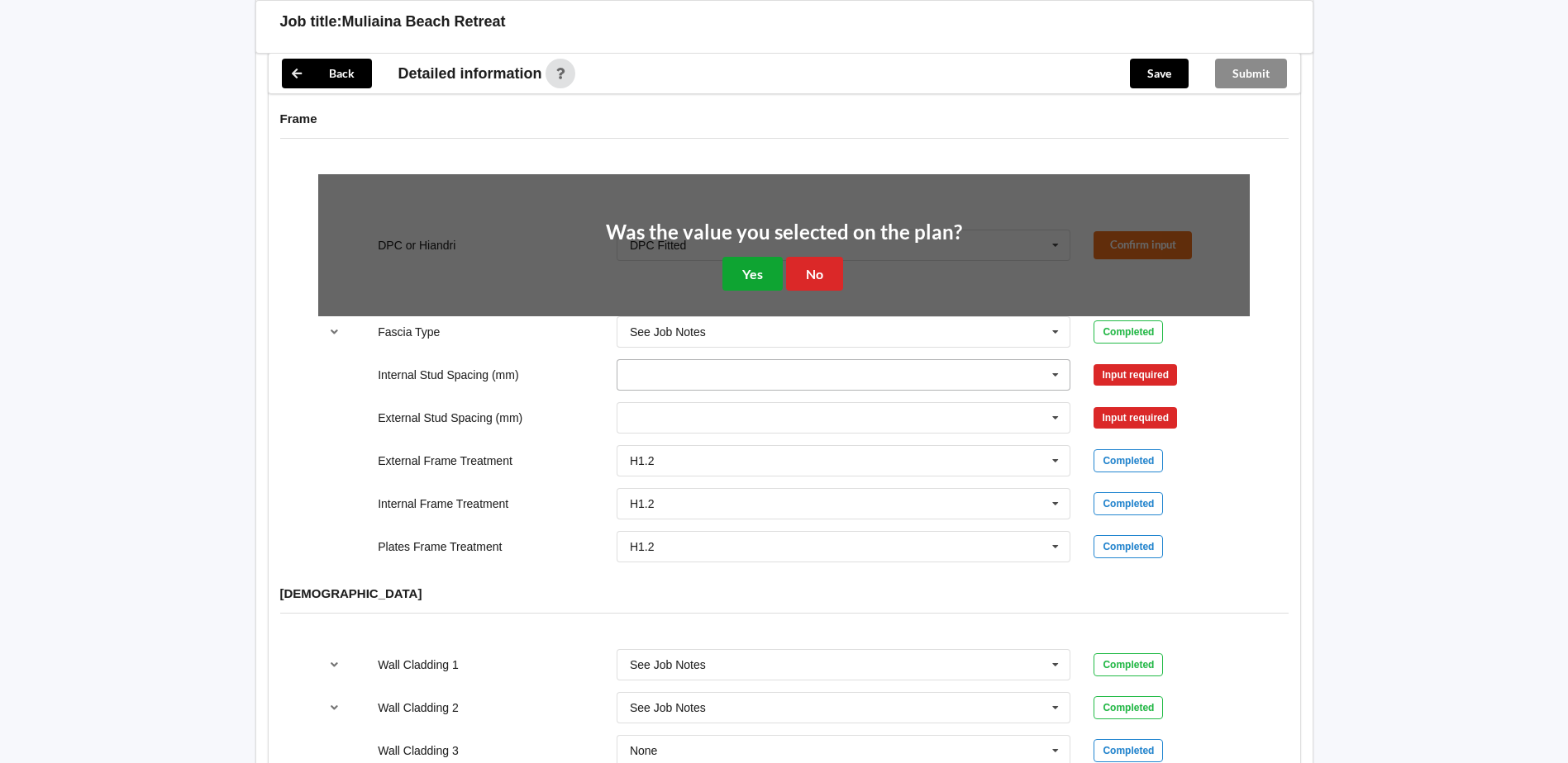
click at [748, 263] on button "Yes" at bounding box center [752, 273] width 61 height 34
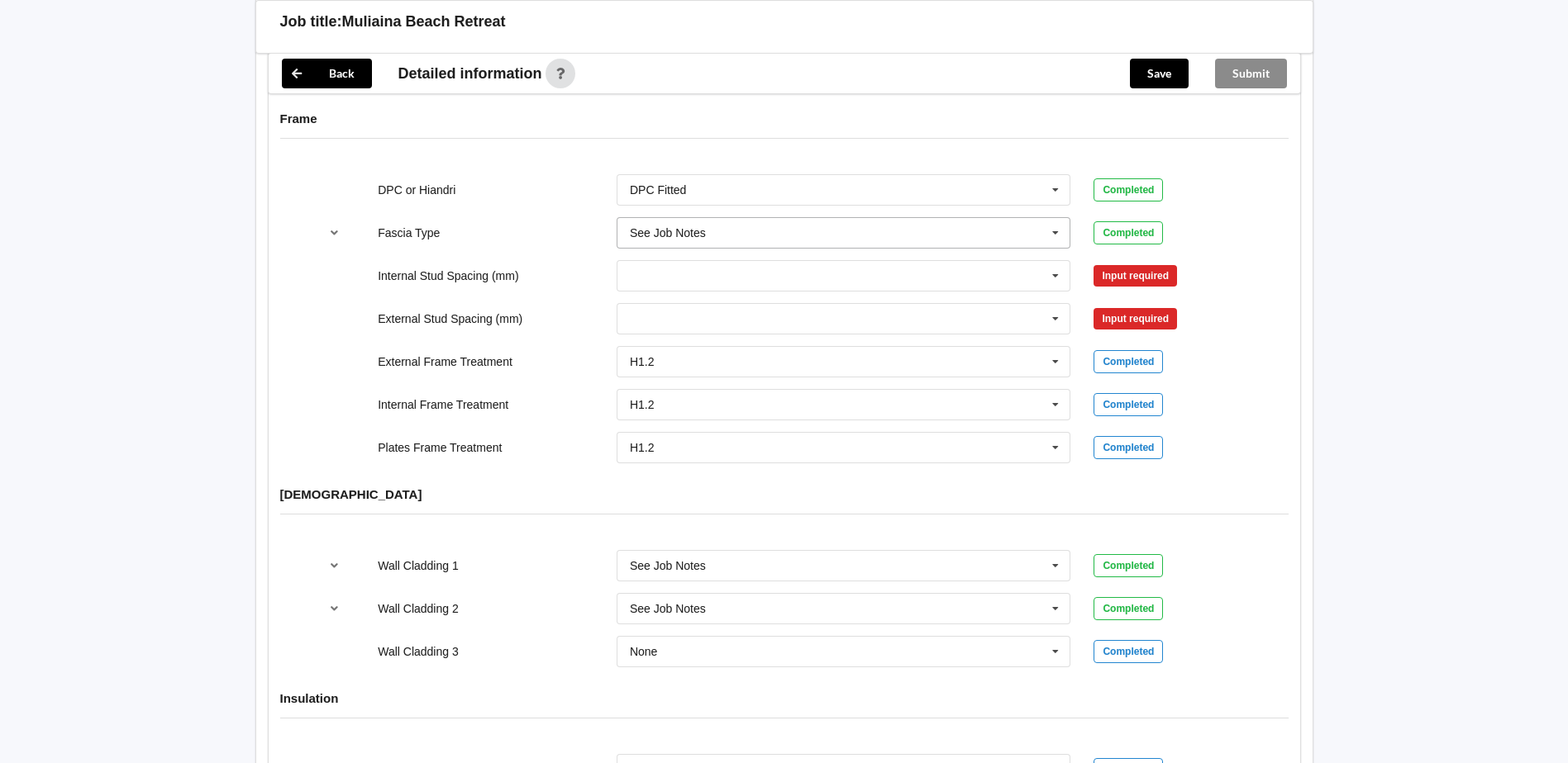
click at [803, 226] on input "text" at bounding box center [844, 233] width 453 height 30
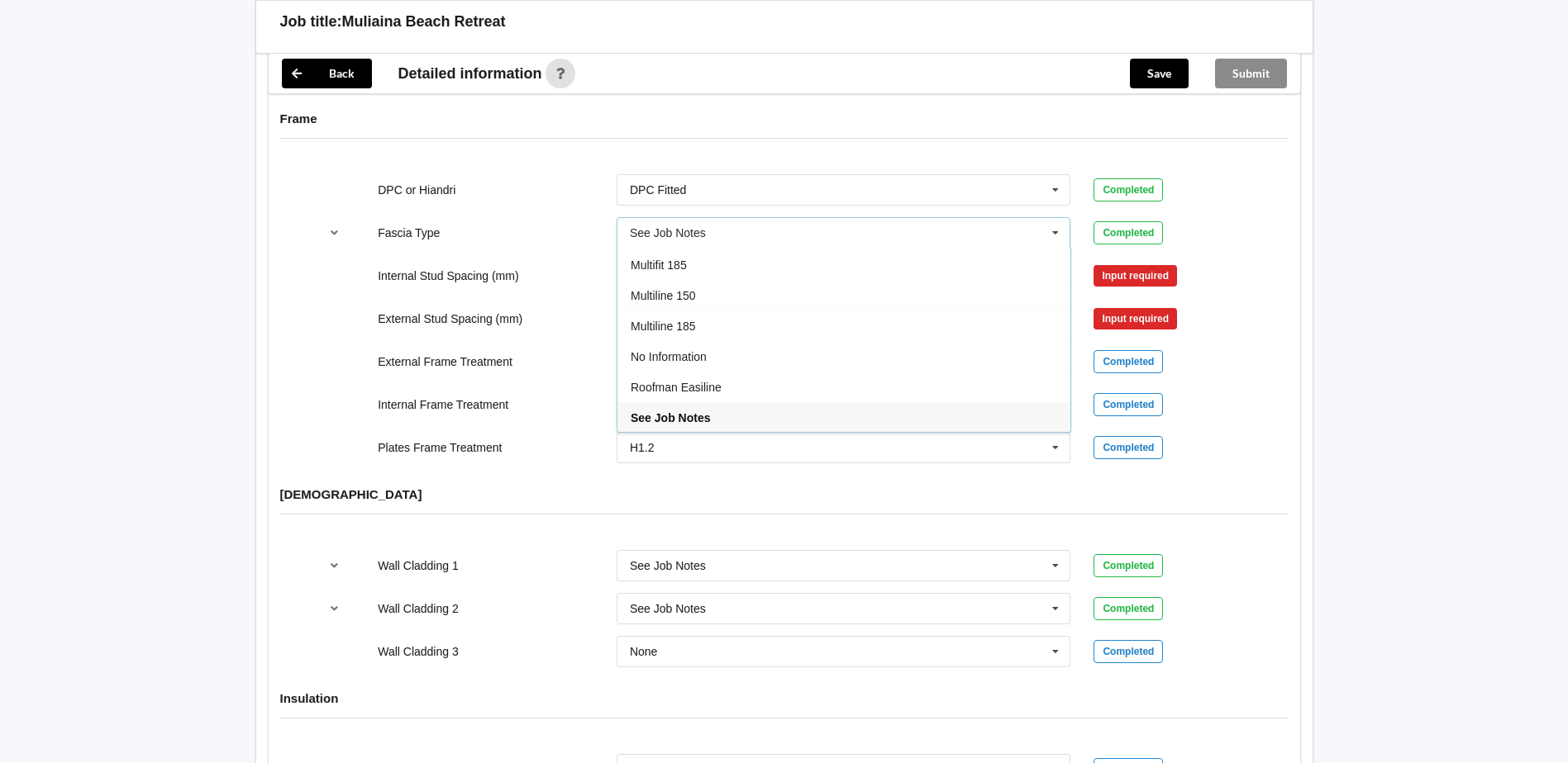
click at [495, 248] on div "Internal Stud Spacing (mm) 300 400 450 500 600 Multiple Values – See As Per Pla…" at bounding box center [783, 275] width 955 height 54
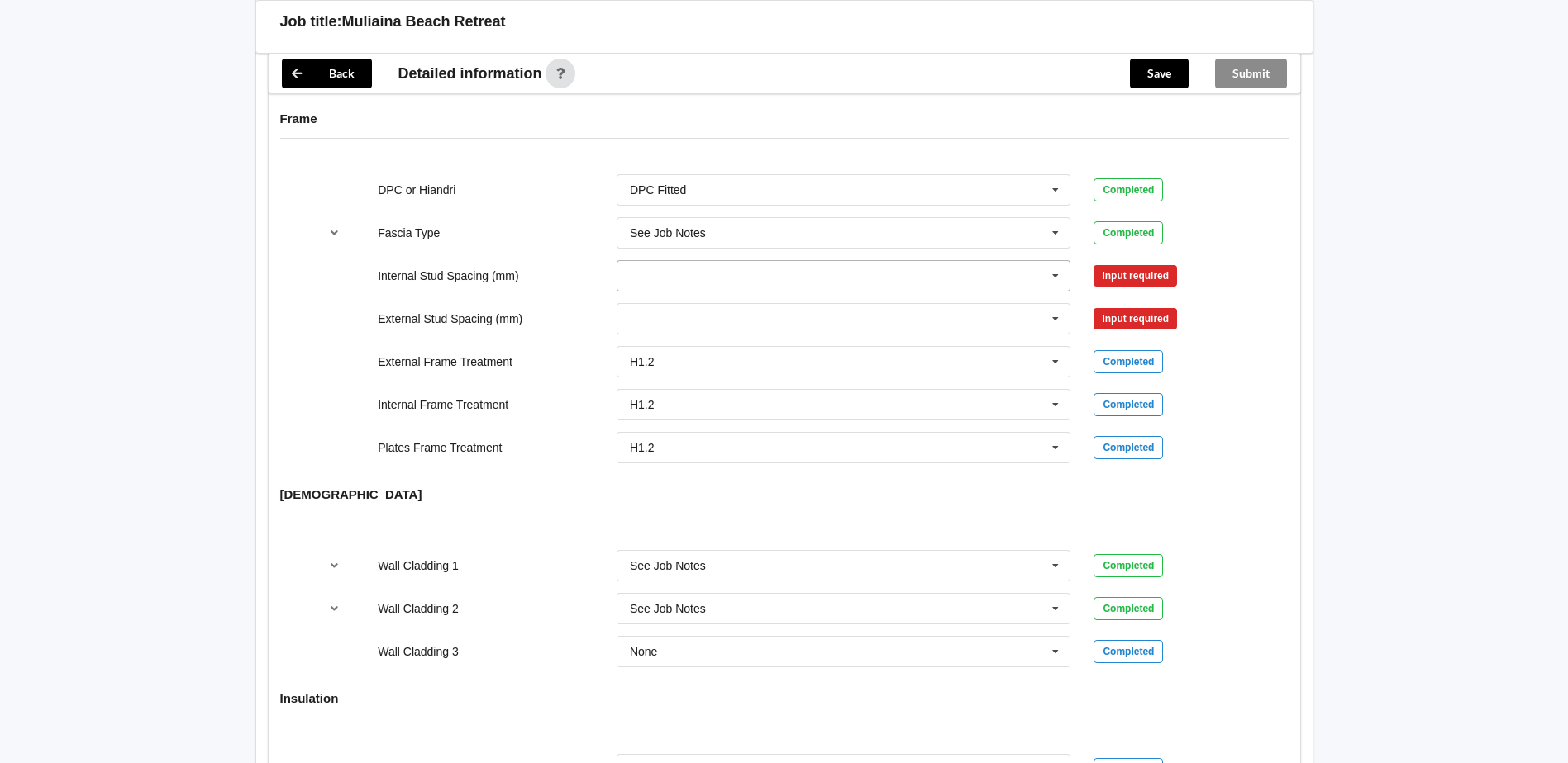
click at [935, 261] on input "text" at bounding box center [844, 276] width 453 height 30
click at [801, 443] on div "Multiple Values – See As Per Plan" at bounding box center [843, 458] width 453 height 31
click at [846, 304] on input "text" at bounding box center [844, 319] width 453 height 30
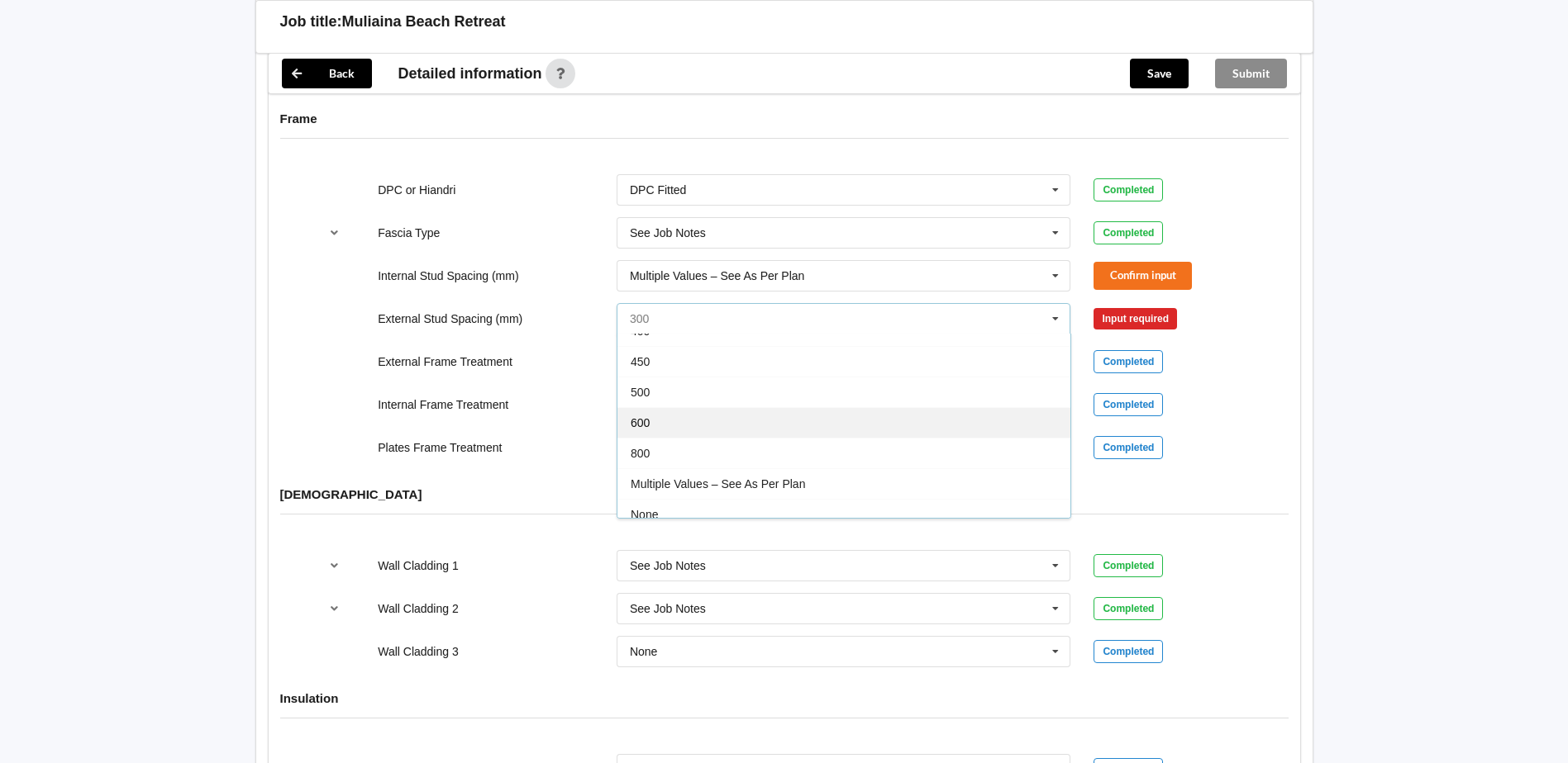
scroll to position [90, 0]
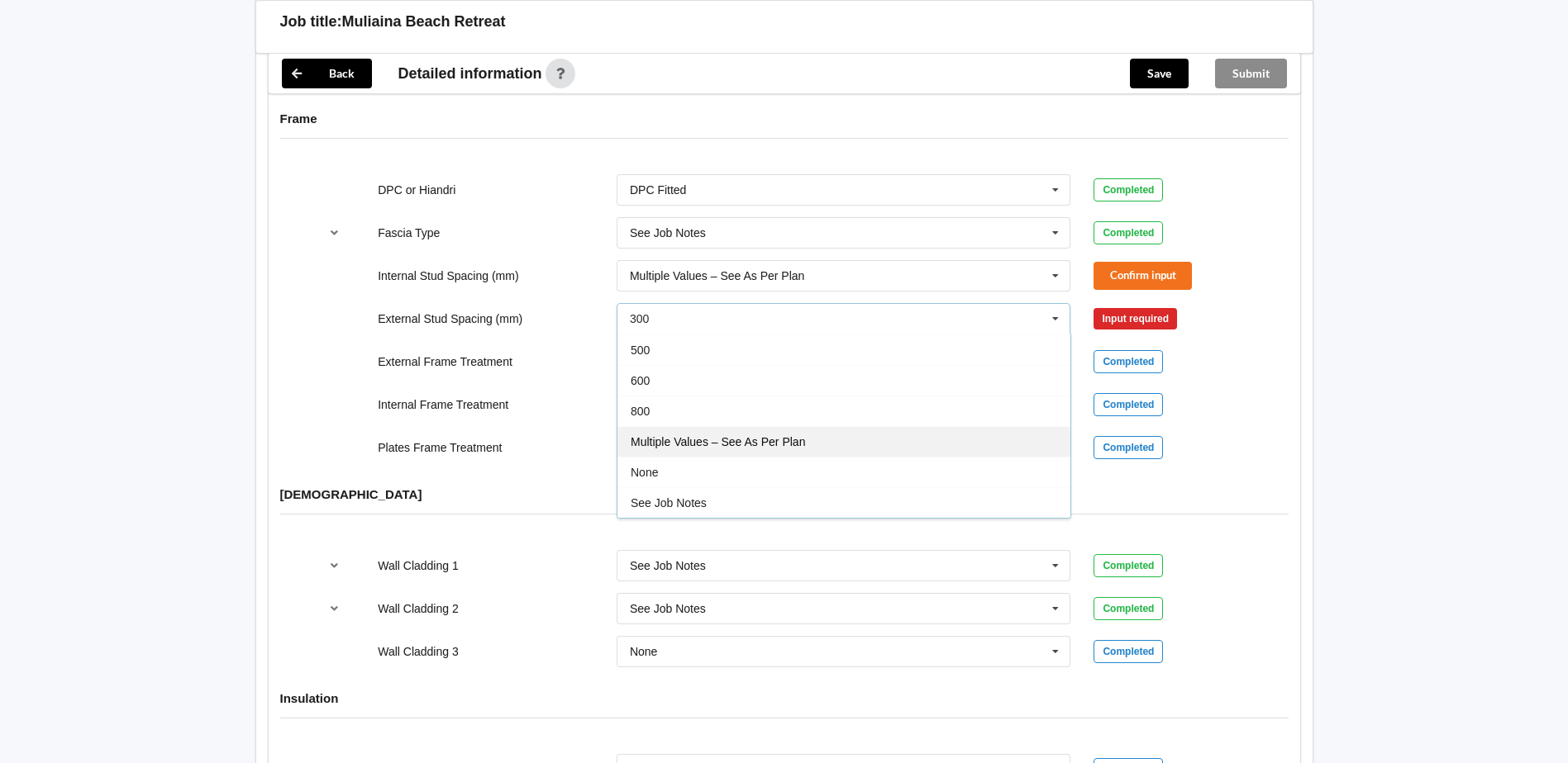
drag, startPoint x: 754, startPoint y: 422, endPoint x: 1006, endPoint y: 340, distance: 265.0
click at [754, 436] on span "Multiple Values – See As Per Plan" at bounding box center [718, 442] width 175 height 13
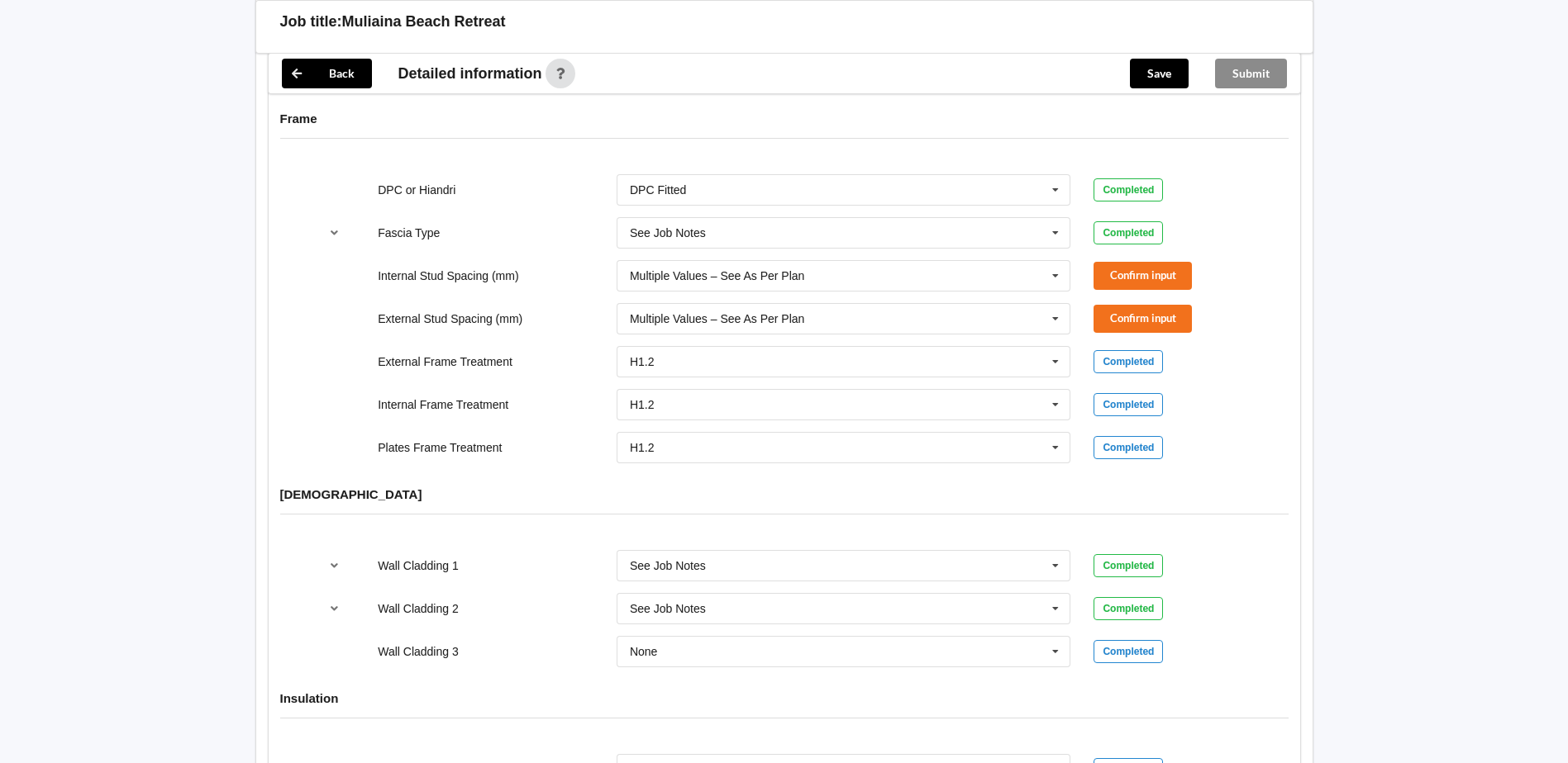
click at [1144, 248] on div "Internal Stud Spacing (mm) Multiple Values – See As Per Plan 300 400 450 500 60…" at bounding box center [783, 275] width 955 height 54
click at [1135, 262] on button "Confirm input" at bounding box center [1141, 275] width 98 height 27
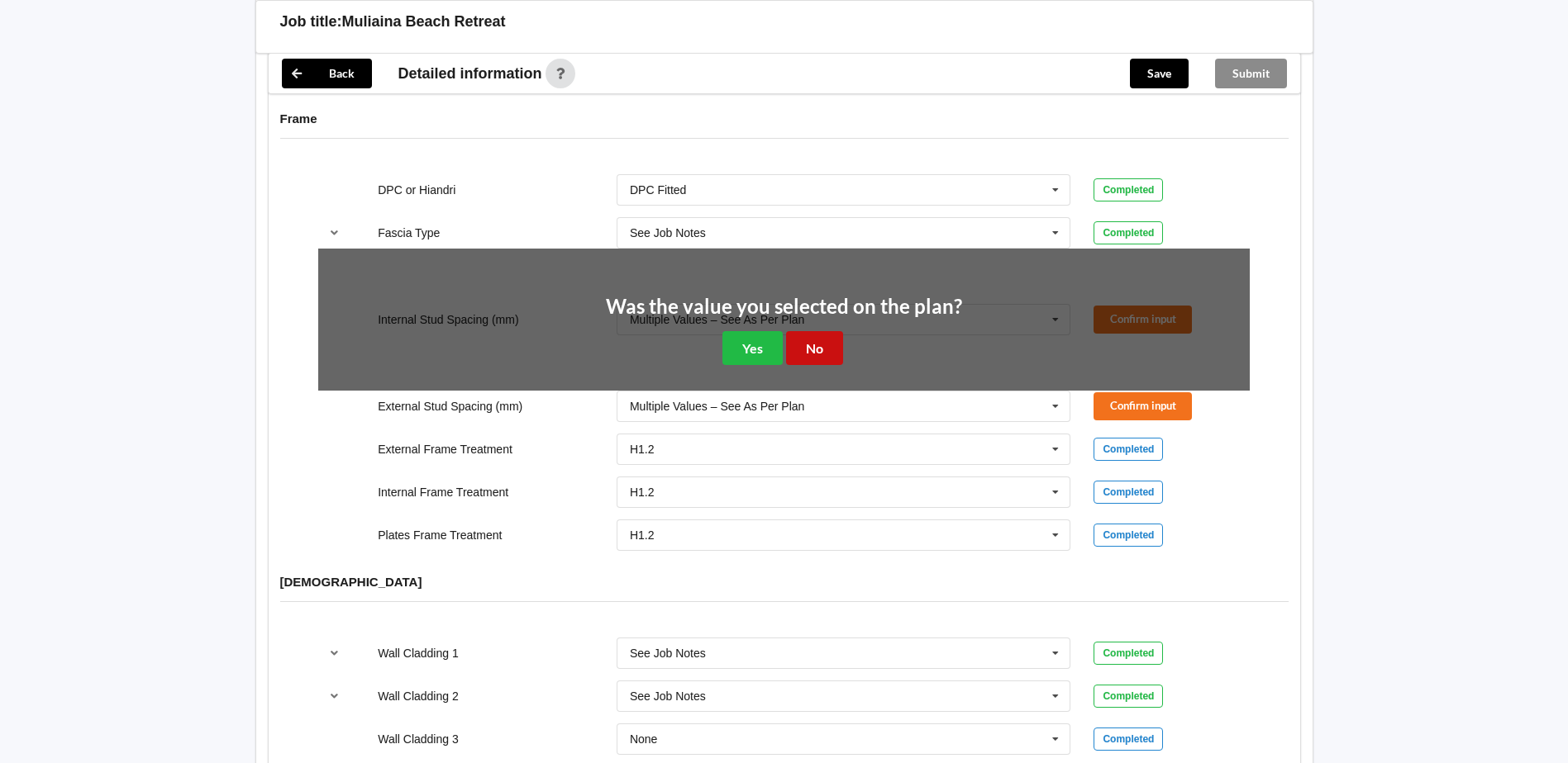
click at [786, 337] on button "No" at bounding box center [814, 348] width 57 height 34
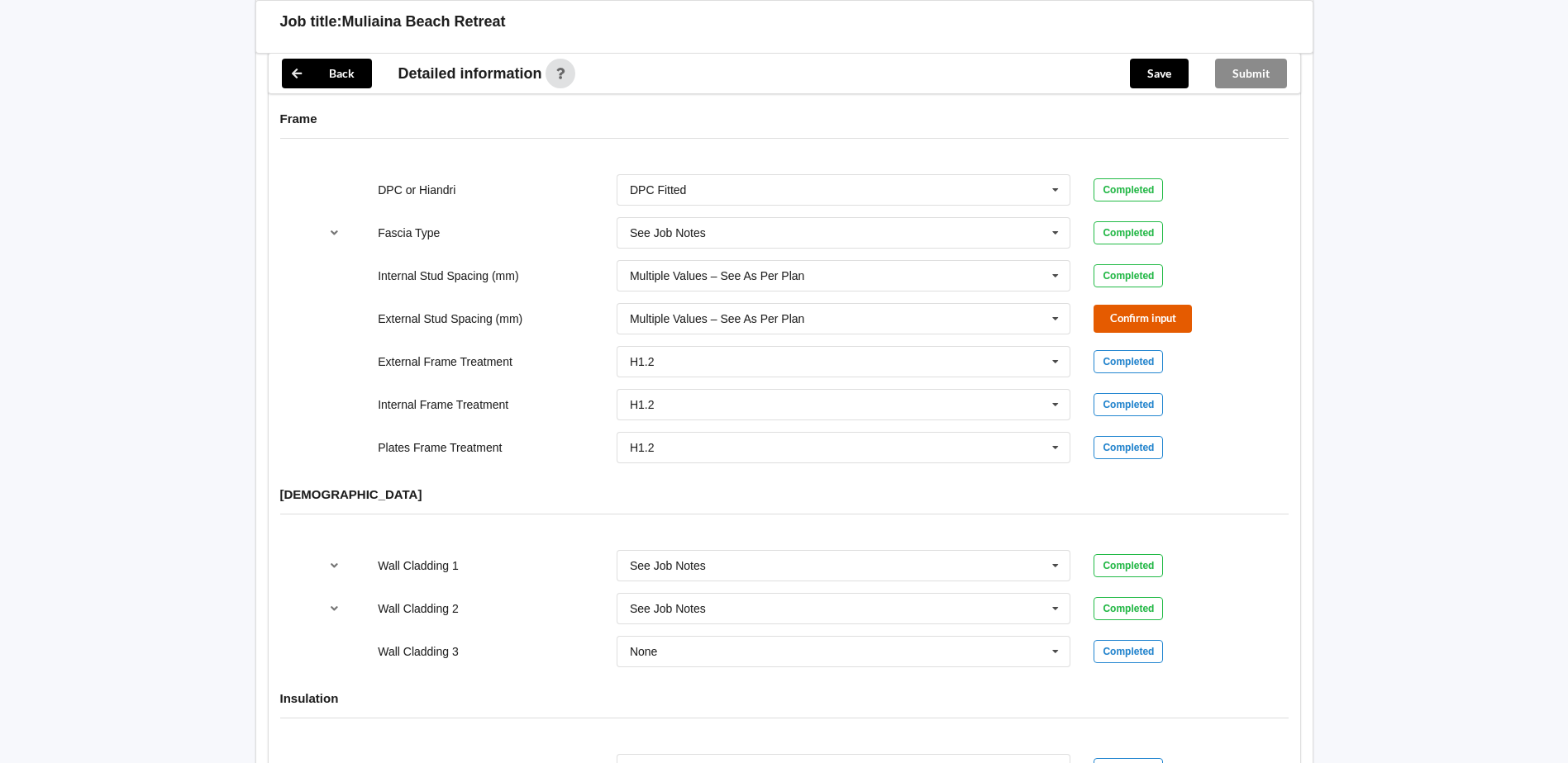
click at [1137, 305] on button "Confirm input" at bounding box center [1141, 318] width 98 height 27
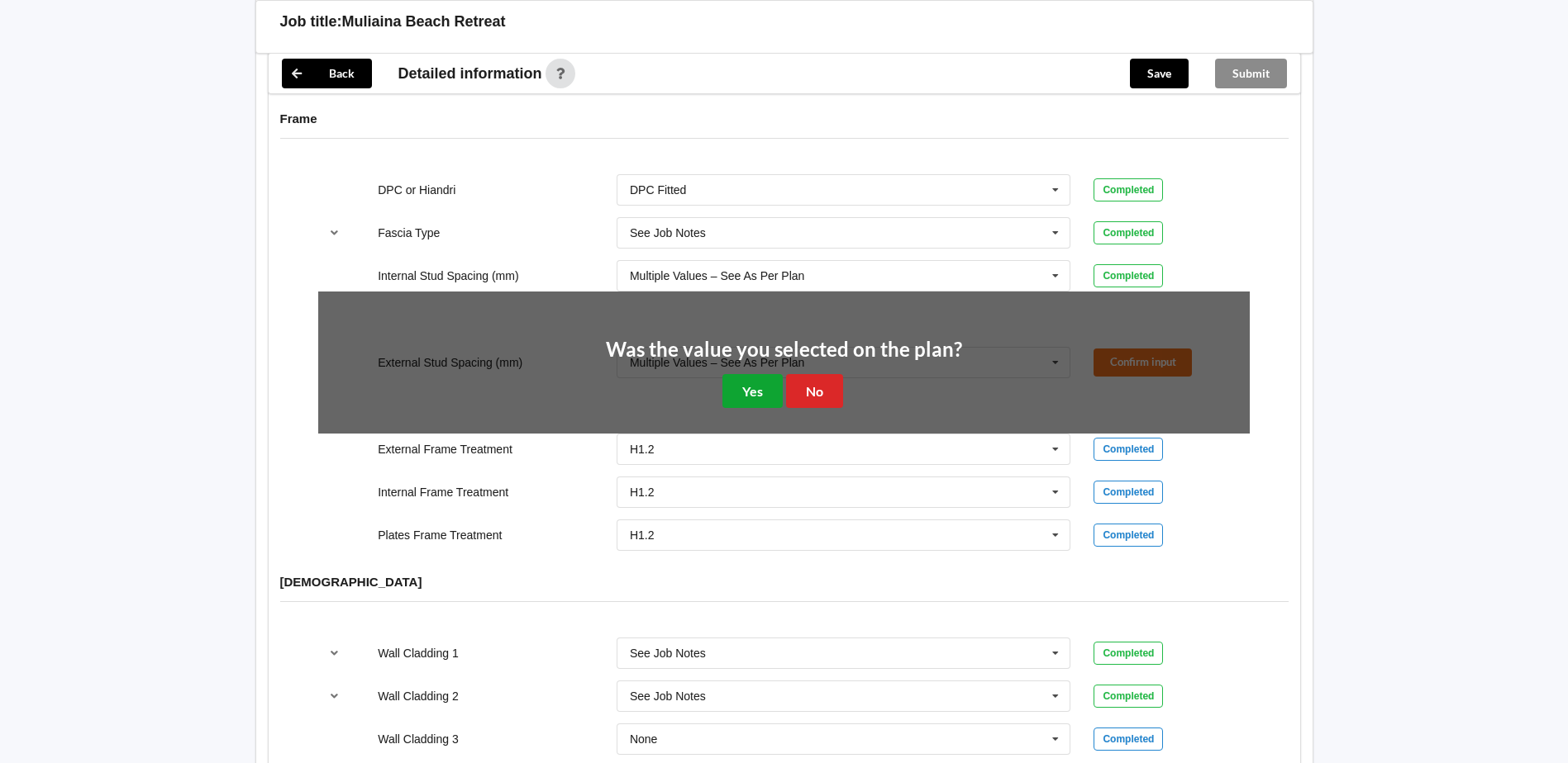
click at [761, 377] on button "Yes" at bounding box center [752, 391] width 61 height 34
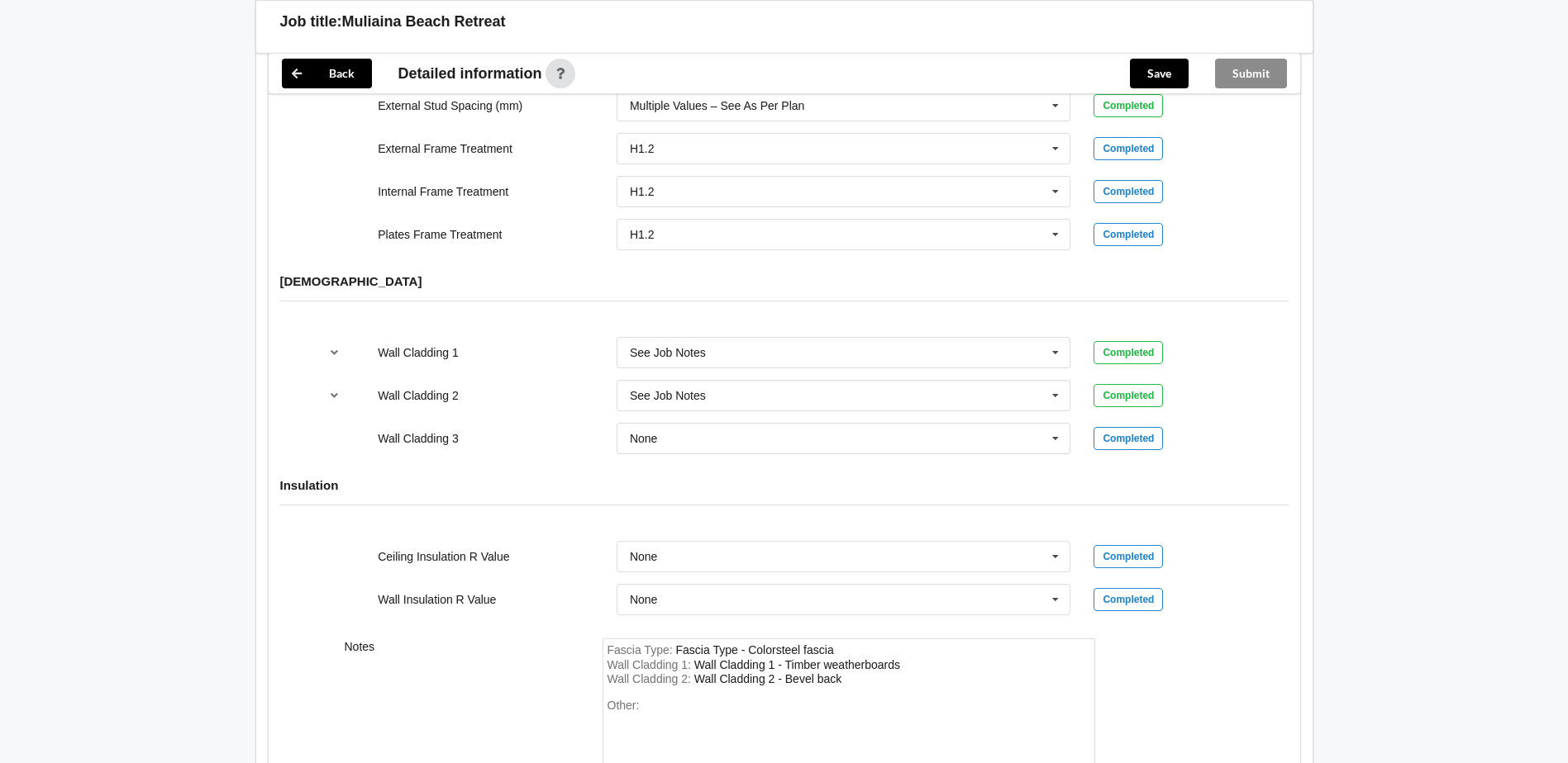
scroll to position [1941, 0]
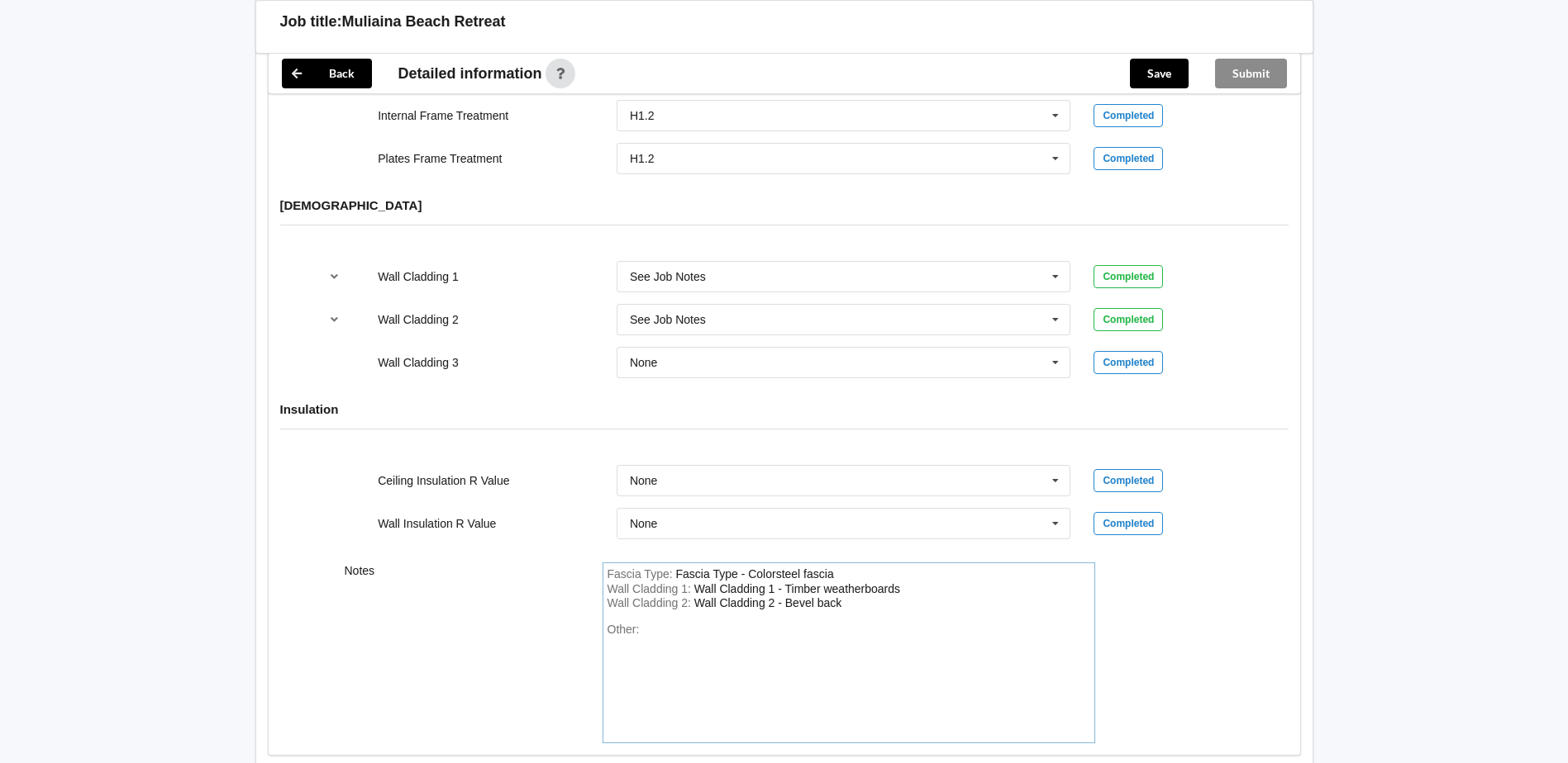
click at [865, 596] on div "Wall Cladding 2 : Wall Cladding 2 - Bevel back" at bounding box center [848, 603] width 483 height 15
click at [746, 348] on input "text" at bounding box center [844, 363] width 453 height 30
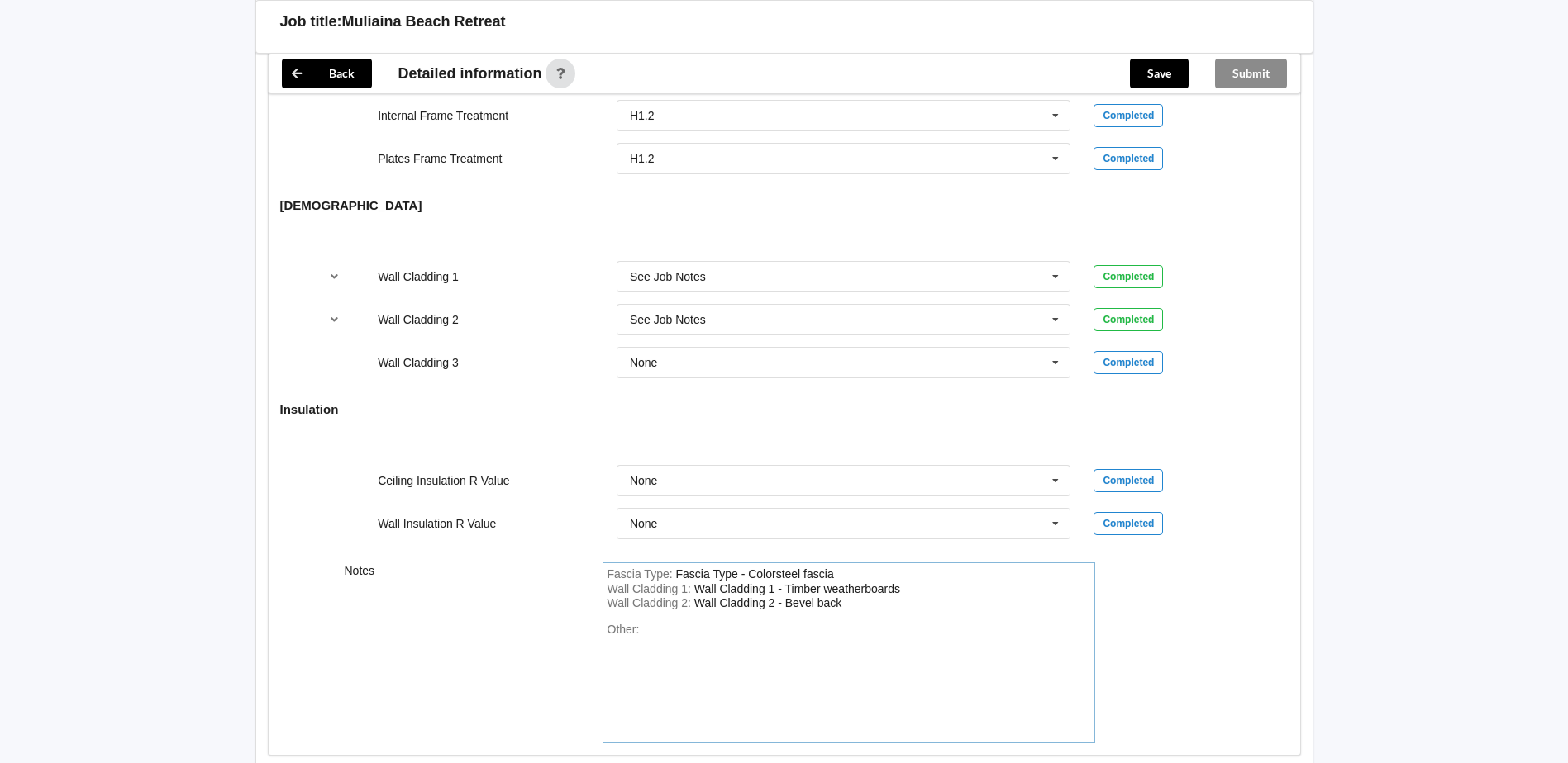
click at [875, 596] on div "Wall Cladding 2 : Wall Cladding 2 - Bevel back" at bounding box center [848, 603] width 483 height 15
drag, startPoint x: 870, startPoint y: 590, endPoint x: 797, endPoint y: 588, distance: 73.0
click at [797, 596] on div "Wall Cladding 2 : Wall Cladding 2 - Bevel back" at bounding box center [848, 603] width 483 height 15
drag, startPoint x: 847, startPoint y: 581, endPoint x: 790, endPoint y: 583, distance: 57.0
click at [790, 596] on div "Wall Cladding 2 : Wall Cladding 2 - Bevel back" at bounding box center [848, 603] width 483 height 15
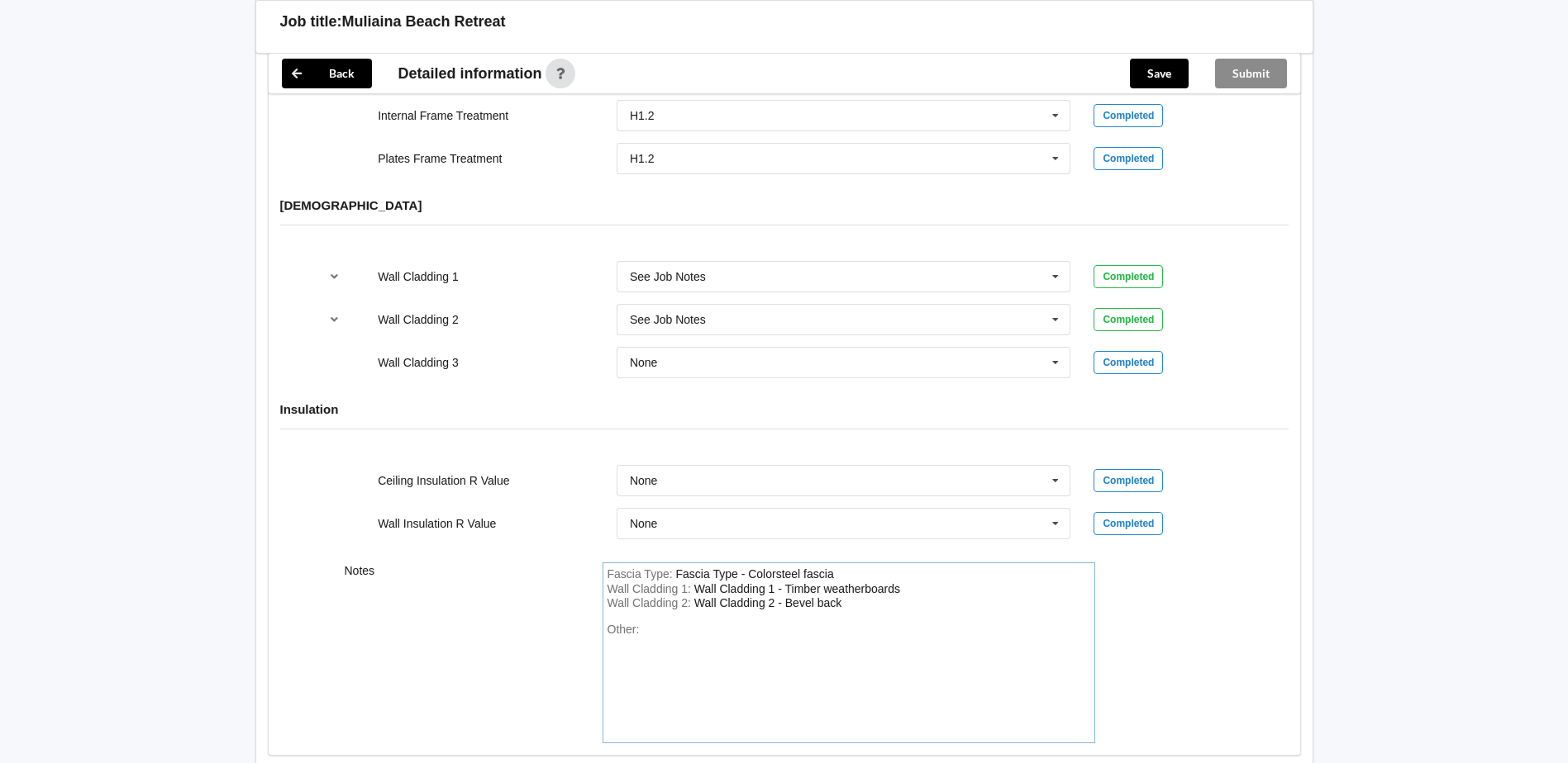
click at [840, 596] on div "Wall Cladding 2 - Bevel back" at bounding box center [768, 603] width 147 height 13
drag, startPoint x: 913, startPoint y: 587, endPoint x: 786, endPoint y: 587, distance: 127.0
click at [786, 596] on div "Wall Cladding 2 - Timber weaterboard and tmt taxon cladding for external claddi…" at bounding box center [838, 610] width 461 height 28
click at [1140, 62] on button "Save" at bounding box center [1158, 74] width 59 height 30
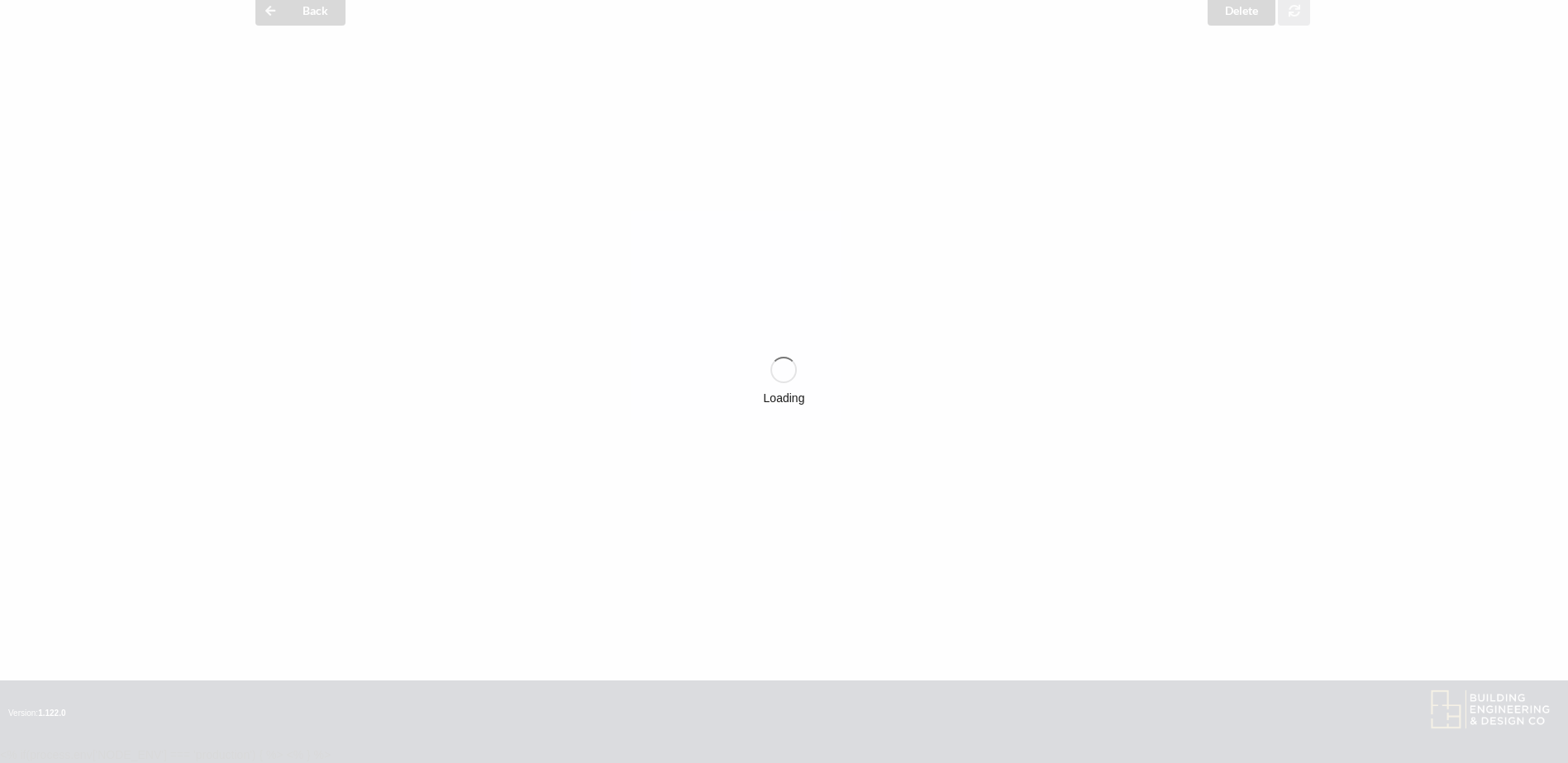
scroll to position [1941, 0]
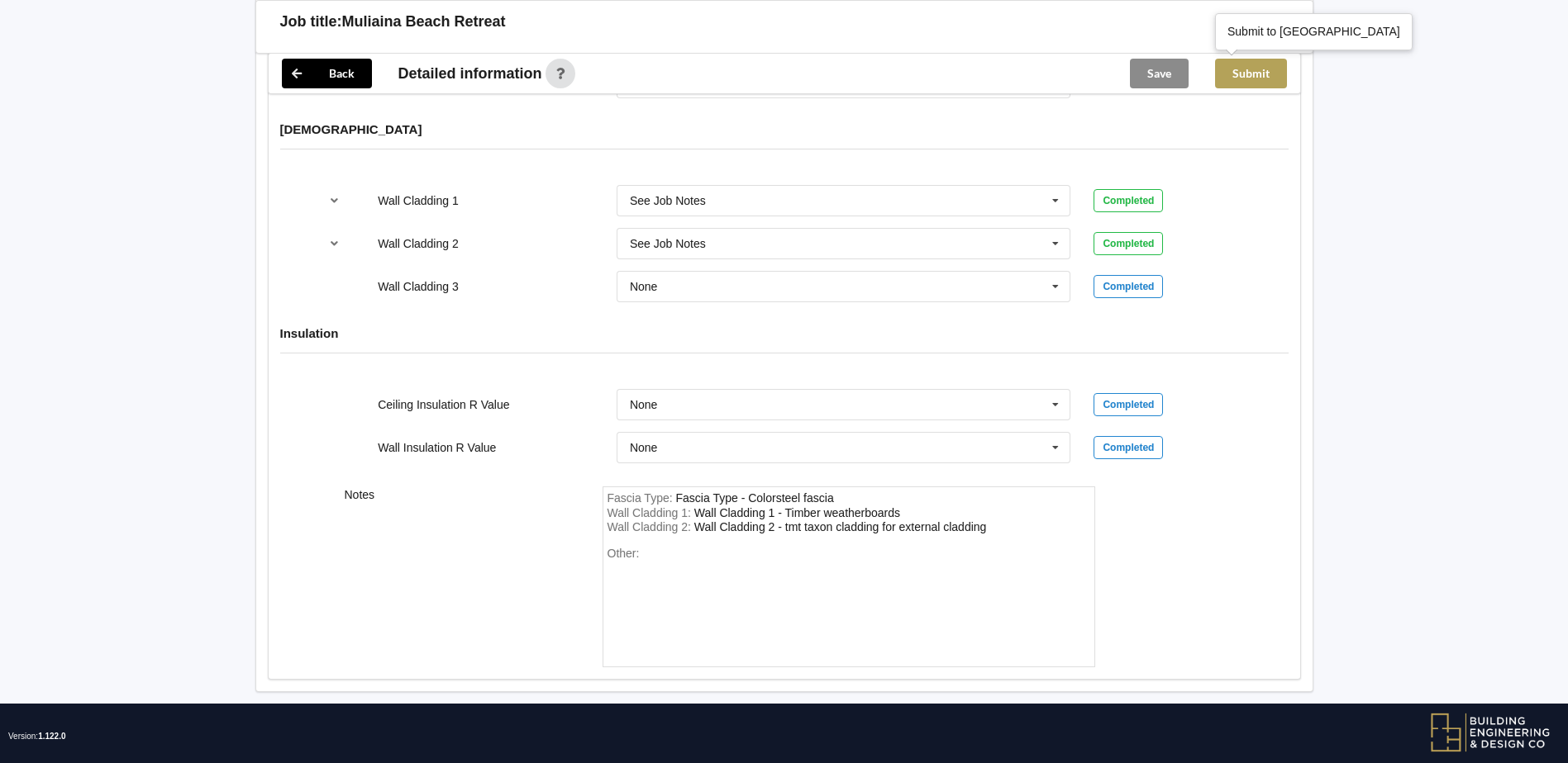
click at [1241, 79] on button "Submit" at bounding box center [1251, 74] width 72 height 30
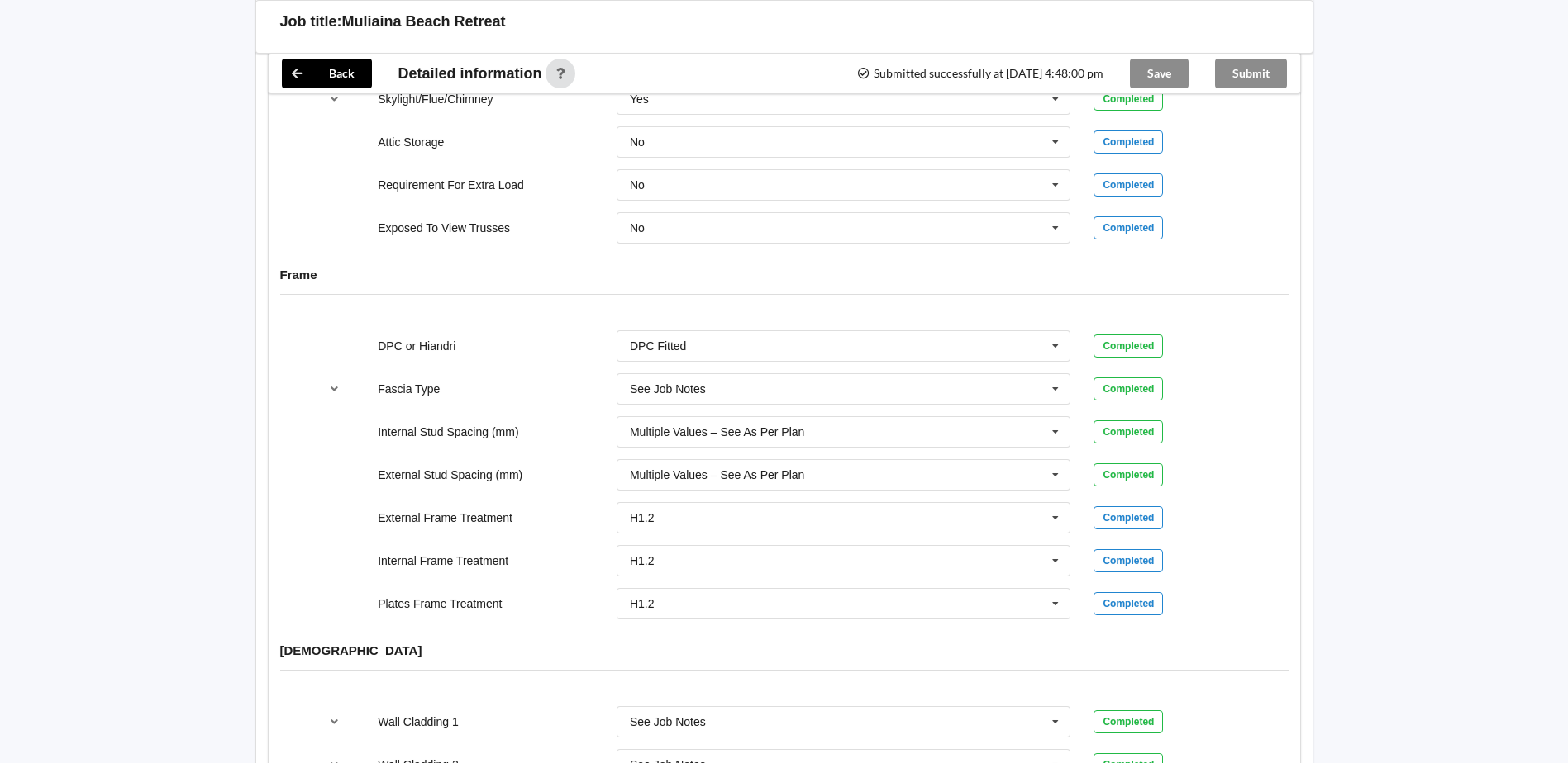
scroll to position [1280, 0]
